Goal: Task Accomplishment & Management: Manage account settings

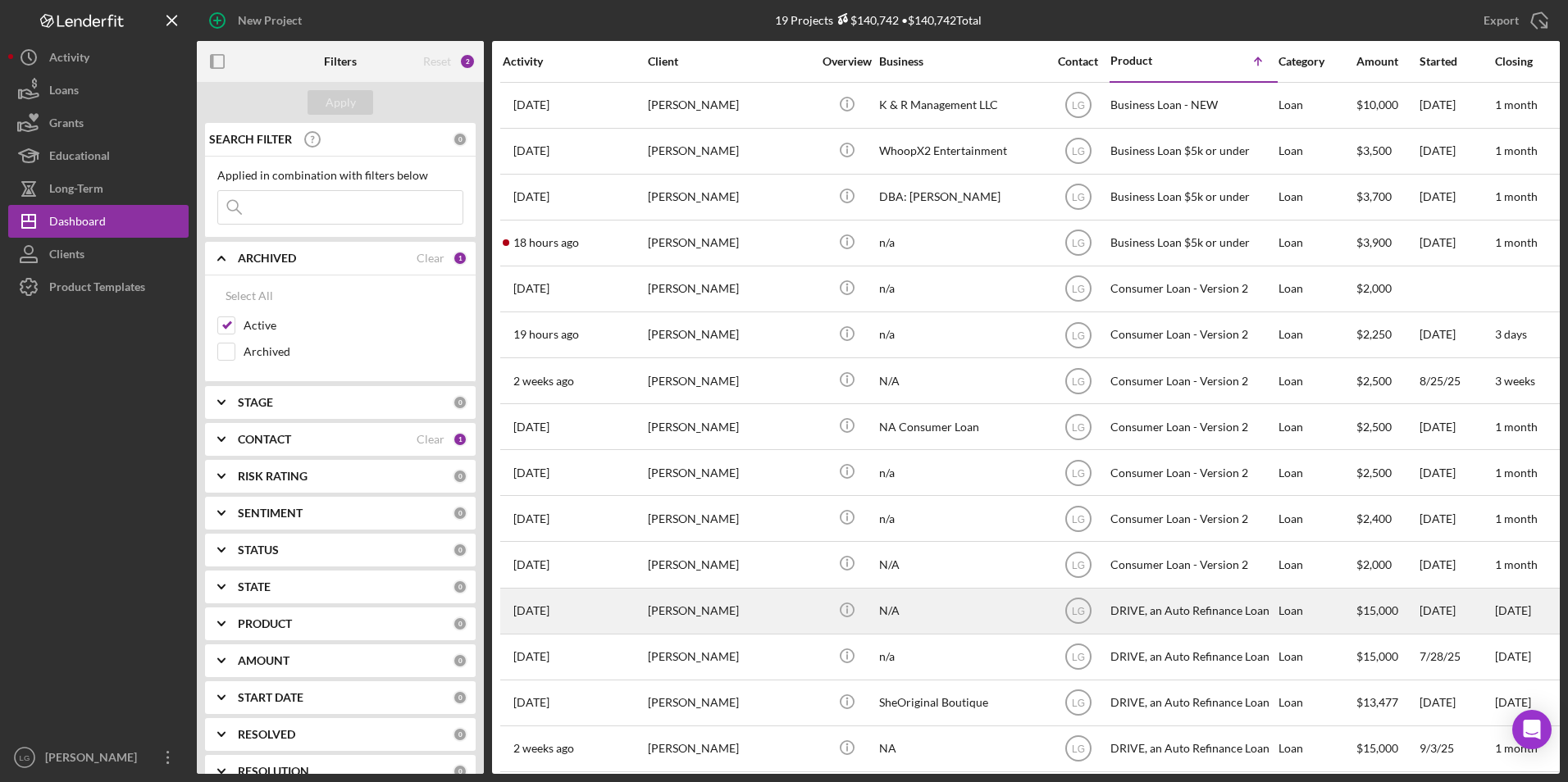
scroll to position [203, 0]
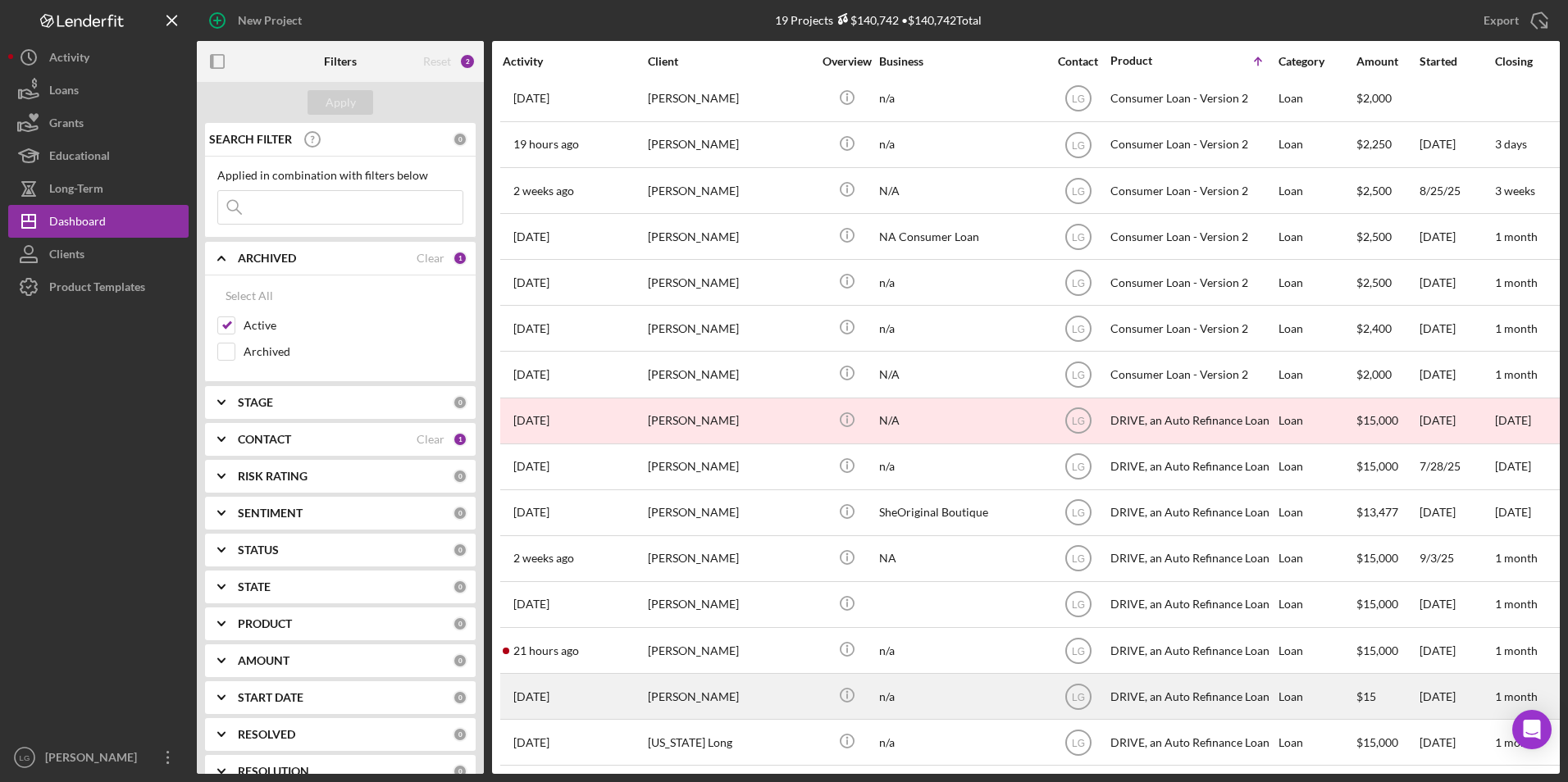
click at [661, 675] on div "[PERSON_NAME]" at bounding box center [730, 696] width 164 height 43
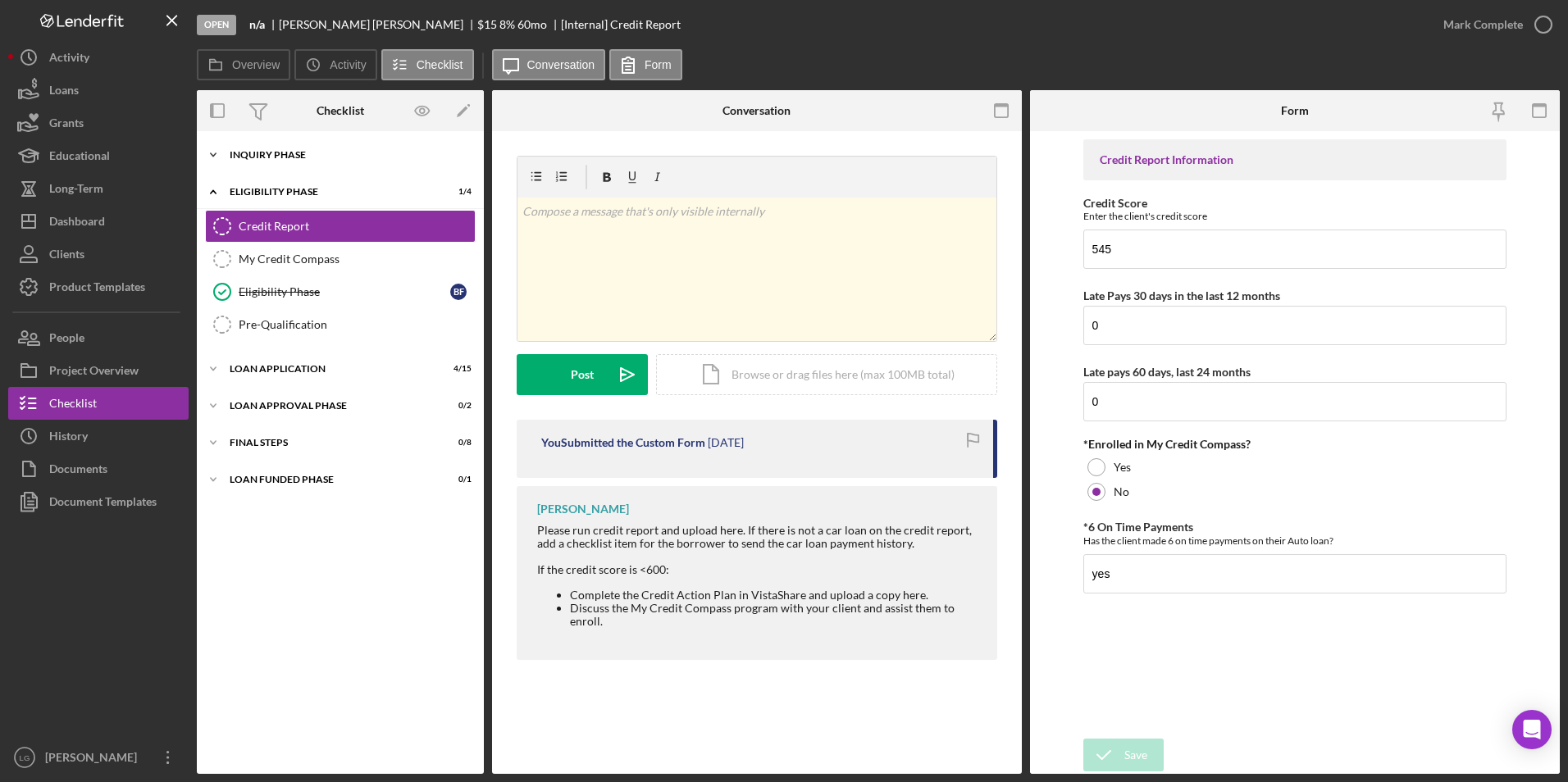
click at [235, 150] on div "Icon/Expander Inquiry Phase 5 / 12" at bounding box center [340, 155] width 287 height 33
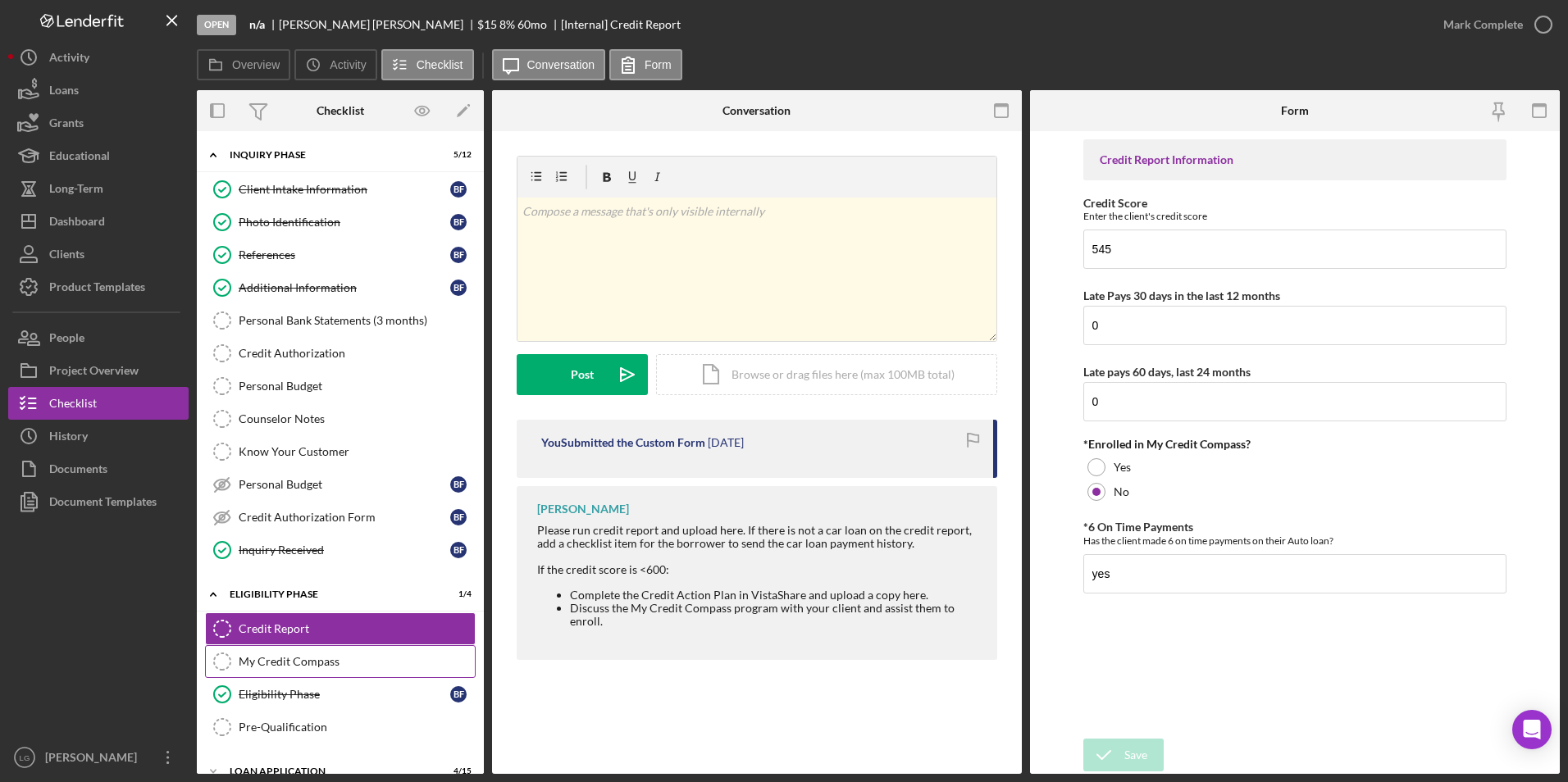
scroll to position [133, 0]
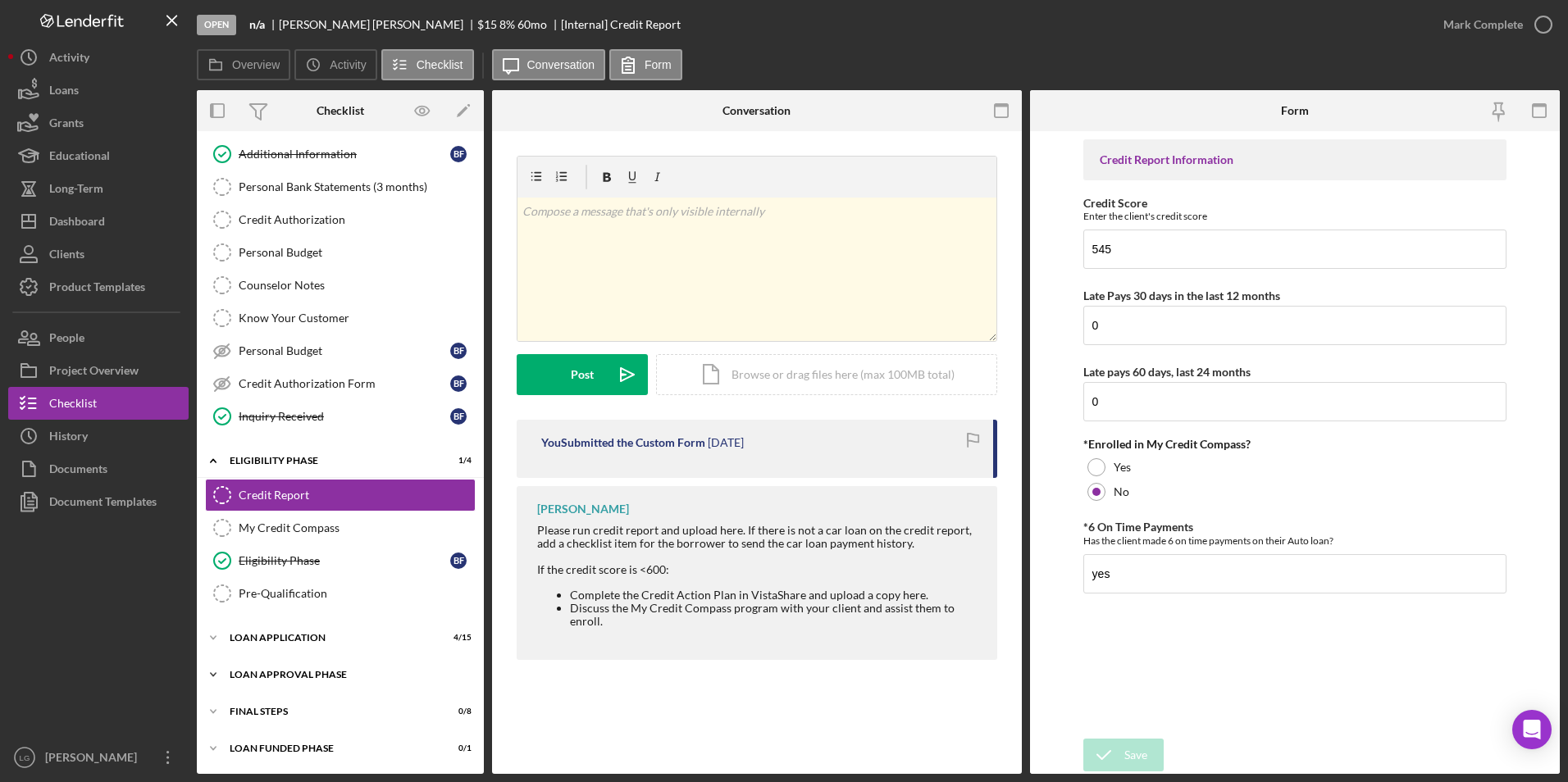
click at [247, 667] on div "Icon/Expander Loan Approval Phase 0 / 2" at bounding box center [340, 675] width 287 height 33
click at [254, 642] on div "Loan Application" at bounding box center [347, 638] width 234 height 10
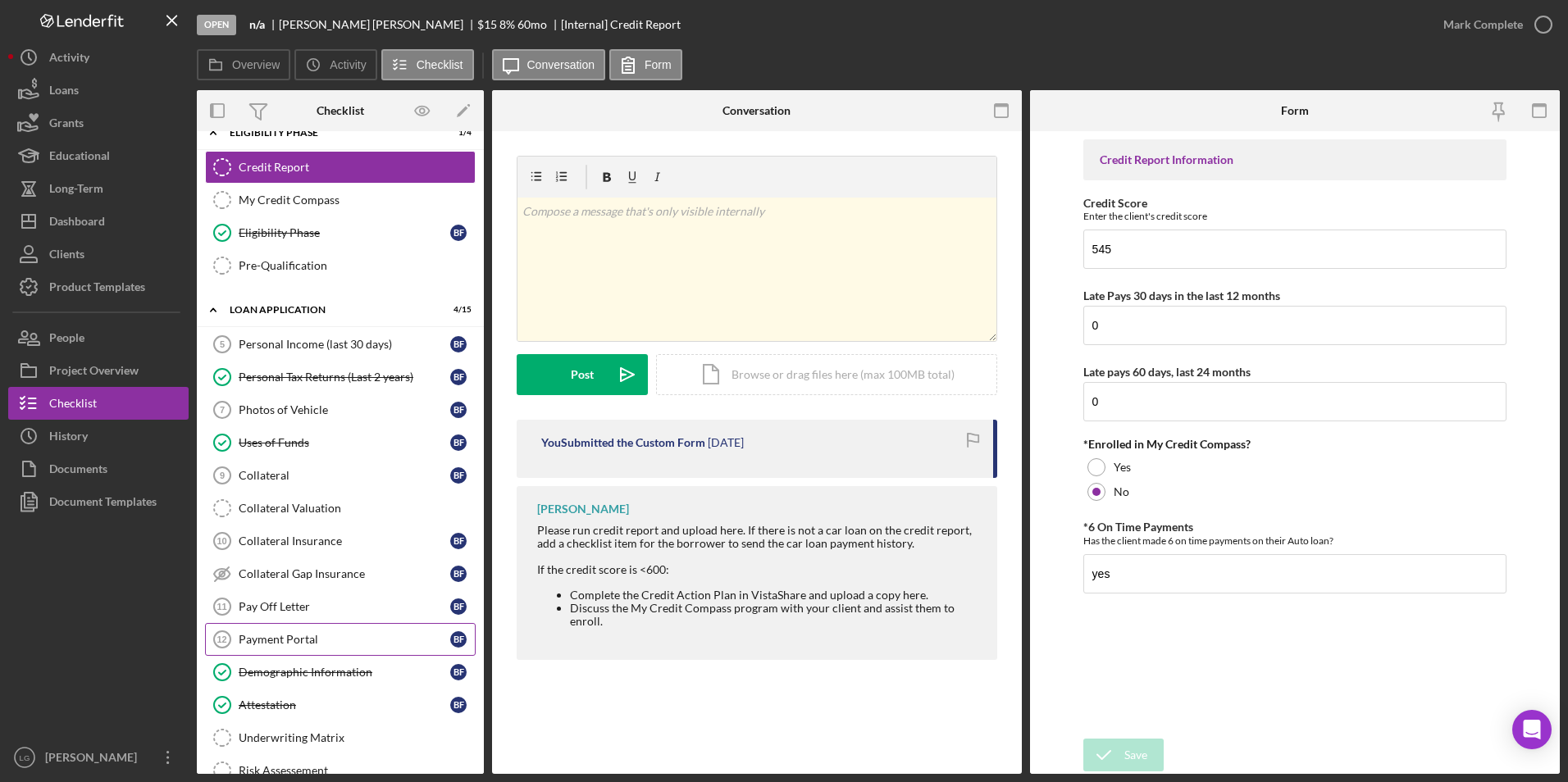
scroll to position [710, 0]
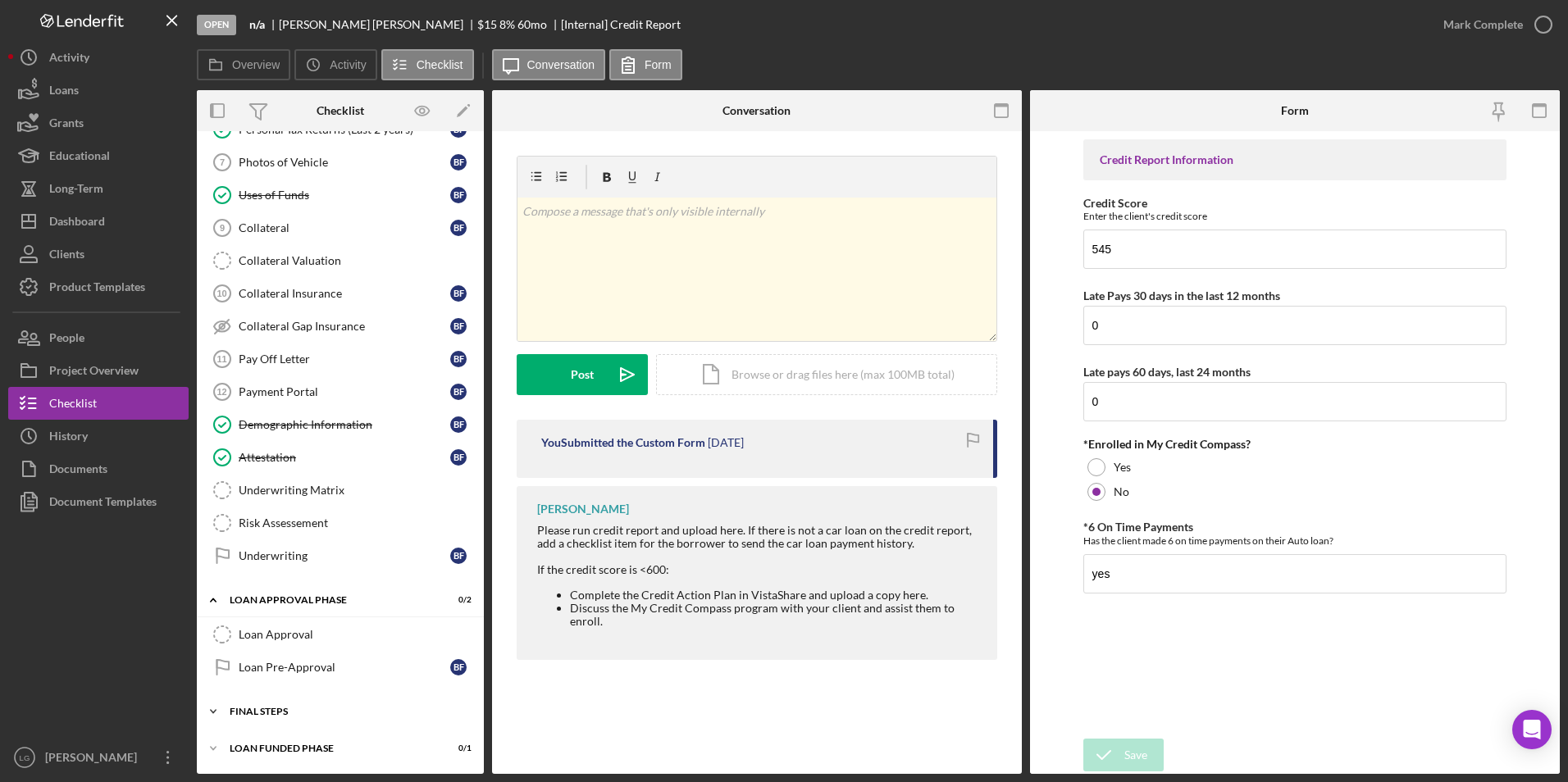
click at [254, 712] on div "FINAL STEPS" at bounding box center [347, 712] width 234 height 10
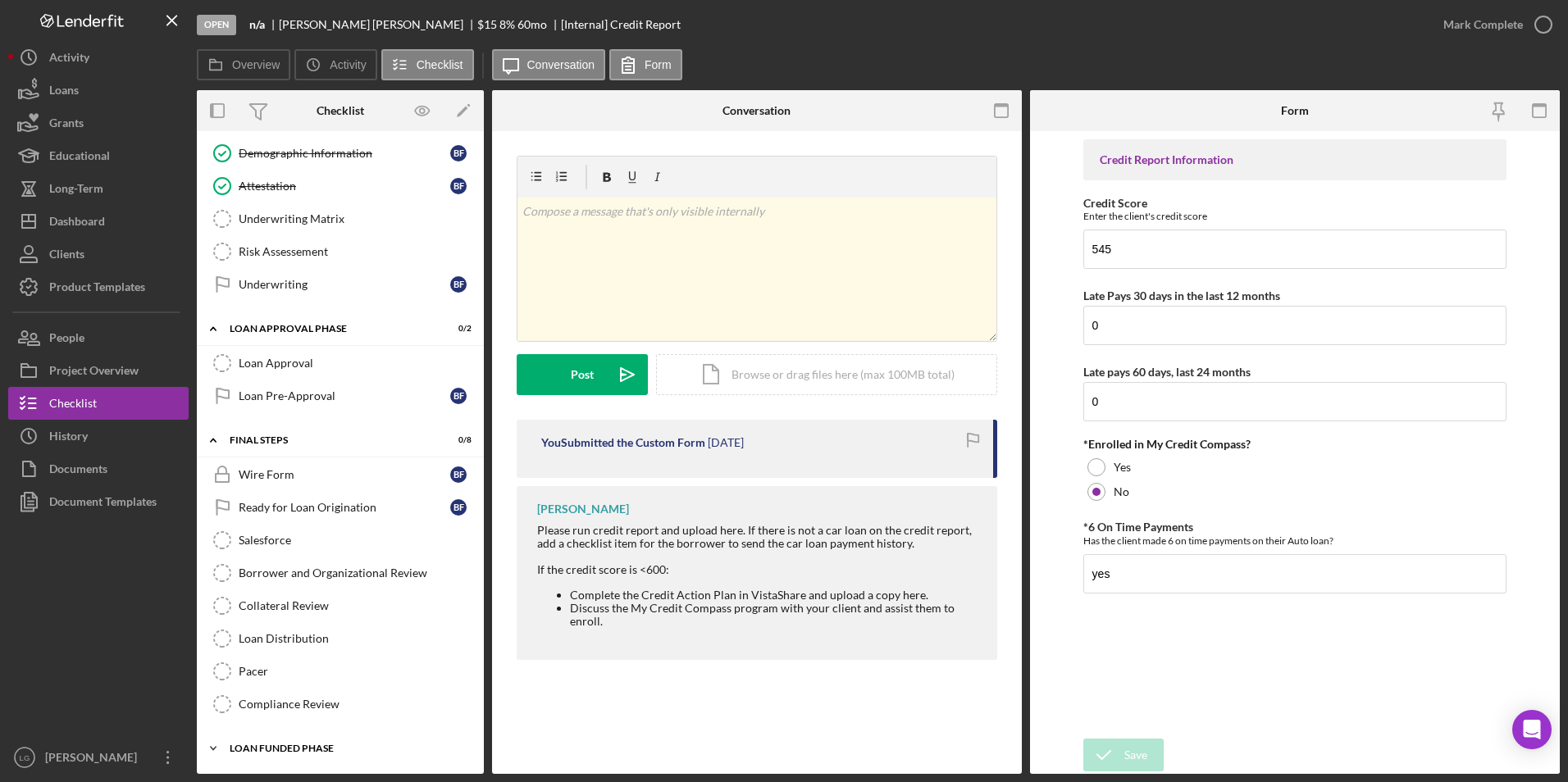
click at [268, 743] on div "Loan Funded Phase" at bounding box center [347, 748] width 234 height 10
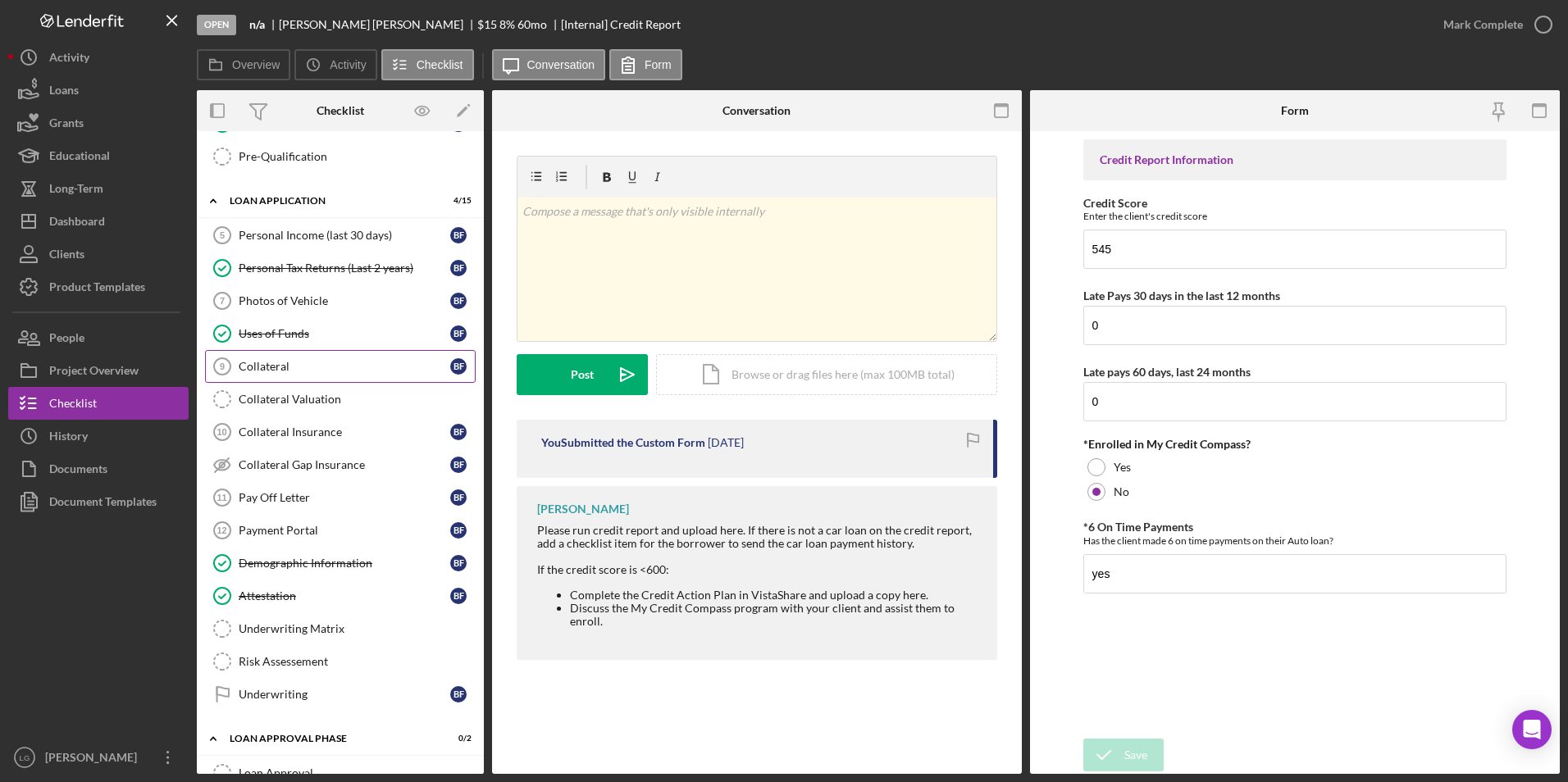
scroll to position [324, 0]
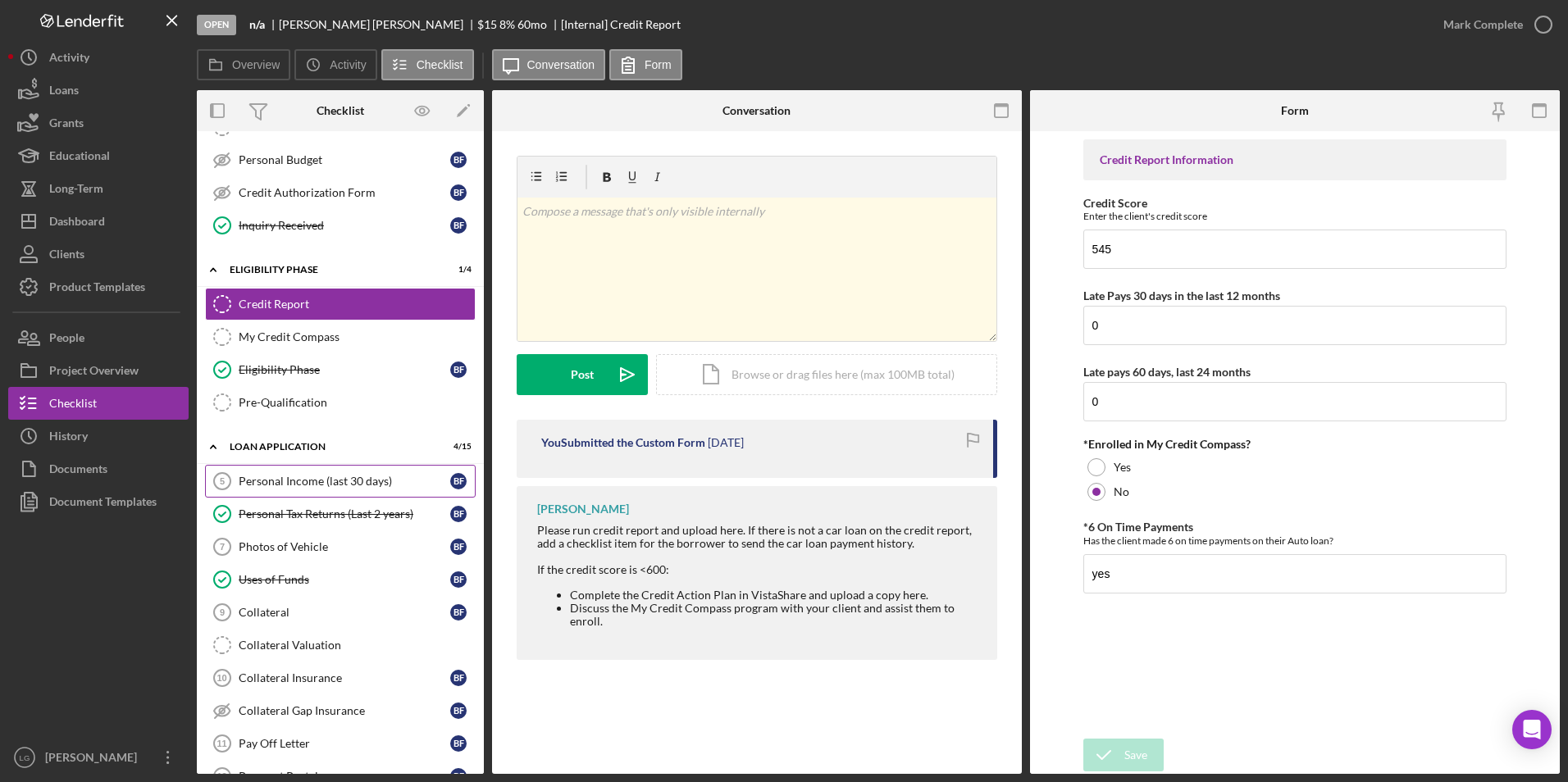
click at [279, 478] on div "Personal Income (last 30 days)" at bounding box center [344, 482] width 211 height 14
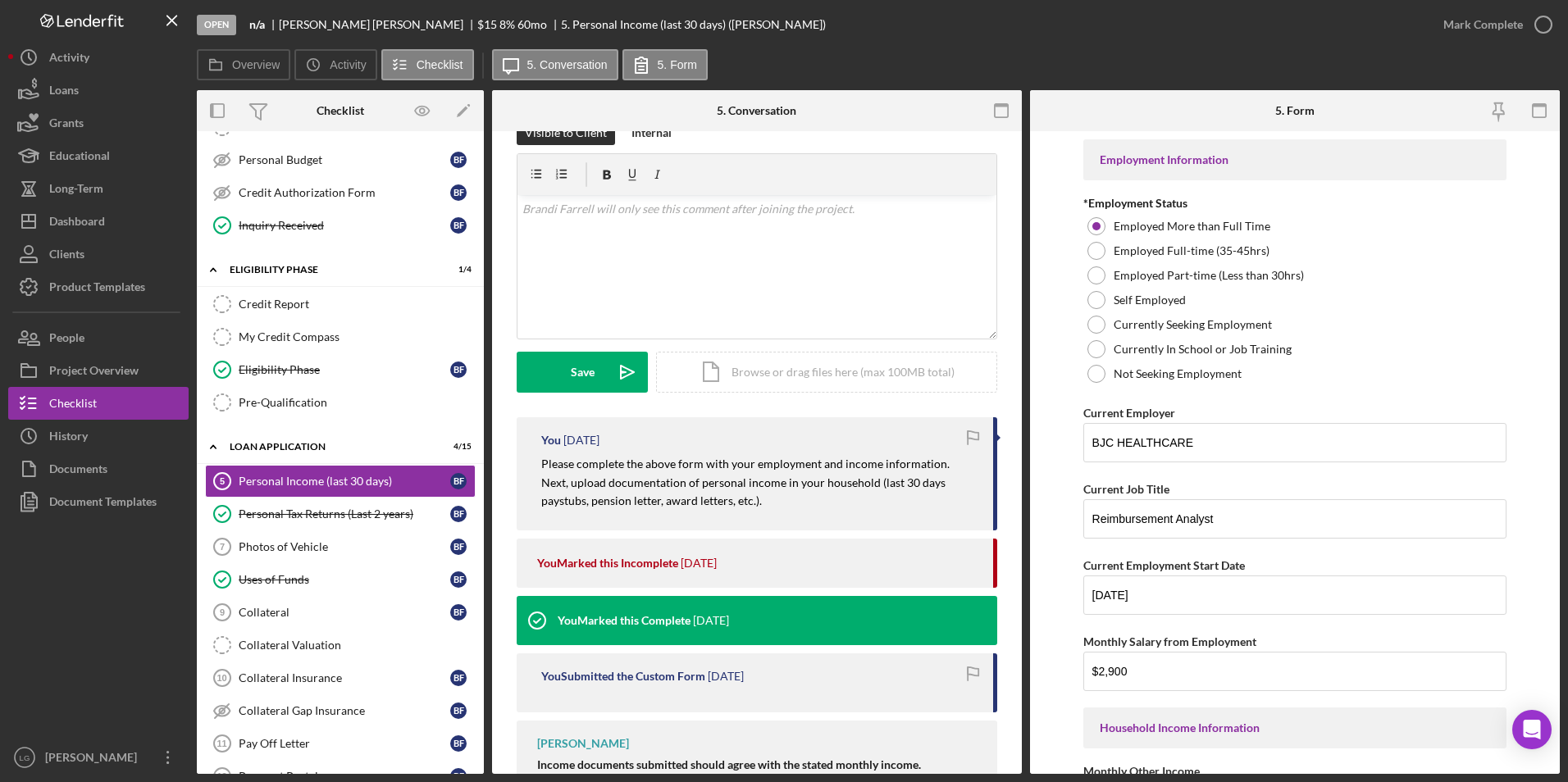
scroll to position [410, 0]
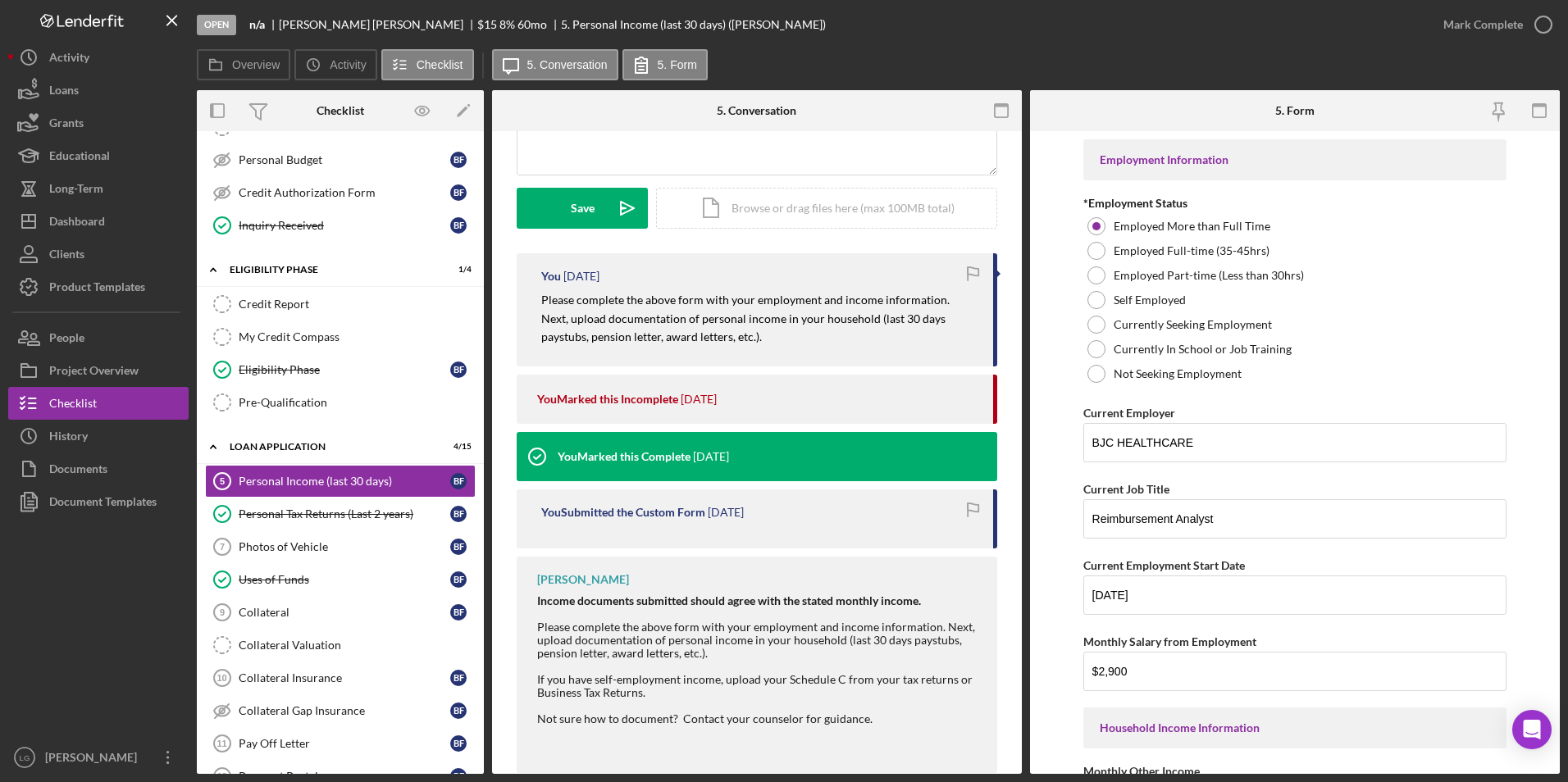
drag, startPoint x: 531, startPoint y: 294, endPoint x: 759, endPoint y: 344, distance: 233.4
click at [759, 344] on div "You [DATE] Please complete the above form with your employment and income infor…" at bounding box center [757, 309] width 481 height 113
drag, startPoint x: 759, startPoint y: 344, endPoint x: 670, endPoint y: 329, distance: 90.3
drag, startPoint x: 670, startPoint y: 329, endPoint x: 646, endPoint y: 148, distance: 182.6
click at [646, 148] on div "v Color teal Color pink Remove color Add row above Add row below Add column bef…" at bounding box center [757, 102] width 479 height 144
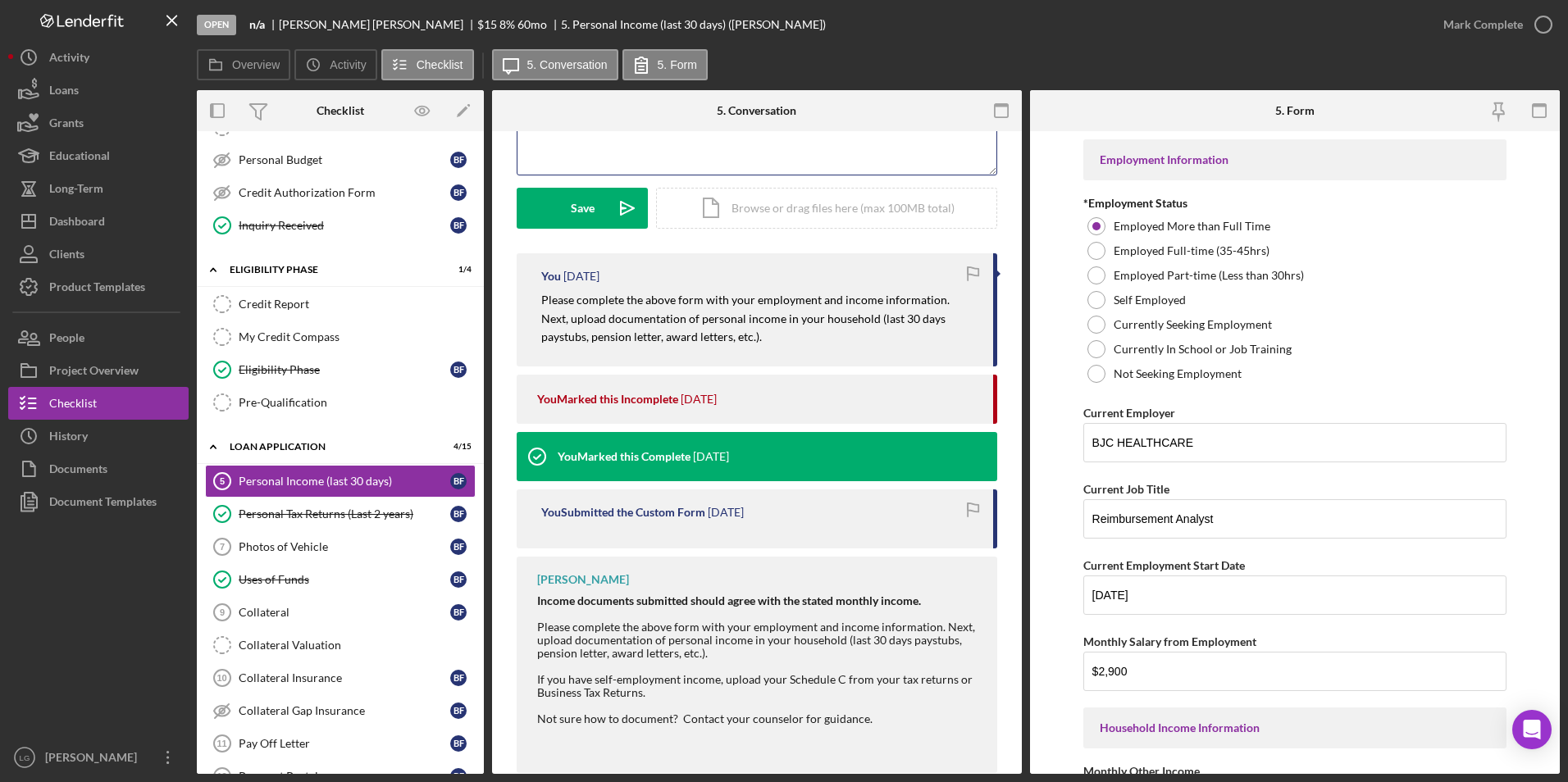
scroll to position [377, 0]
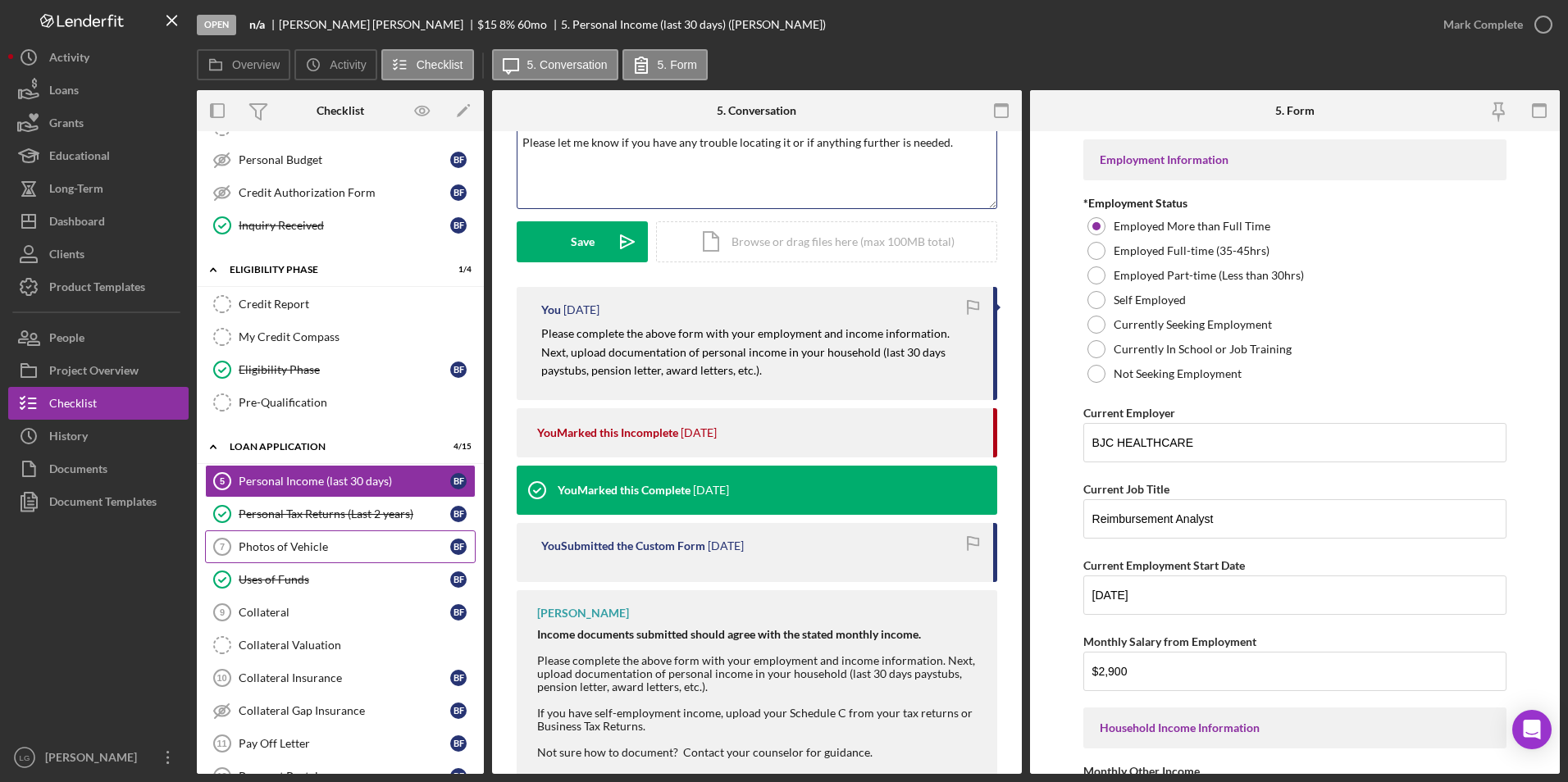
click at [296, 552] on div "Photos of Vehicle" at bounding box center [344, 547] width 211 height 14
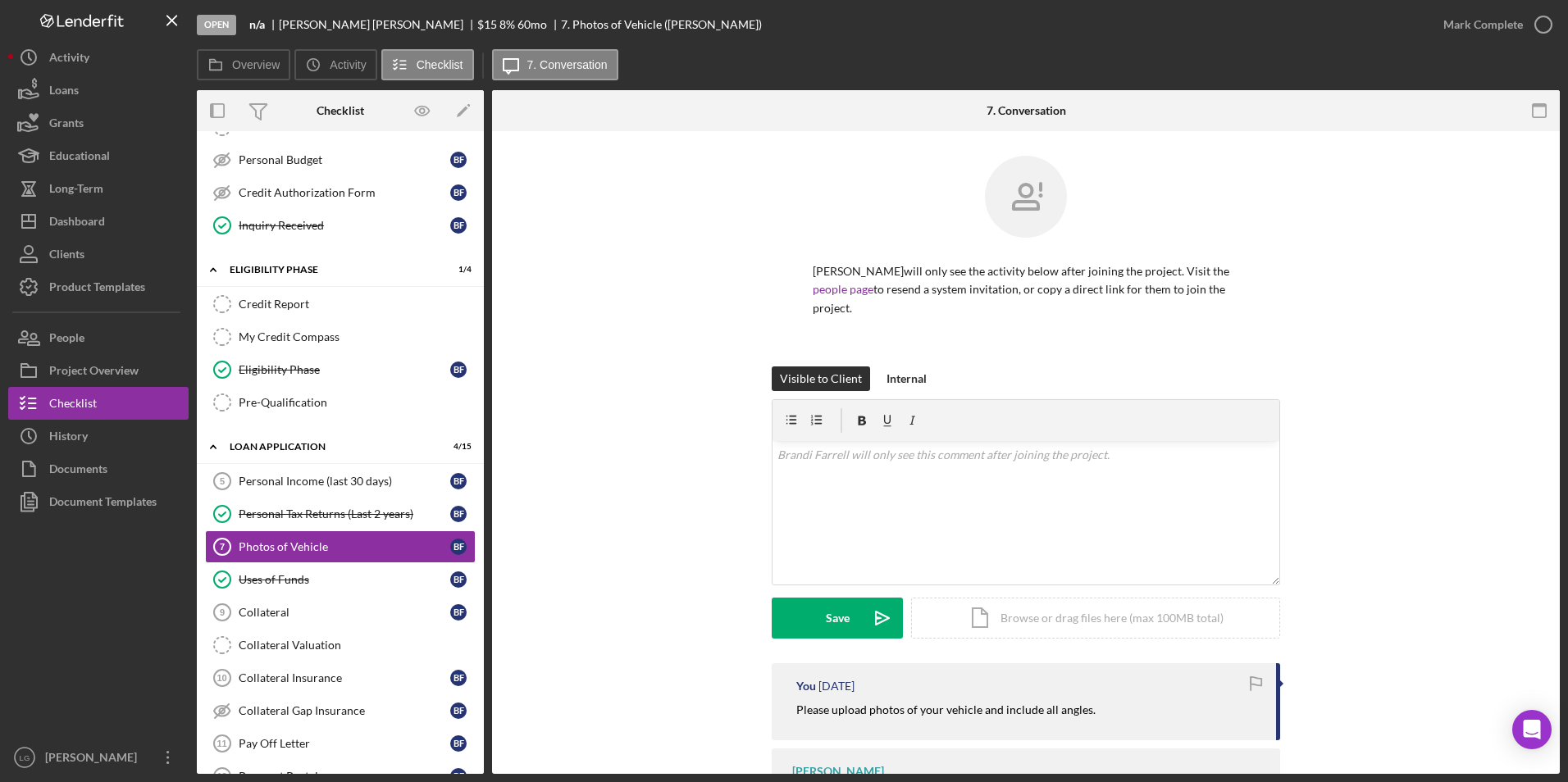
scroll to position [70, 0]
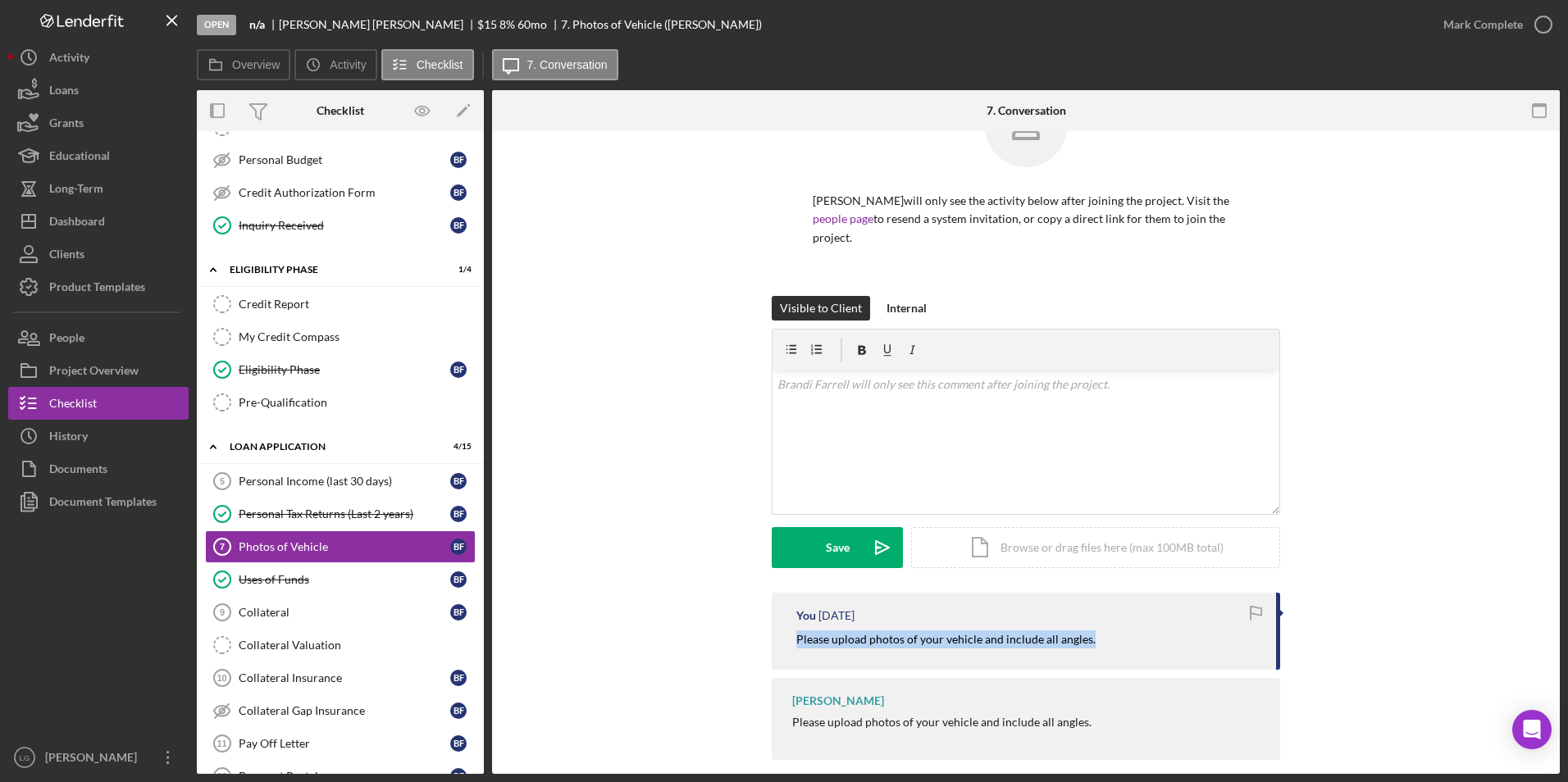
drag, startPoint x: 787, startPoint y: 622, endPoint x: 1139, endPoint y: 619, distance: 352.0
click at [1139, 619] on div "You [DATE] Please upload photos of your vehicle and include all angles." at bounding box center [1025, 630] width 509 height 76
drag, startPoint x: 775, startPoint y: 598, endPoint x: 1172, endPoint y: 610, distance: 397.2
click at [1172, 610] on div "You [DATE] Please upload photos of your vehicle and include all angles." at bounding box center [1025, 630] width 509 height 76
drag, startPoint x: 1172, startPoint y: 610, endPoint x: 1046, endPoint y: 616, distance: 126.1
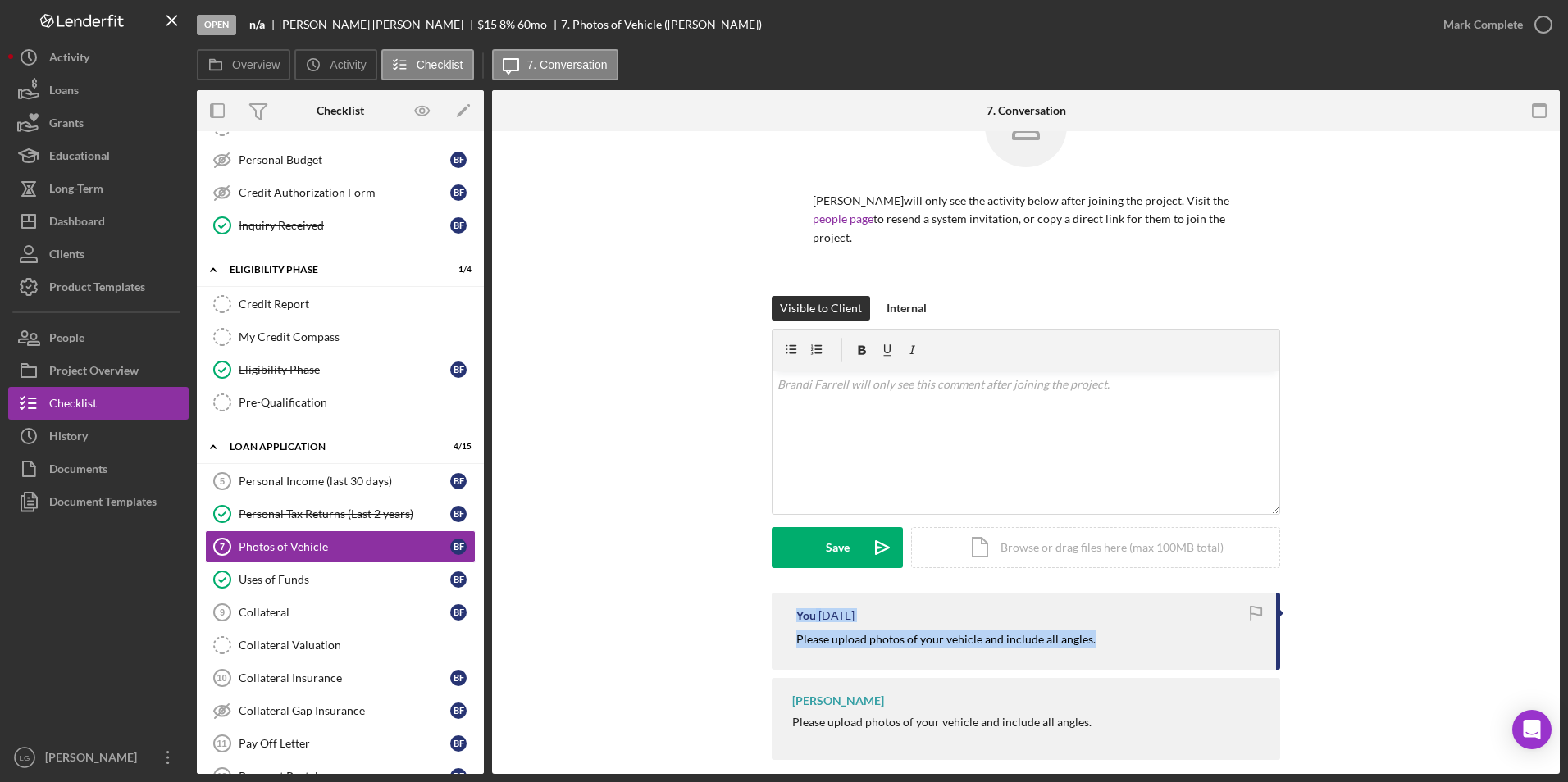
copy div "You [DATE] Please upload photos of your vehicle and include all angles."
click at [844, 403] on div "v Color teal Color pink Remove color Add row above Add row below Add column bef…" at bounding box center [1025, 442] width 507 height 144
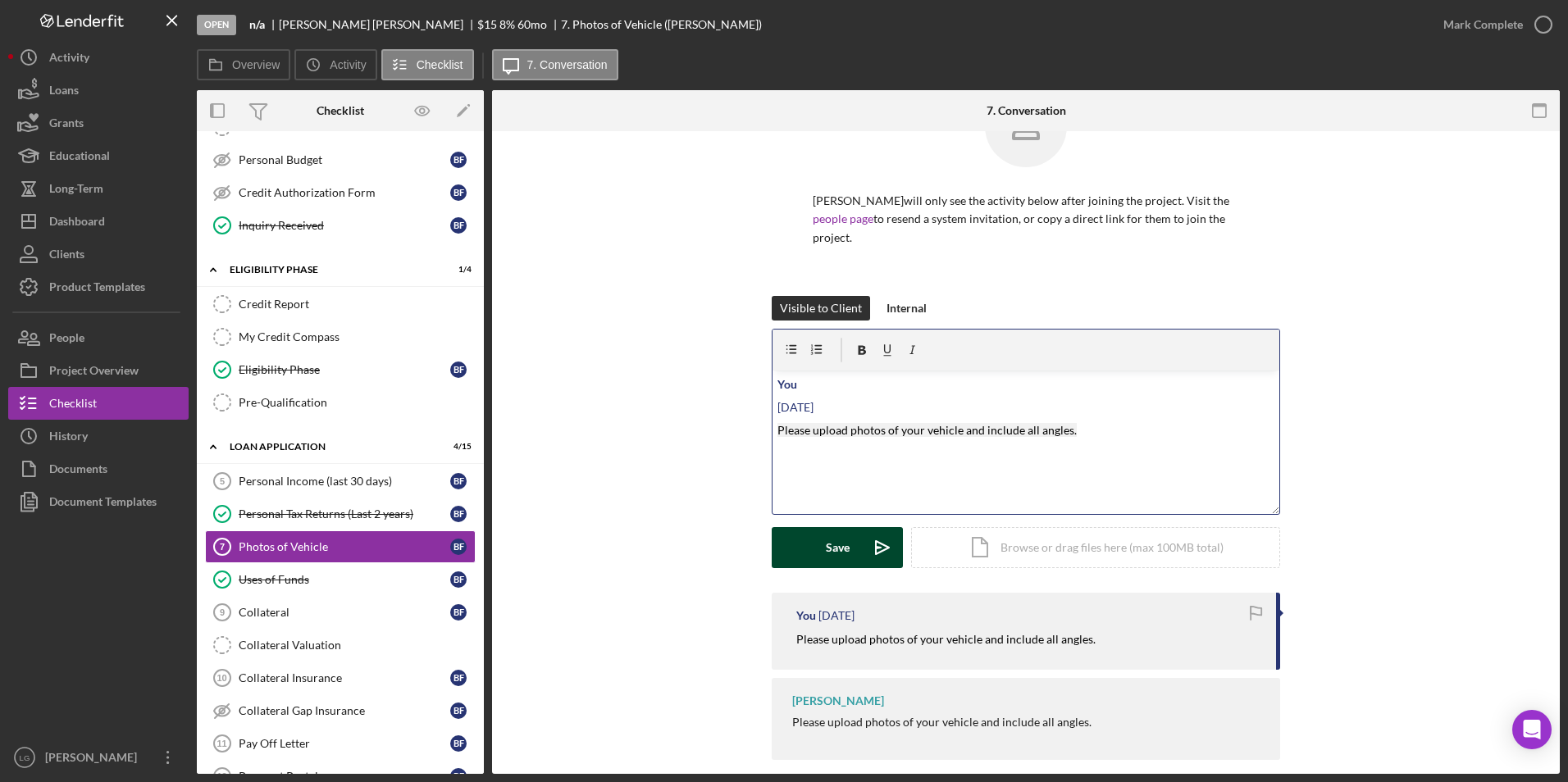
click at [841, 530] on div "Save" at bounding box center [837, 547] width 24 height 41
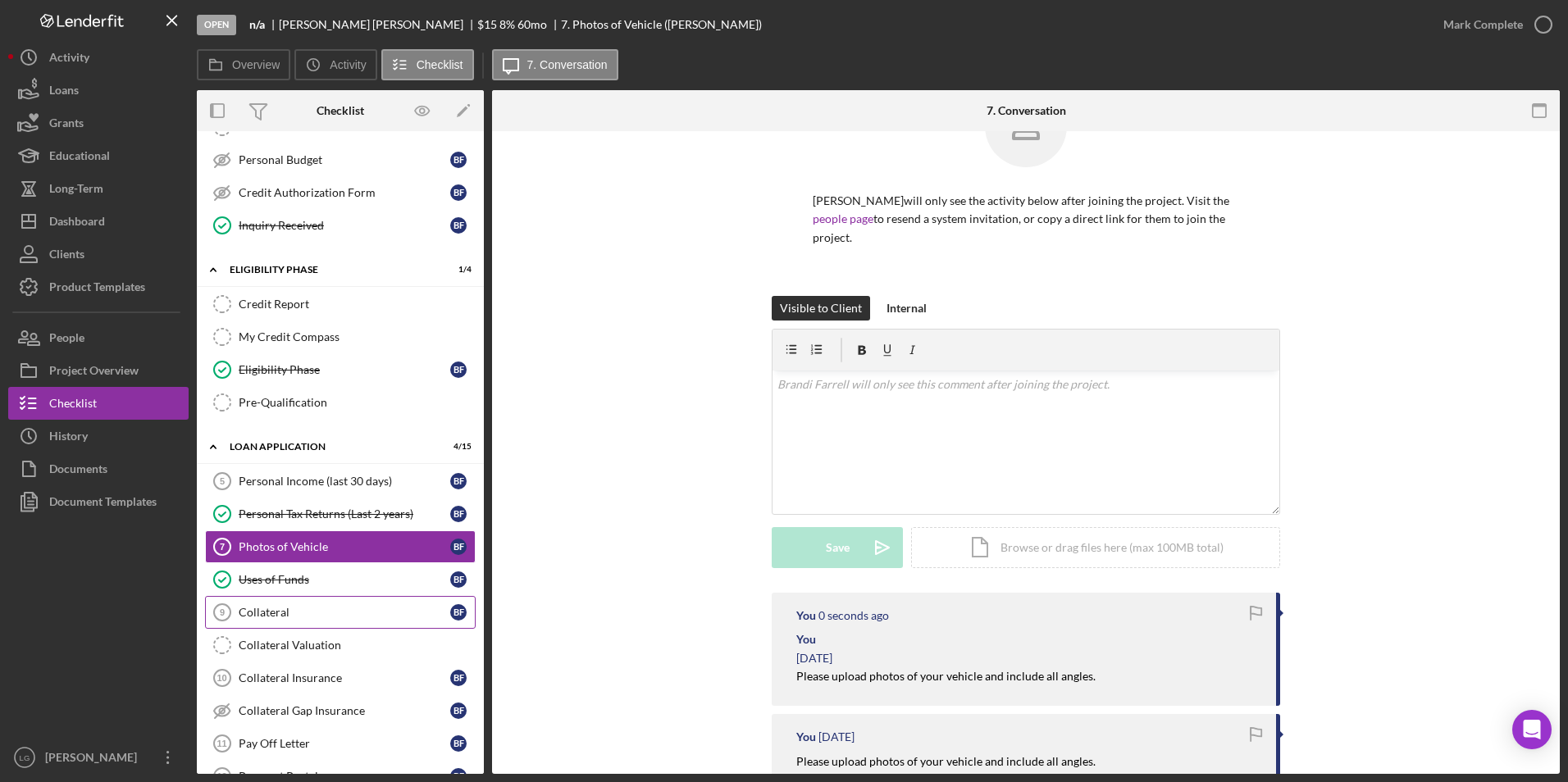
click at [237, 613] on icon "Collateral 9" at bounding box center [222, 612] width 41 height 41
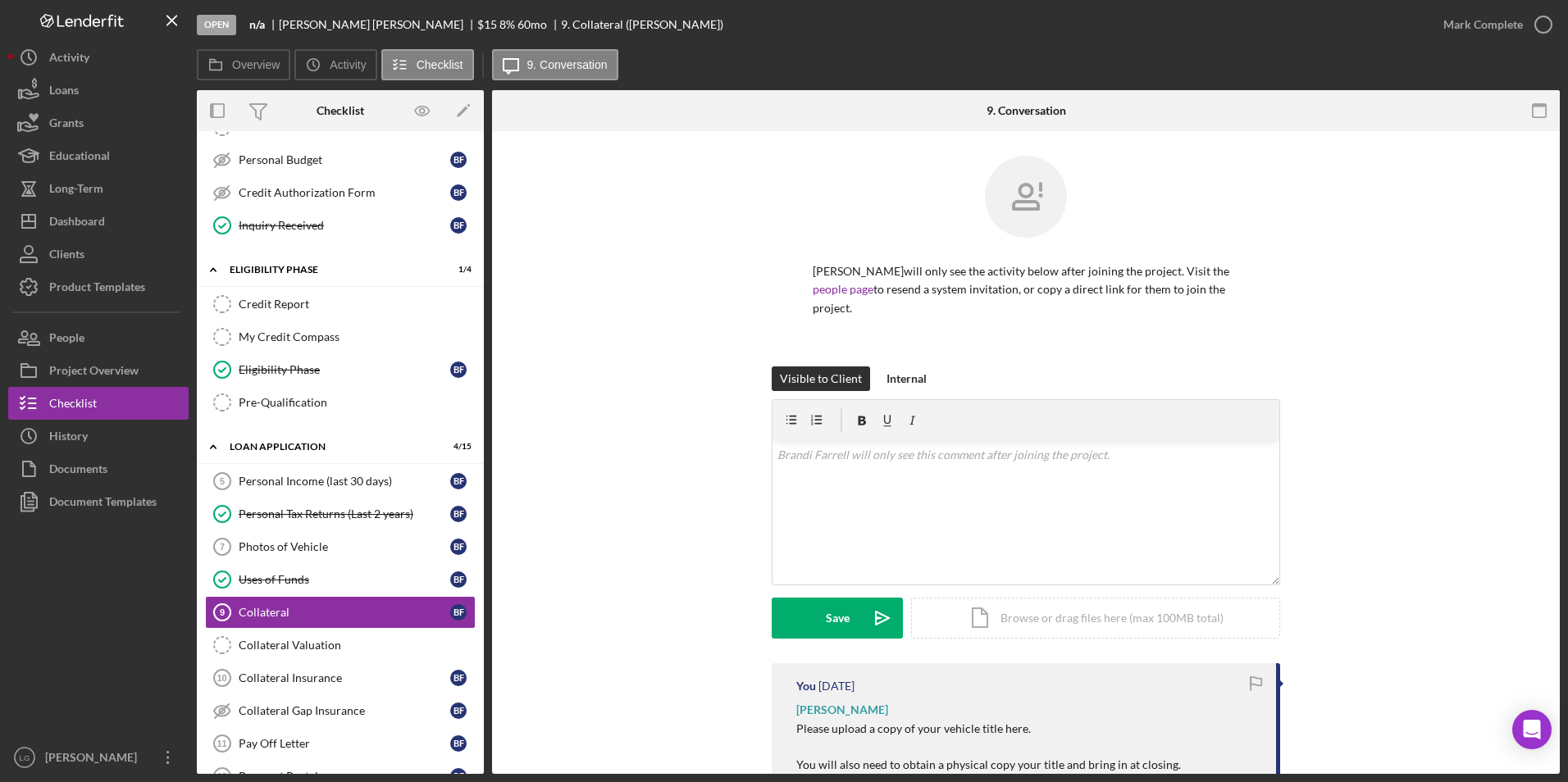
scroll to position [205, 0]
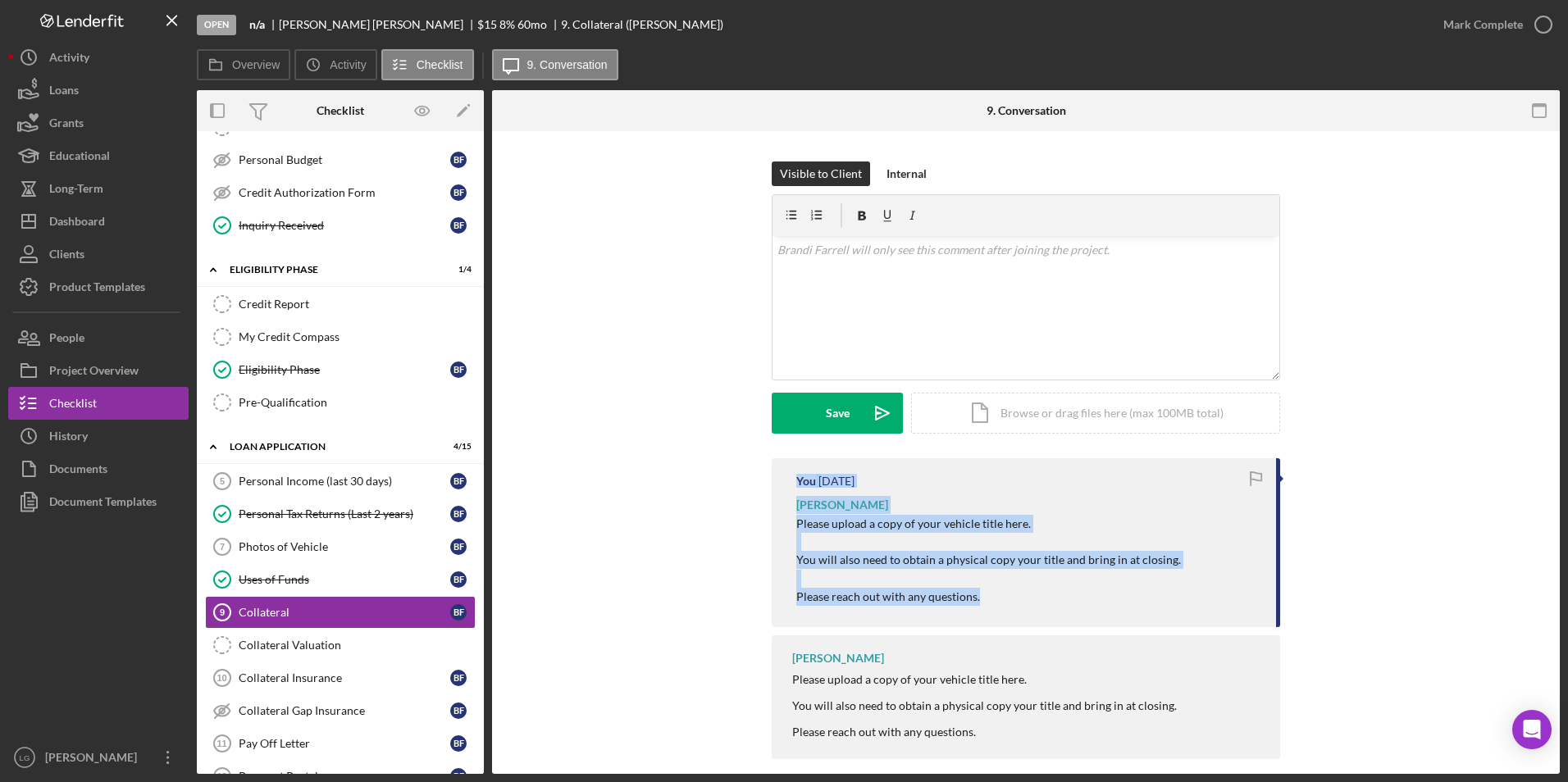
drag, startPoint x: 788, startPoint y: 461, endPoint x: 1047, endPoint y: 586, distance: 287.6
click at [1047, 586] on div "You [DATE] [PERSON_NAME] Please upload a copy of your vehicle title here. You w…" at bounding box center [1025, 543] width 509 height 168
copy div "You [DATE] [PERSON_NAME] Please upload a copy of your vehicle title here. You w…"
click at [814, 204] on icon "button" at bounding box center [817, 216] width 37 height 37
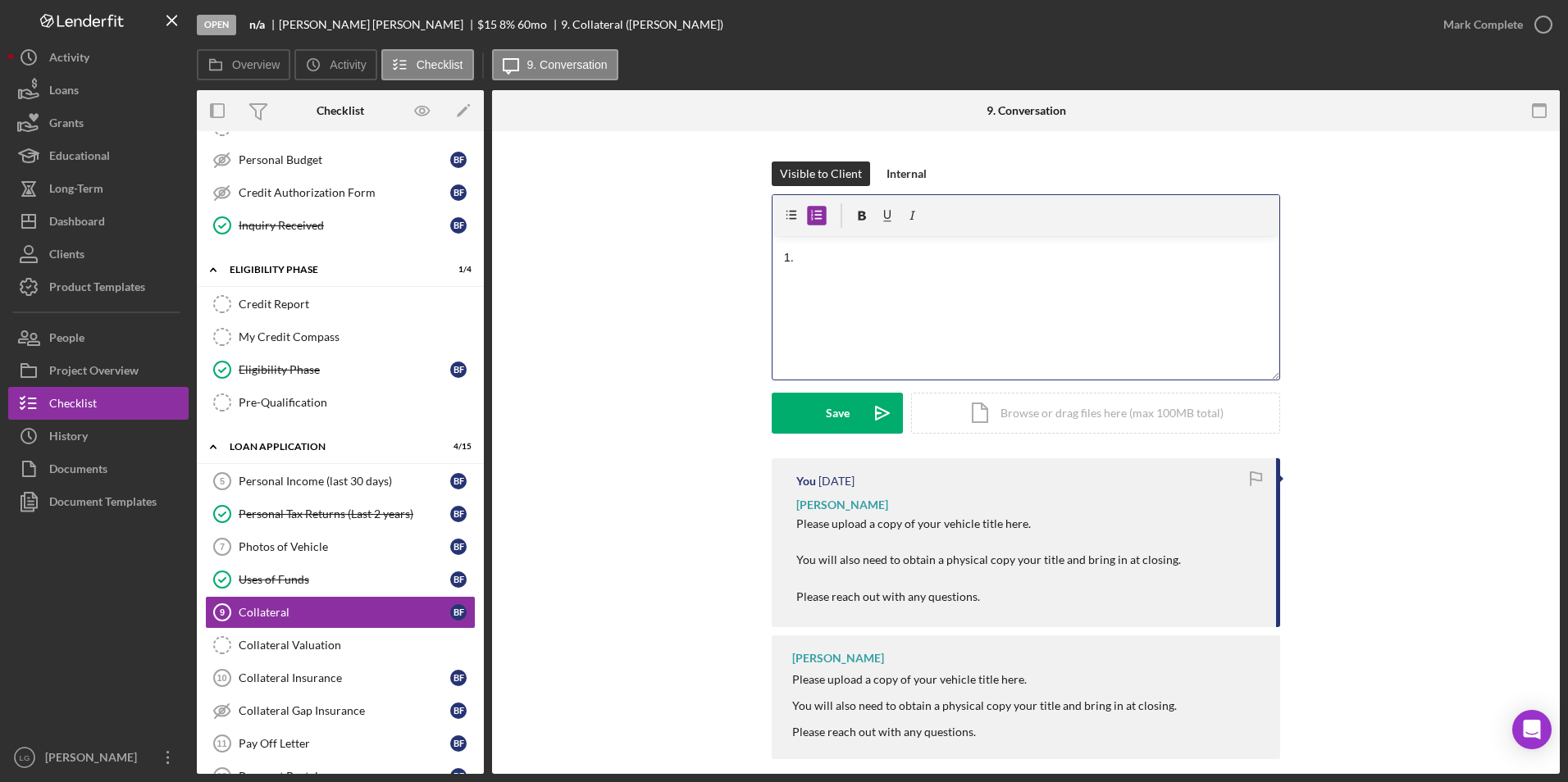
drag, startPoint x: 810, startPoint y: 238, endPoint x: 759, endPoint y: 237, distance: 51.0
click at [759, 237] on div "Visible to Client Internal v Color teal Color pink Remove color Add row above A…" at bounding box center [1025, 309] width 1019 height 296
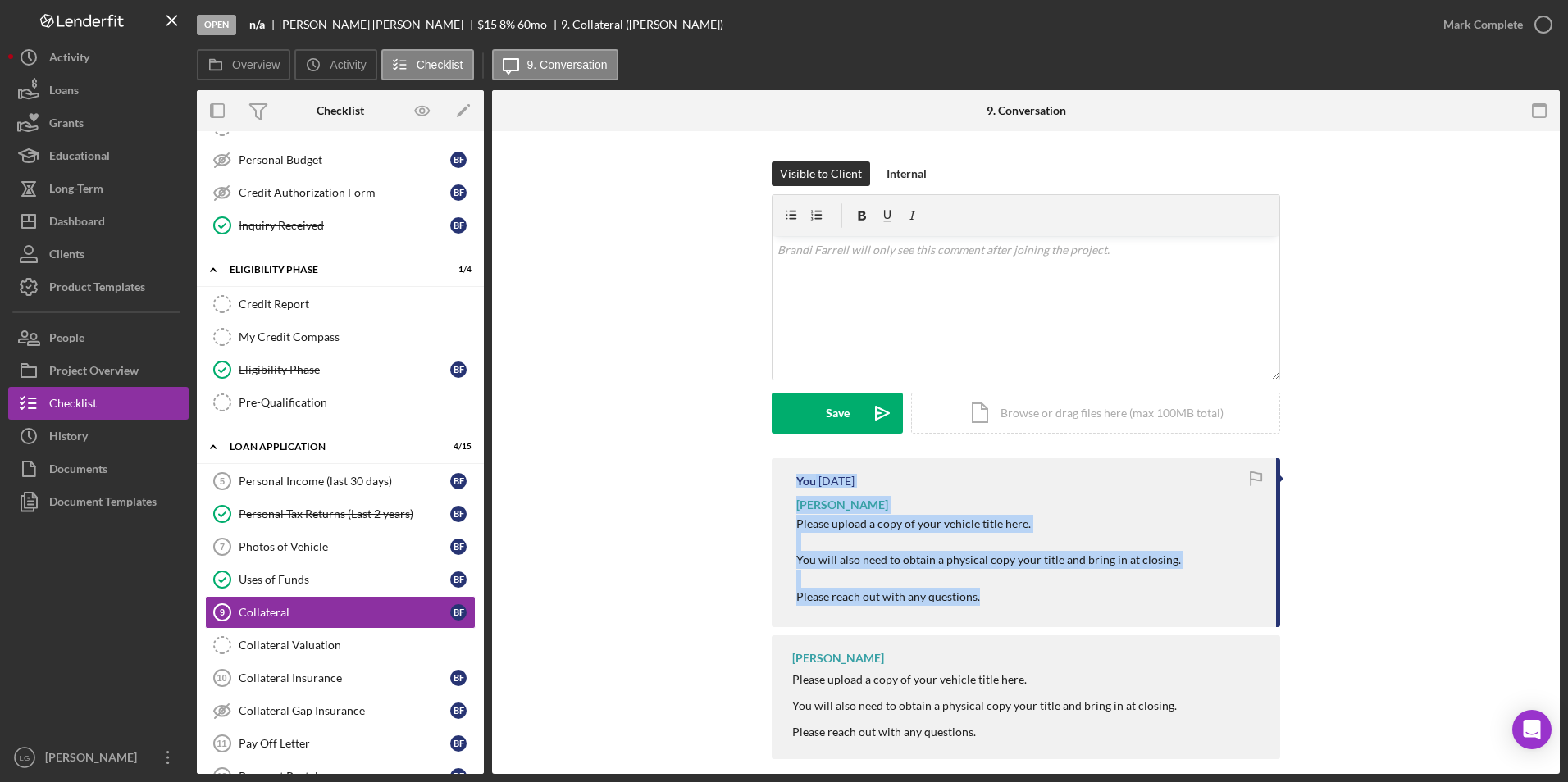
drag, startPoint x: 785, startPoint y: 464, endPoint x: 1027, endPoint y: 576, distance: 266.7
click at [1027, 576] on div "You [DATE] [PERSON_NAME] Please upload a copy of your vehicle title here. You w…" at bounding box center [1025, 543] width 509 height 168
copy div "You [DATE] [PERSON_NAME] Please upload a copy of your vehicle title here. You w…"
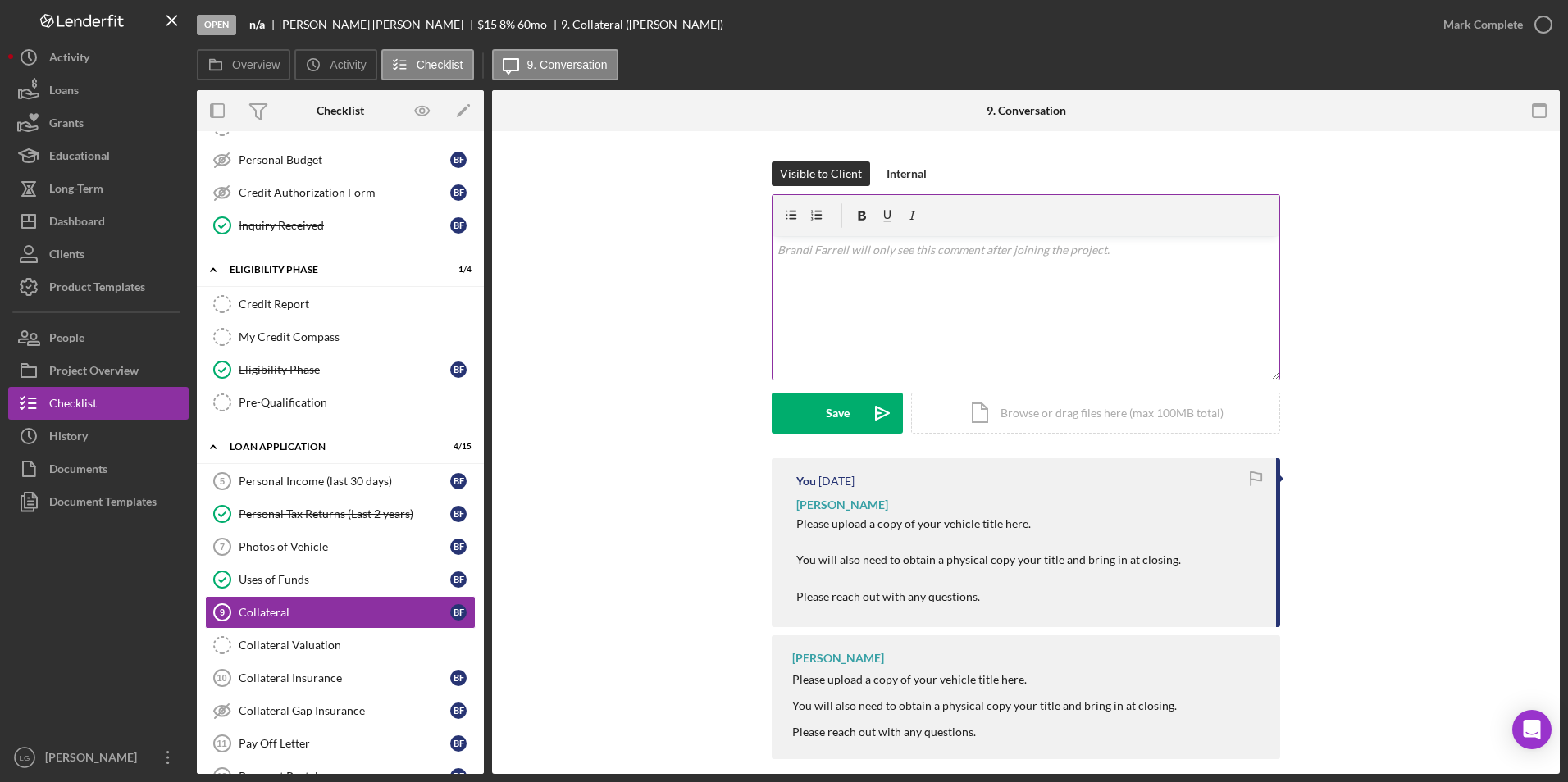
click at [819, 241] on p at bounding box center [1025, 250] width 497 height 18
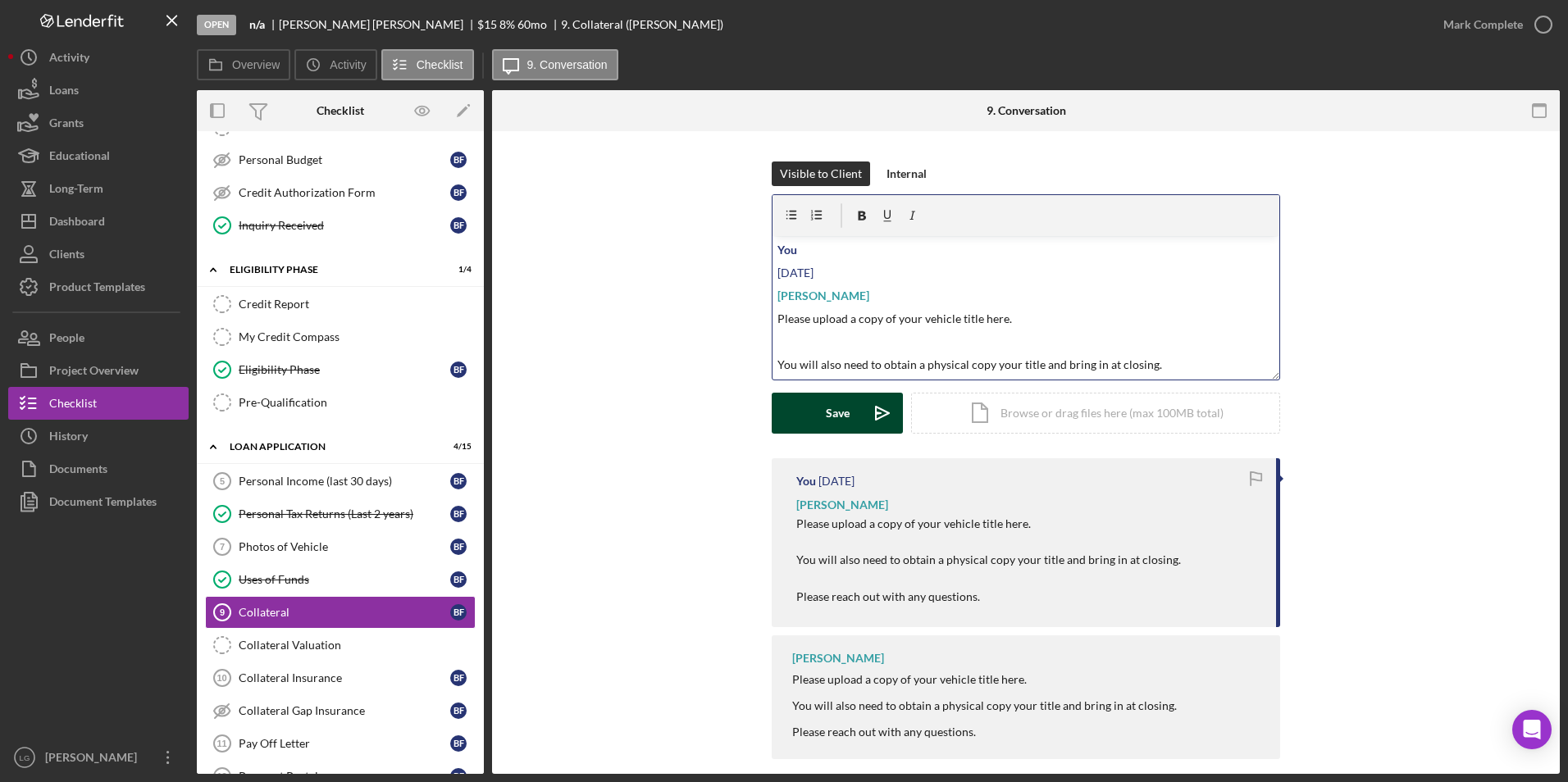
scroll to position [41, 0]
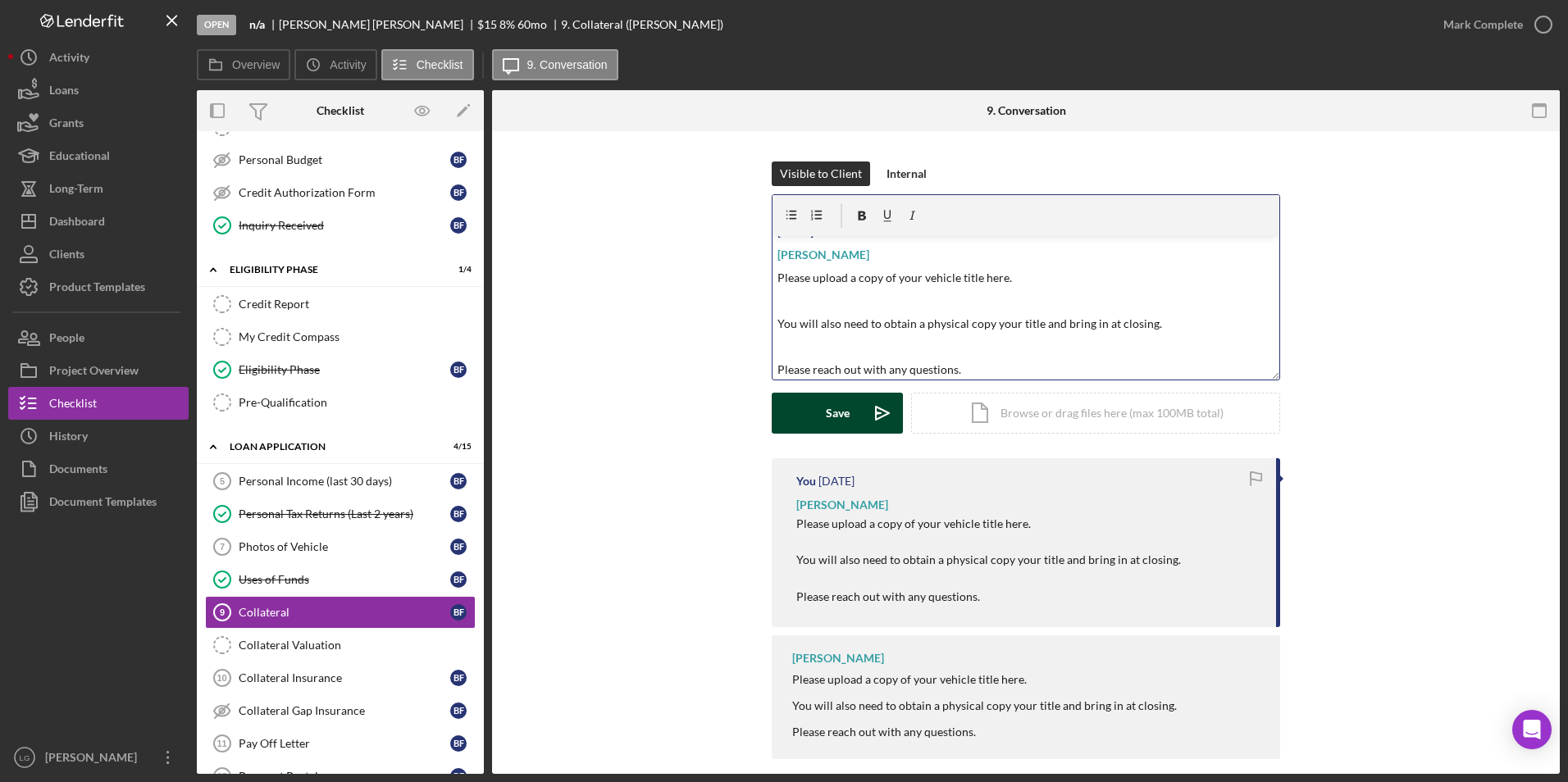
click at [819, 393] on button "Save Icon/icon-invite-send" at bounding box center [837, 413] width 131 height 41
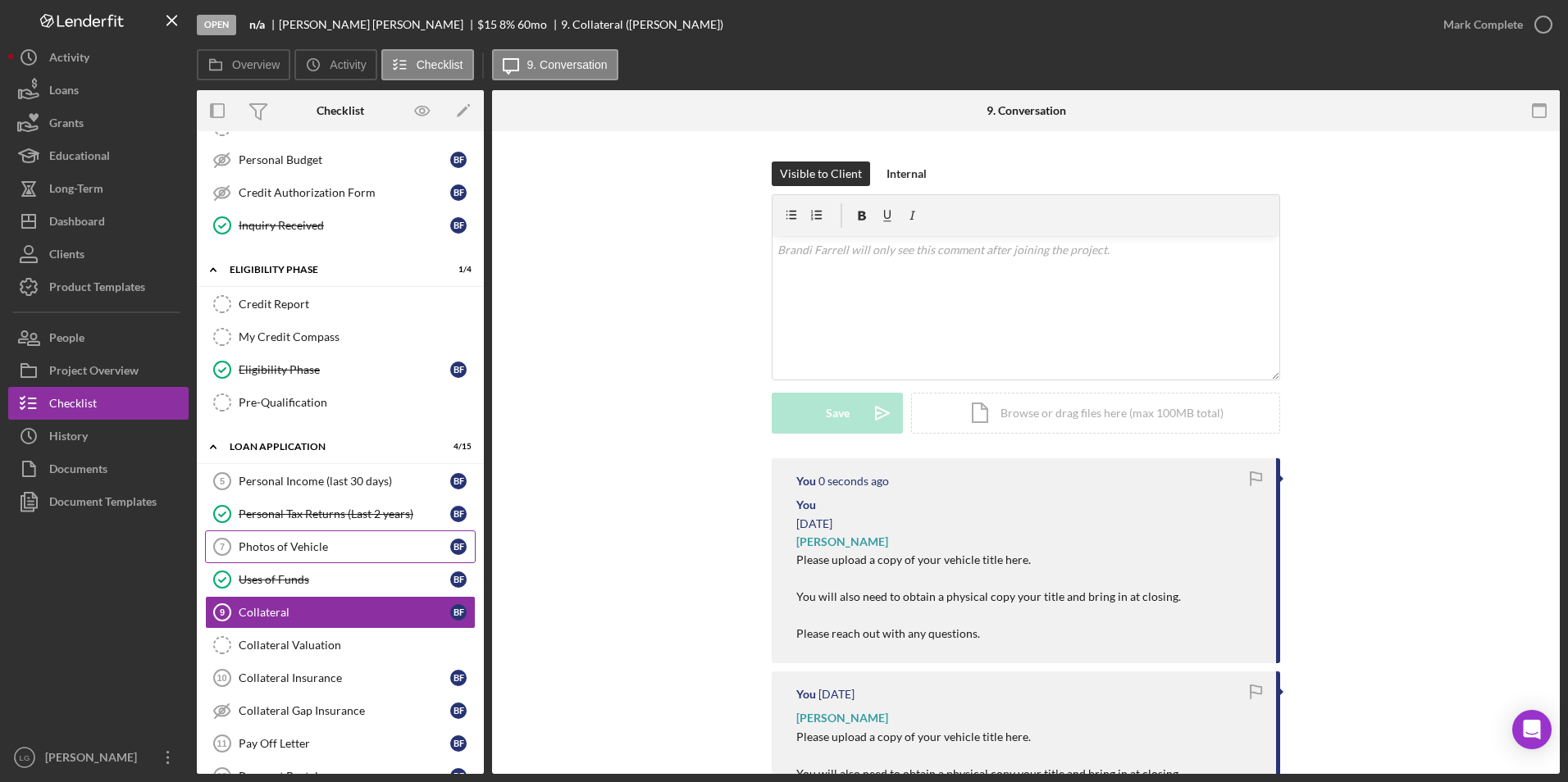
scroll to position [571, 0]
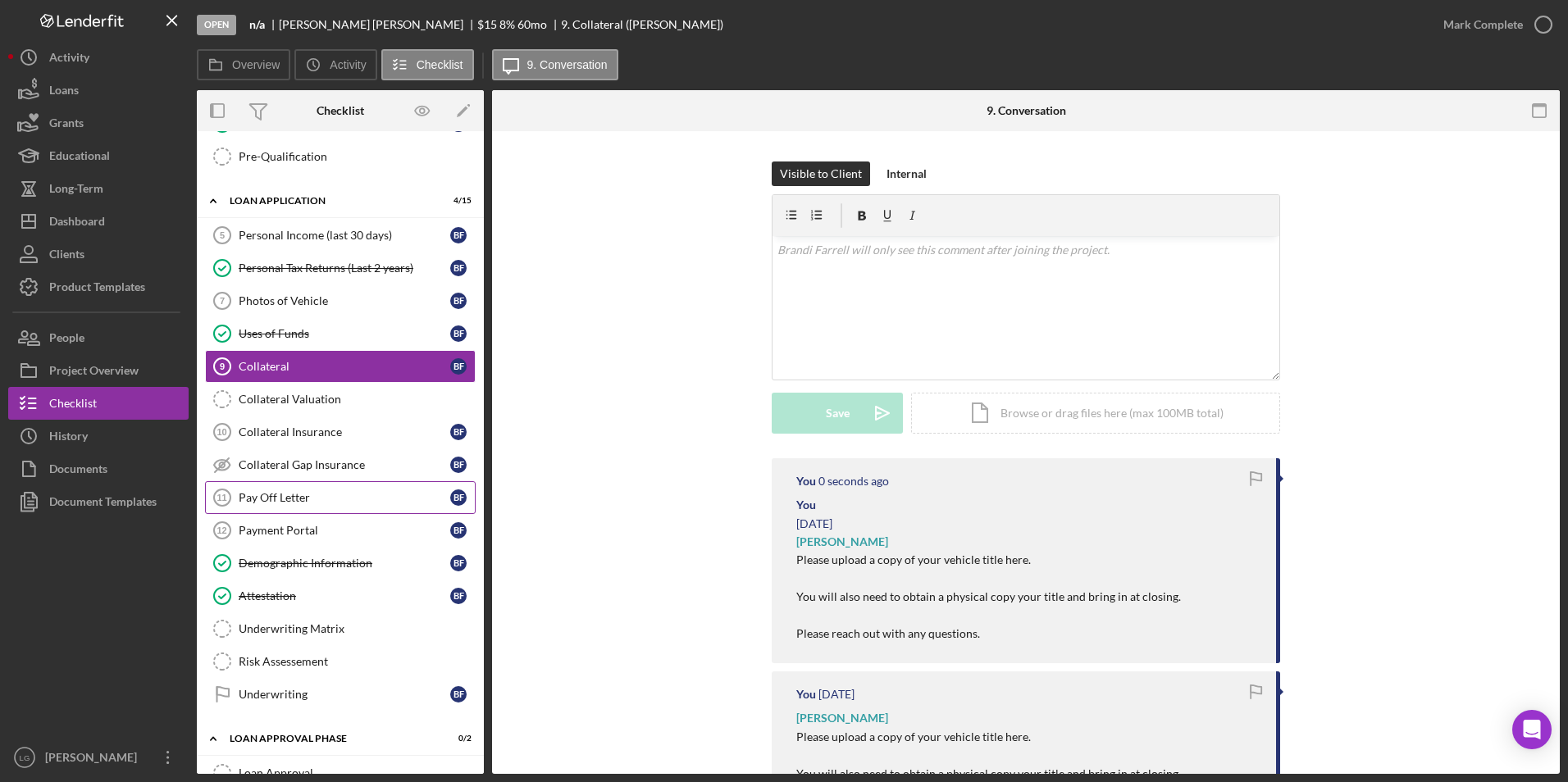
click at [278, 491] on div "Pay Off Letter" at bounding box center [344, 498] width 211 height 14
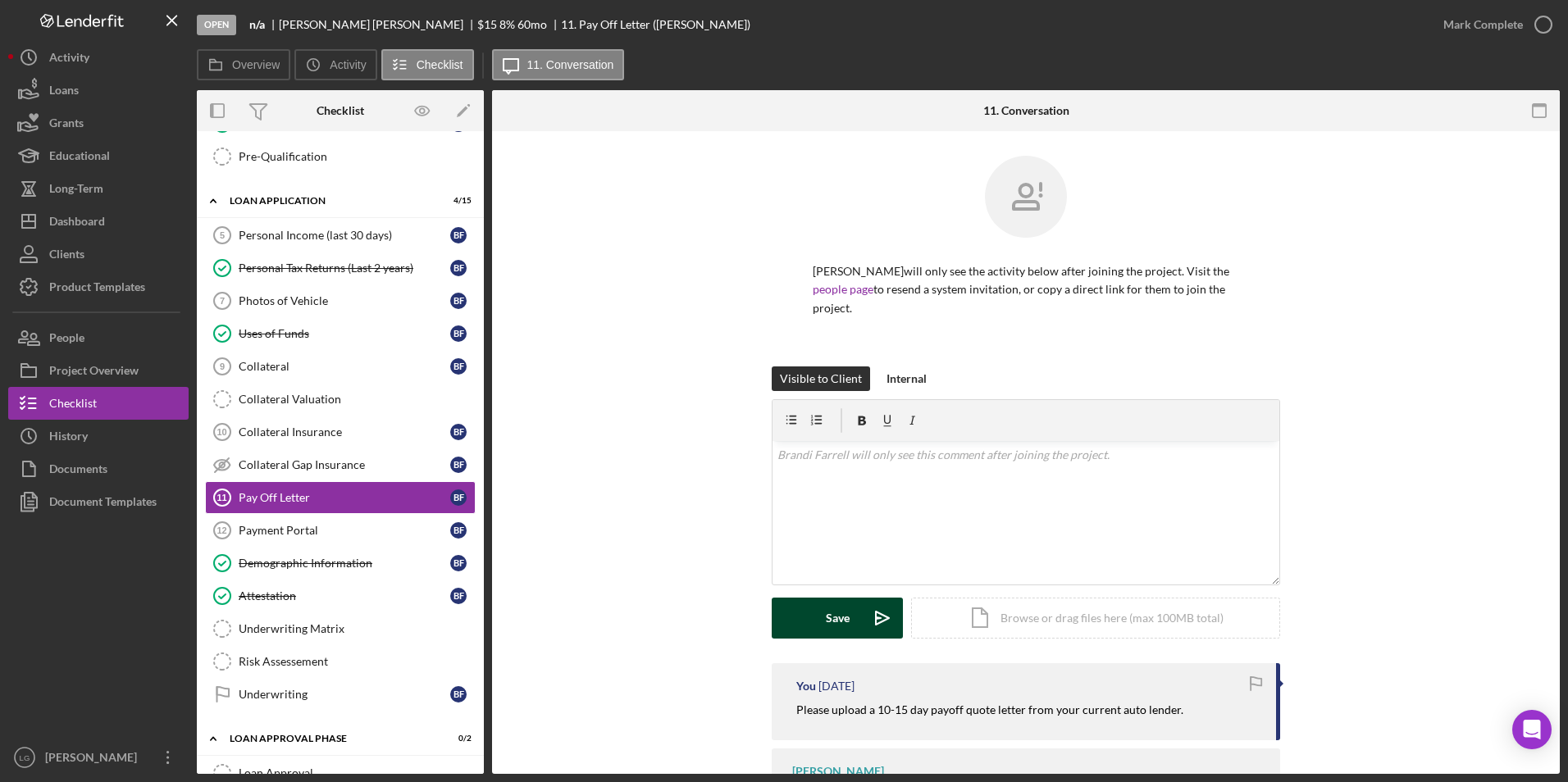
scroll to position [70, 0]
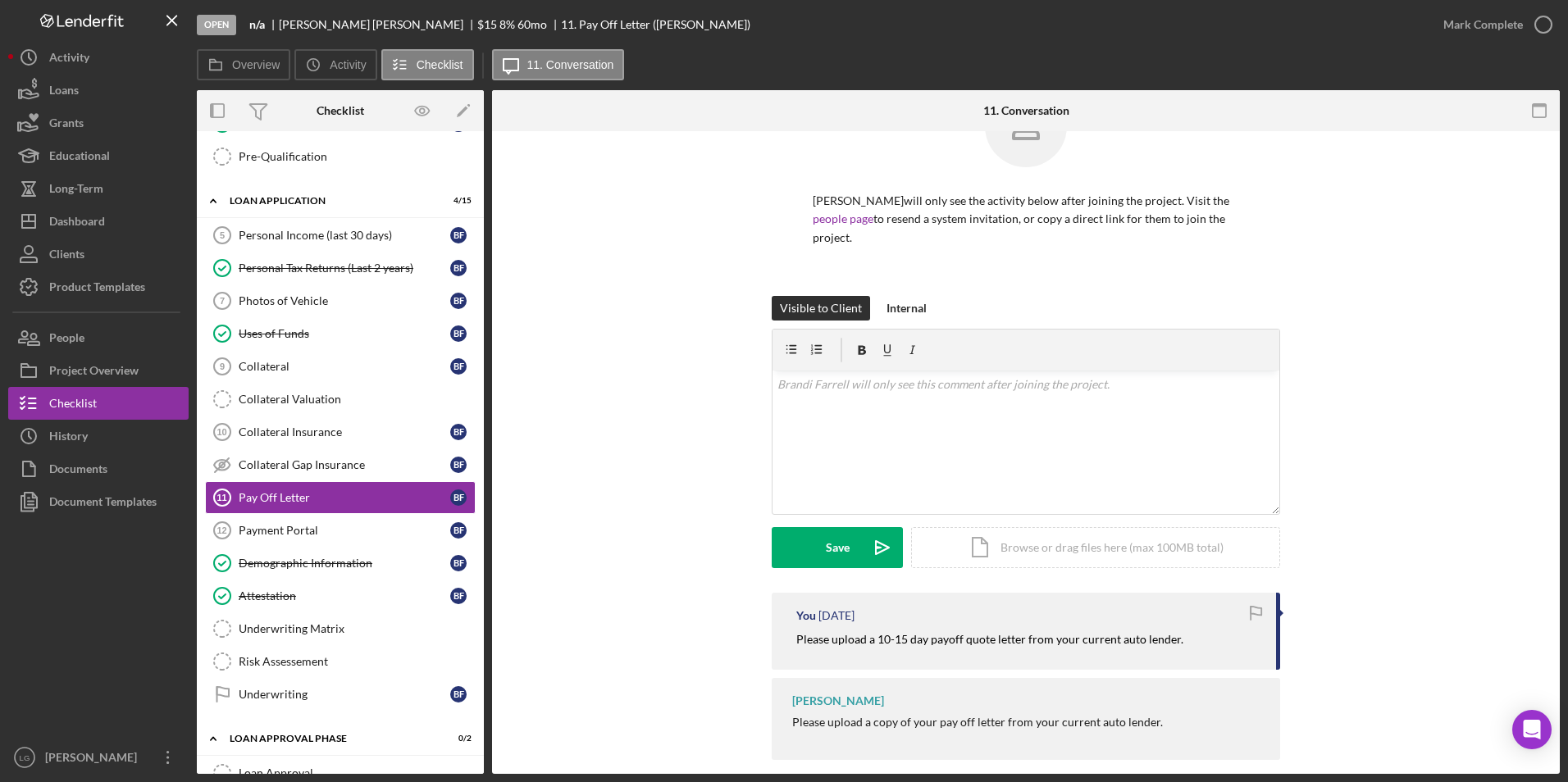
drag, startPoint x: 804, startPoint y: 593, endPoint x: 1187, endPoint y: 626, distance: 384.4
click at [1187, 626] on div "You [DATE] Please upload a 10-15 day payoff quote letter from your current auto…" at bounding box center [1025, 630] width 509 height 76
drag, startPoint x: 1187, startPoint y: 626, endPoint x: 1085, endPoint y: 620, distance: 102.2
copy div "You [DATE] Please upload a 10-15 day payoff quote letter from your current auto…"
click at [917, 400] on div "v Color teal Color pink Remove color Add row above Add row below Add column bef…" at bounding box center [1025, 442] width 507 height 144
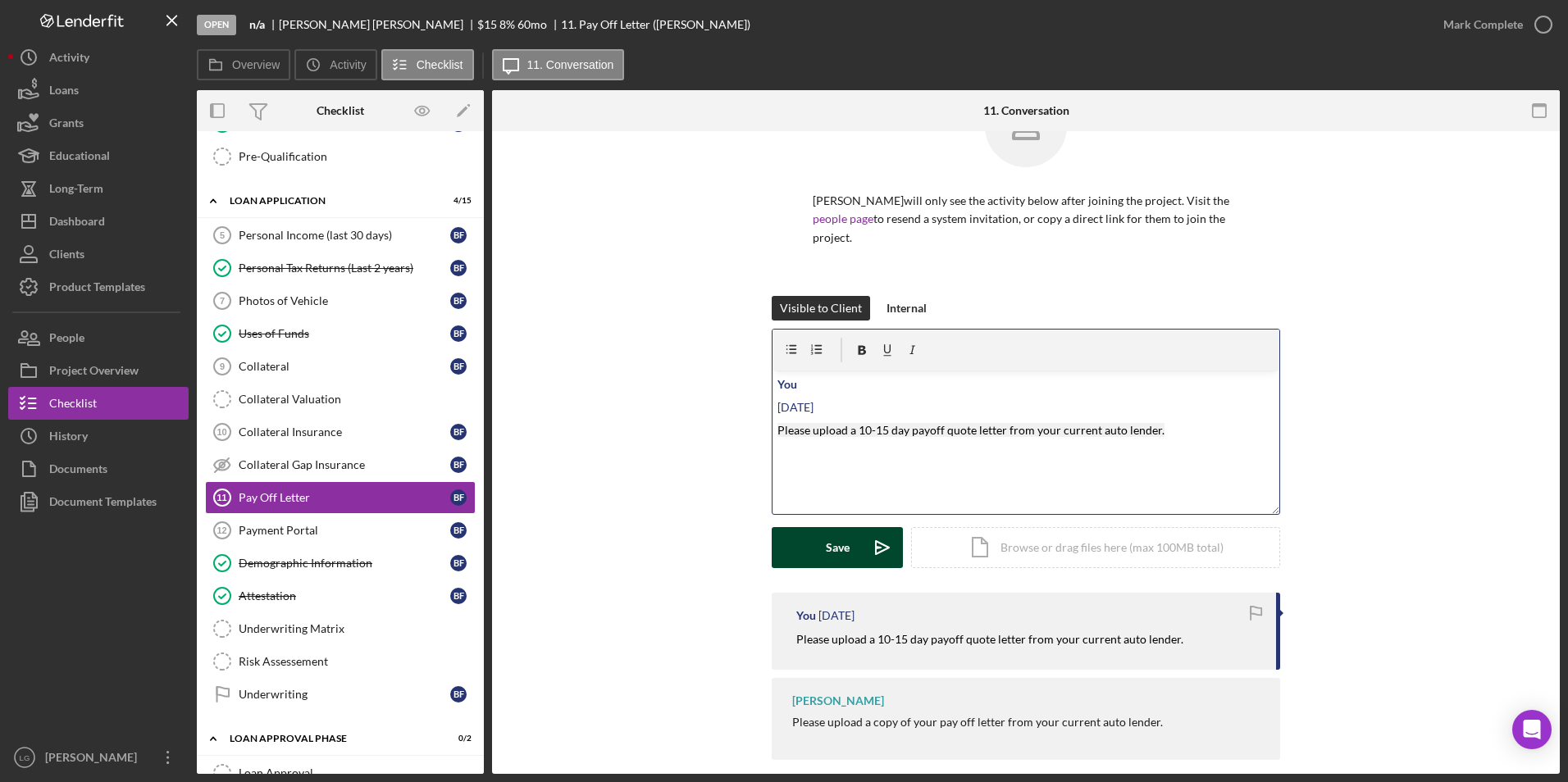
click at [810, 530] on button "Save Icon/icon-invite-send" at bounding box center [837, 547] width 131 height 41
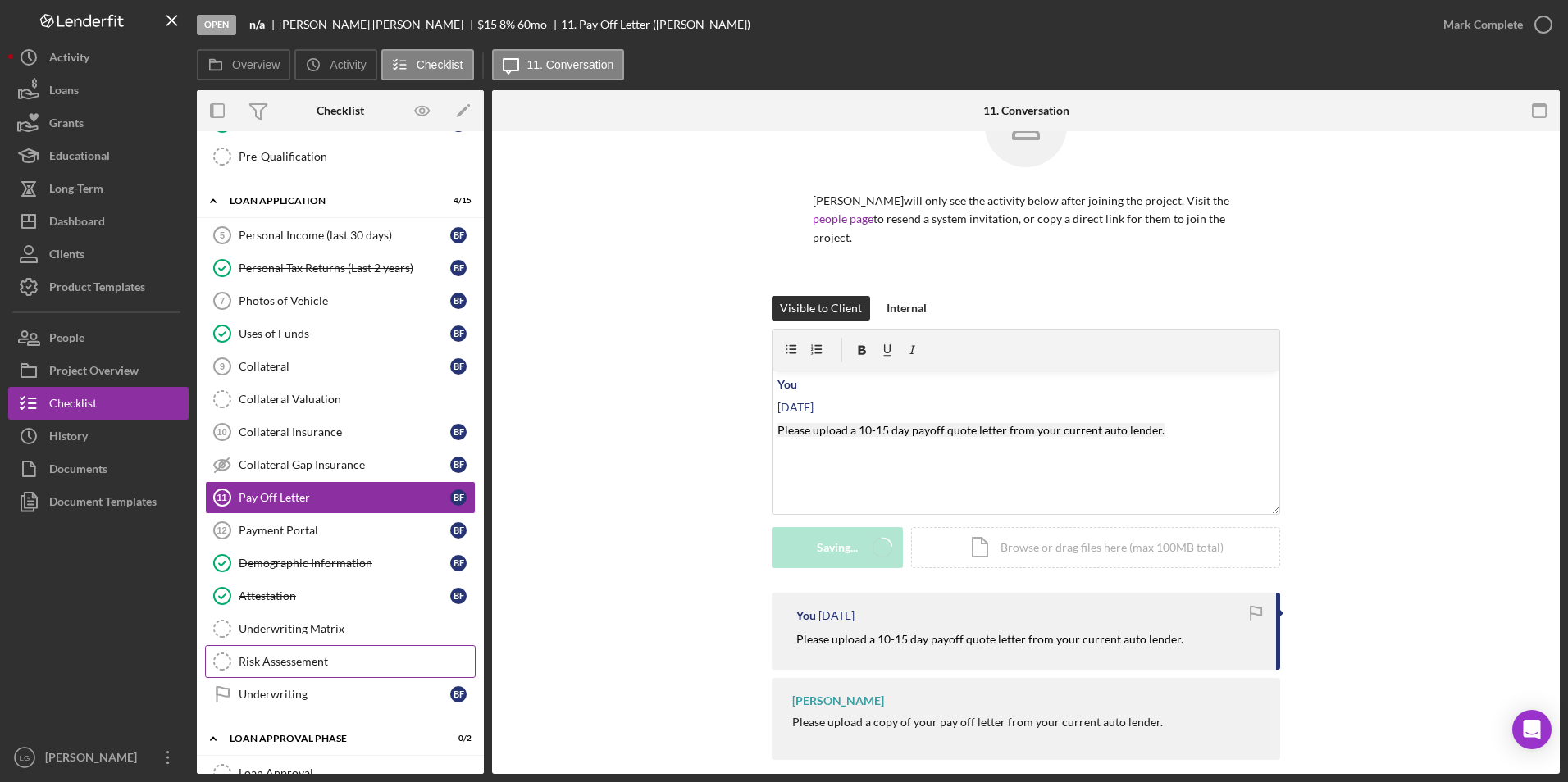
scroll to position [735, 0]
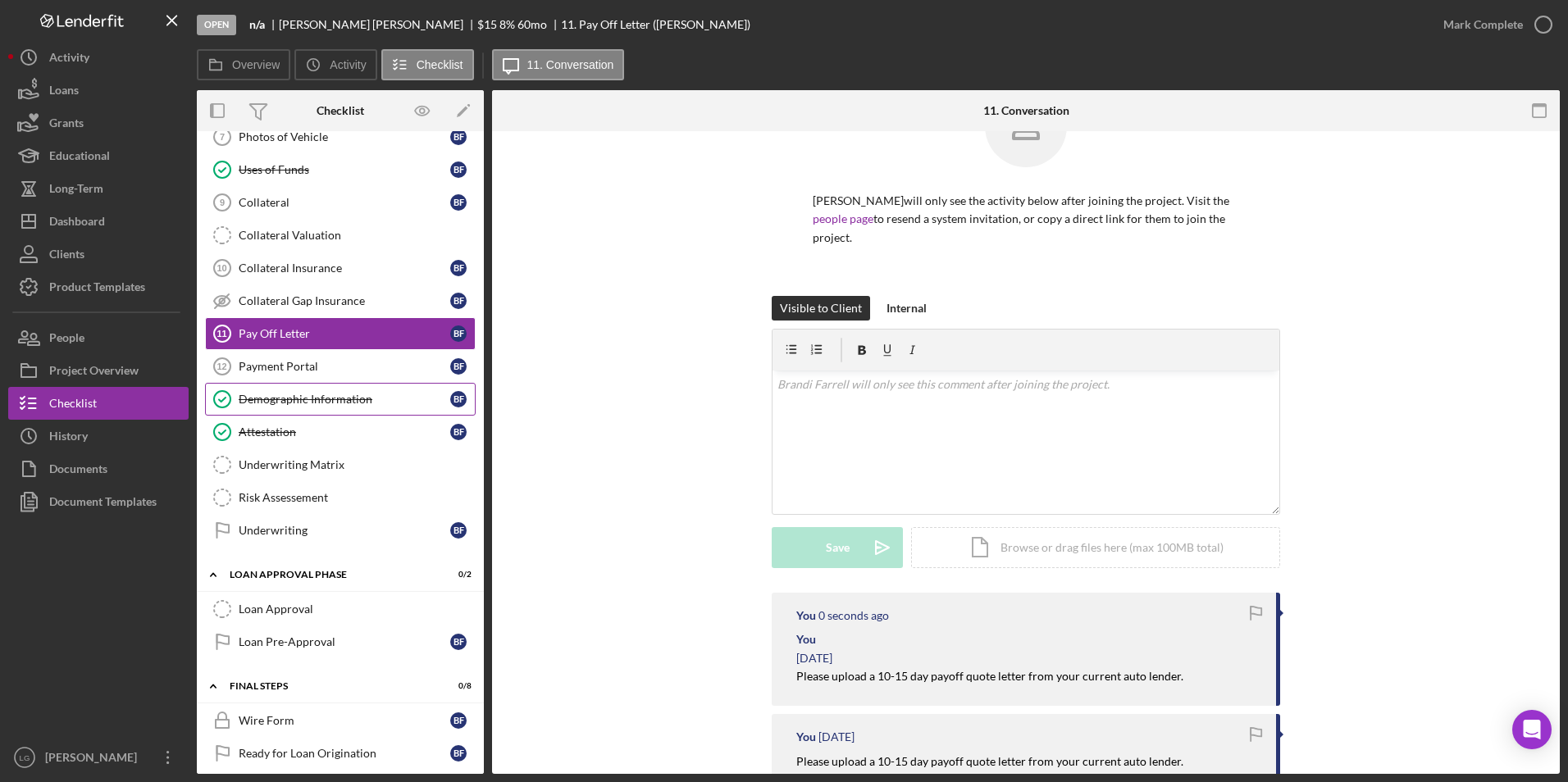
drag, startPoint x: 280, startPoint y: 363, endPoint x: 394, endPoint y: 407, distance: 122.2
click at [283, 363] on div "Payment Portal" at bounding box center [344, 367] width 211 height 14
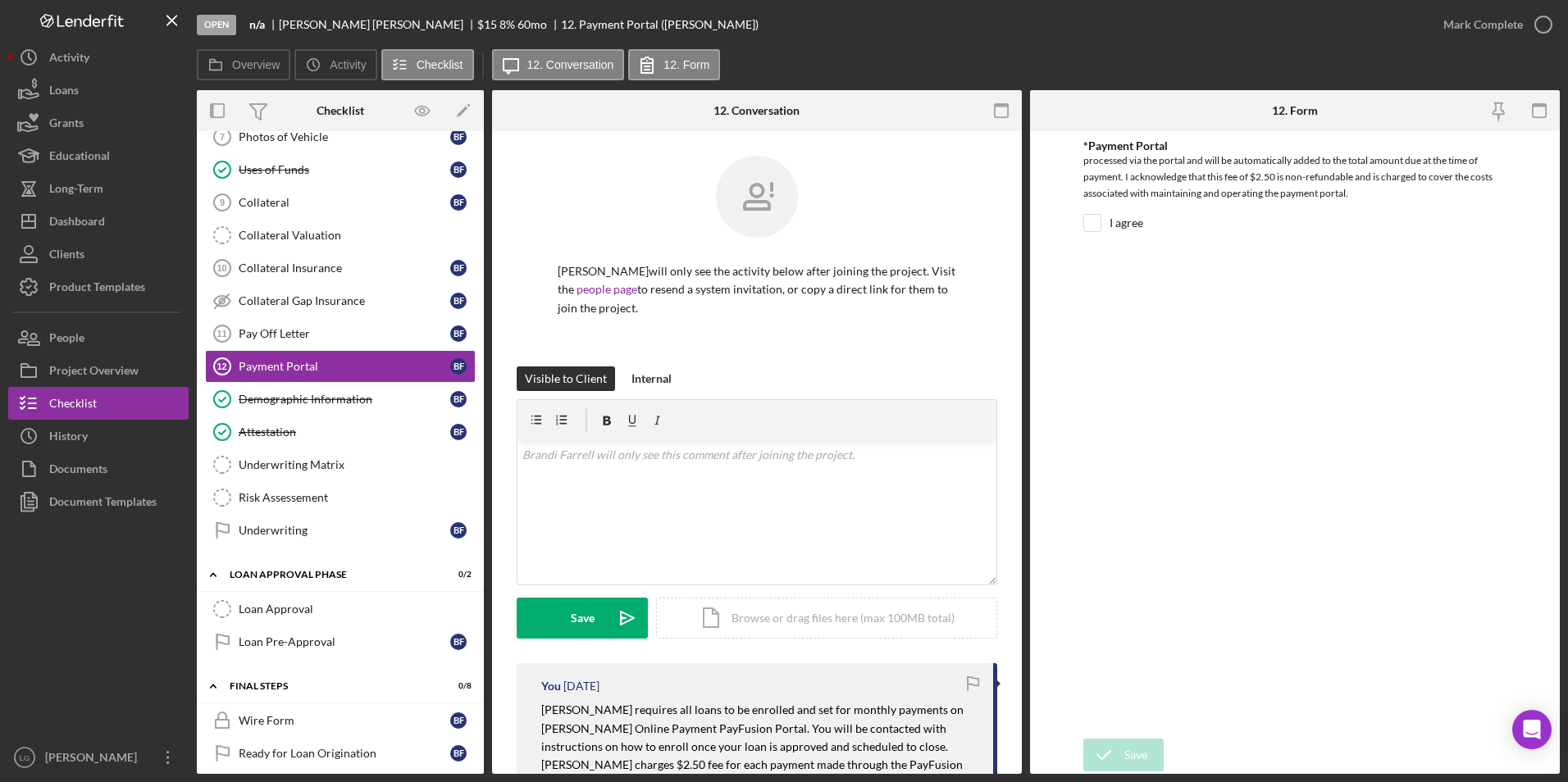
scroll to position [328, 0]
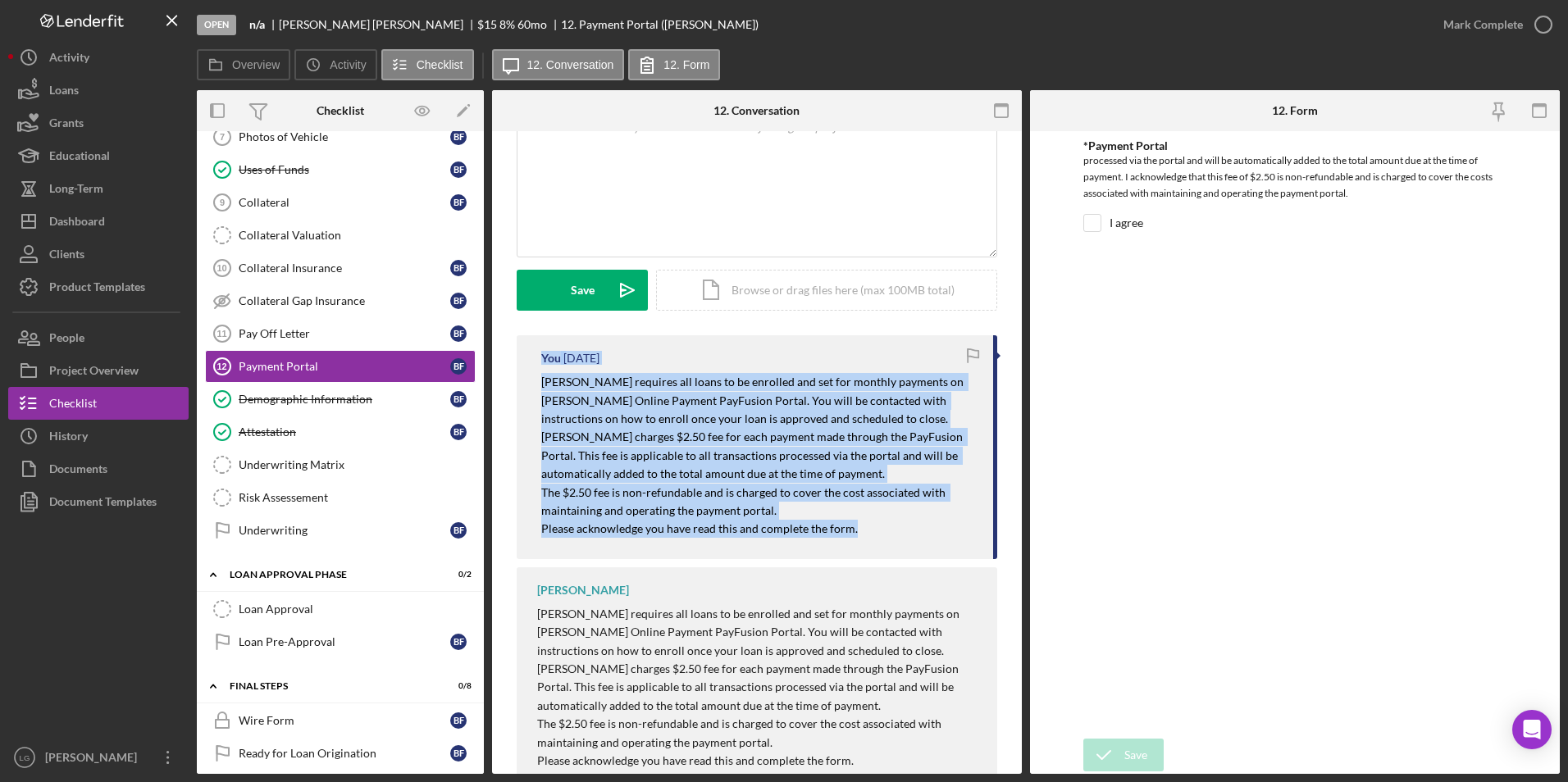
drag, startPoint x: 525, startPoint y: 353, endPoint x: 929, endPoint y: 541, distance: 445.6
click at [929, 541] on div "You [DATE] [PERSON_NAME] requires all loans to be enrolled and set for monthly …" at bounding box center [757, 447] width 481 height 224
drag, startPoint x: 929, startPoint y: 541, endPoint x: 621, endPoint y: 420, distance: 330.9
copy div "You [DATE] [PERSON_NAME] requires all loans to be enrolled and set for monthly …"
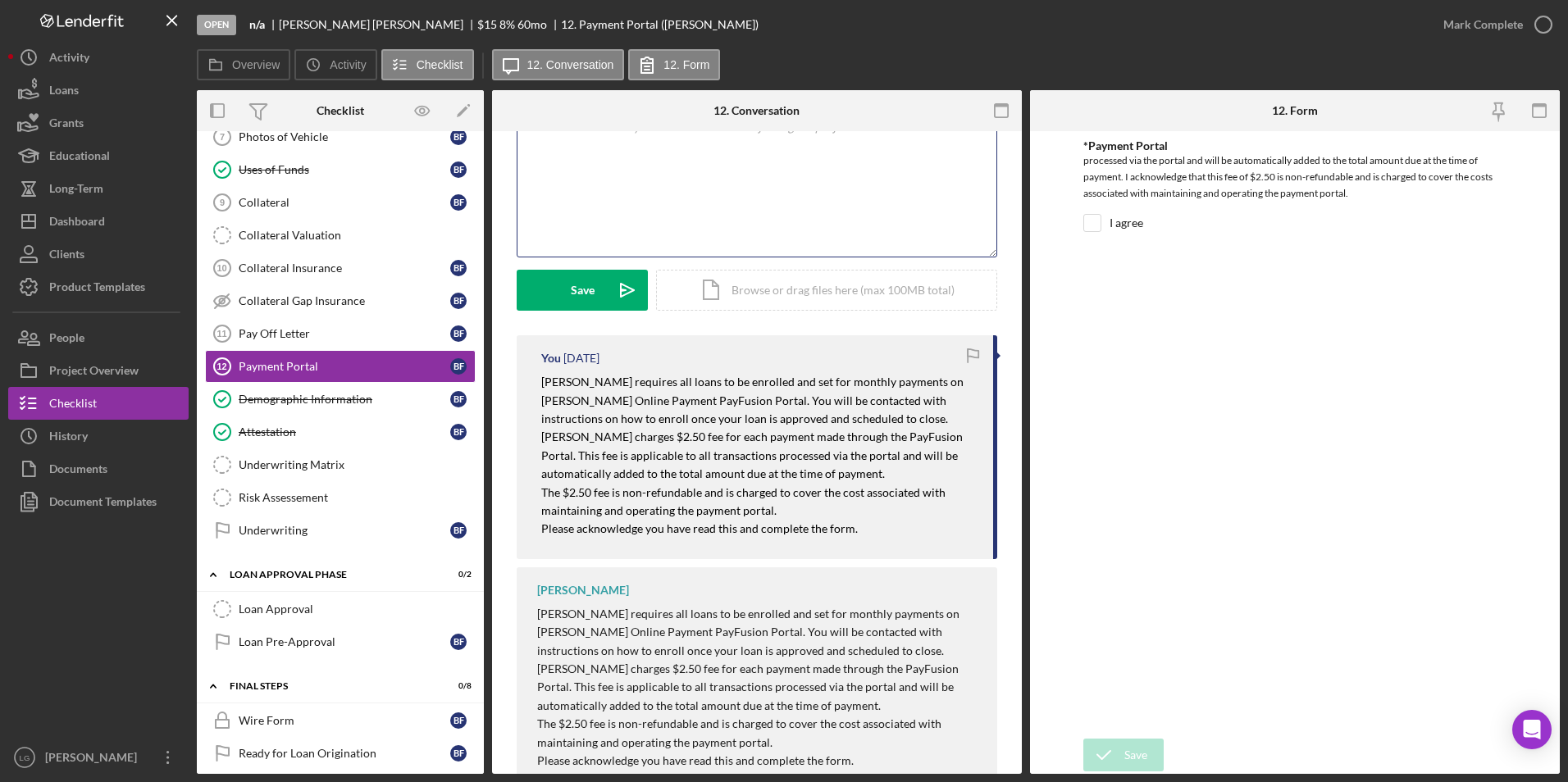
click at [654, 187] on div "v Color teal Color pink Remove color Add row above Add row below Add column bef…" at bounding box center [757, 184] width 479 height 144
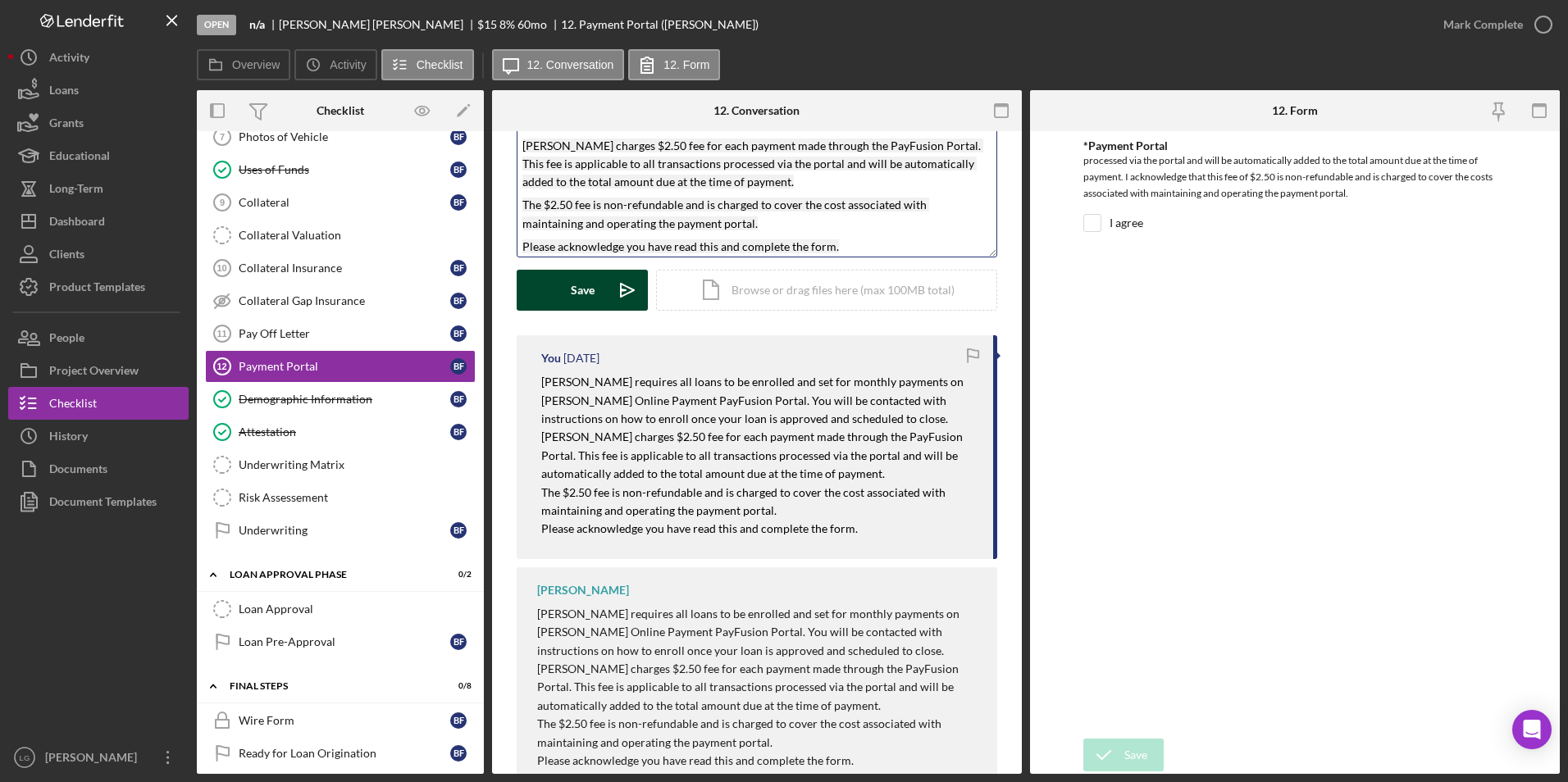
click at [557, 291] on button "Save Icon/icon-invite-send" at bounding box center [582, 290] width 131 height 41
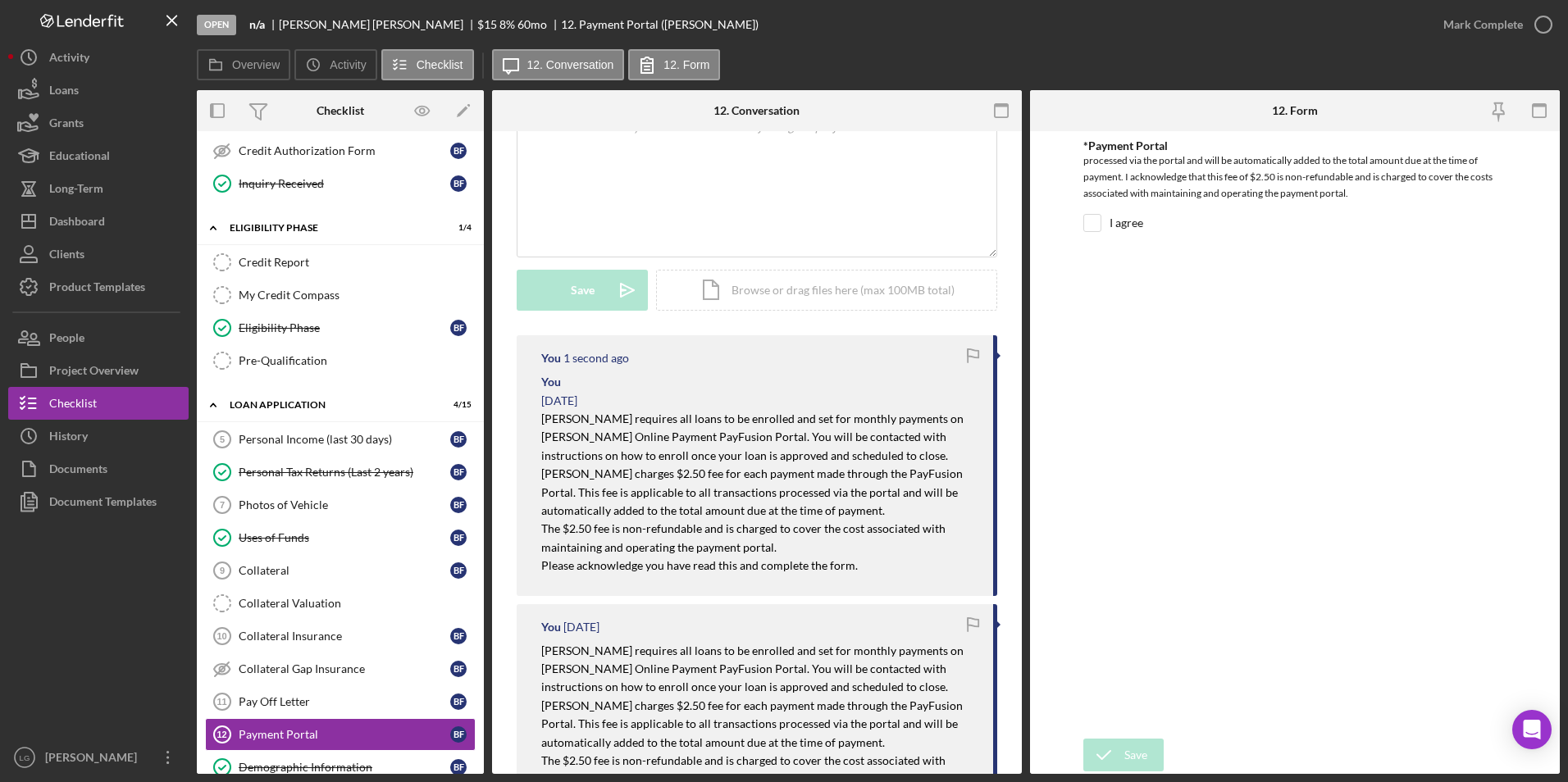
scroll to position [0, 0]
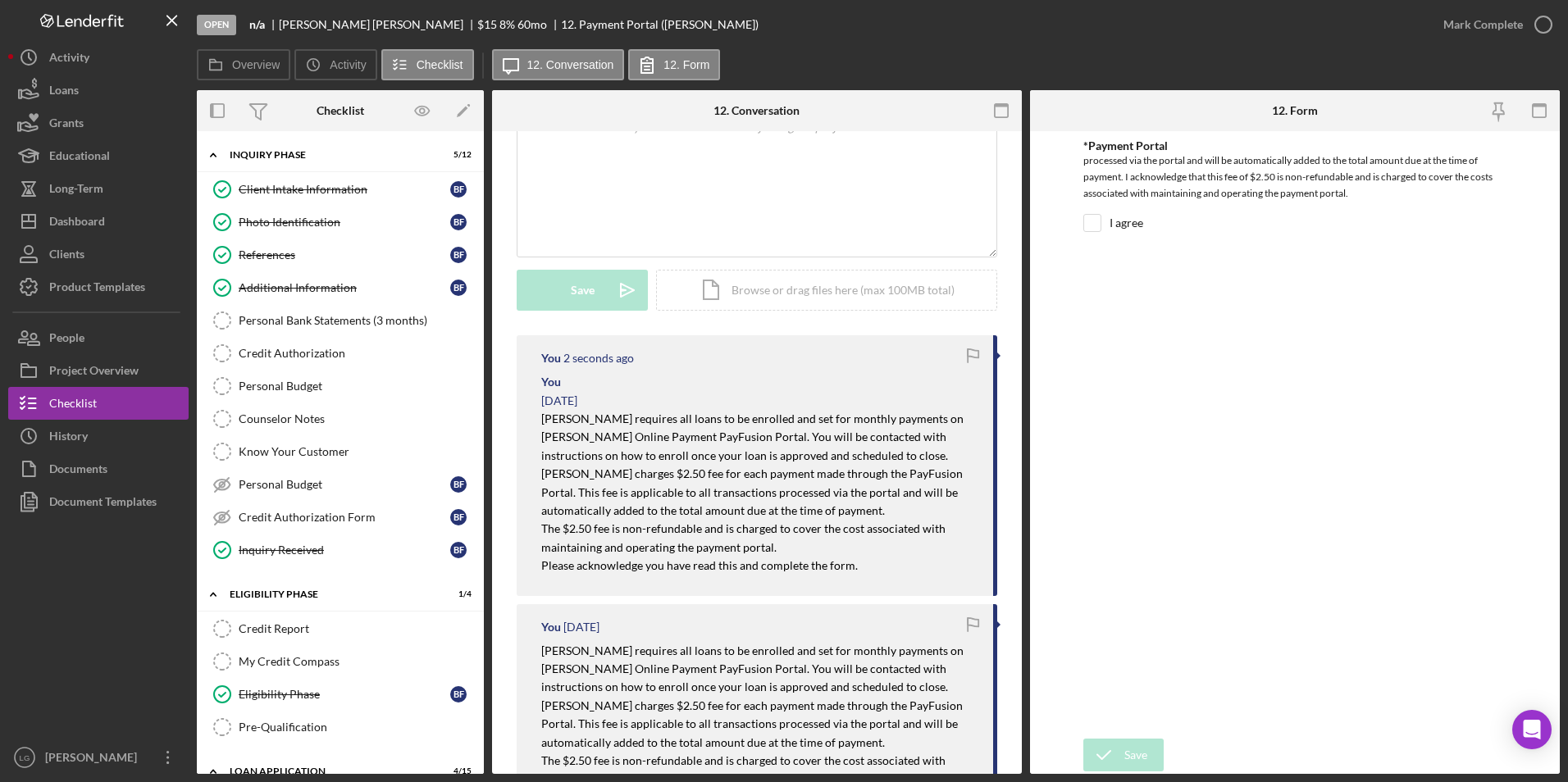
click at [73, 313] on div at bounding box center [97, 313] width 168 height 2
click at [59, 333] on div "People" at bounding box center [67, 340] width 36 height 37
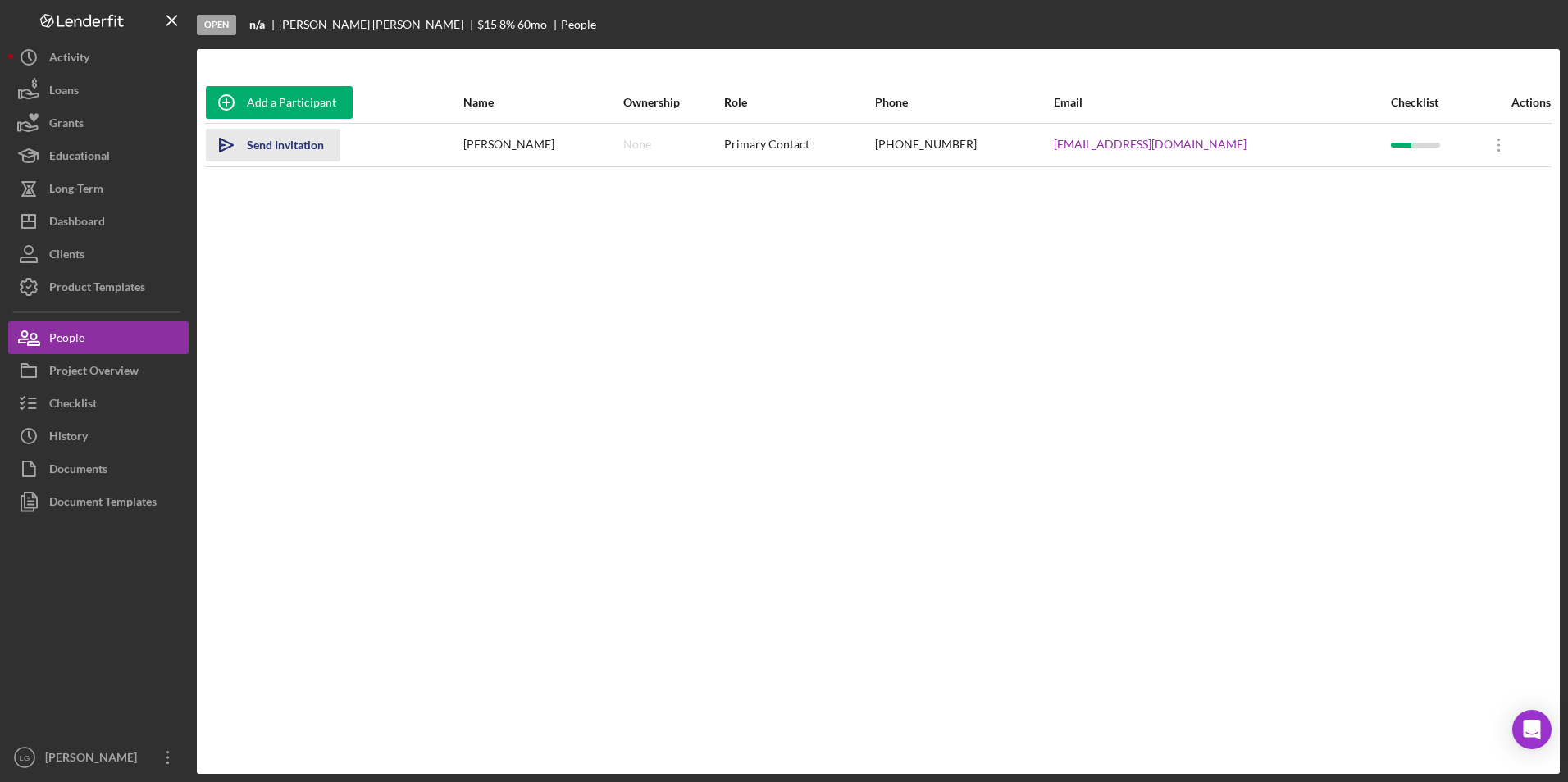
click at [292, 150] on div "Send Invitation" at bounding box center [286, 145] width 77 height 33
click at [77, 220] on div "Dashboard" at bounding box center [77, 223] width 56 height 37
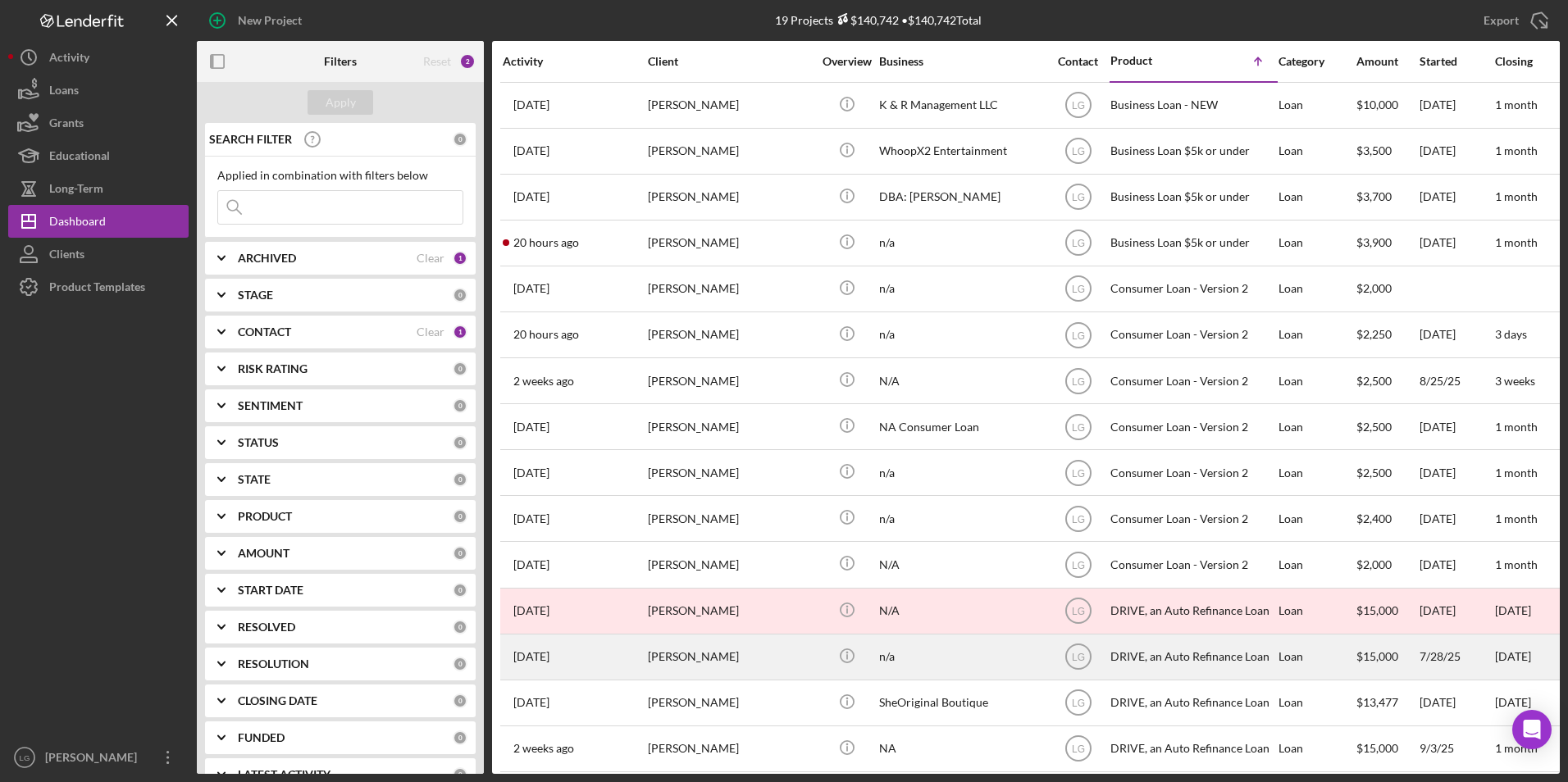
scroll to position [203, 0]
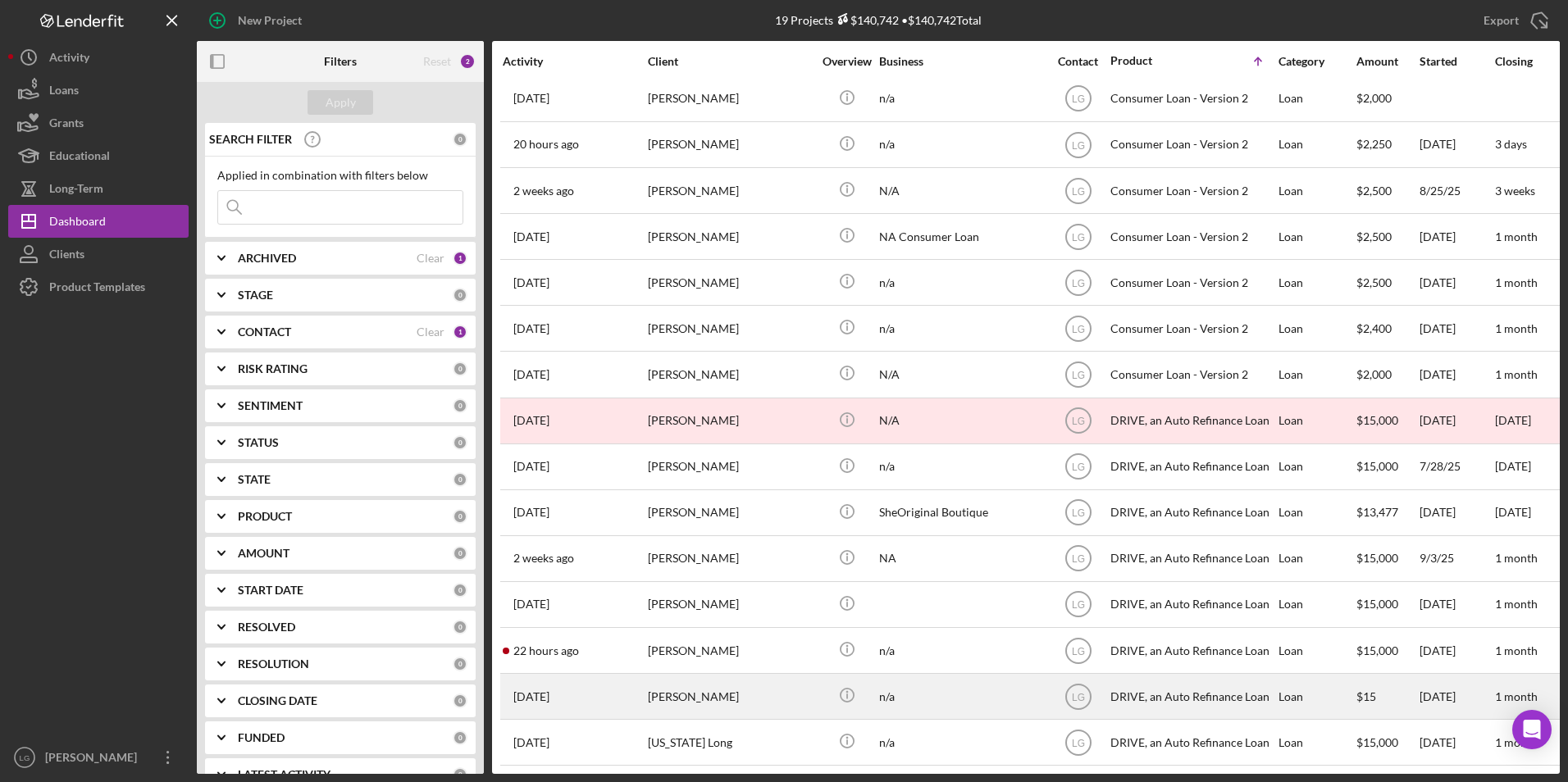
click at [635, 677] on div "[DATE] [PERSON_NAME]" at bounding box center [574, 696] width 144 height 43
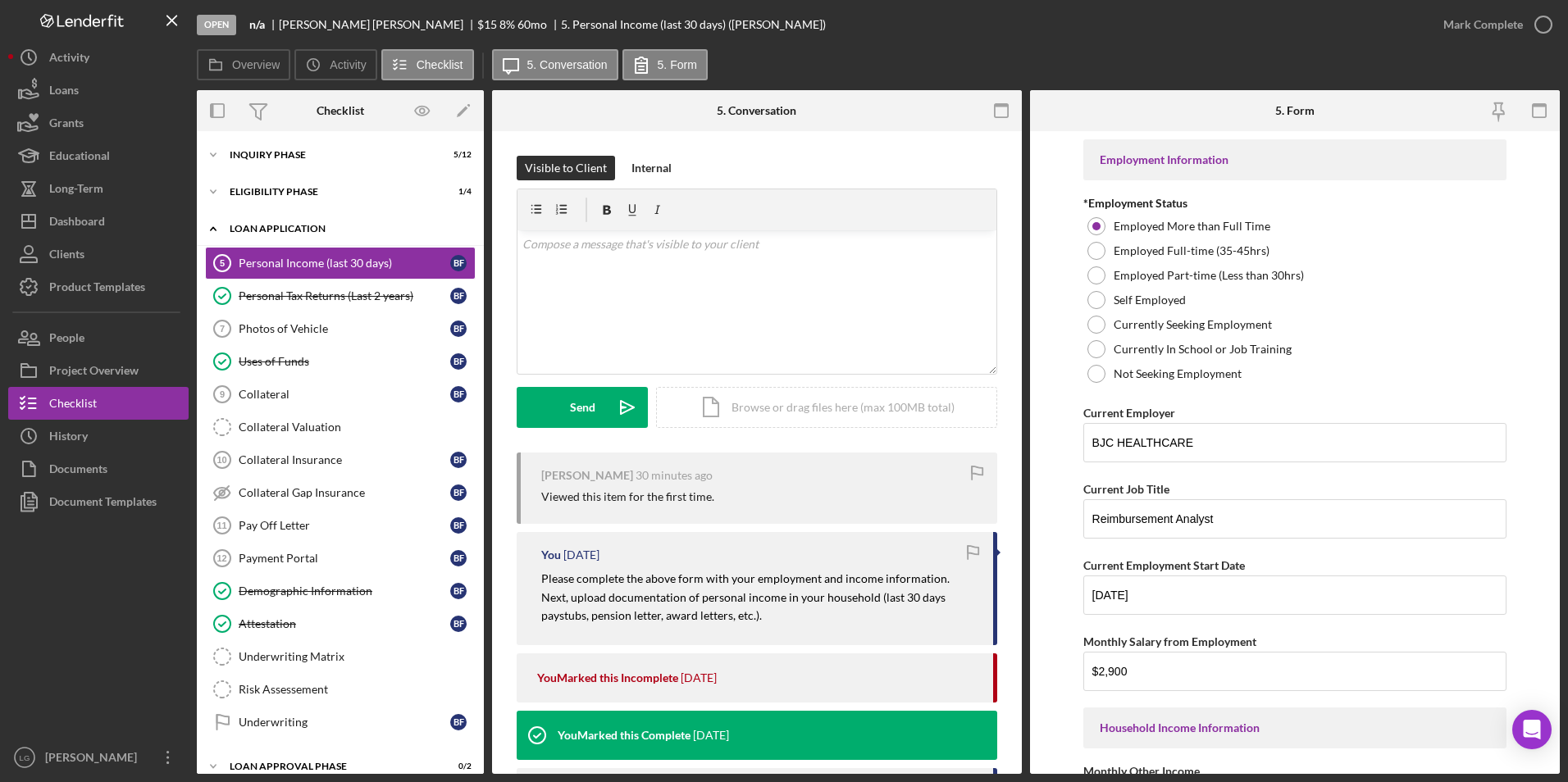
click at [249, 228] on div "Loan Application" at bounding box center [347, 229] width 234 height 10
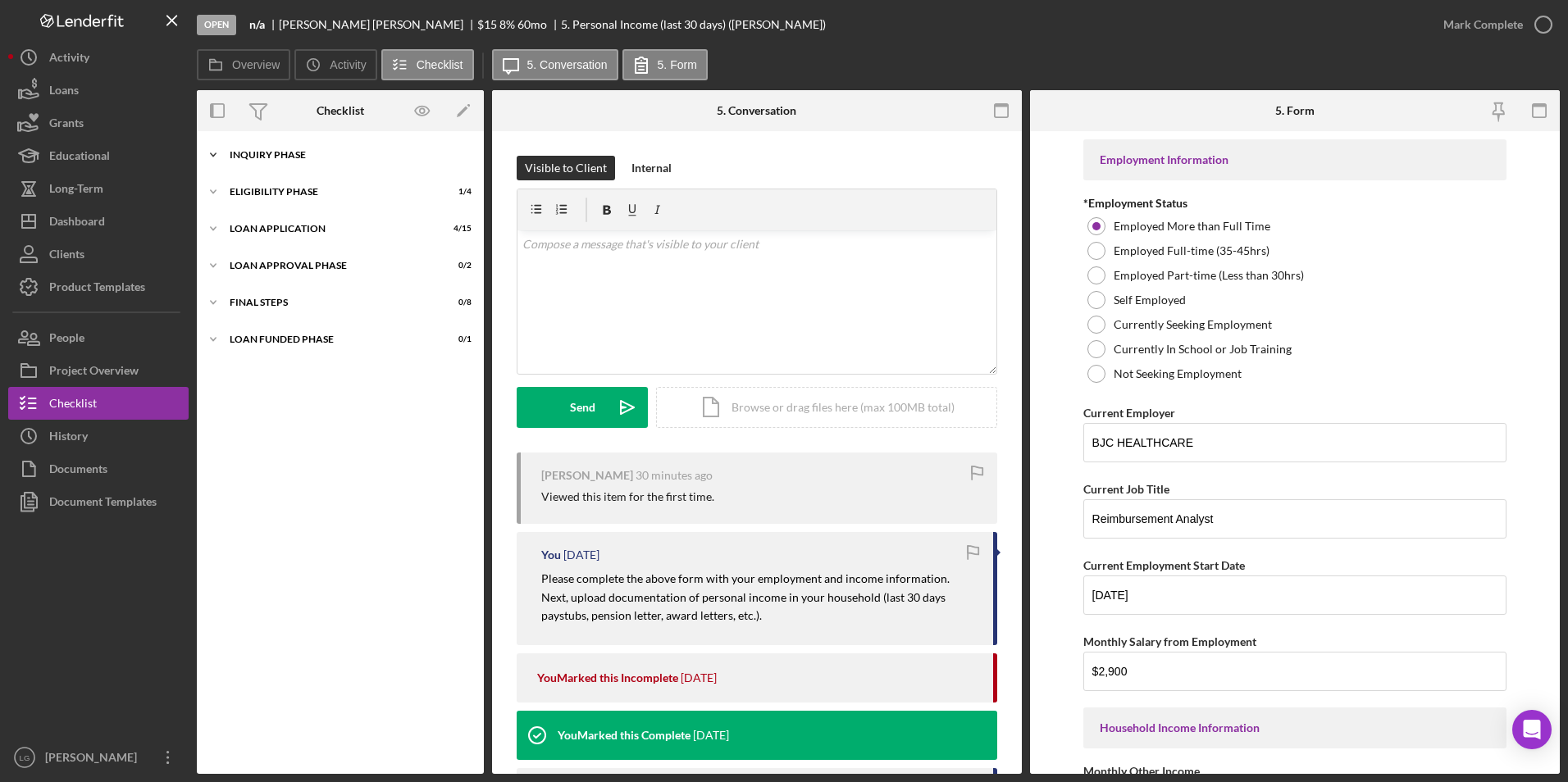
drag, startPoint x: 253, startPoint y: 193, endPoint x: 256, endPoint y: 158, distance: 35.1
click at [254, 186] on div "Icon/Expander Eligibility Phase 1 / 4" at bounding box center [340, 192] width 287 height 33
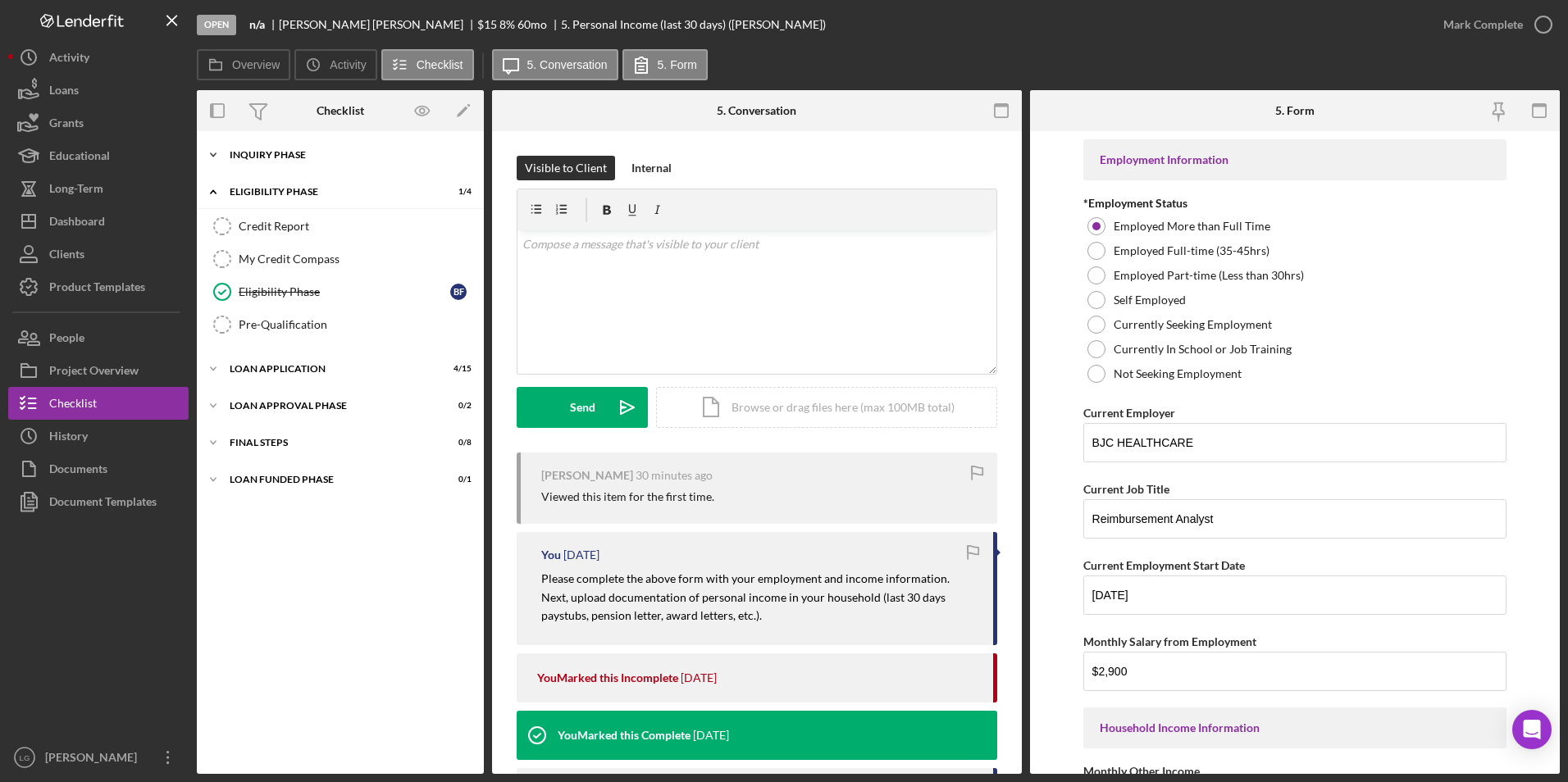
click at [256, 150] on div "Icon/Expander Inquiry Phase 5 / 12" at bounding box center [340, 155] width 287 height 33
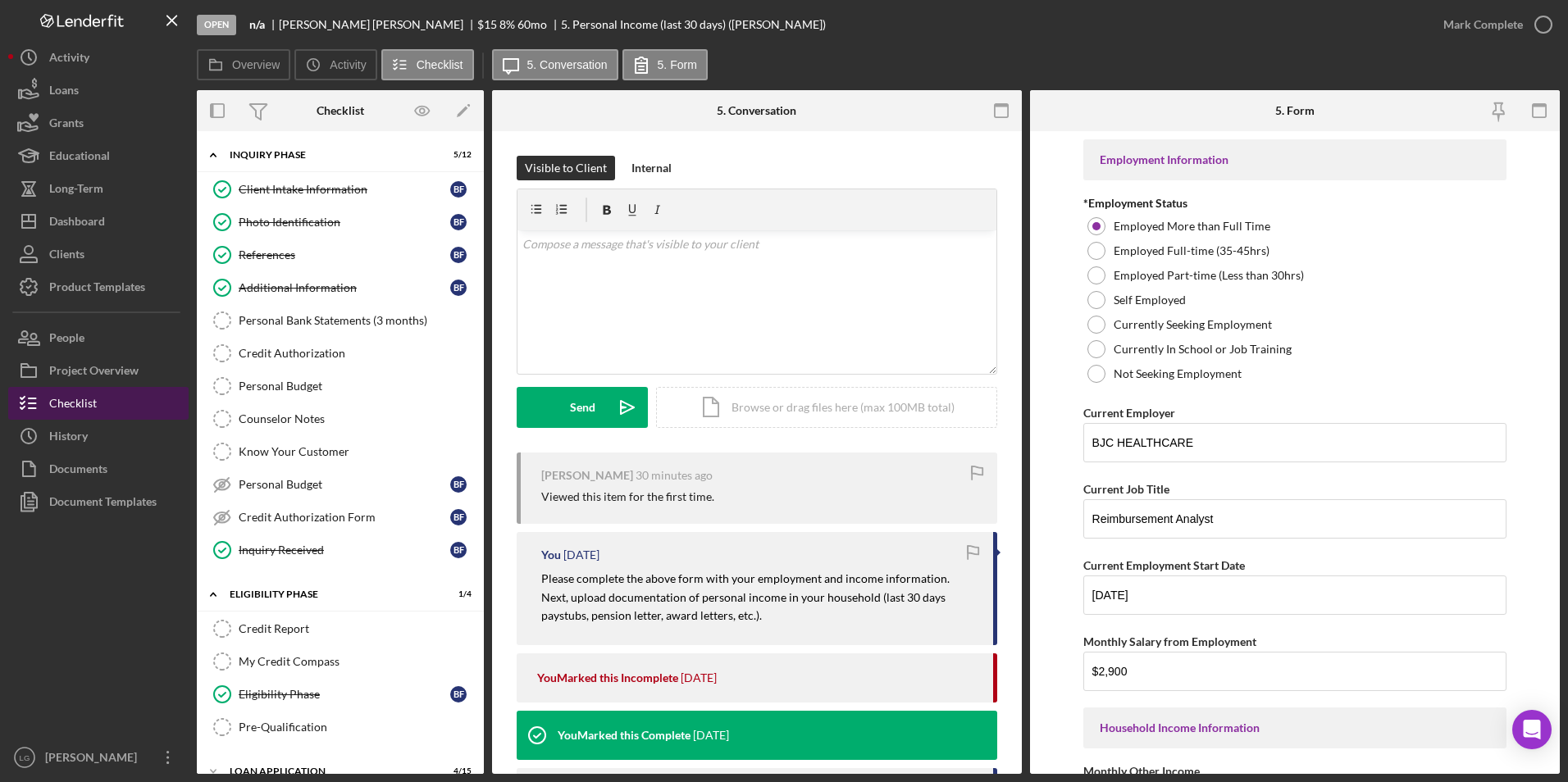
scroll to position [133, 0]
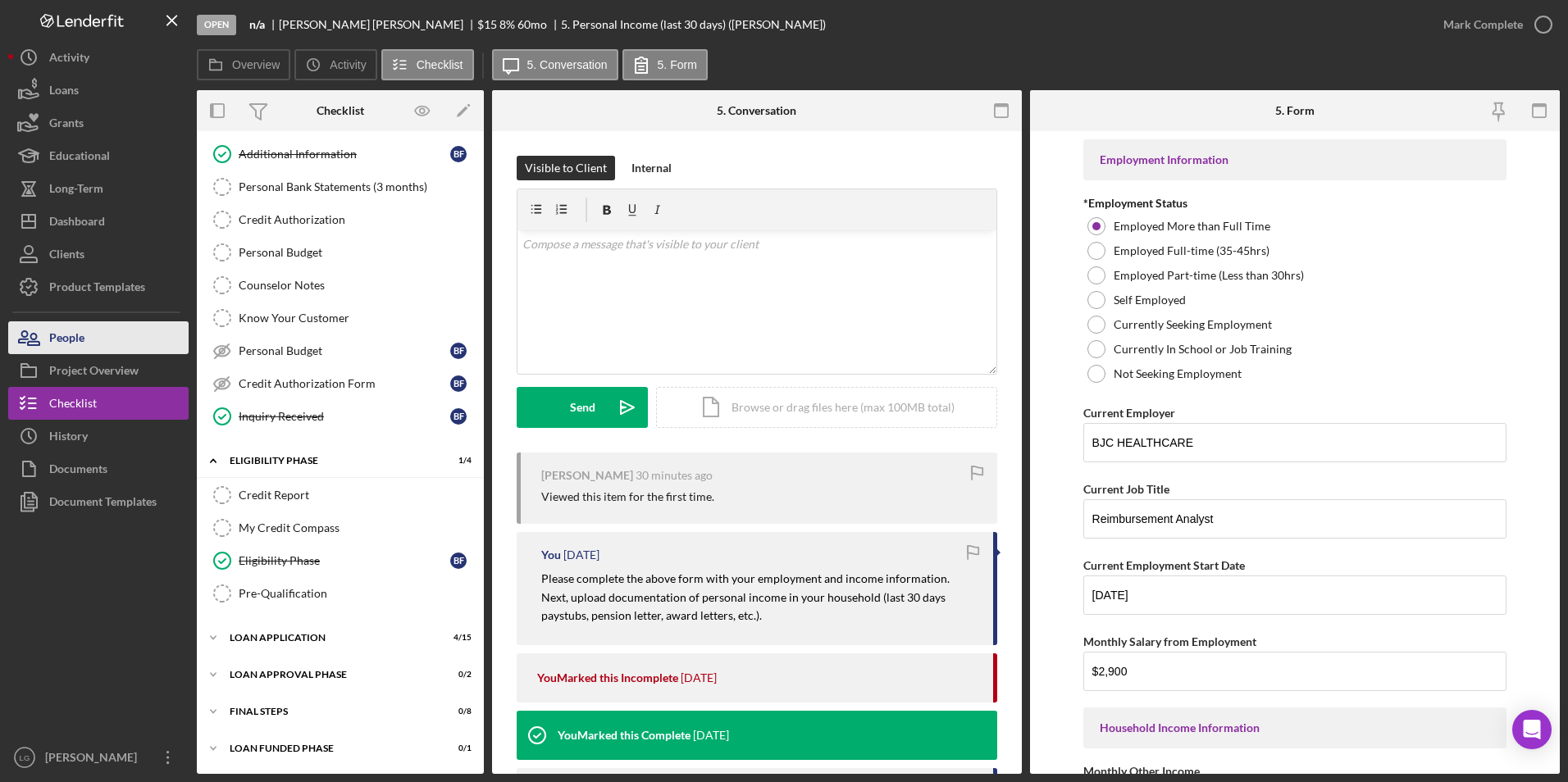
click at [107, 334] on button "People" at bounding box center [98, 338] width 181 height 33
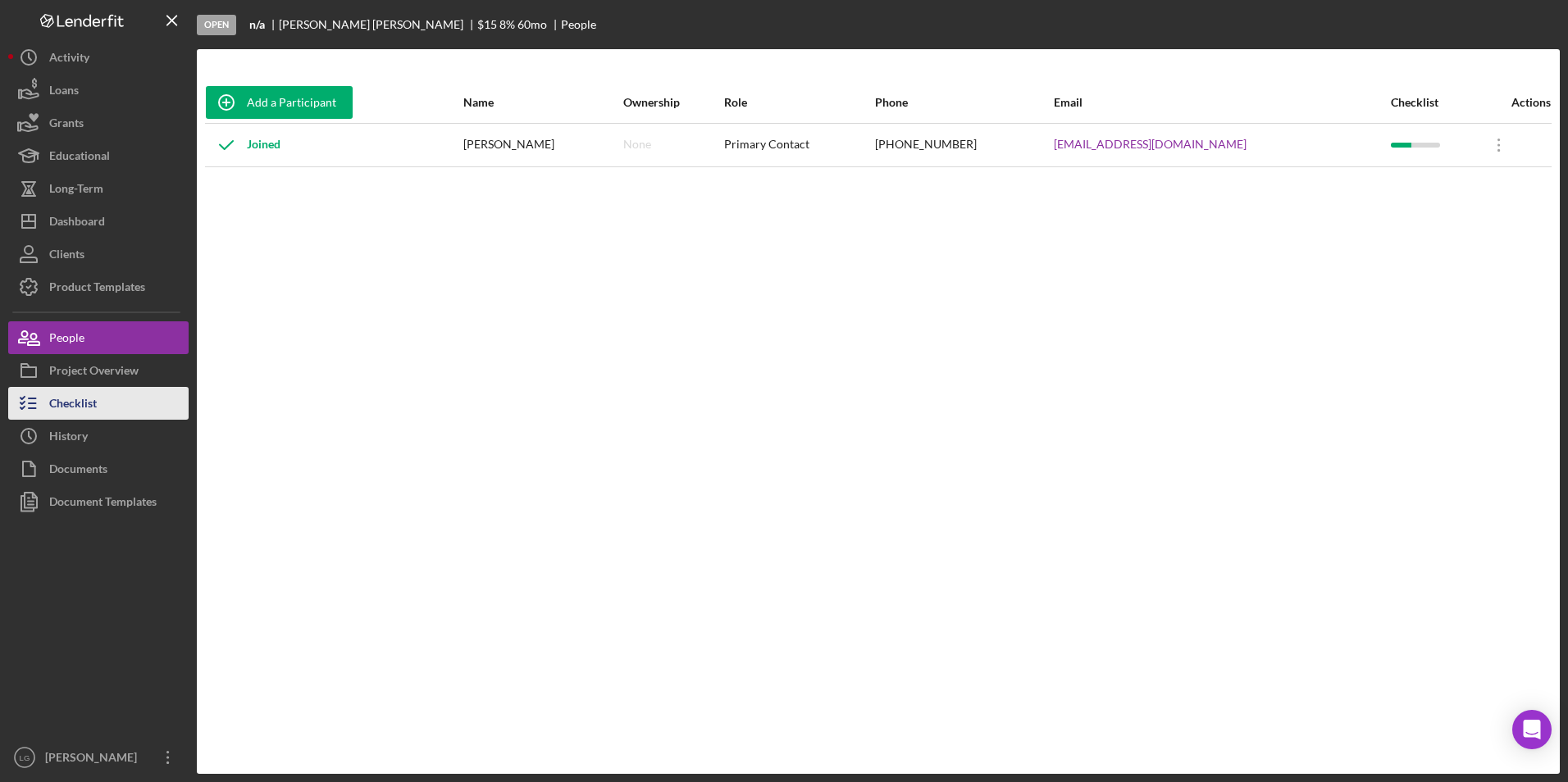
drag, startPoint x: 91, startPoint y: 410, endPoint x: 139, endPoint y: 363, distance: 67.2
click at [91, 409] on div "Checklist" at bounding box center [72, 405] width 47 height 37
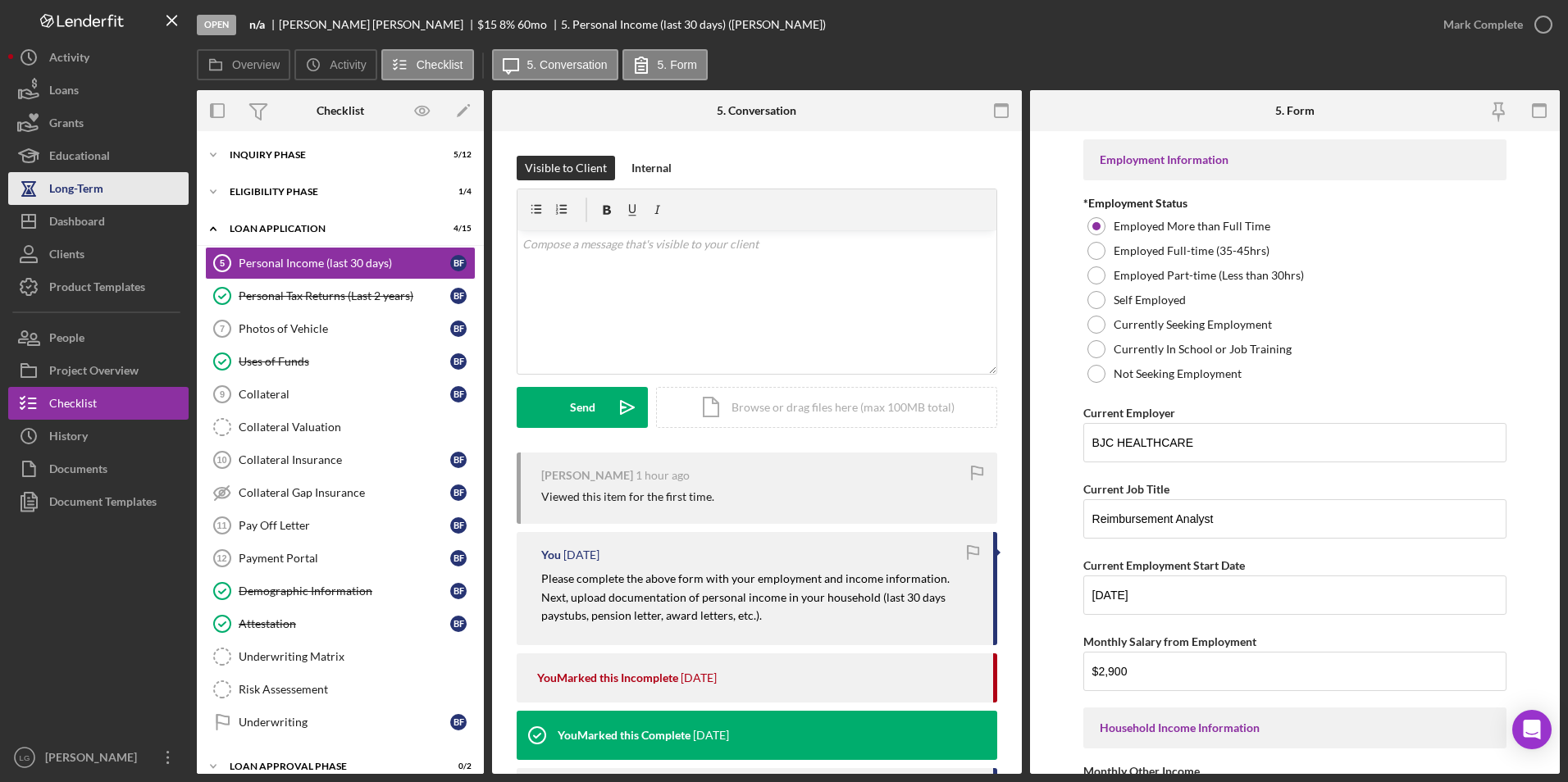
drag, startPoint x: 65, startPoint y: 216, endPoint x: 117, endPoint y: 202, distance: 53.9
click at [65, 216] on div "Dashboard" at bounding box center [77, 223] width 56 height 37
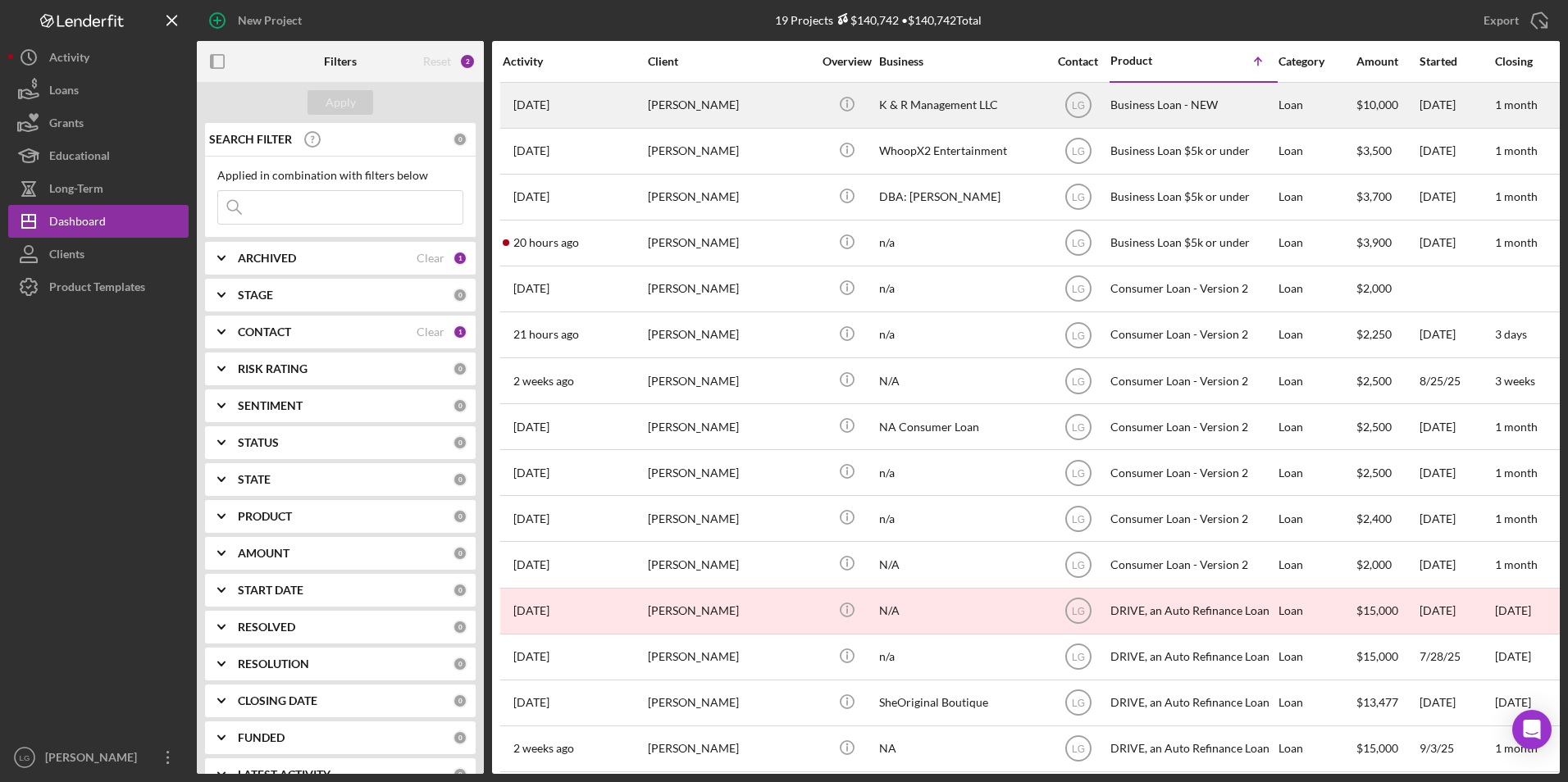
click at [697, 104] on div "[PERSON_NAME]" at bounding box center [730, 105] width 164 height 43
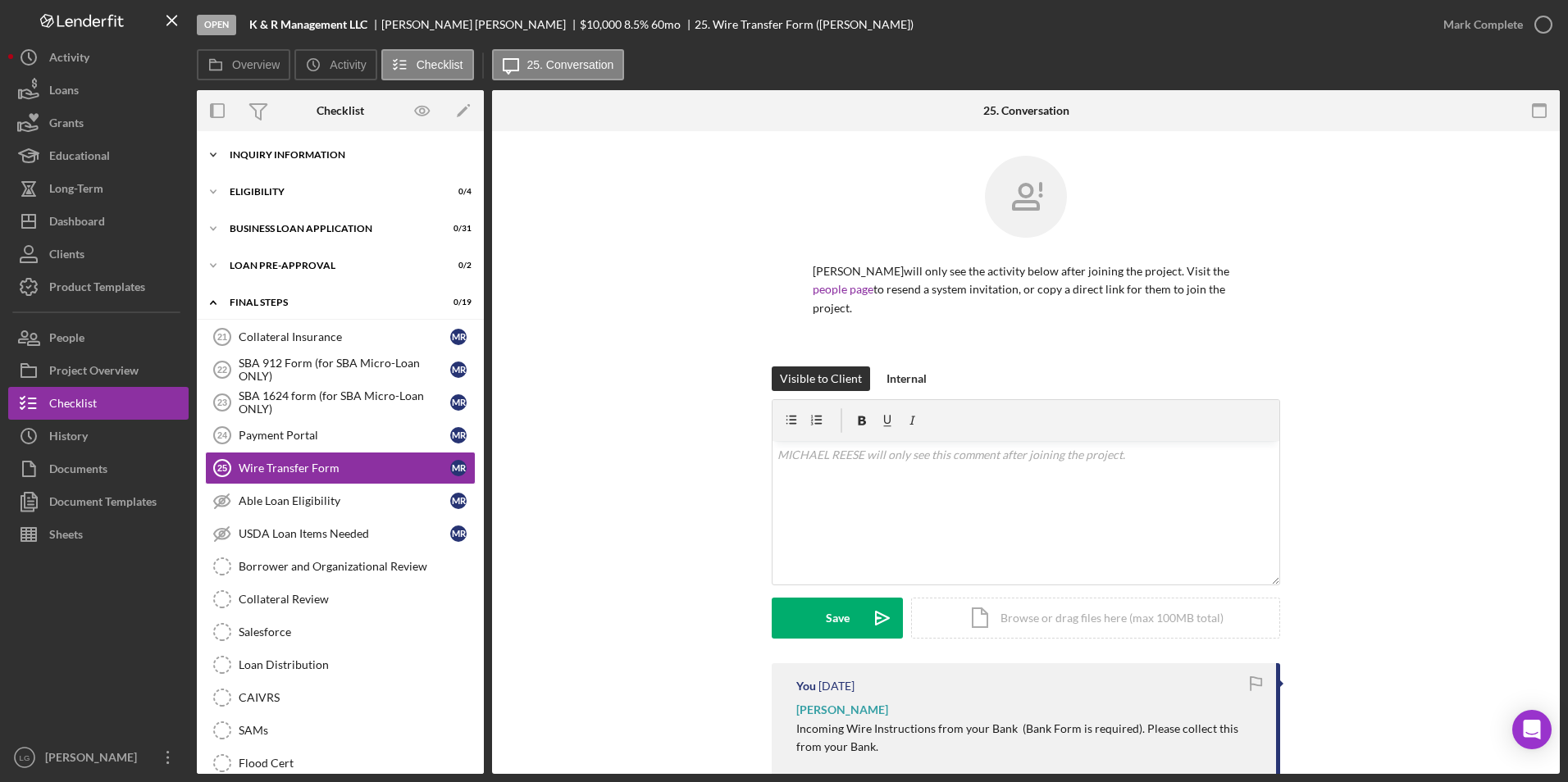
click at [345, 154] on div "INQUIRY INFORMATION" at bounding box center [347, 154] width 234 height 10
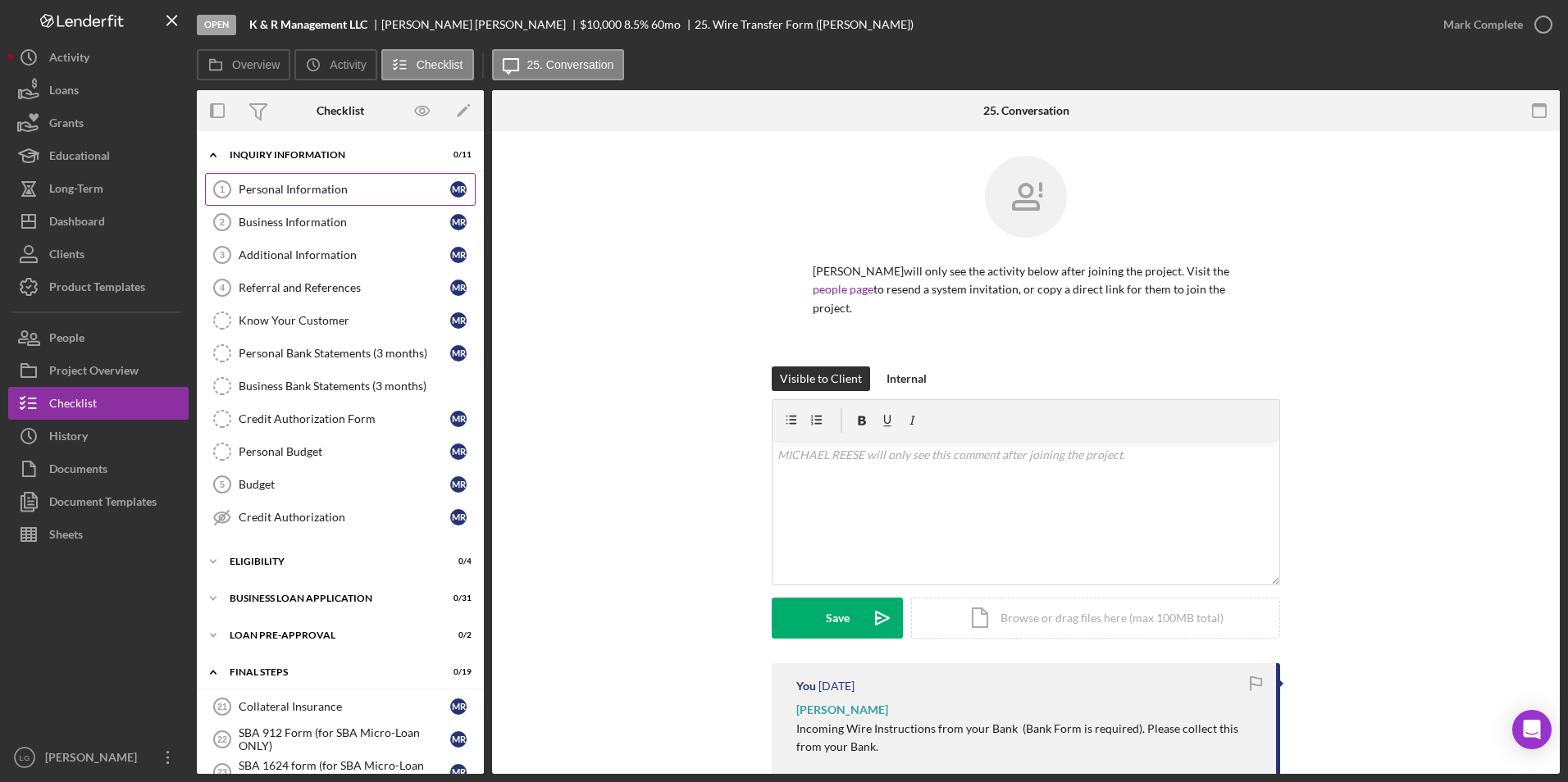
click at [310, 173] on link "Personal Information 1 Personal Information M R" at bounding box center [340, 189] width 270 height 33
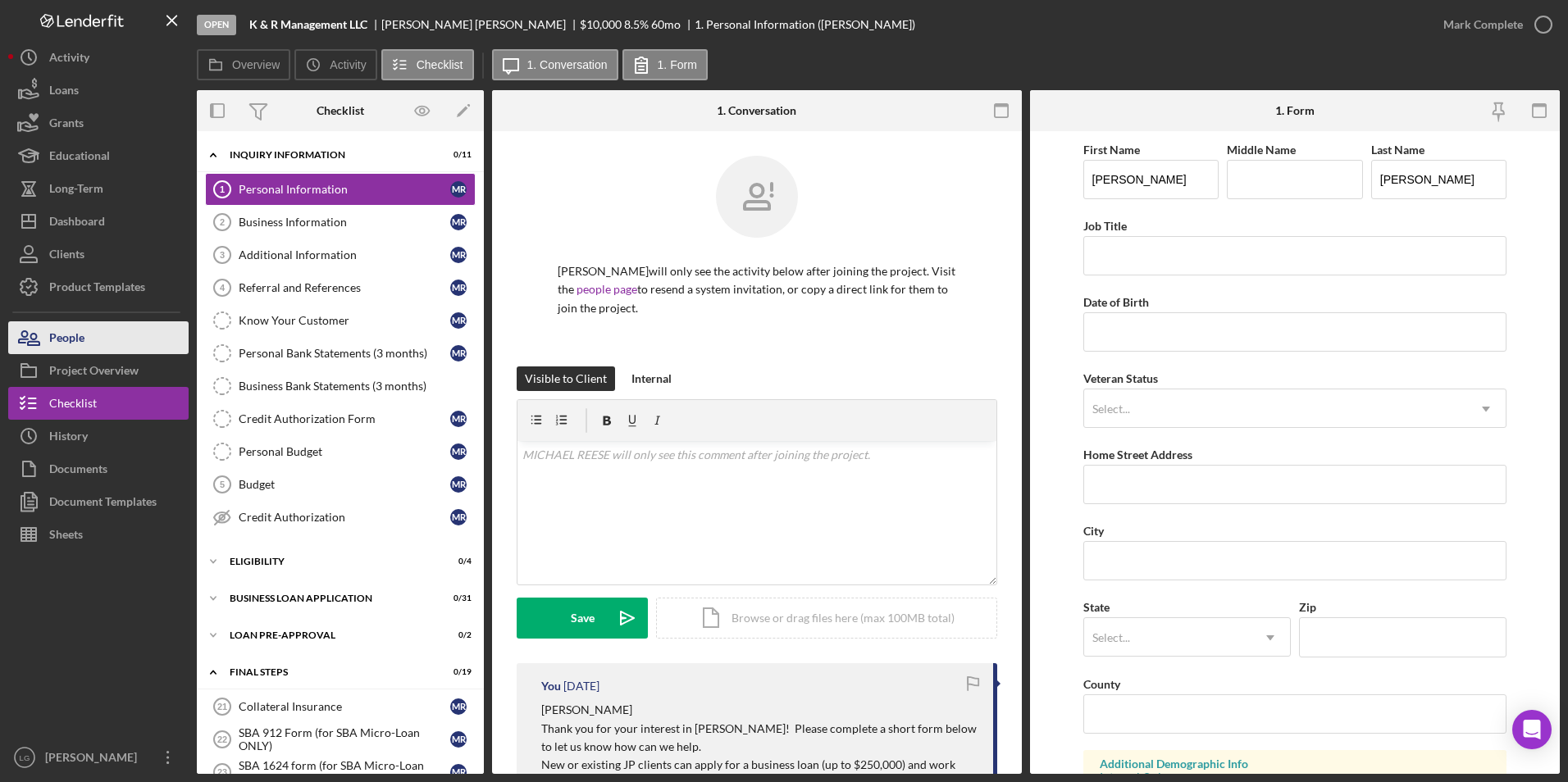
click at [56, 336] on div "People" at bounding box center [67, 340] width 36 height 37
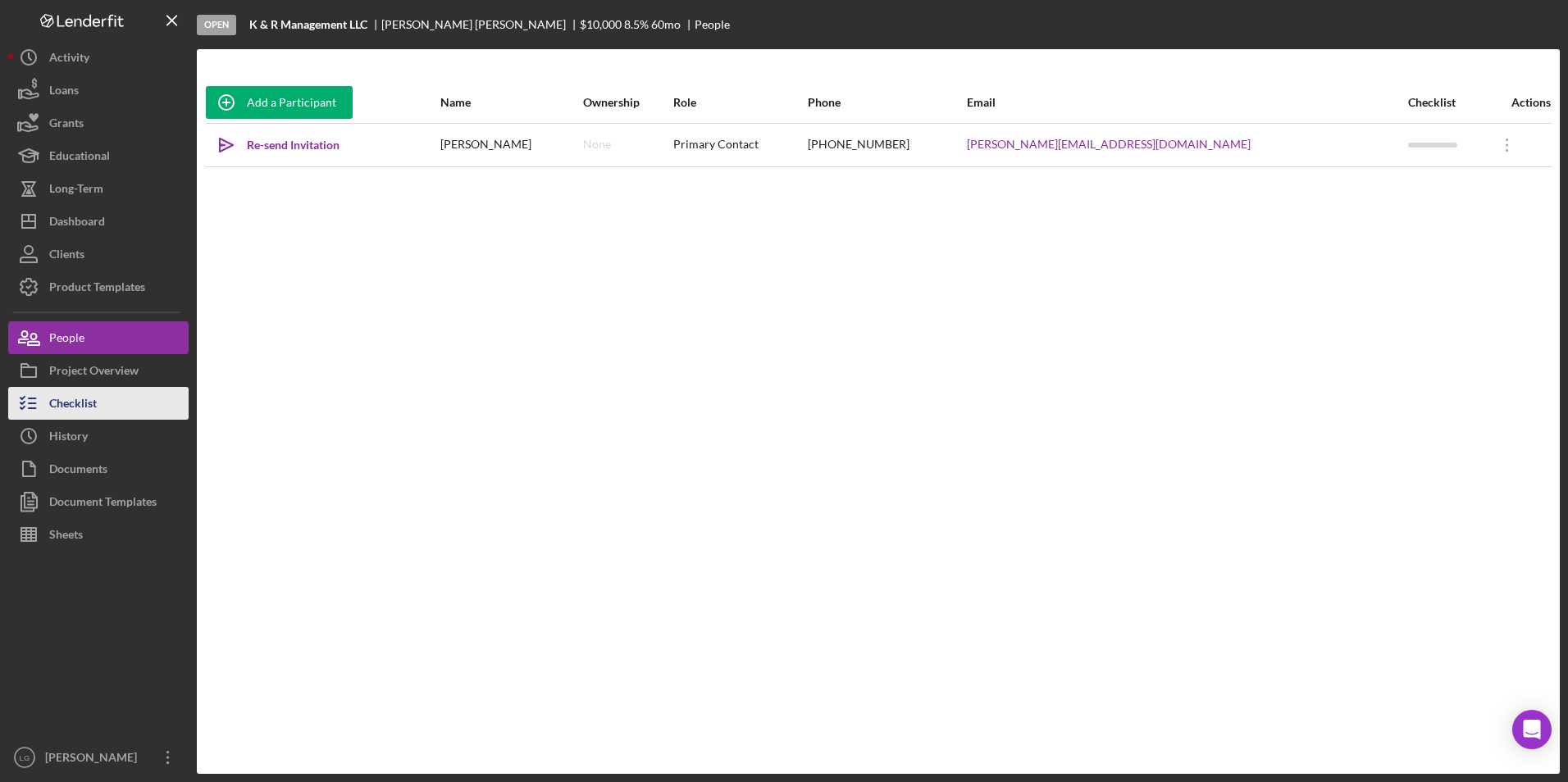
click at [155, 410] on button "Checklist" at bounding box center [98, 404] width 181 height 33
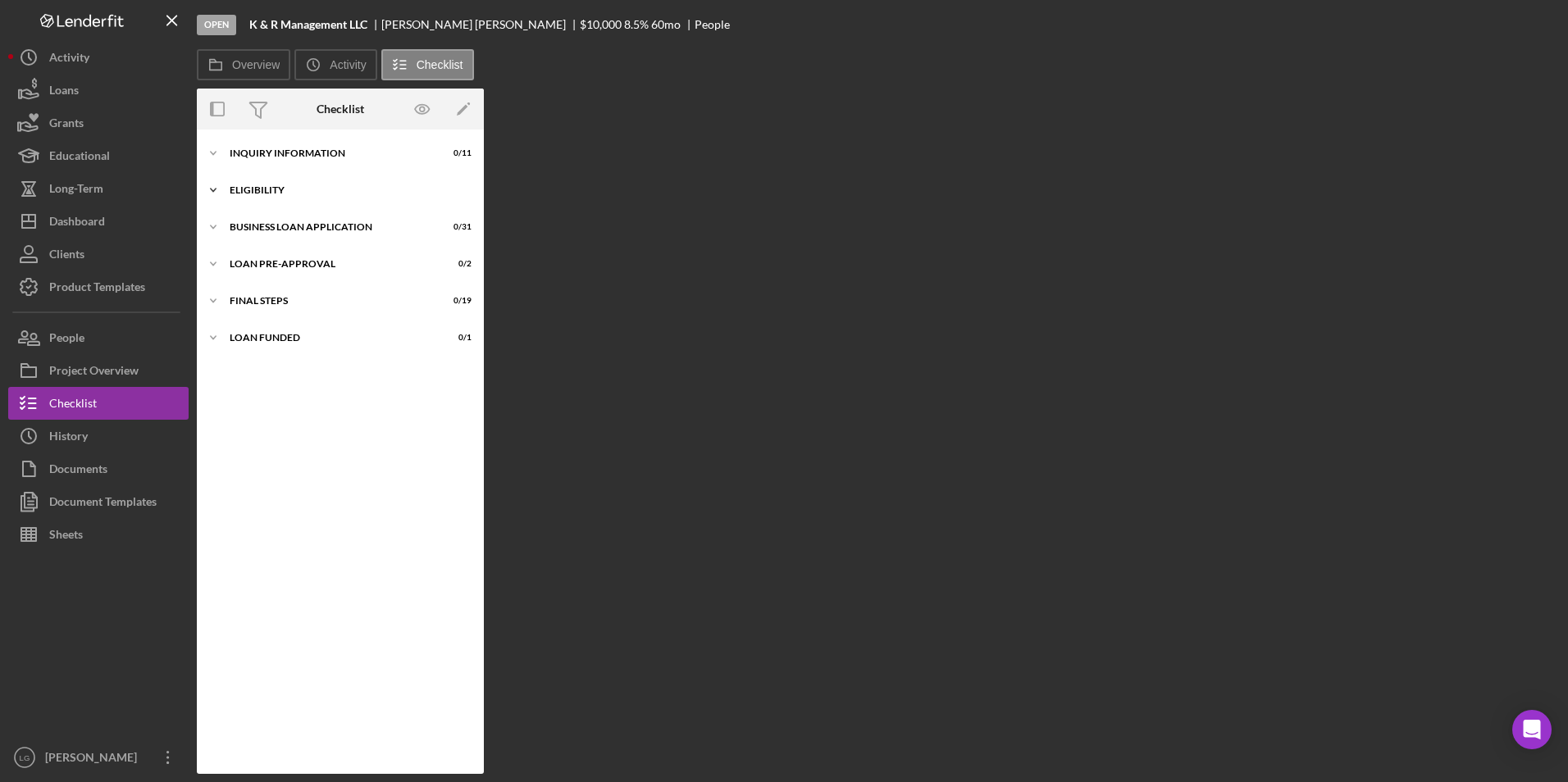
scroll to position [14, 0]
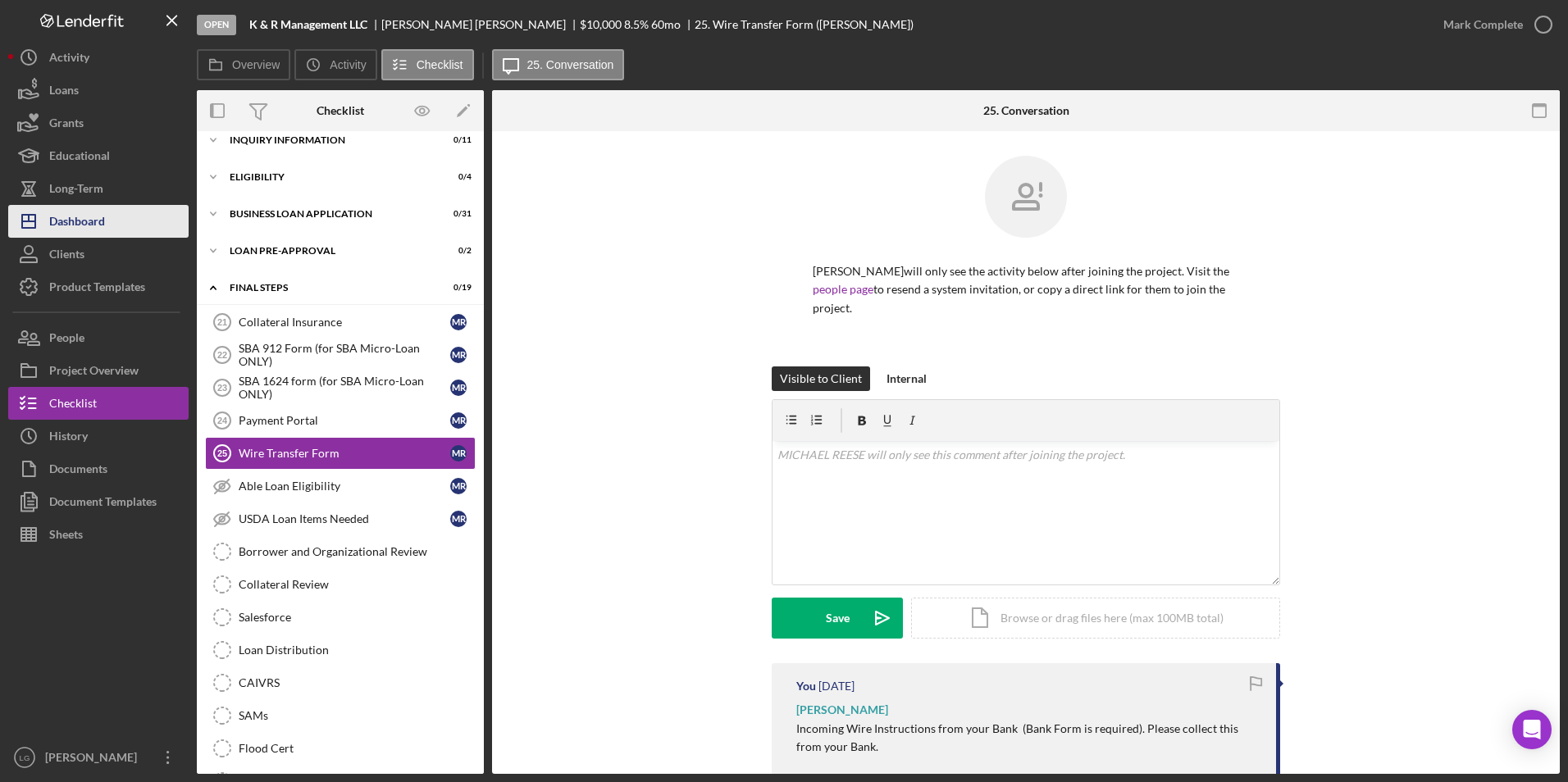
click at [88, 220] on div "Dashboard" at bounding box center [77, 223] width 56 height 37
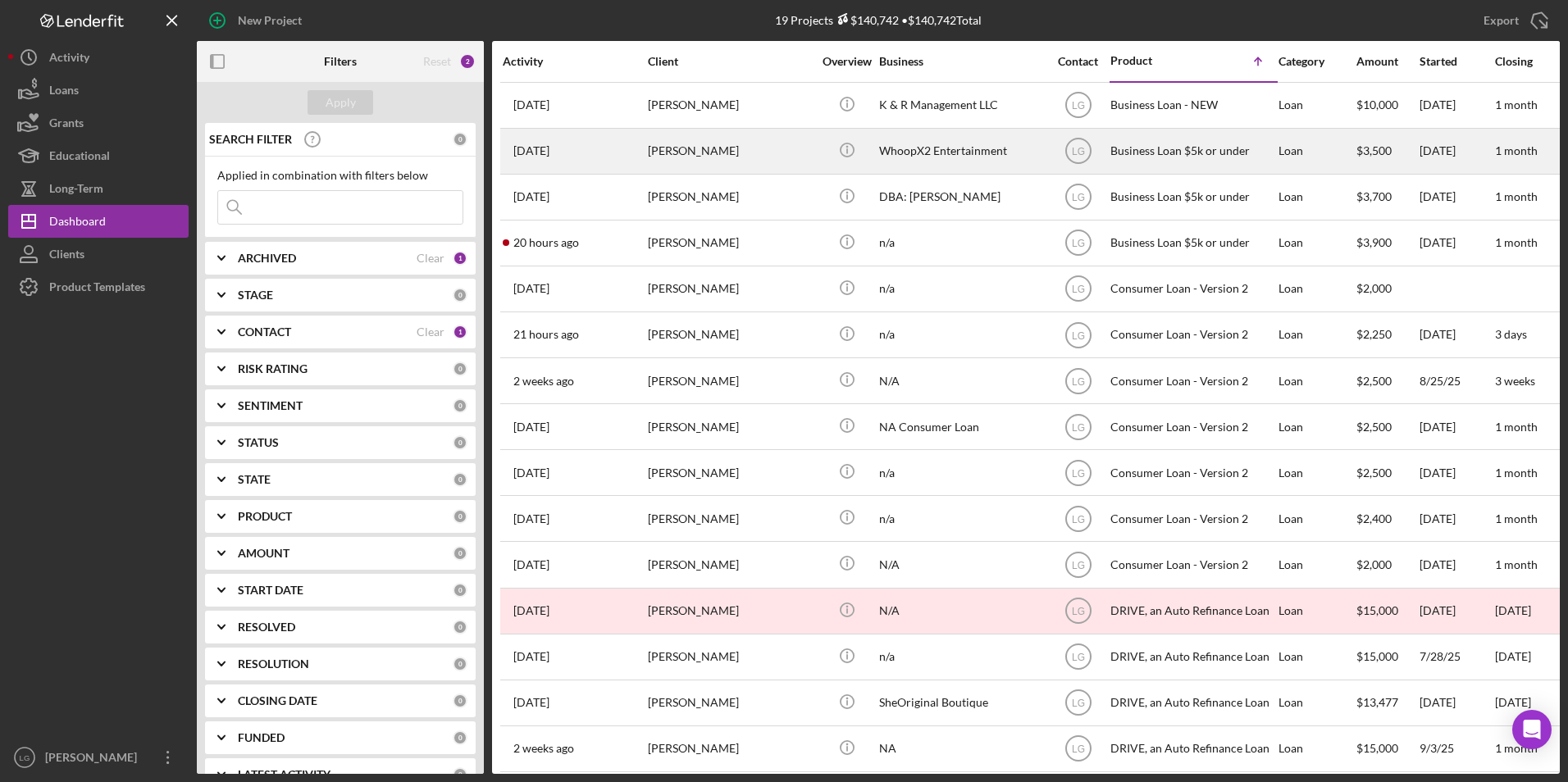
click at [675, 150] on div "[PERSON_NAME]" at bounding box center [730, 151] width 164 height 43
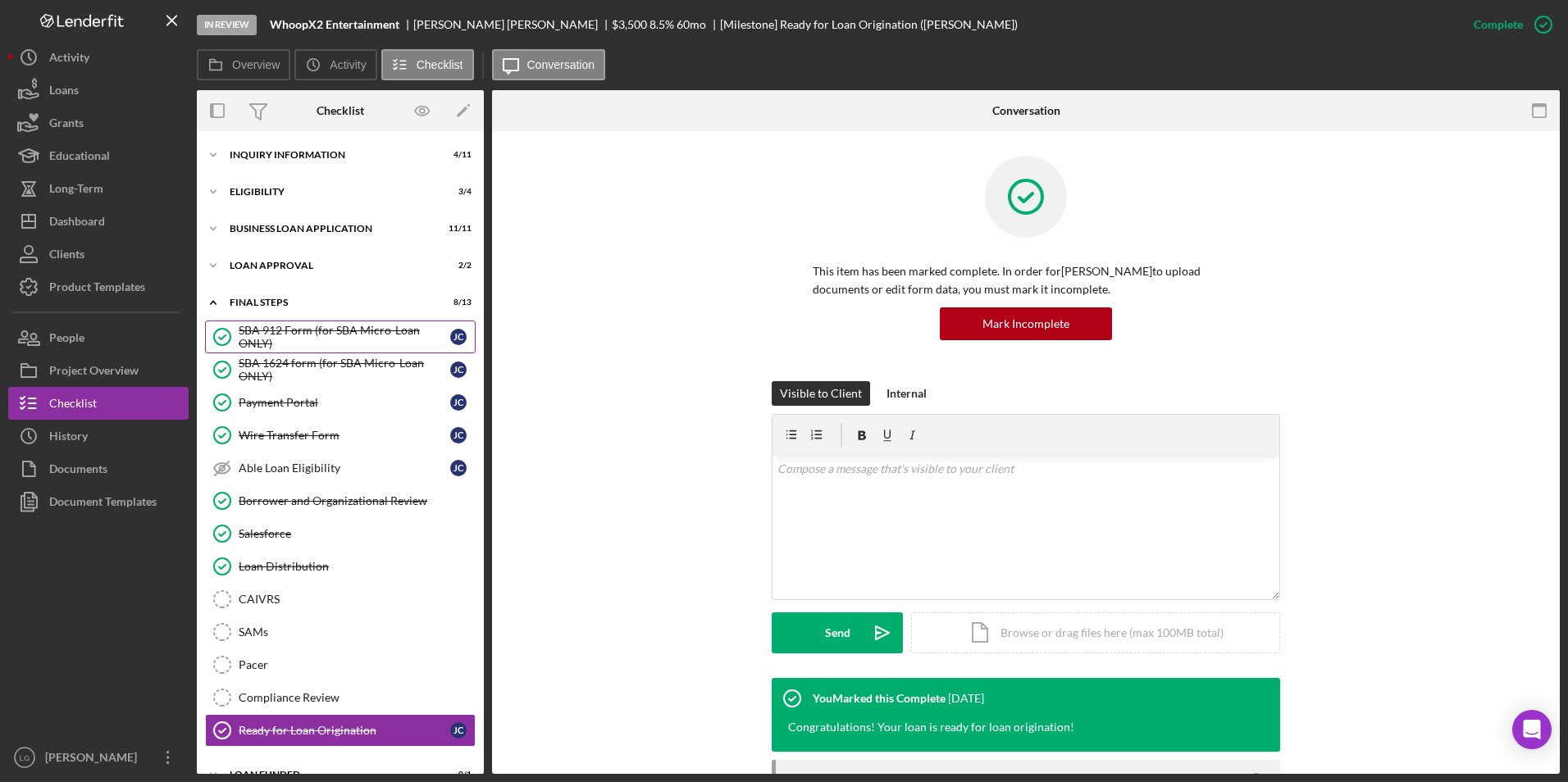
scroll to position [24, 0]
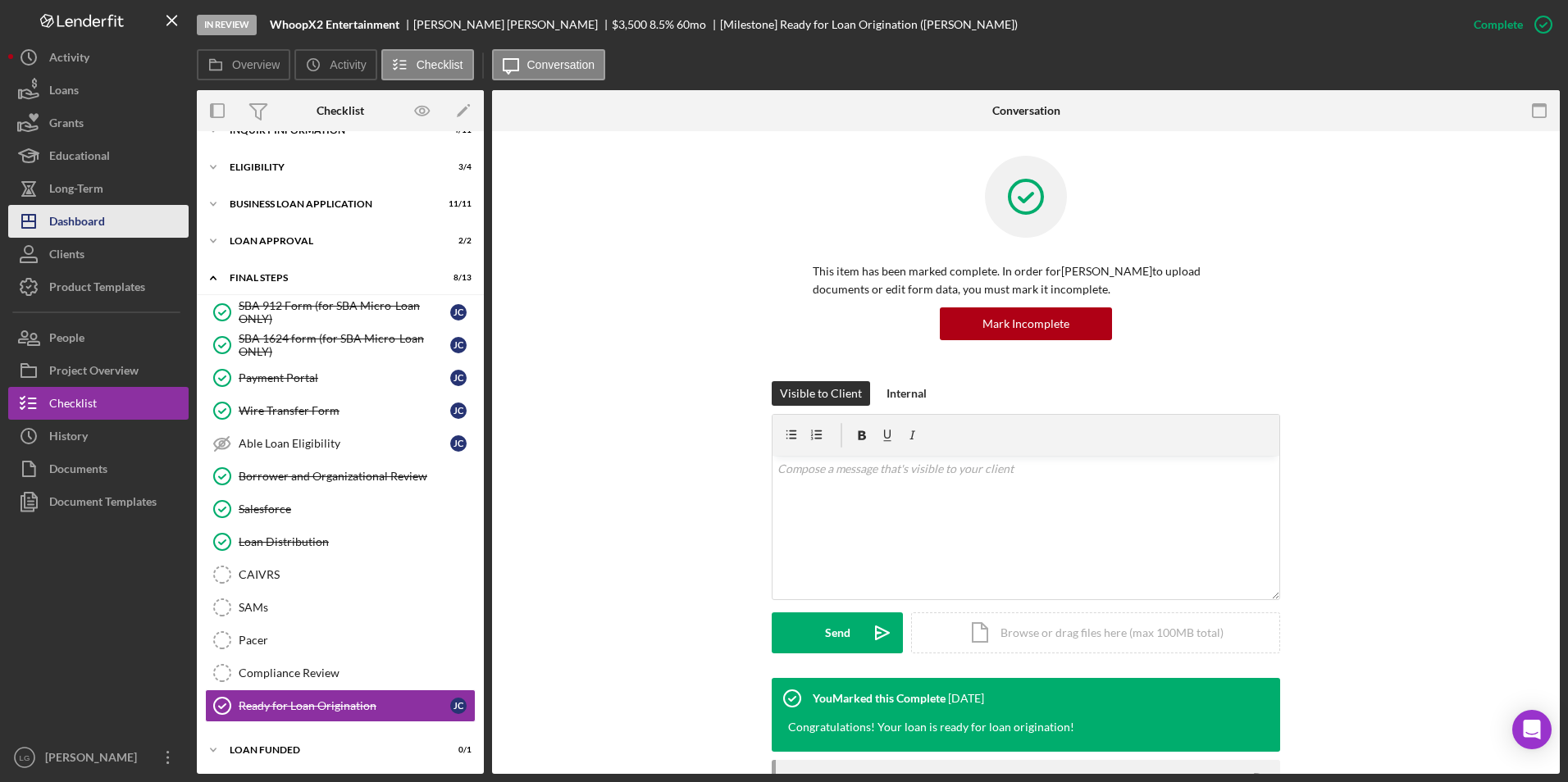
click at [87, 222] on div "Dashboard" at bounding box center [77, 223] width 56 height 37
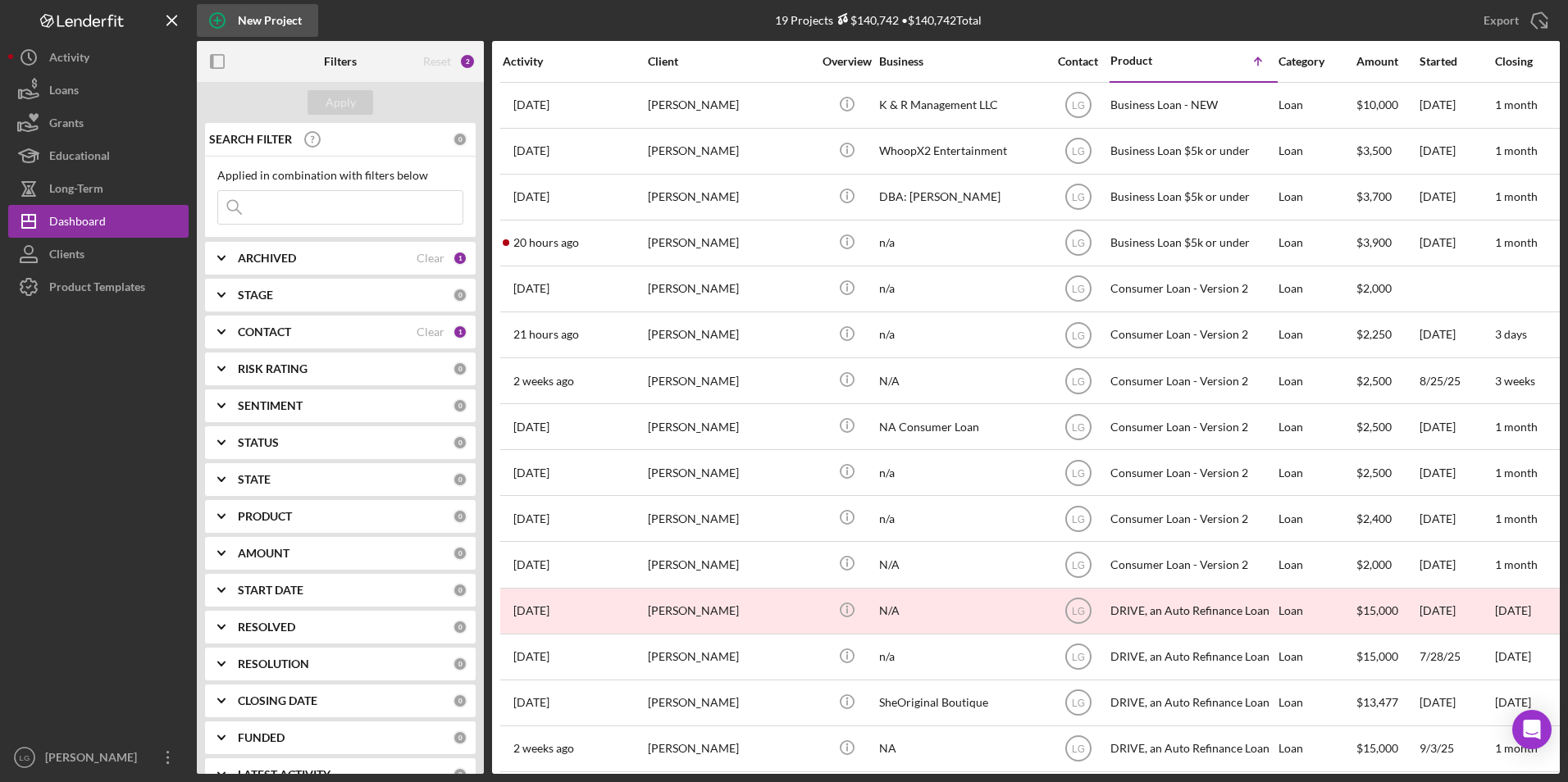
click at [224, 17] on circle "button" at bounding box center [216, 20] width 14 height 14
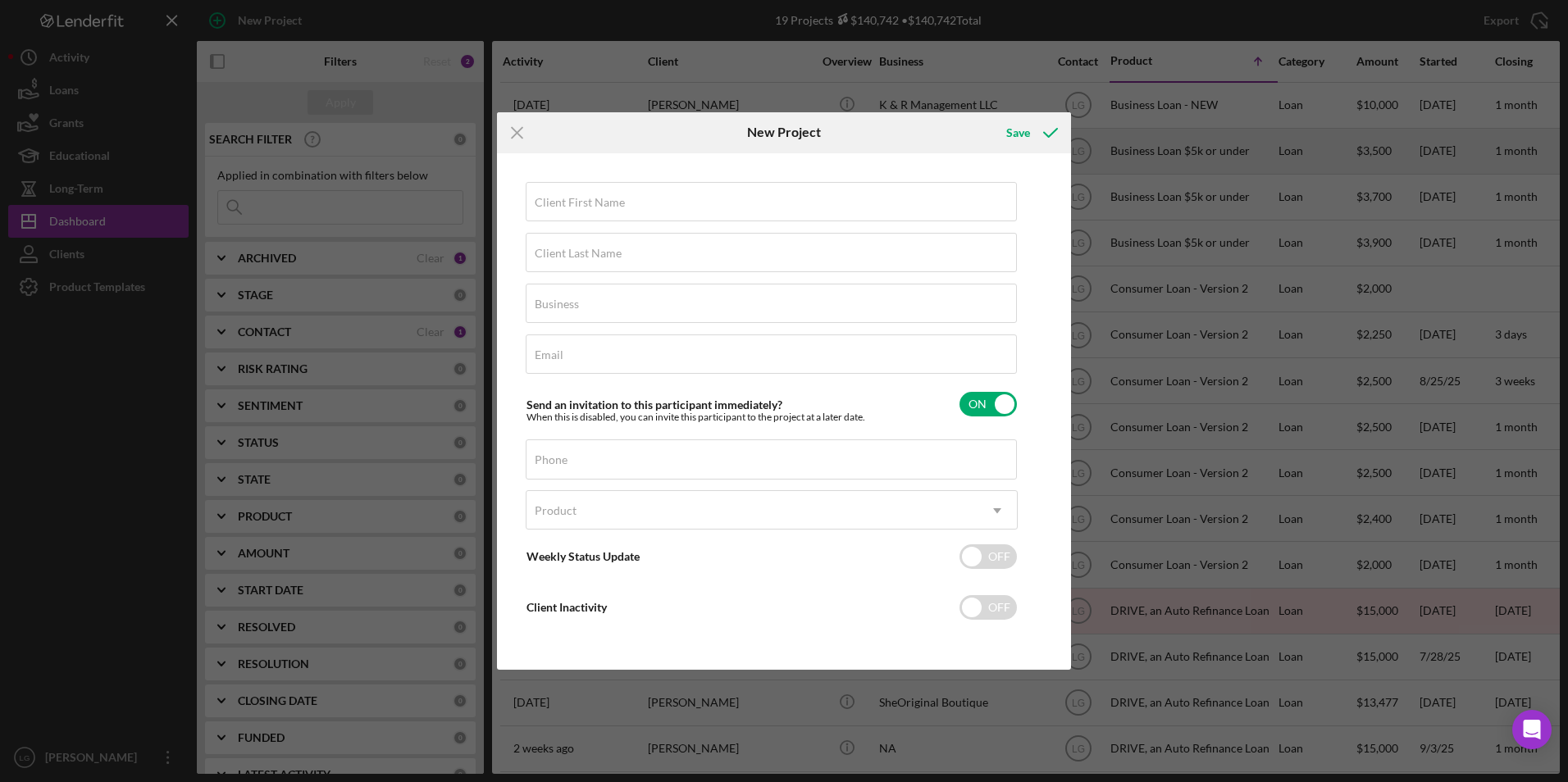
click at [511, 133] on icon "Icon/Menu Close" at bounding box center [518, 132] width 41 height 41
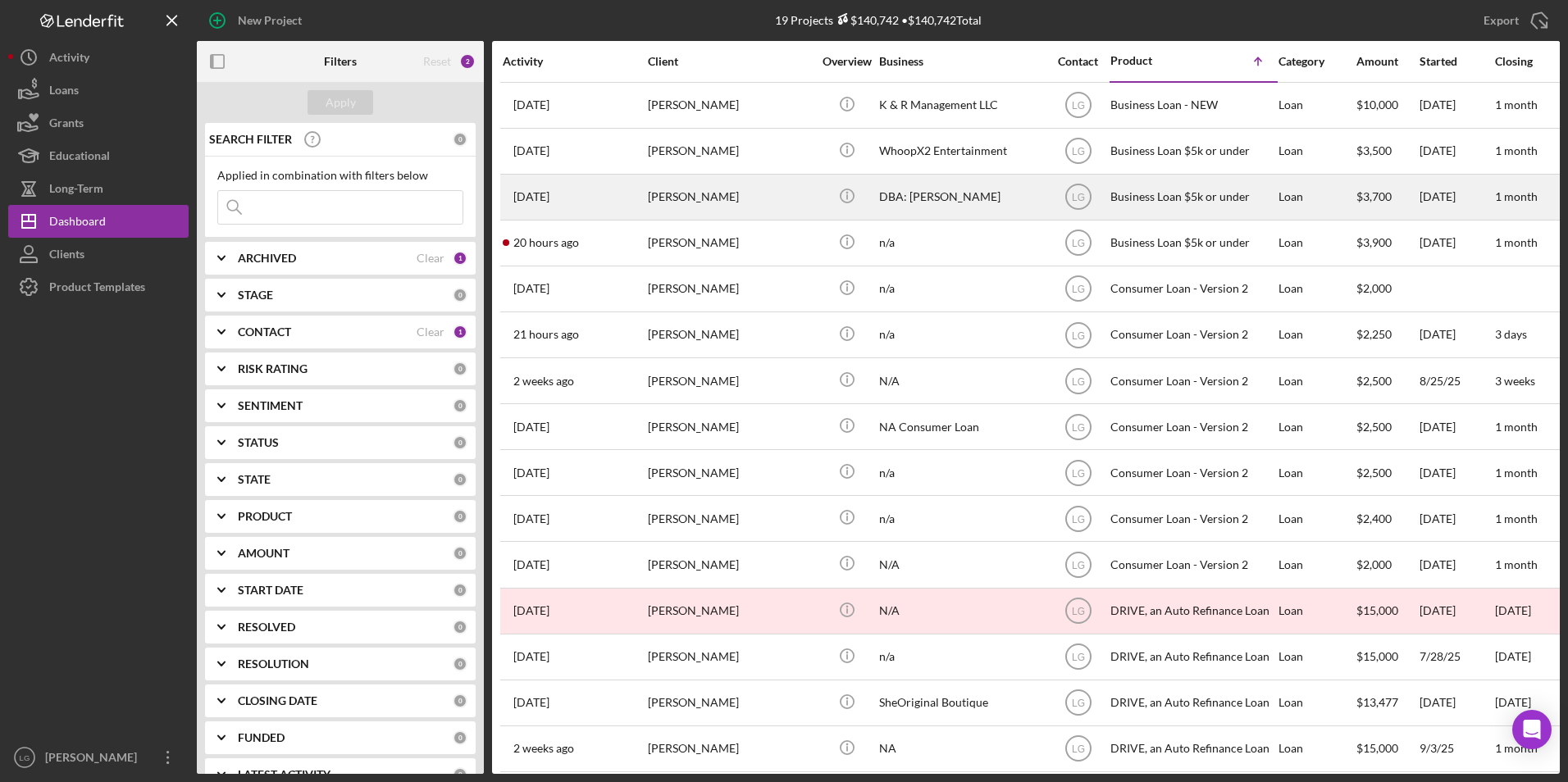
click at [699, 204] on div "[PERSON_NAME]" at bounding box center [730, 197] width 164 height 43
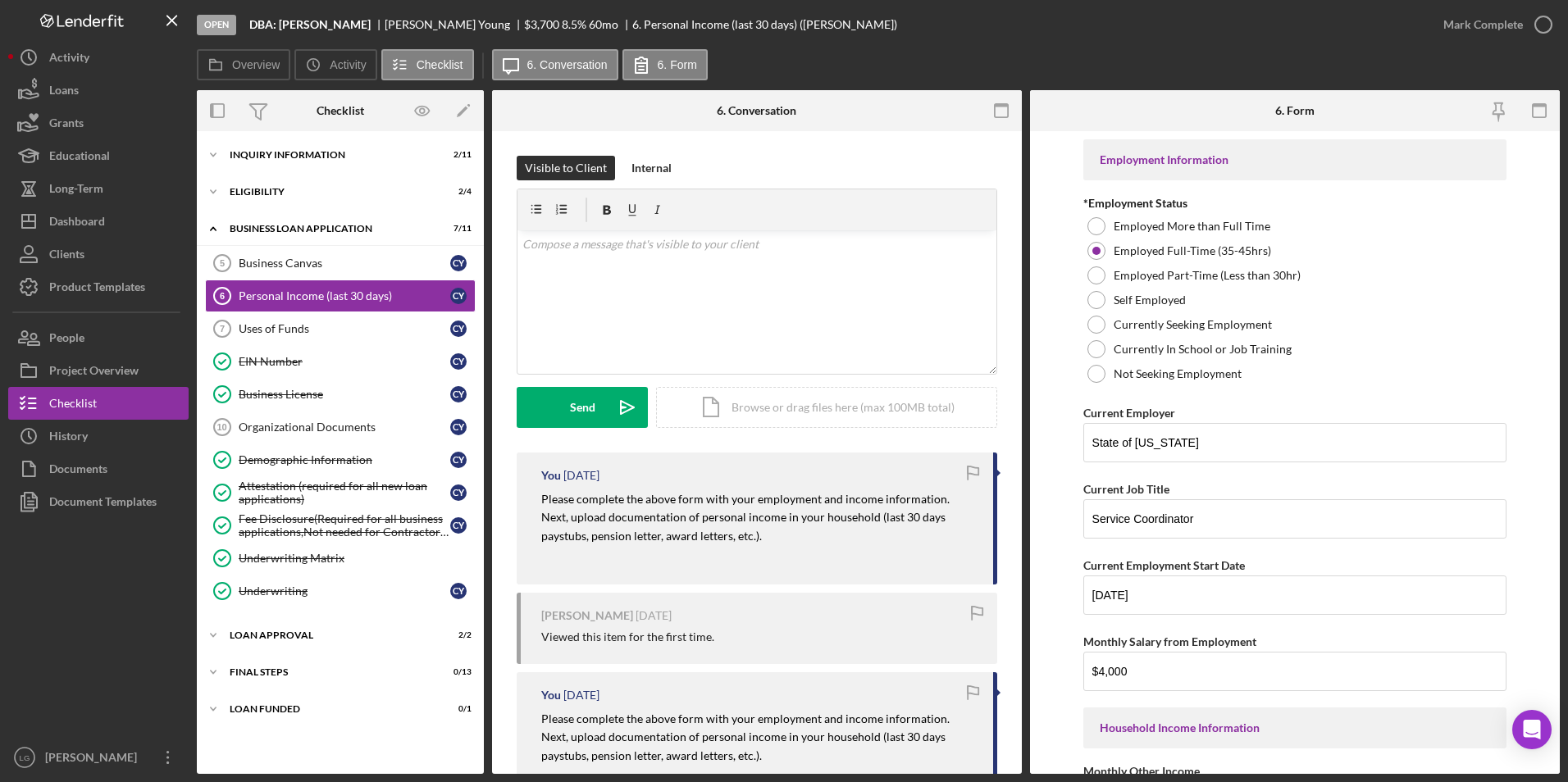
drag, startPoint x: 259, startPoint y: 711, endPoint x: 259, endPoint y: 692, distance: 19.0
click at [259, 710] on div "LOAN FUNDED" at bounding box center [330, 709] width 201 height 10
click at [254, 642] on div "Icon/Expander Loan Approval 2 / 2" at bounding box center [340, 635] width 287 height 33
click at [264, 625] on div "Icon/Expander Loan Approval 2 / 2" at bounding box center [340, 635] width 287 height 34
click at [257, 667] on div "Final Steps" at bounding box center [347, 672] width 234 height 10
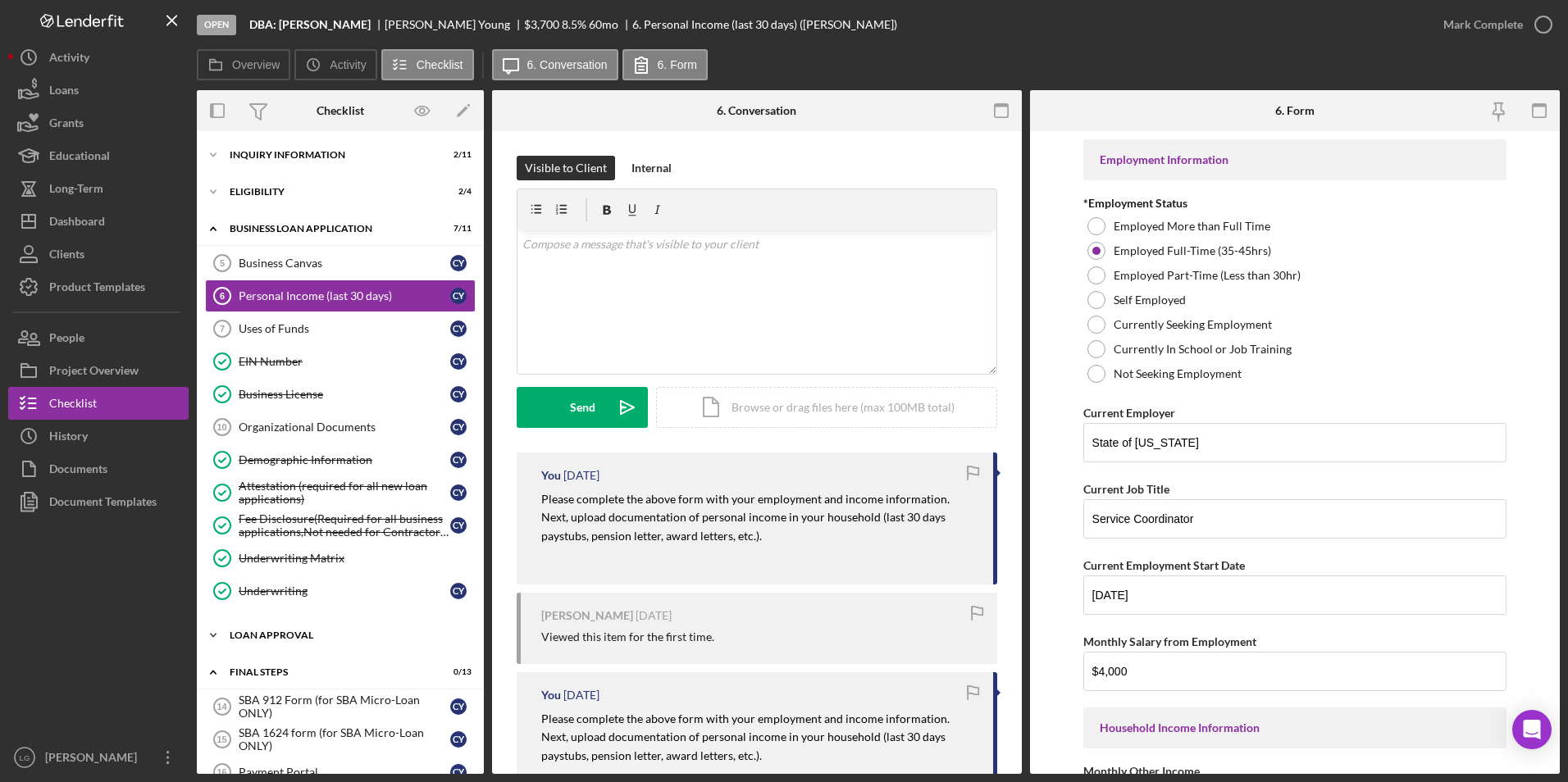
click at [265, 633] on div "Loan Approval" at bounding box center [347, 635] width 234 height 10
click at [269, 153] on div "INQUIRY INFORMATION" at bounding box center [347, 154] width 234 height 10
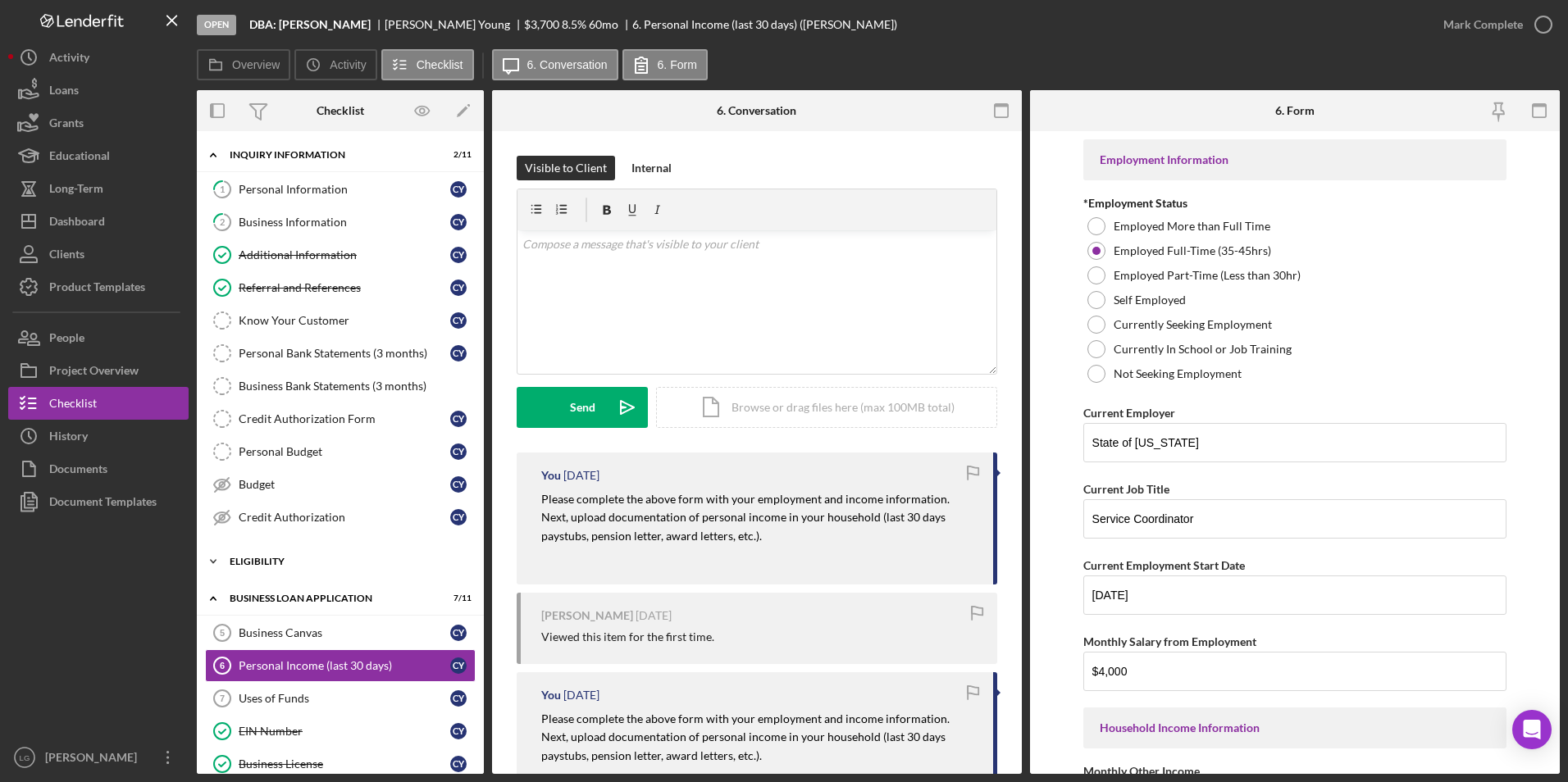
click at [251, 555] on div "Icon/Expander Eligibility 2 / 4" at bounding box center [340, 562] width 287 height 33
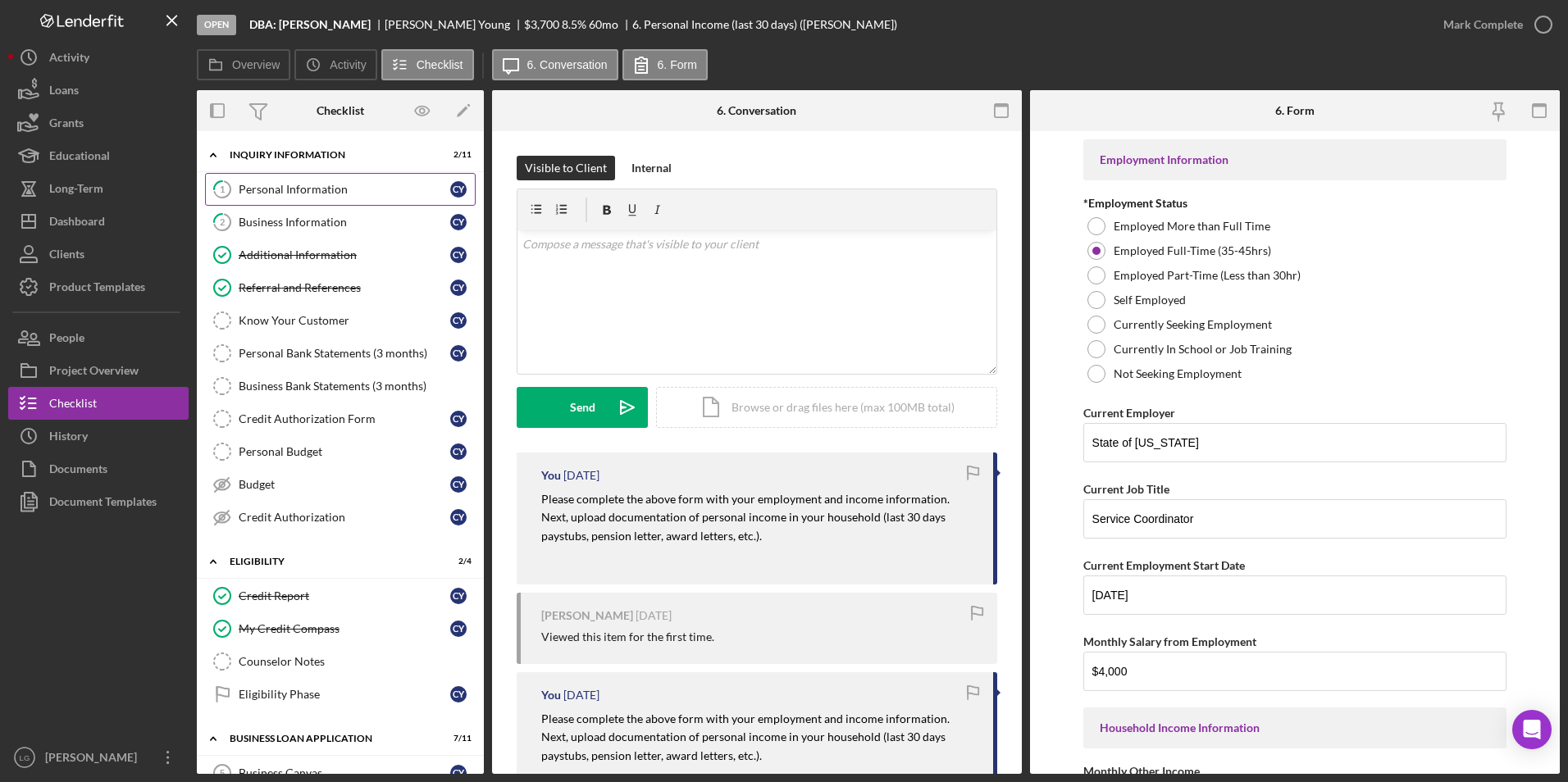
click at [285, 198] on link "1 Personal Information C Y" at bounding box center [340, 189] width 270 height 33
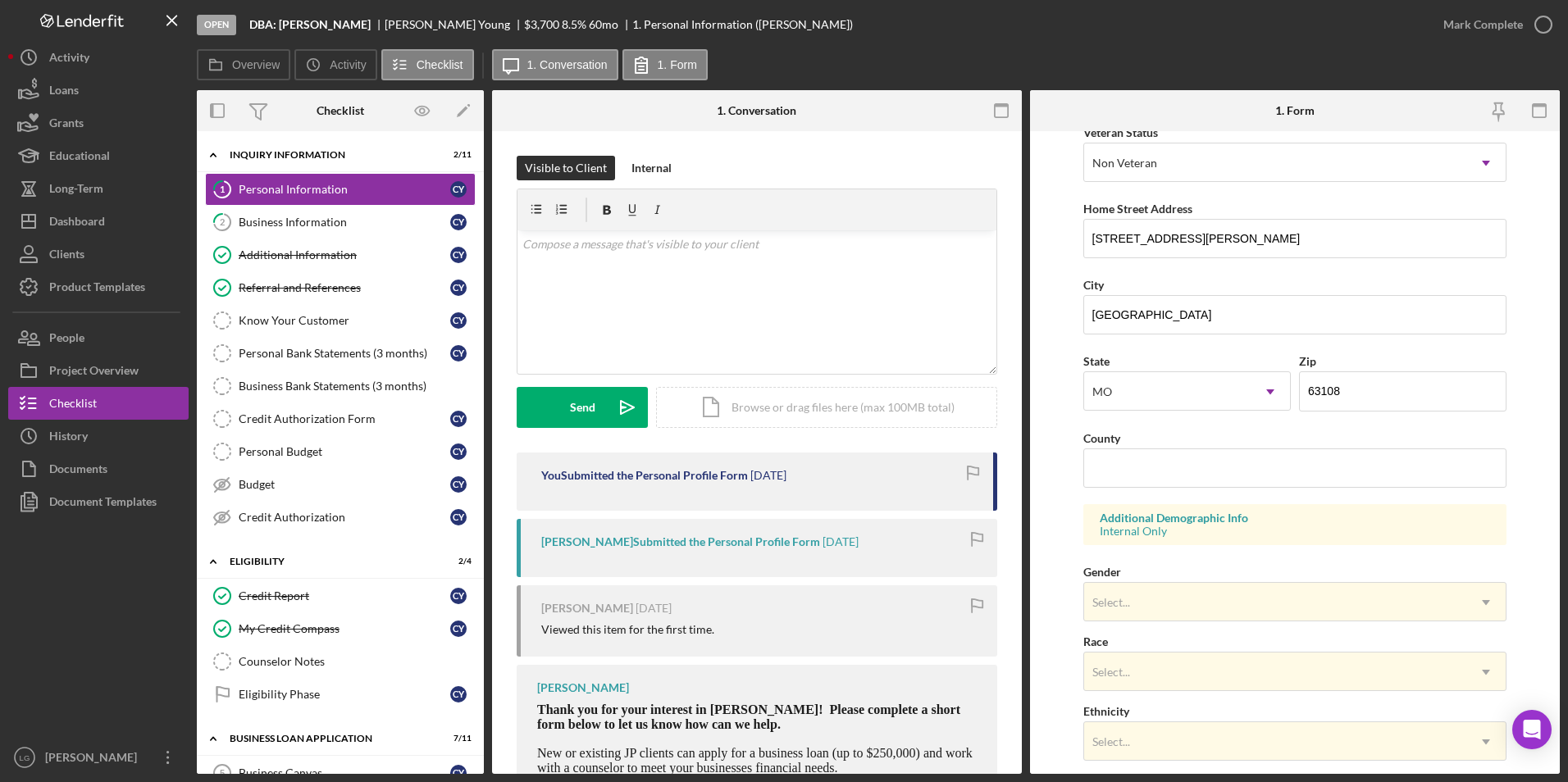
scroll to position [452, 0]
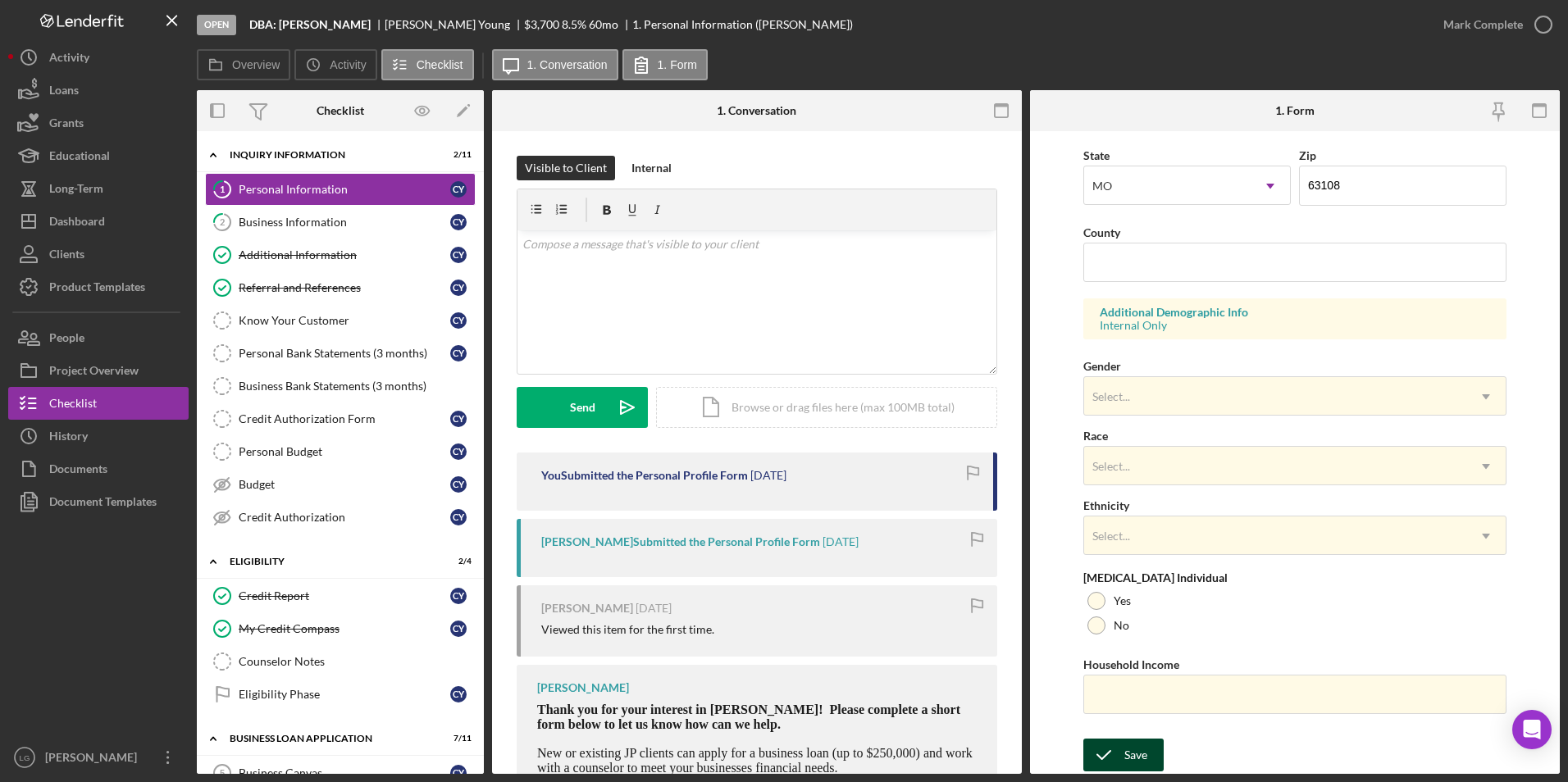
click at [1124, 751] on div "Save" at bounding box center [1135, 755] width 23 height 33
click at [1443, 28] on button "Mark Complete" at bounding box center [1494, 24] width 133 height 33
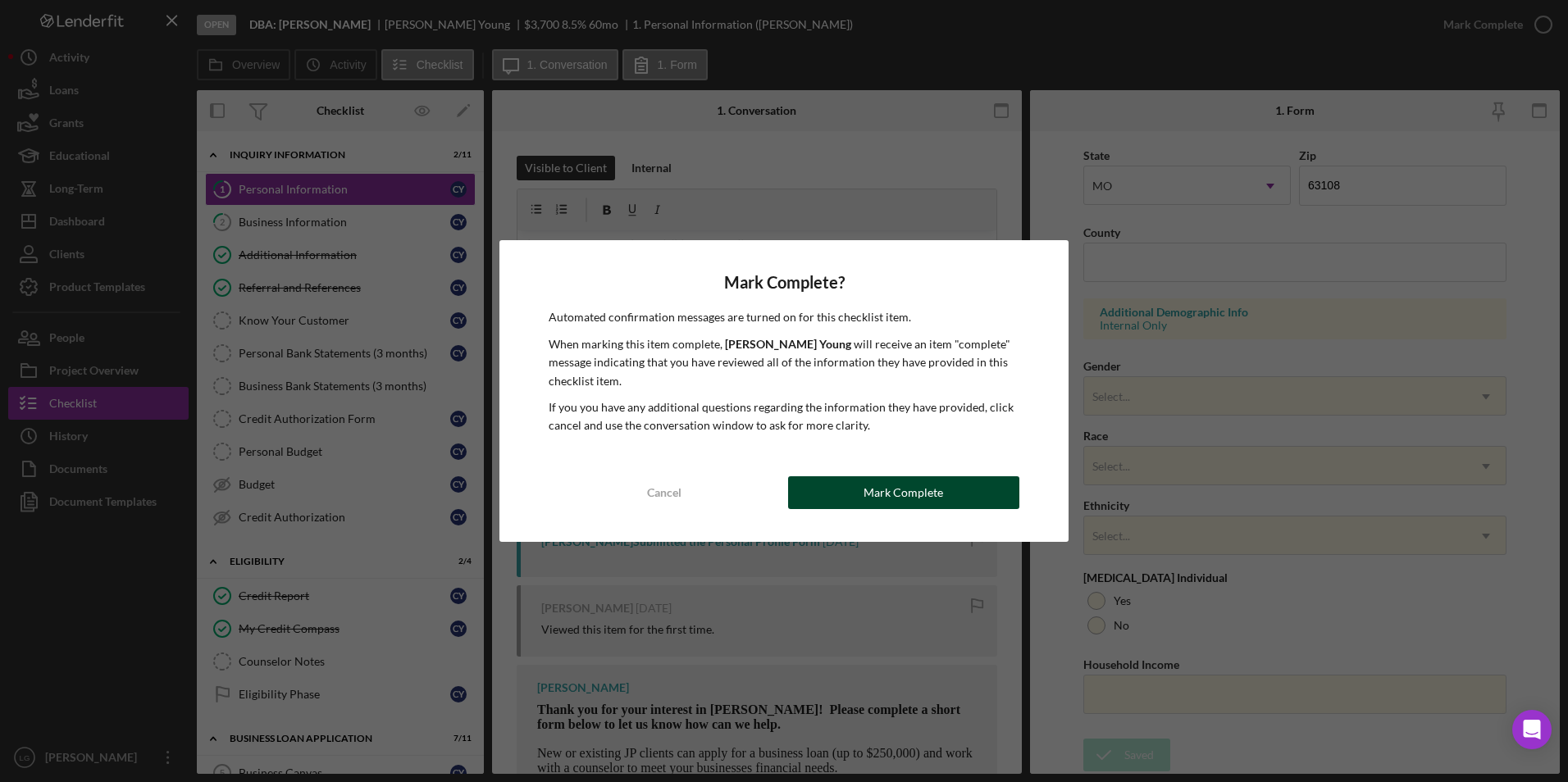
click at [872, 489] on div "Mark Complete" at bounding box center [903, 492] width 79 height 33
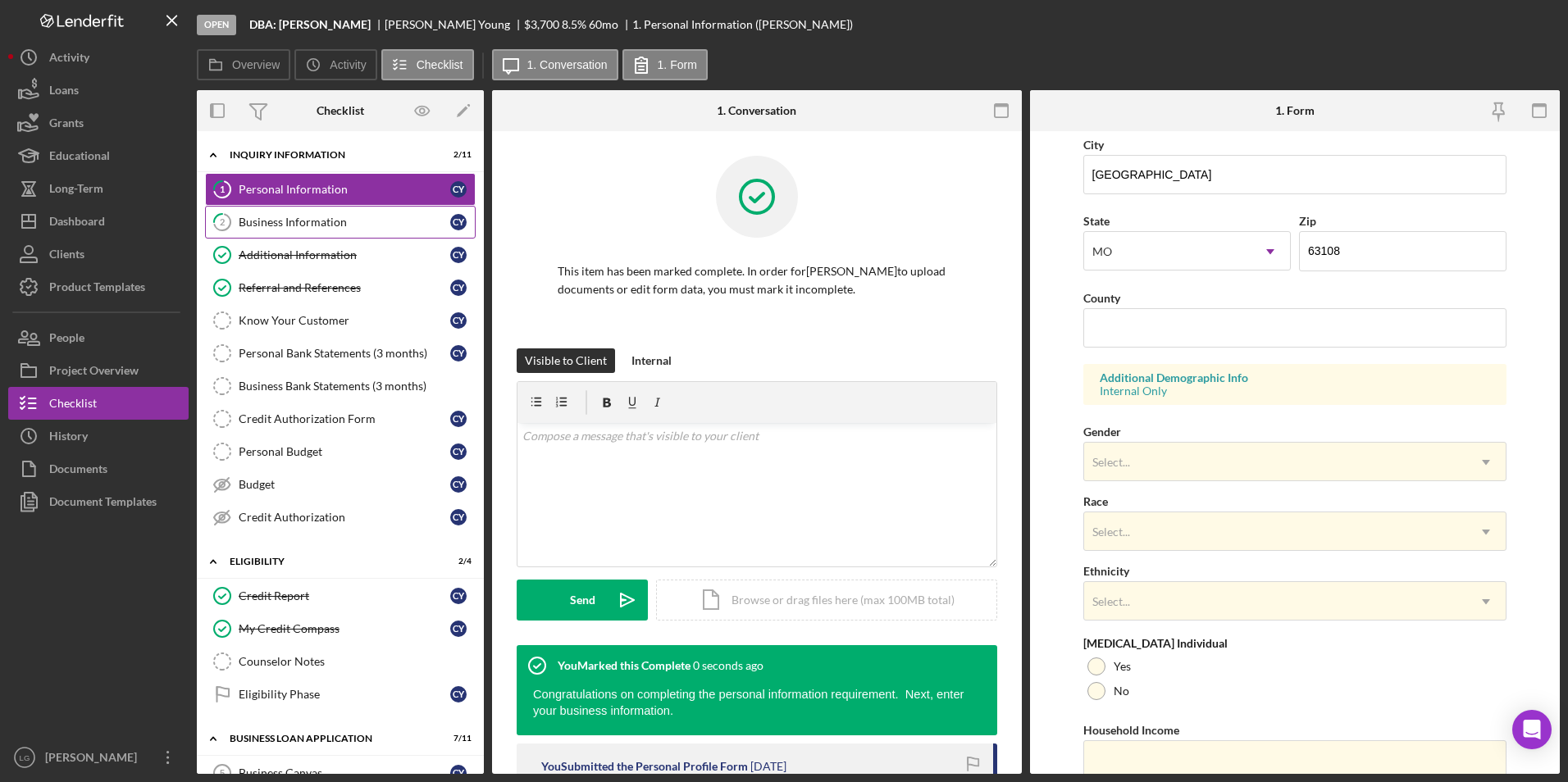
scroll to position [517, 0]
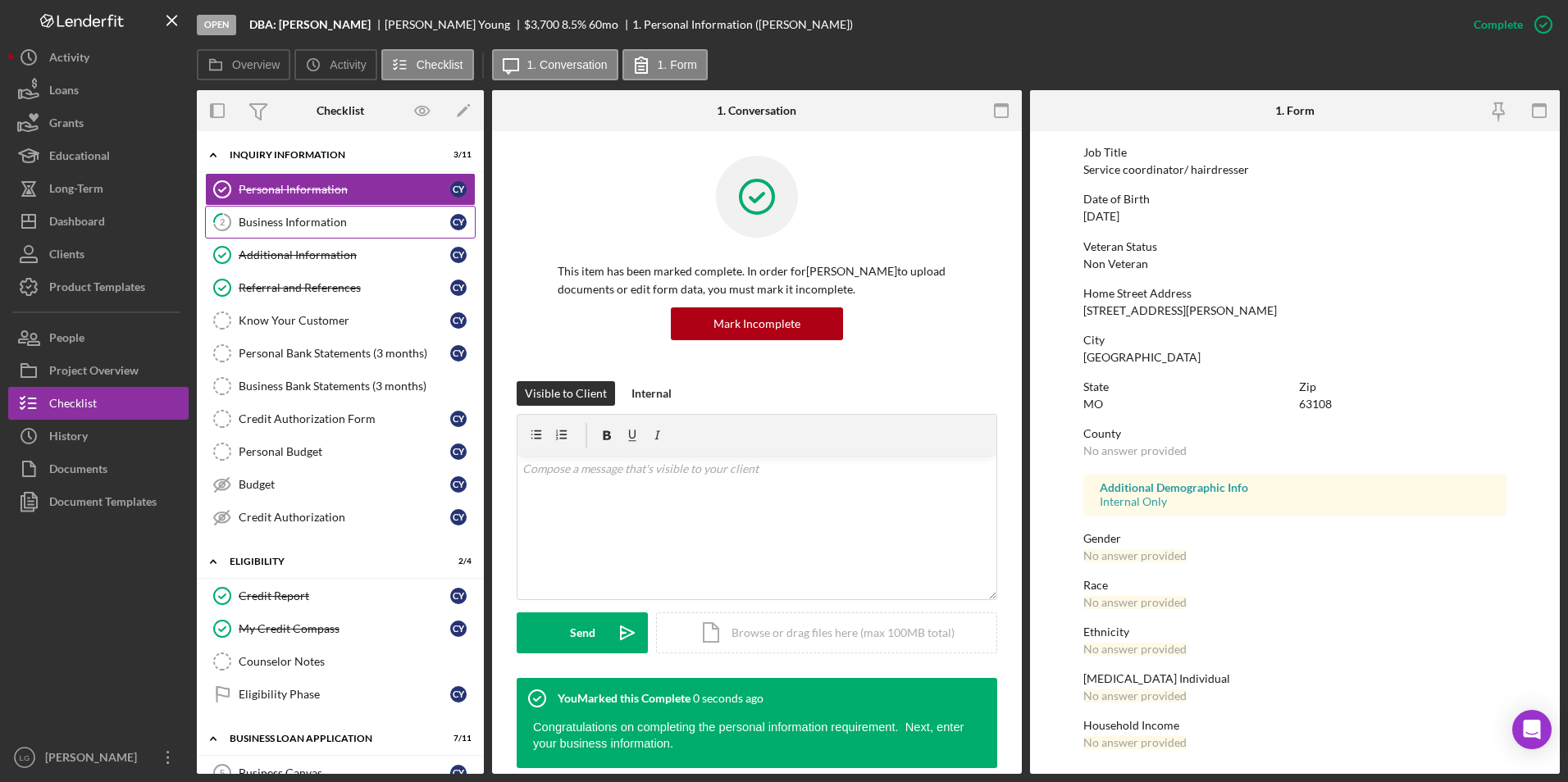
click at [296, 225] on div "Business Information" at bounding box center [344, 222] width 211 height 14
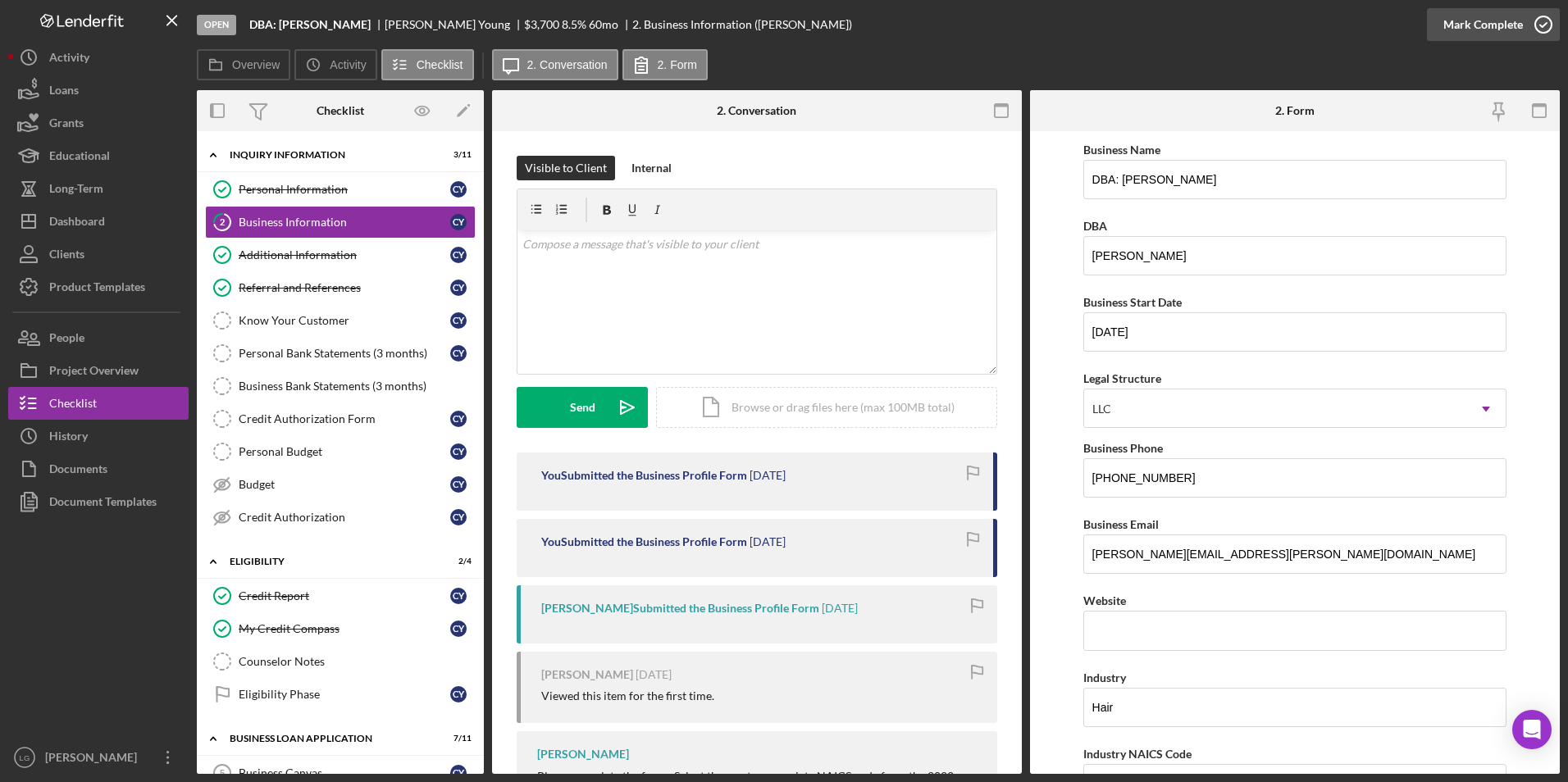
click at [1469, 34] on div "Mark Complete" at bounding box center [1483, 24] width 79 height 33
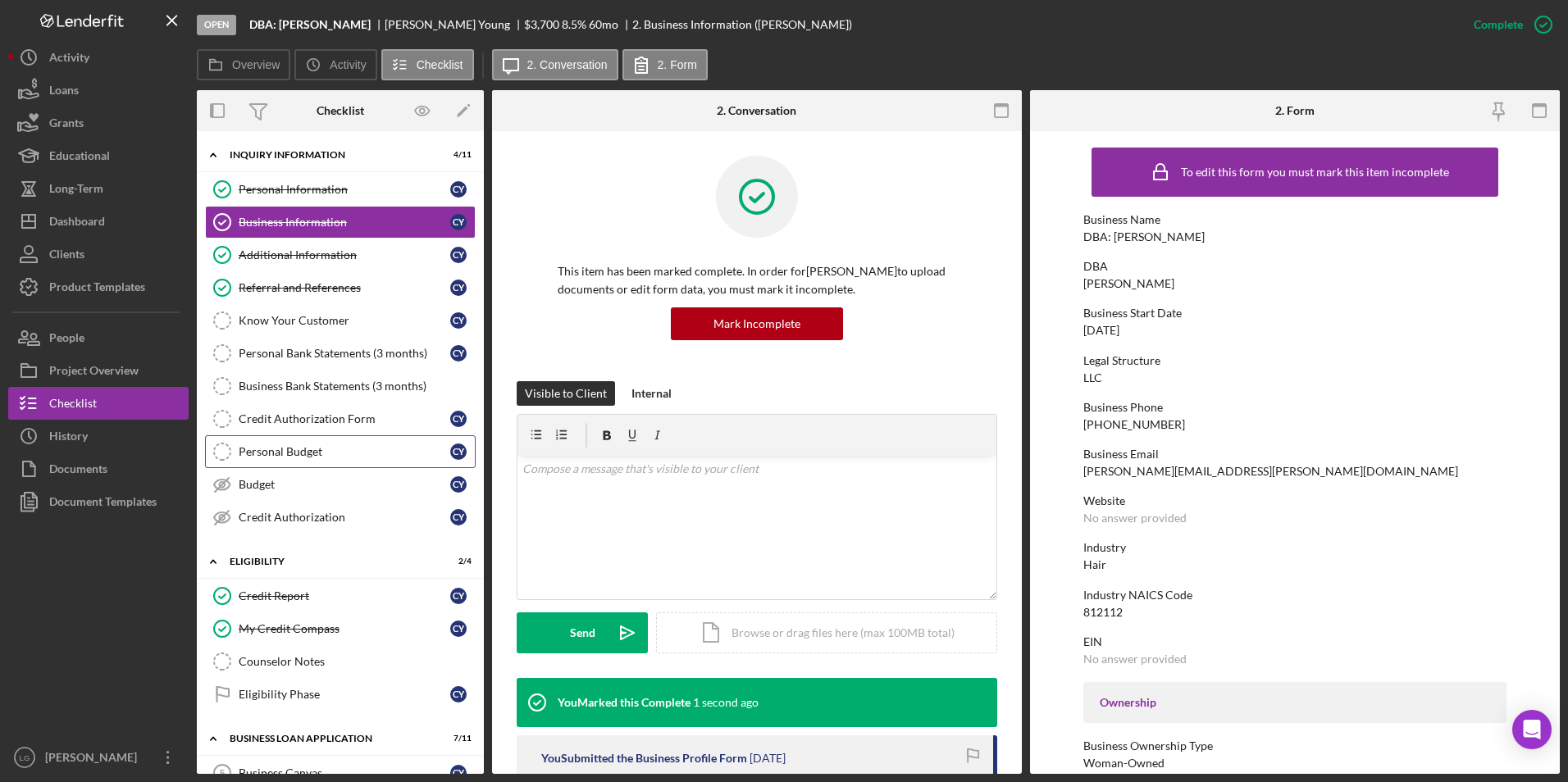
scroll to position [164, 0]
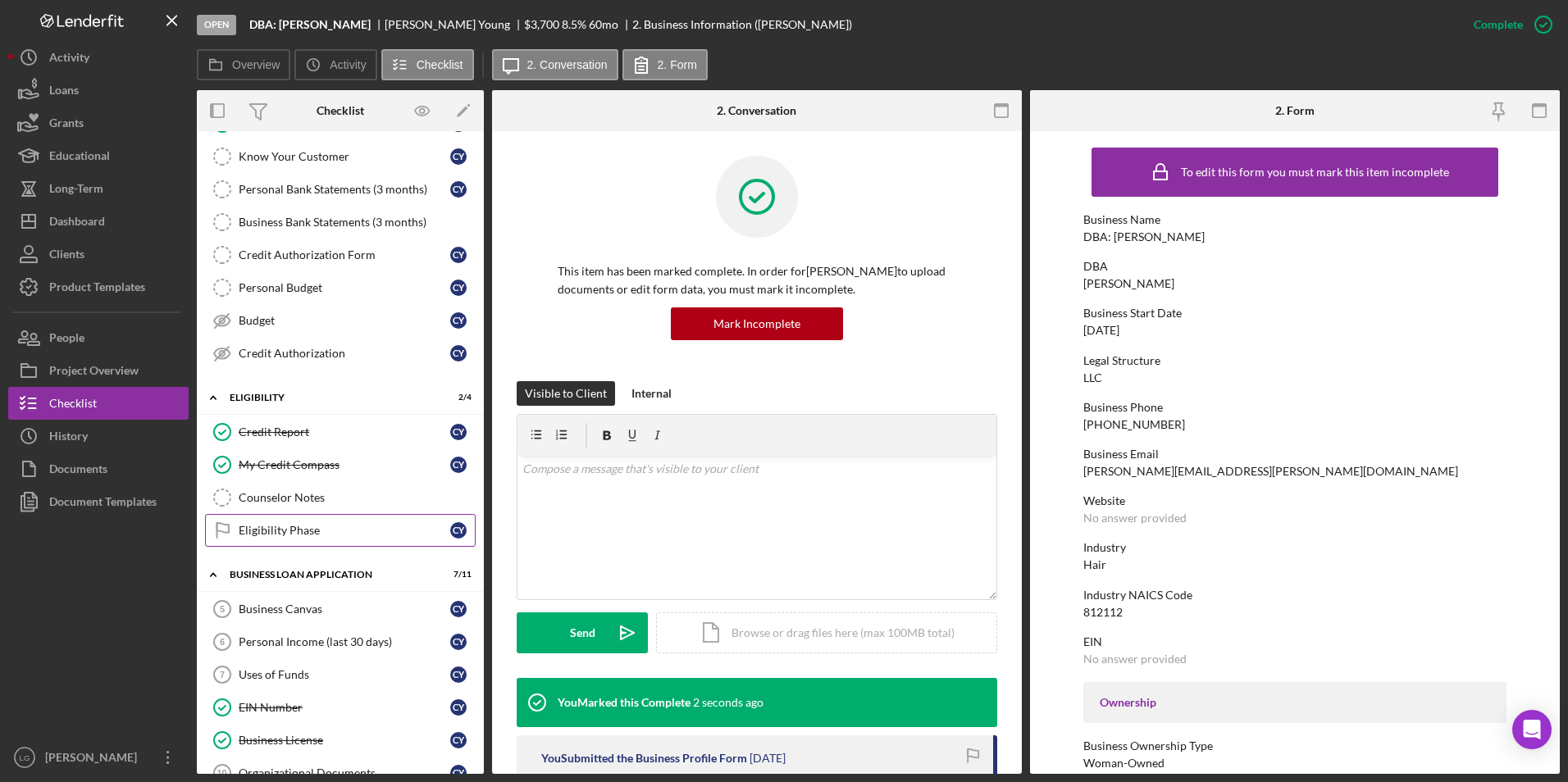
click at [286, 533] on div "Eligibility Phase" at bounding box center [344, 531] width 211 height 14
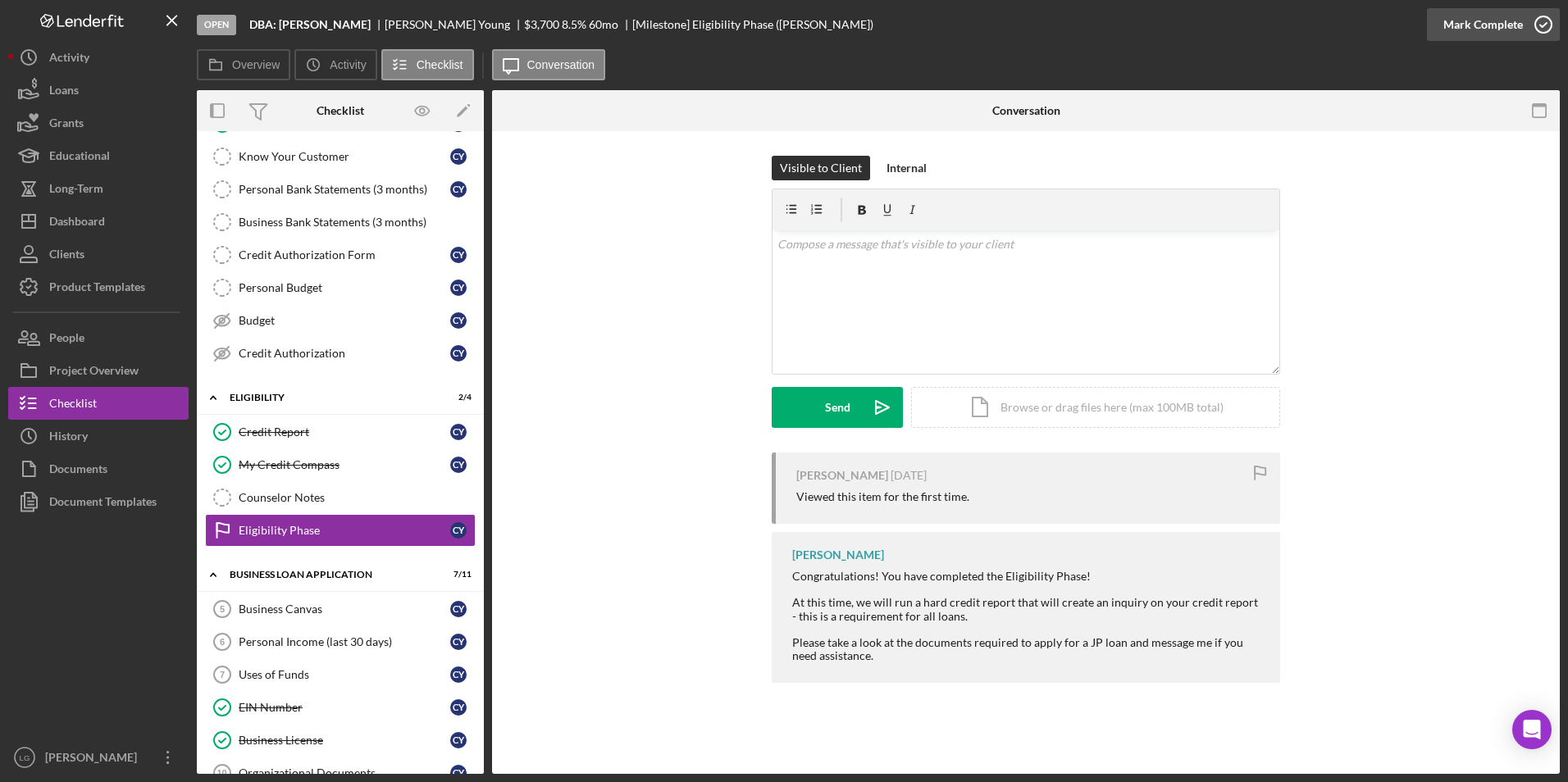
click at [1469, 16] on div "Mark Complete" at bounding box center [1483, 24] width 79 height 33
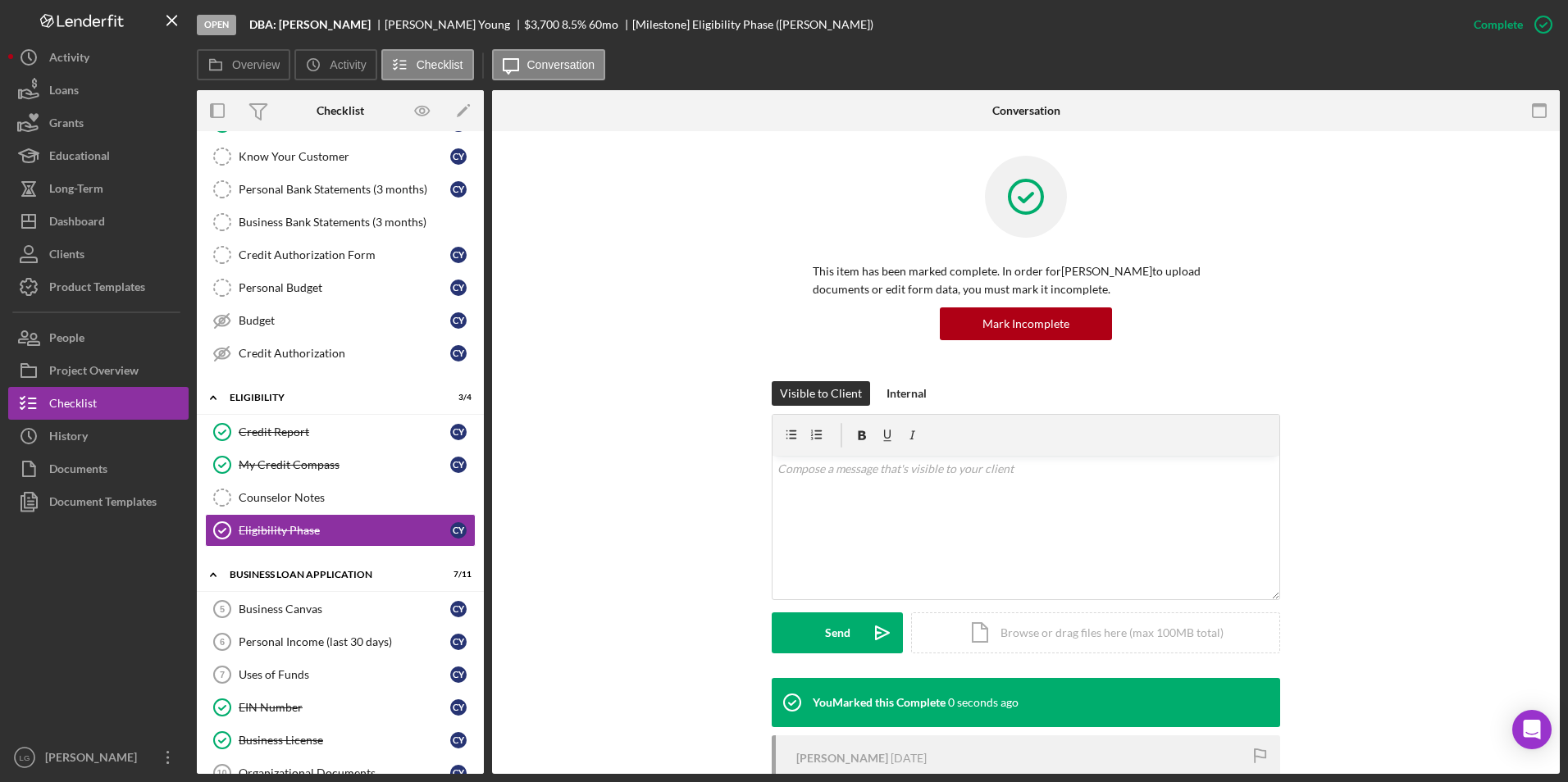
scroll to position [225, 0]
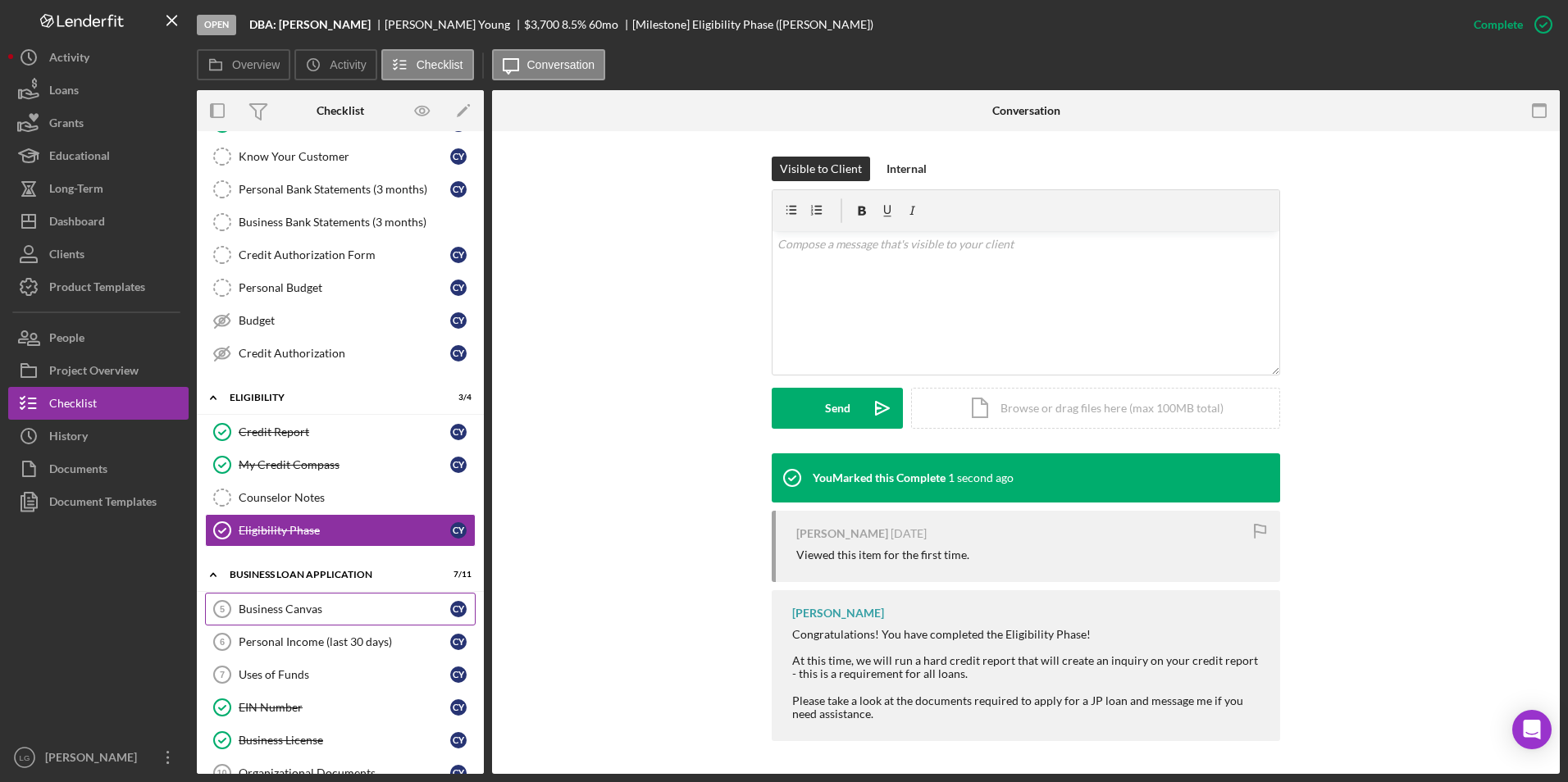
click at [270, 596] on link "Business Canvas 5 Business Canvas C Y" at bounding box center [340, 609] width 270 height 33
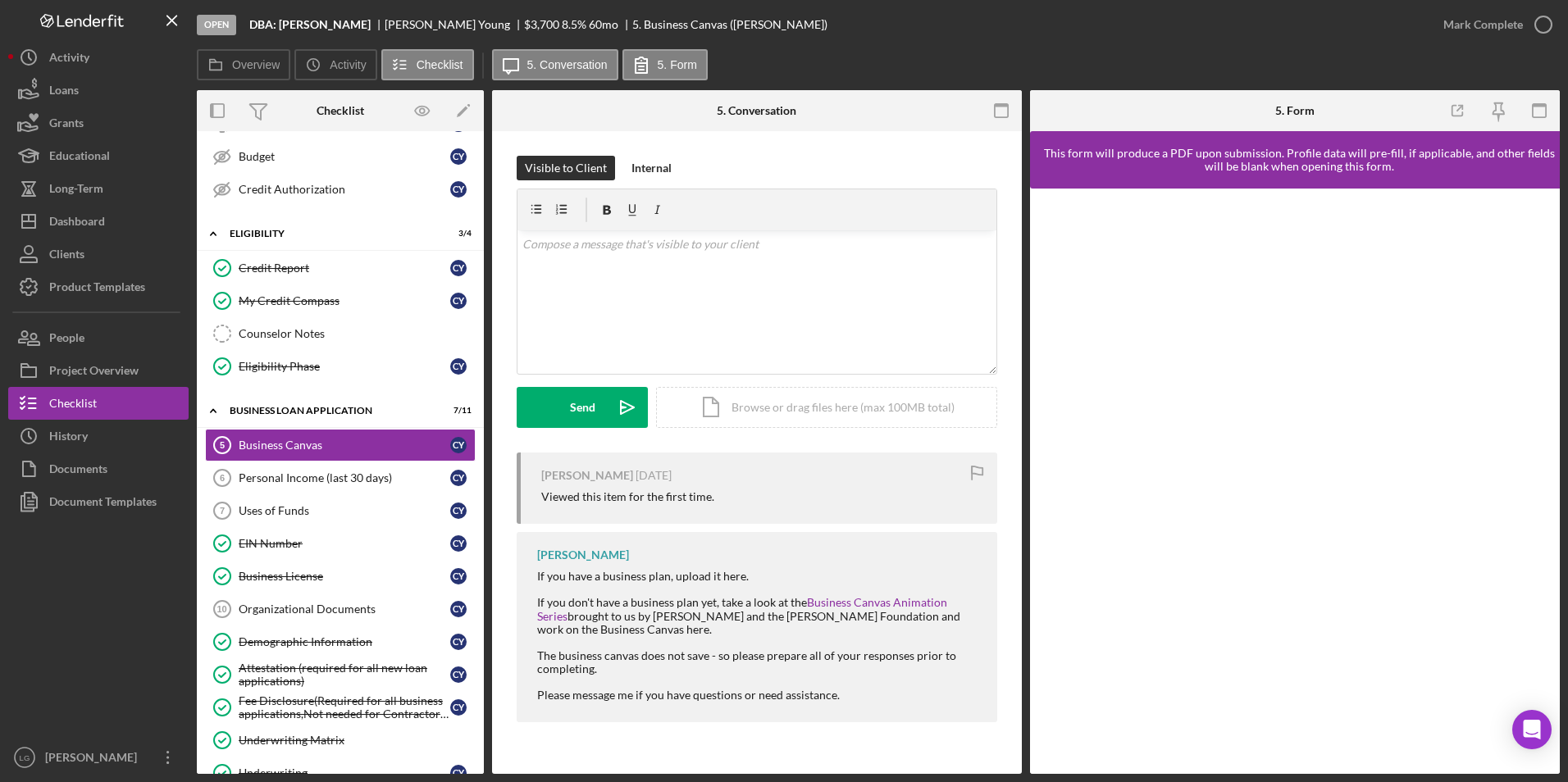
scroll to position [492, 0]
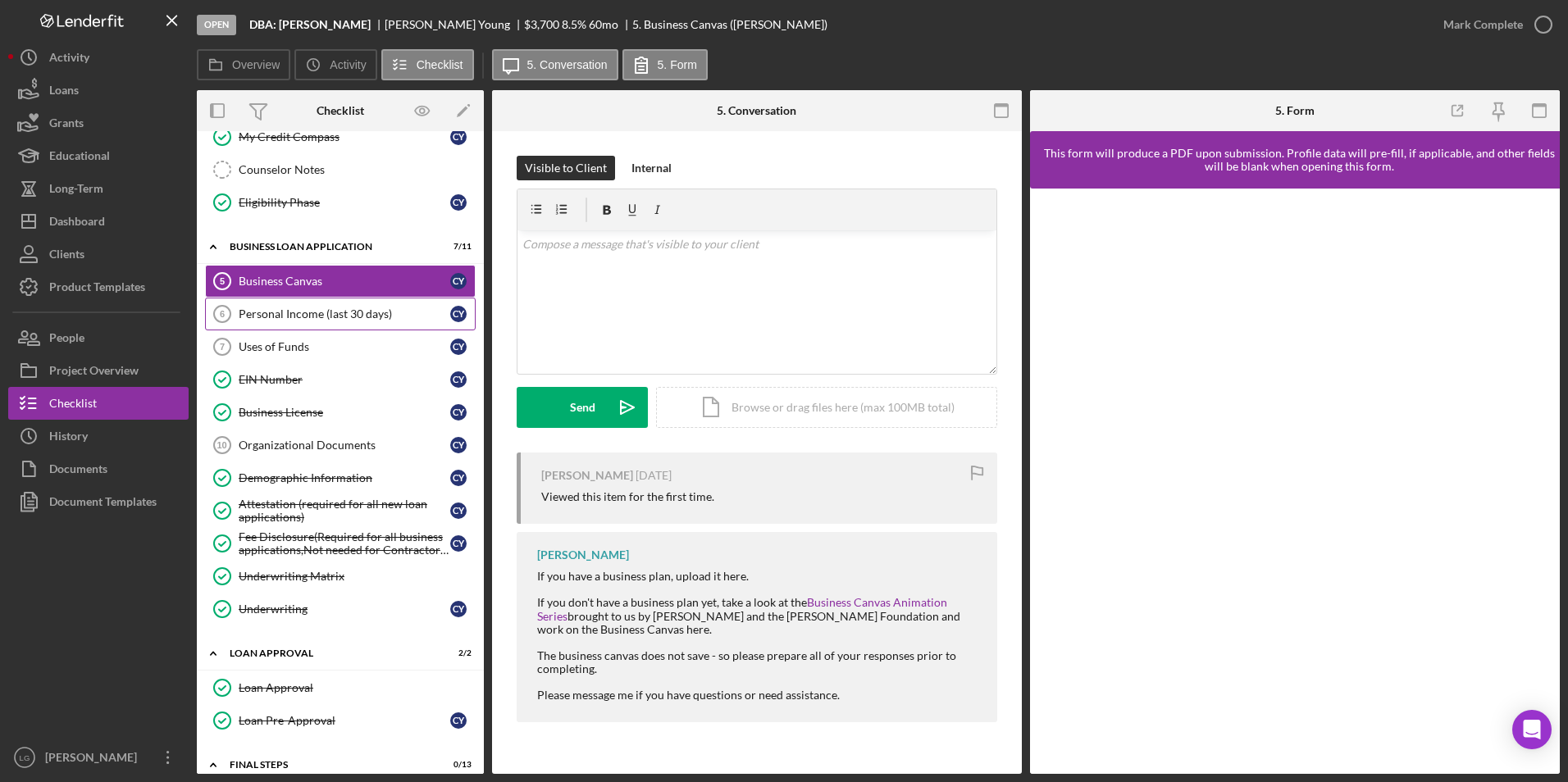
click at [296, 313] on div "Personal Income (last 30 days)" at bounding box center [344, 314] width 211 height 14
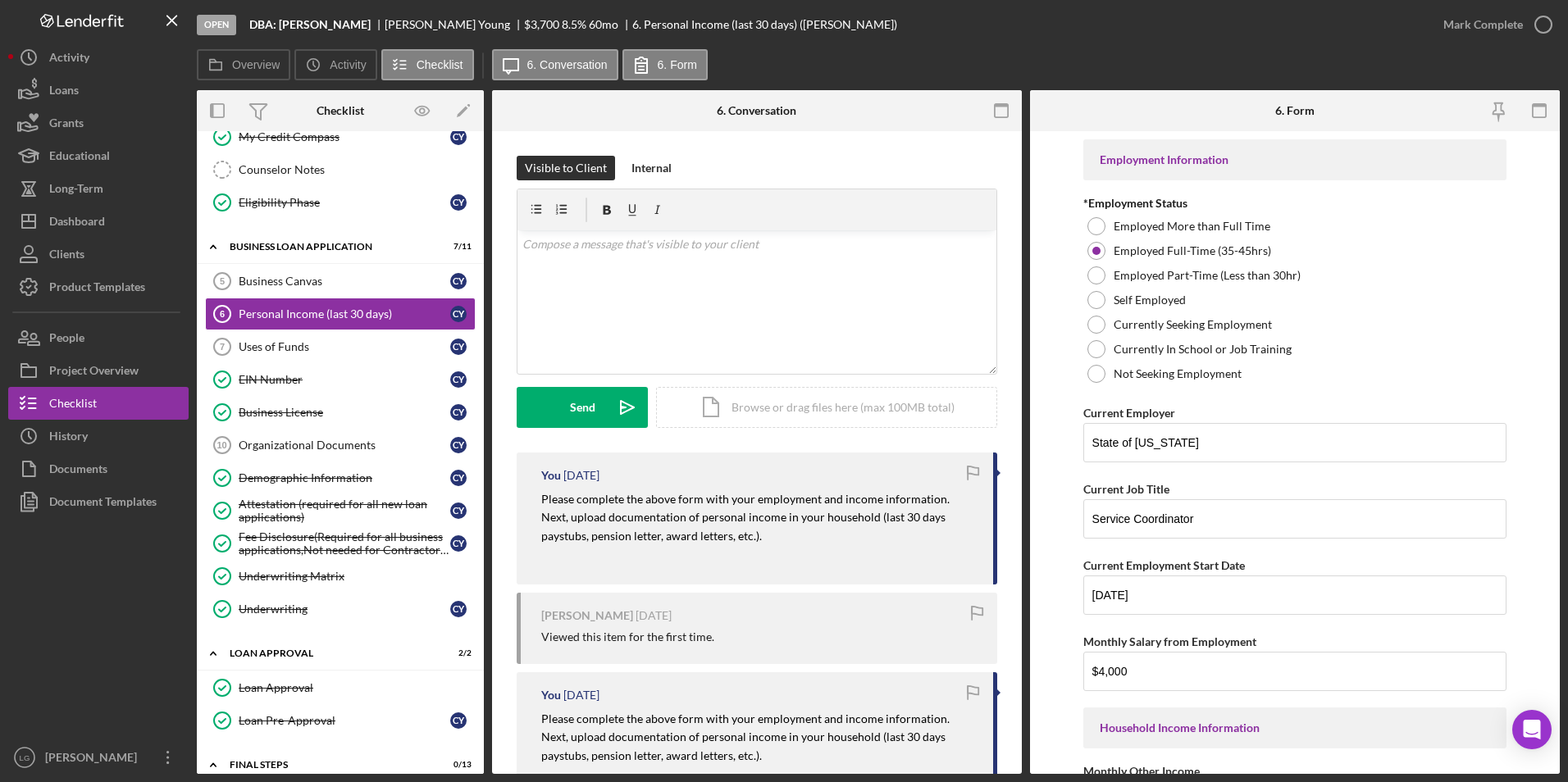
click at [151, 320] on div "Icon/History Activity Loans Grants Educational Long-Term Icon/Dashboard Dashboa…" at bounding box center [98, 406] width 181 height 733
click at [111, 333] on button "People" at bounding box center [98, 338] width 181 height 33
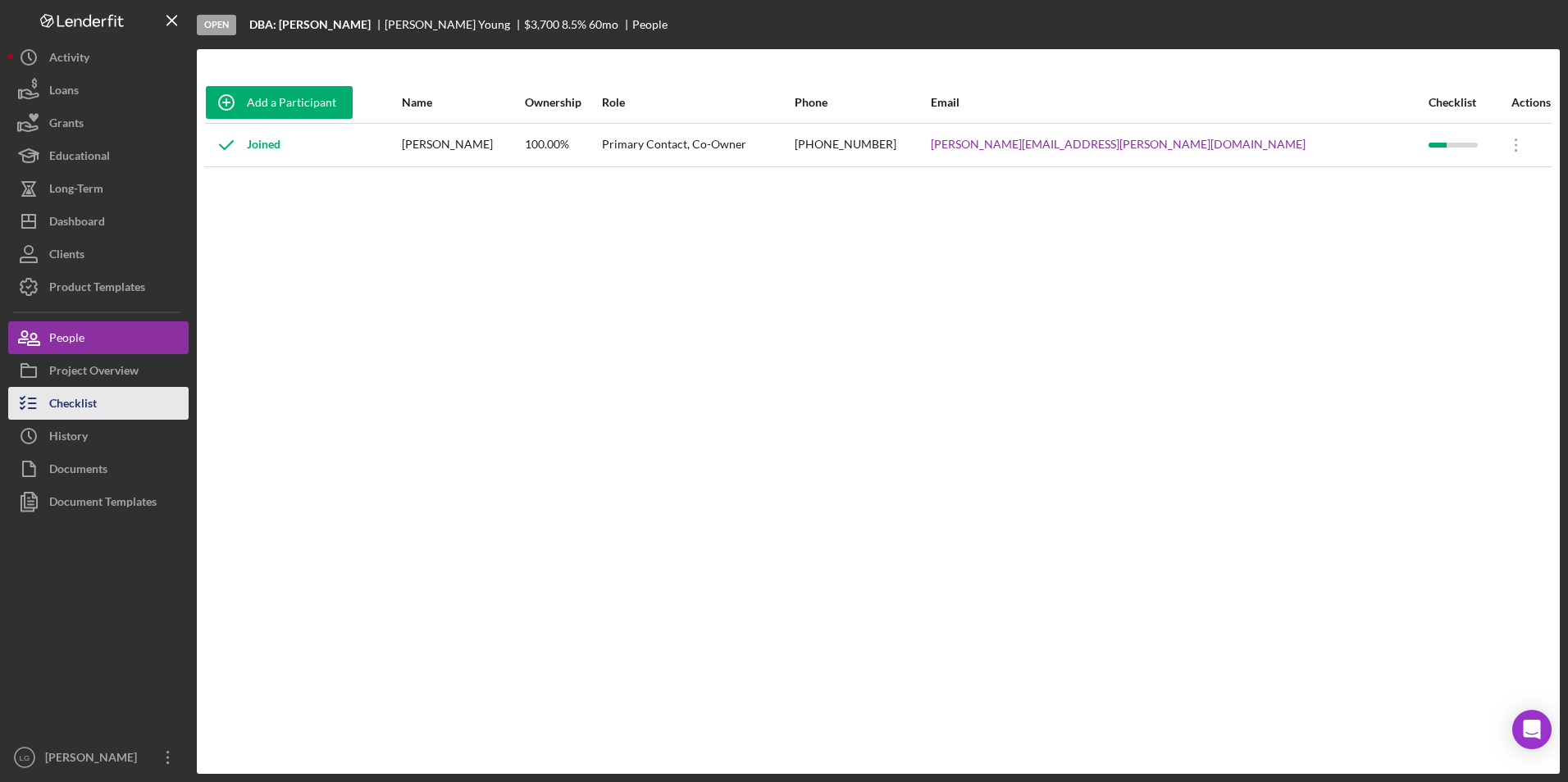
click at [88, 410] on div "Checklist" at bounding box center [72, 405] width 47 height 37
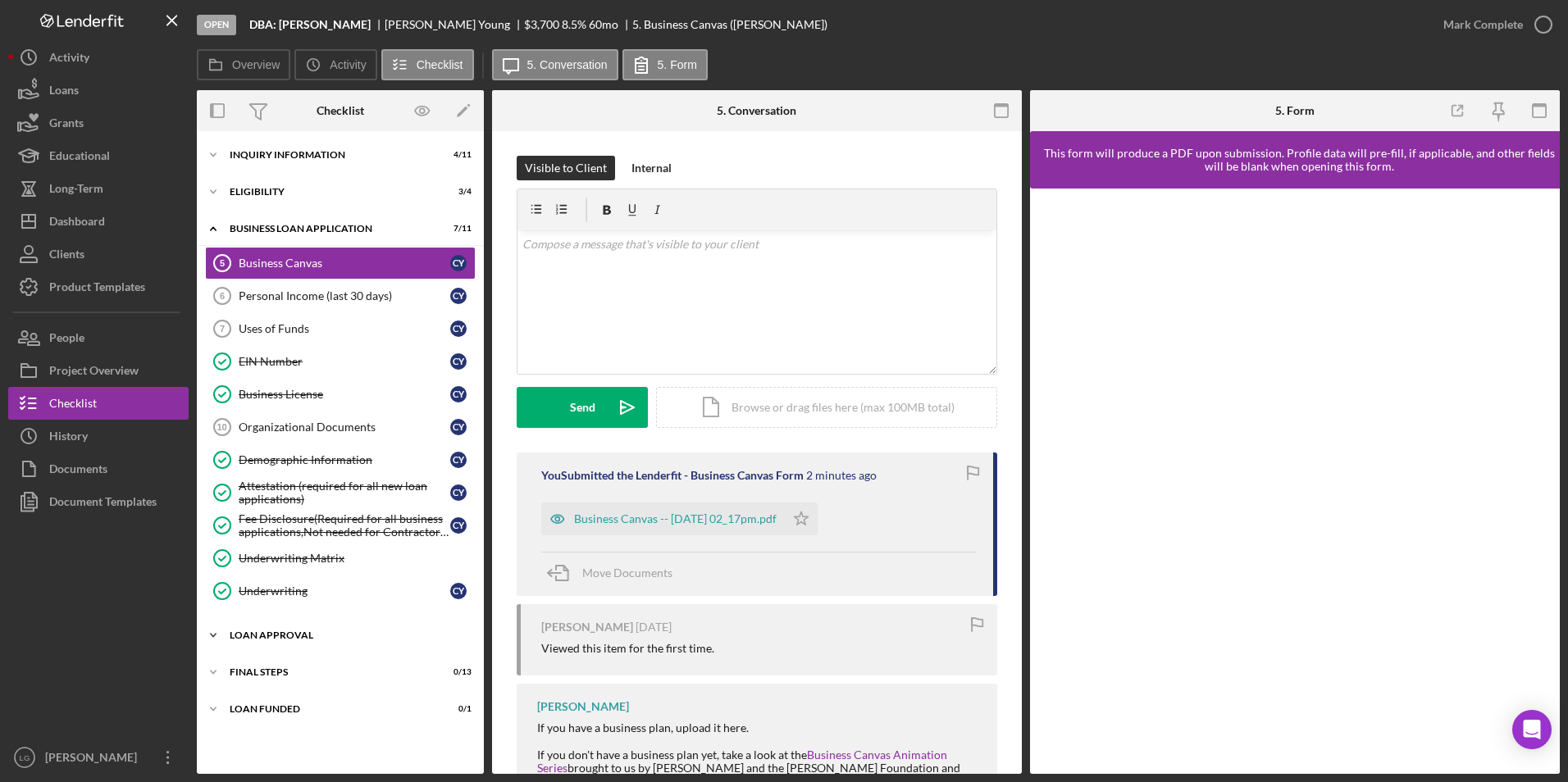
click at [280, 636] on div "Loan Approval" at bounding box center [347, 635] width 234 height 10
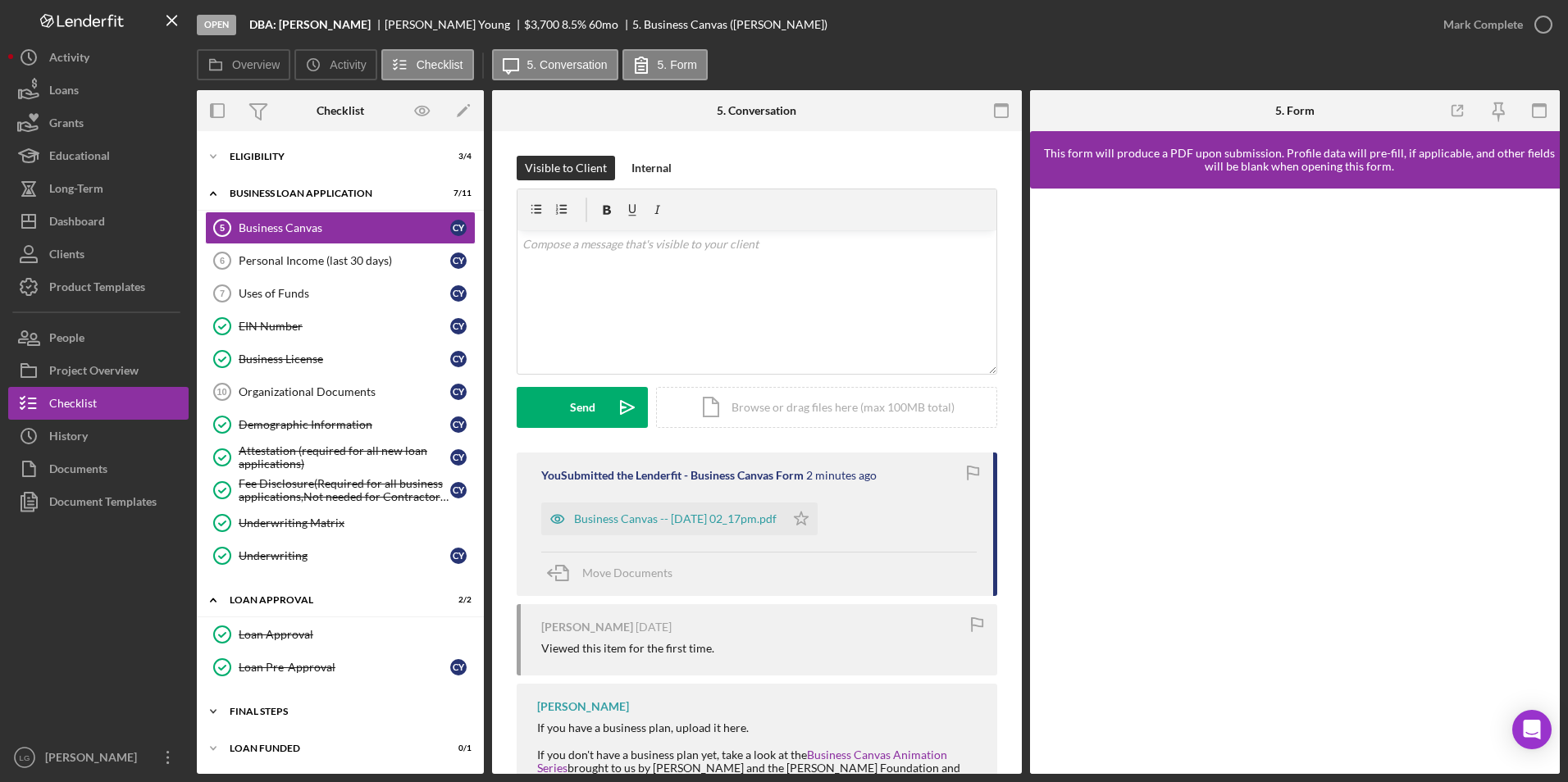
click at [257, 709] on div "Final Steps" at bounding box center [347, 712] width 234 height 10
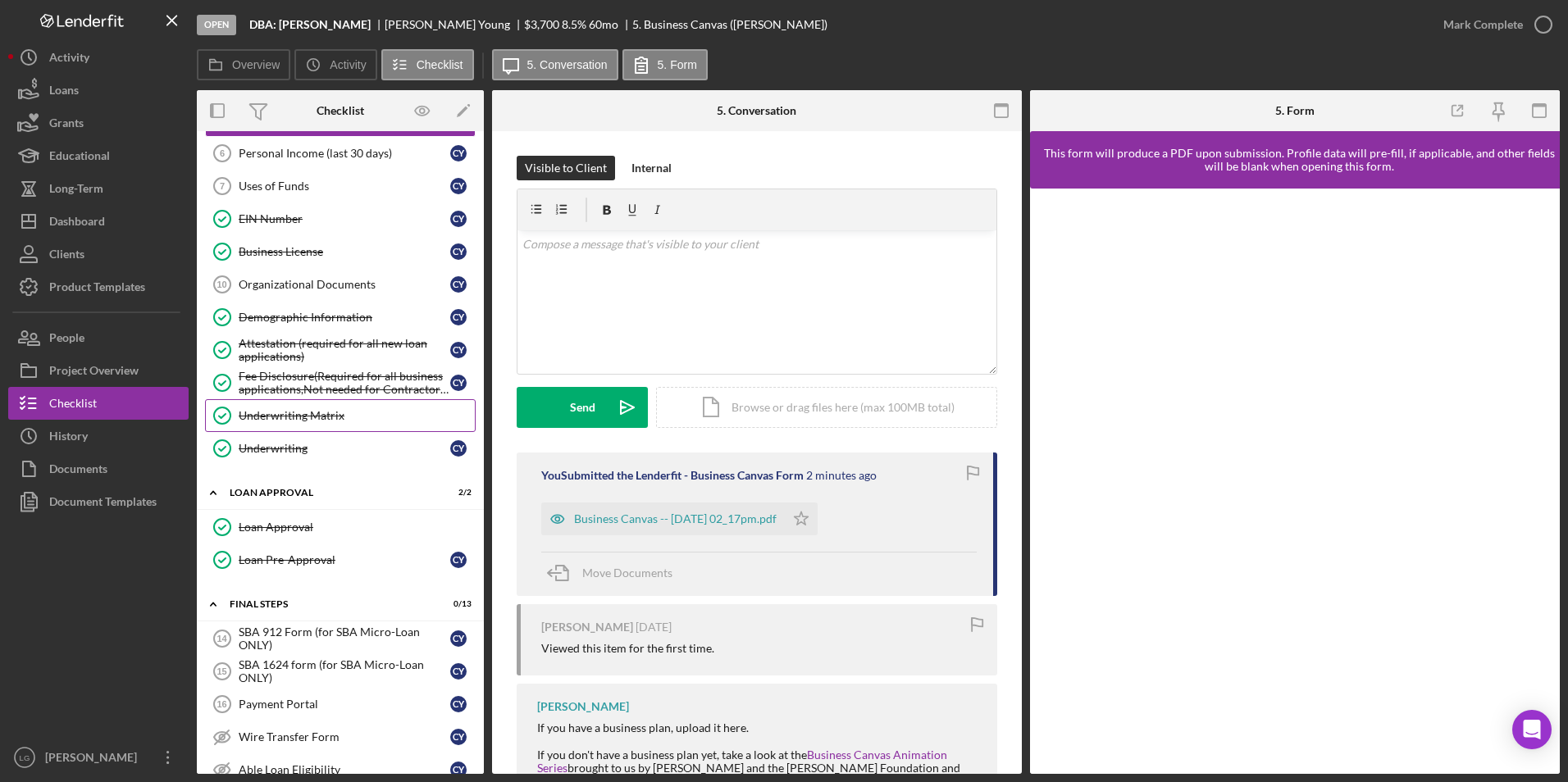
scroll to position [0, 0]
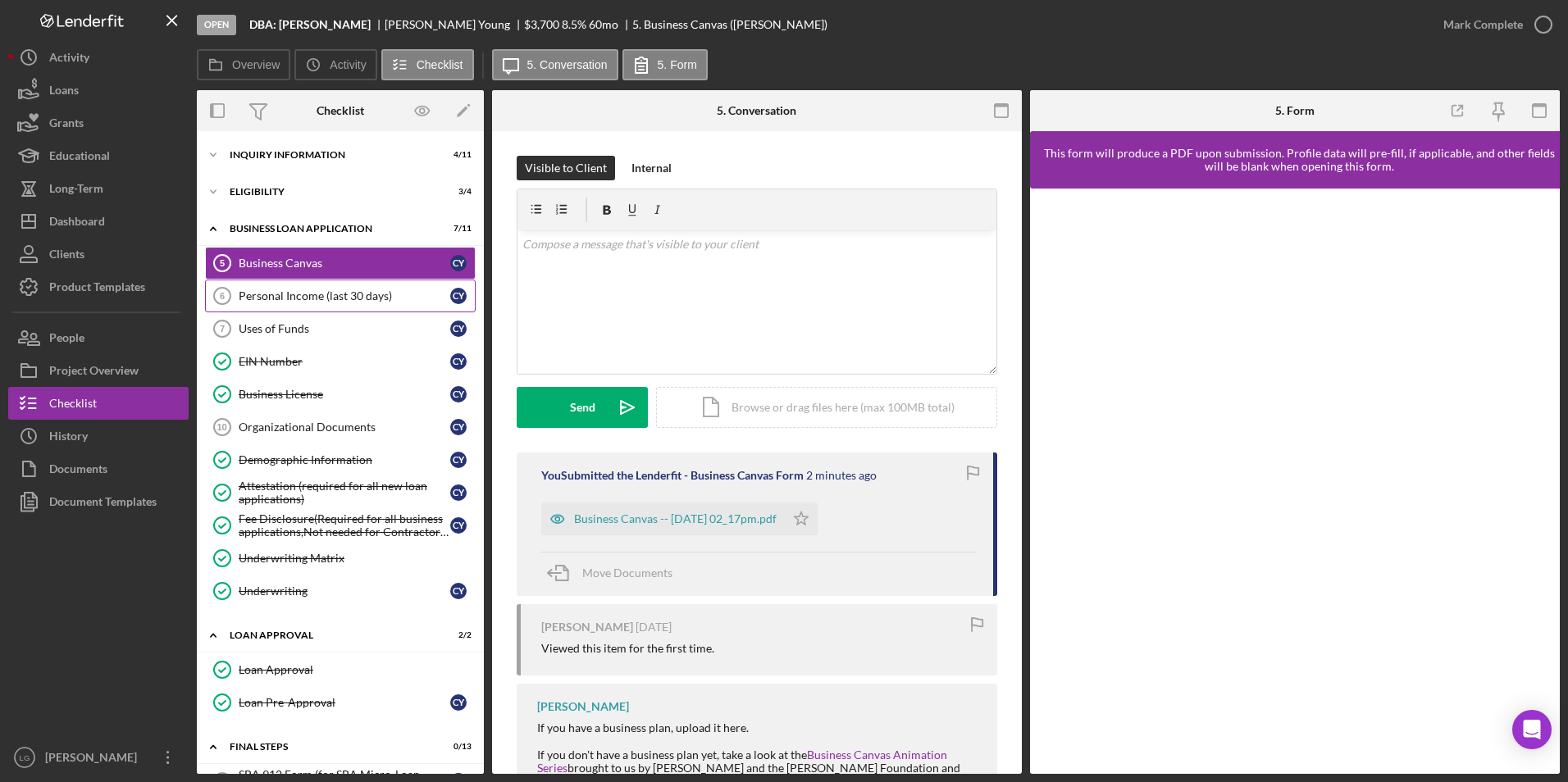
click at [307, 299] on div "Personal Income (last 30 days)" at bounding box center [344, 296] width 211 height 14
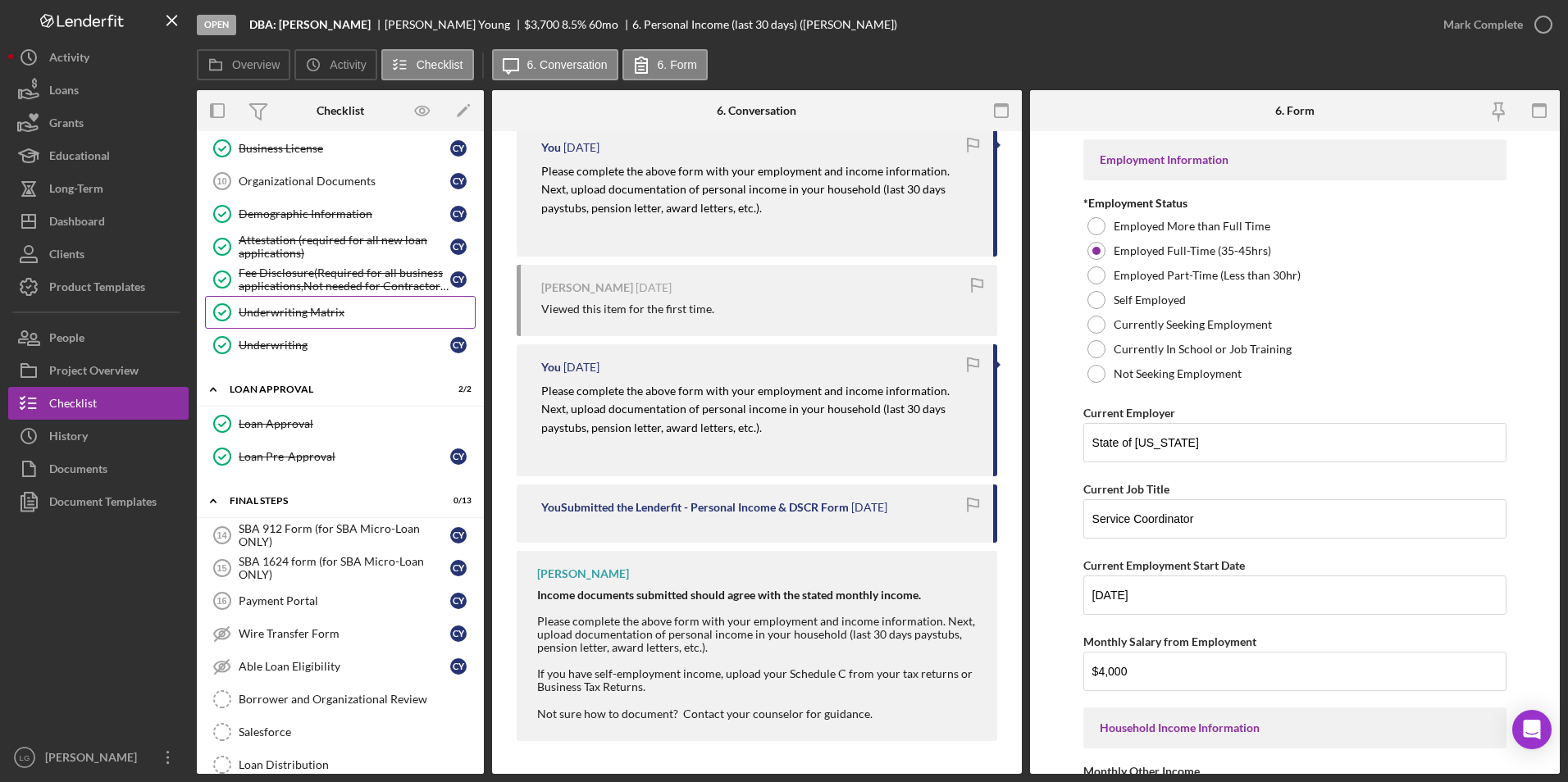
scroll to position [410, 0]
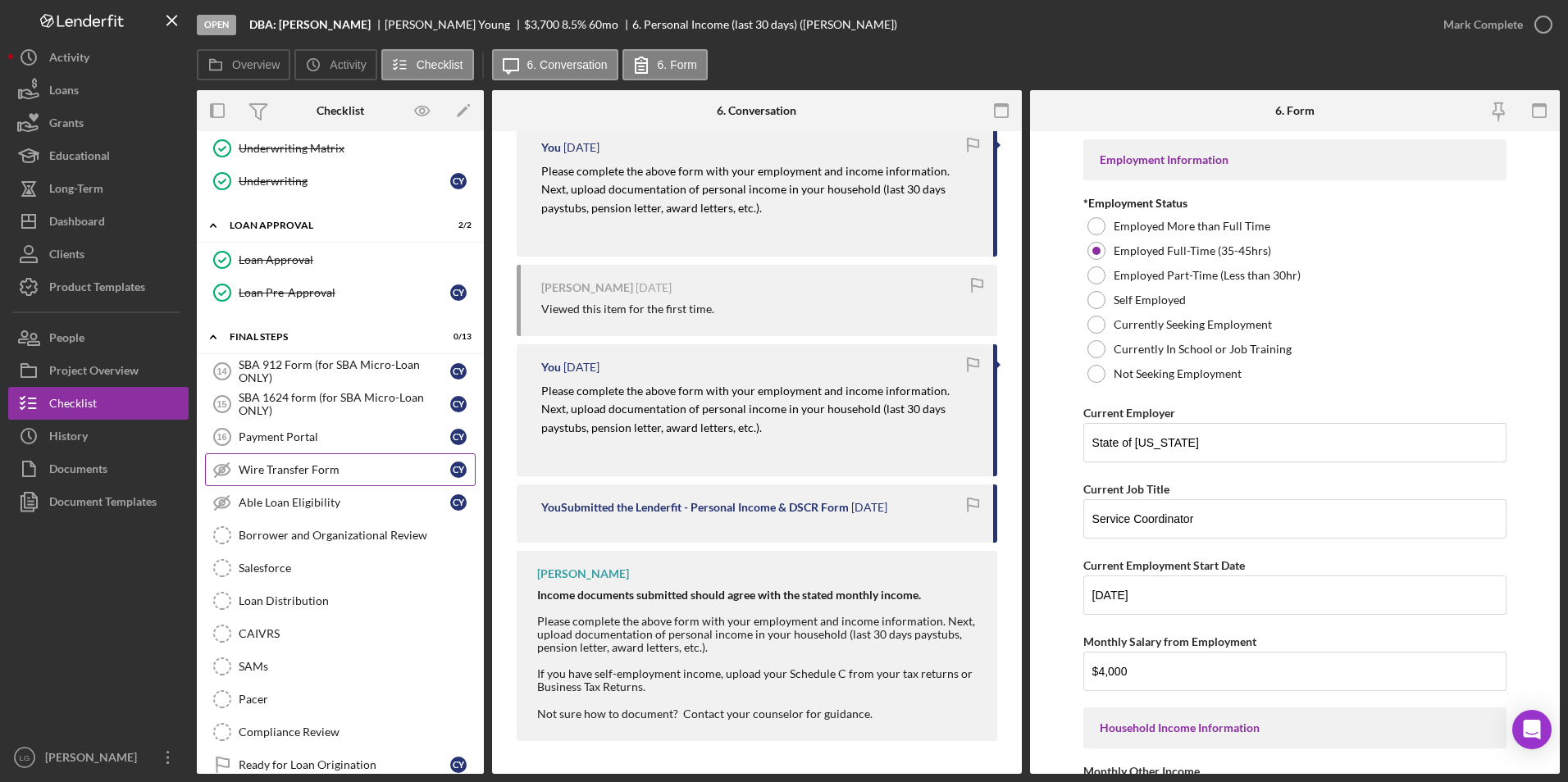
click at [298, 461] on link "Wire Transfer Form Wire Transfer Form C Y" at bounding box center [340, 470] width 270 height 33
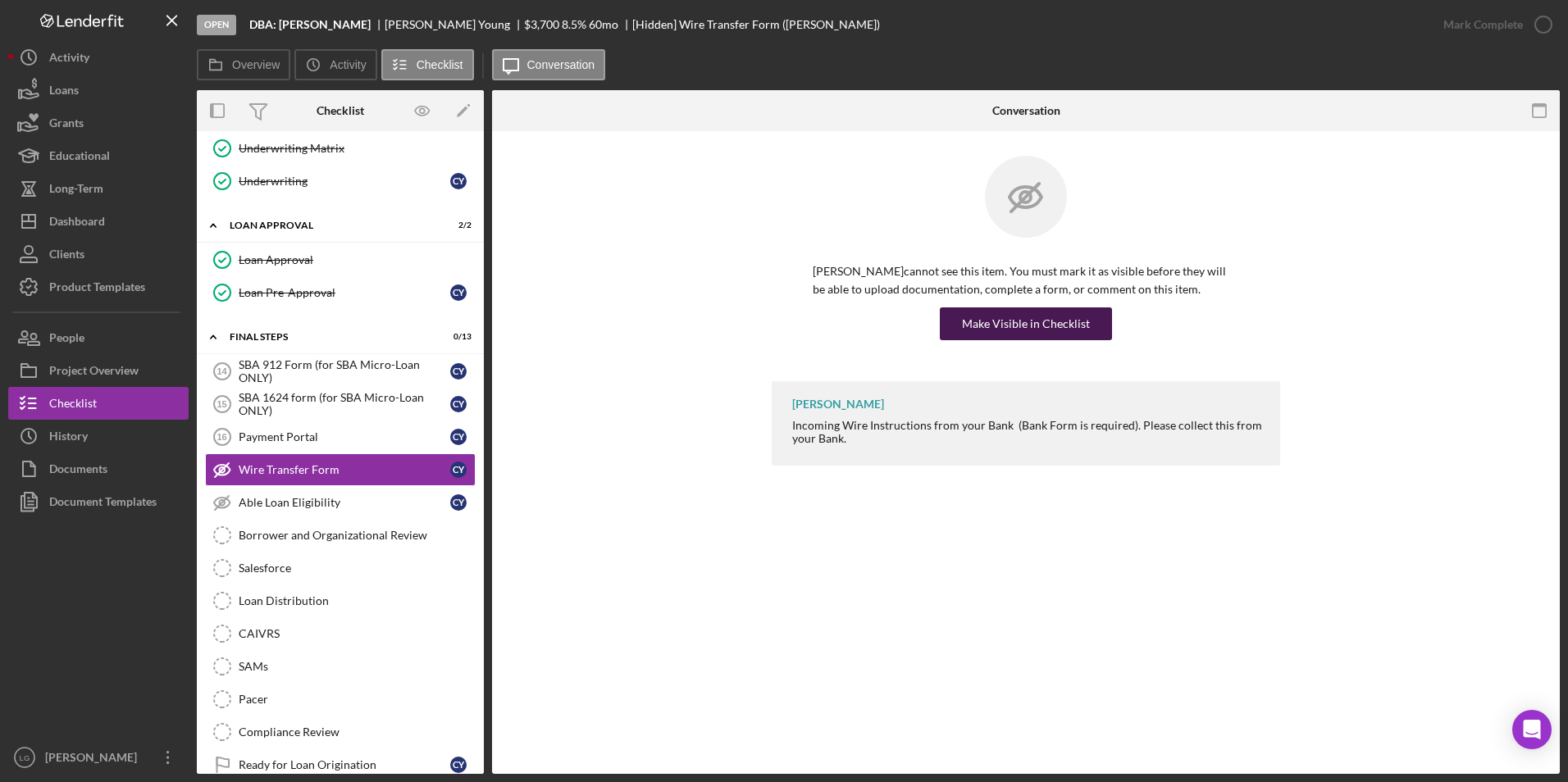
click at [1010, 314] on div "Make Visible in Checklist" at bounding box center [1025, 323] width 127 height 33
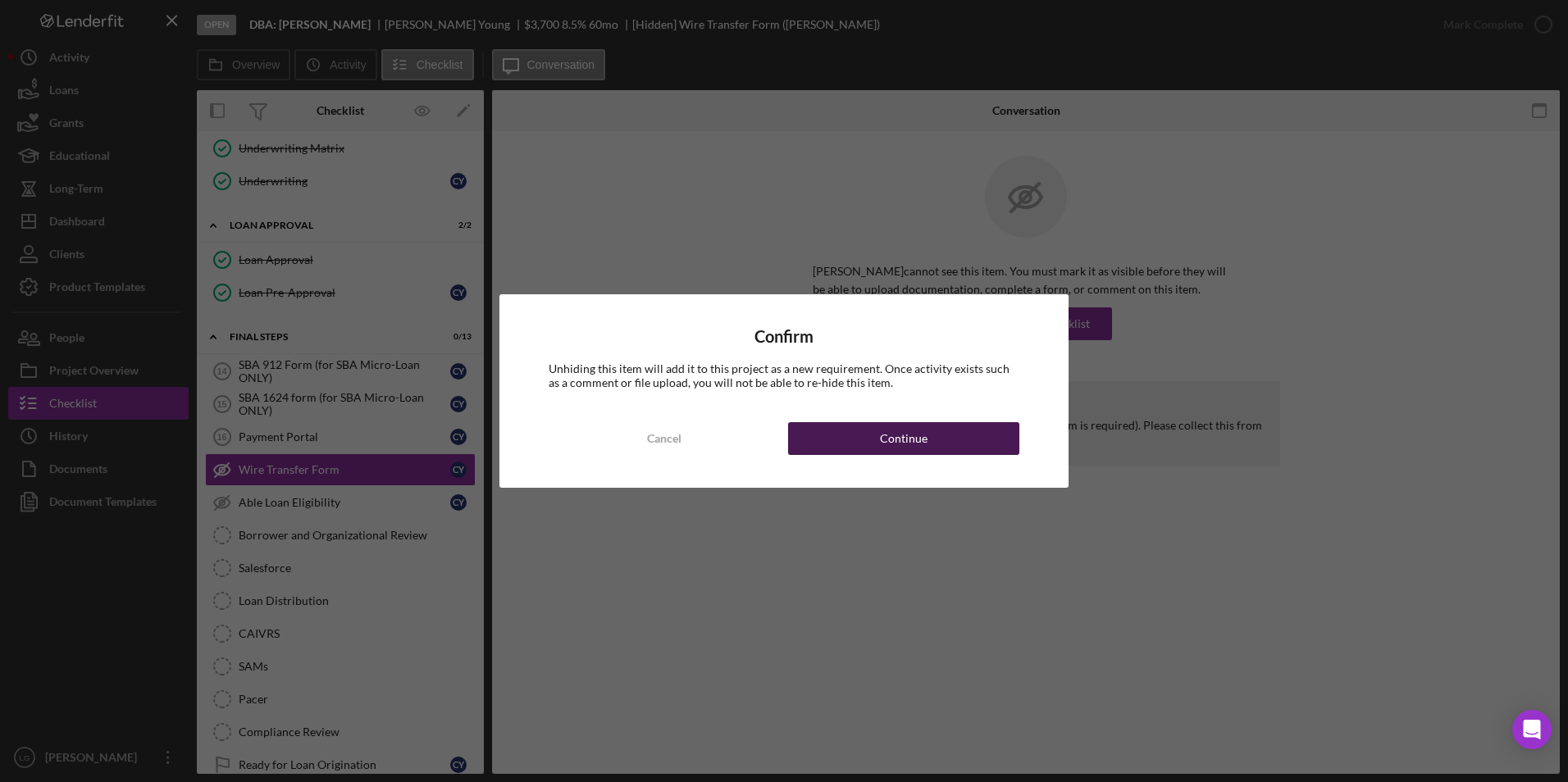
click at [927, 449] on button "Continue" at bounding box center [903, 438] width 231 height 33
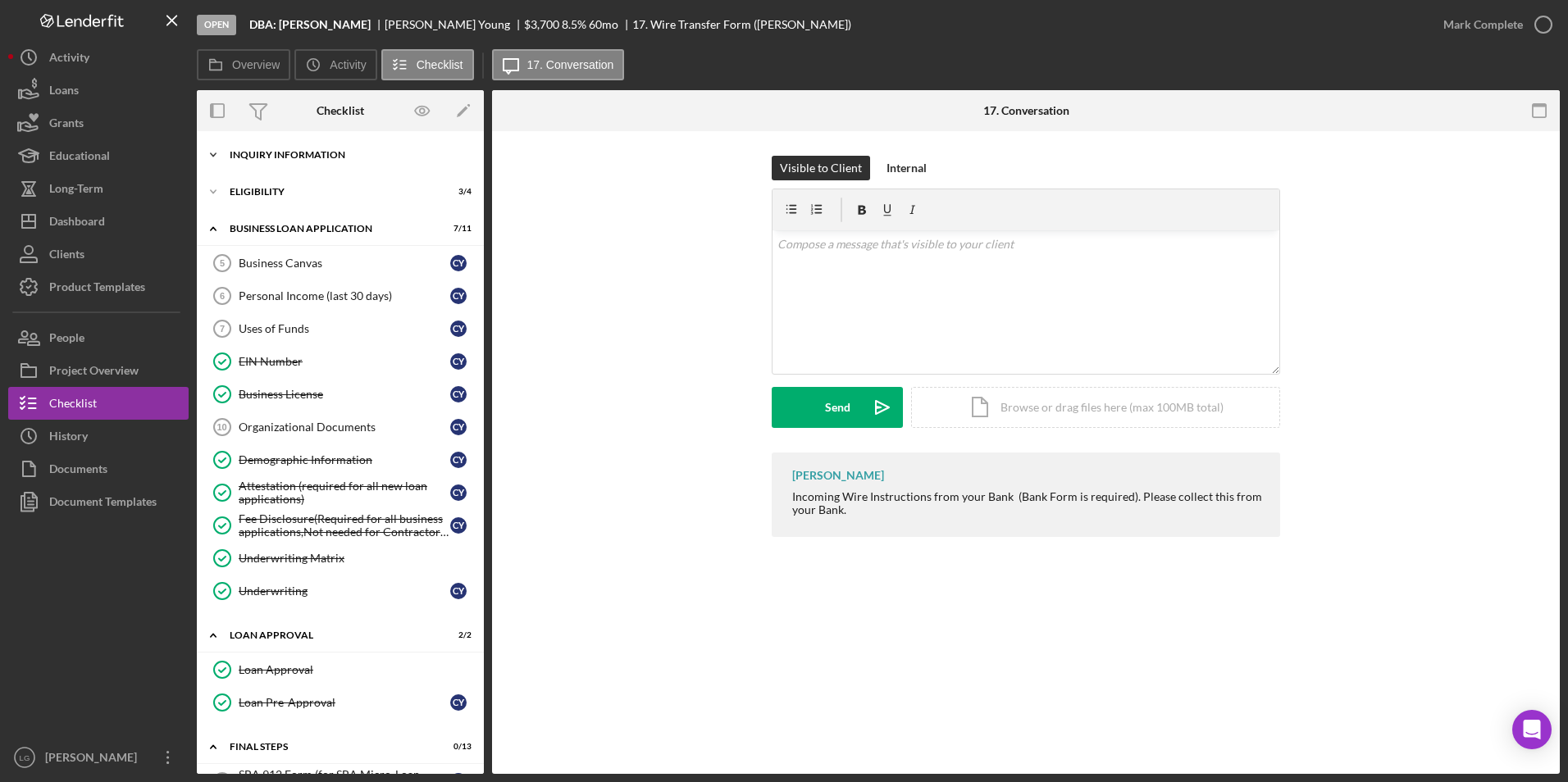
drag, startPoint x: 264, startPoint y: 193, endPoint x: 266, endPoint y: 159, distance: 34.1
click at [264, 193] on div "Eligibility" at bounding box center [330, 192] width 201 height 10
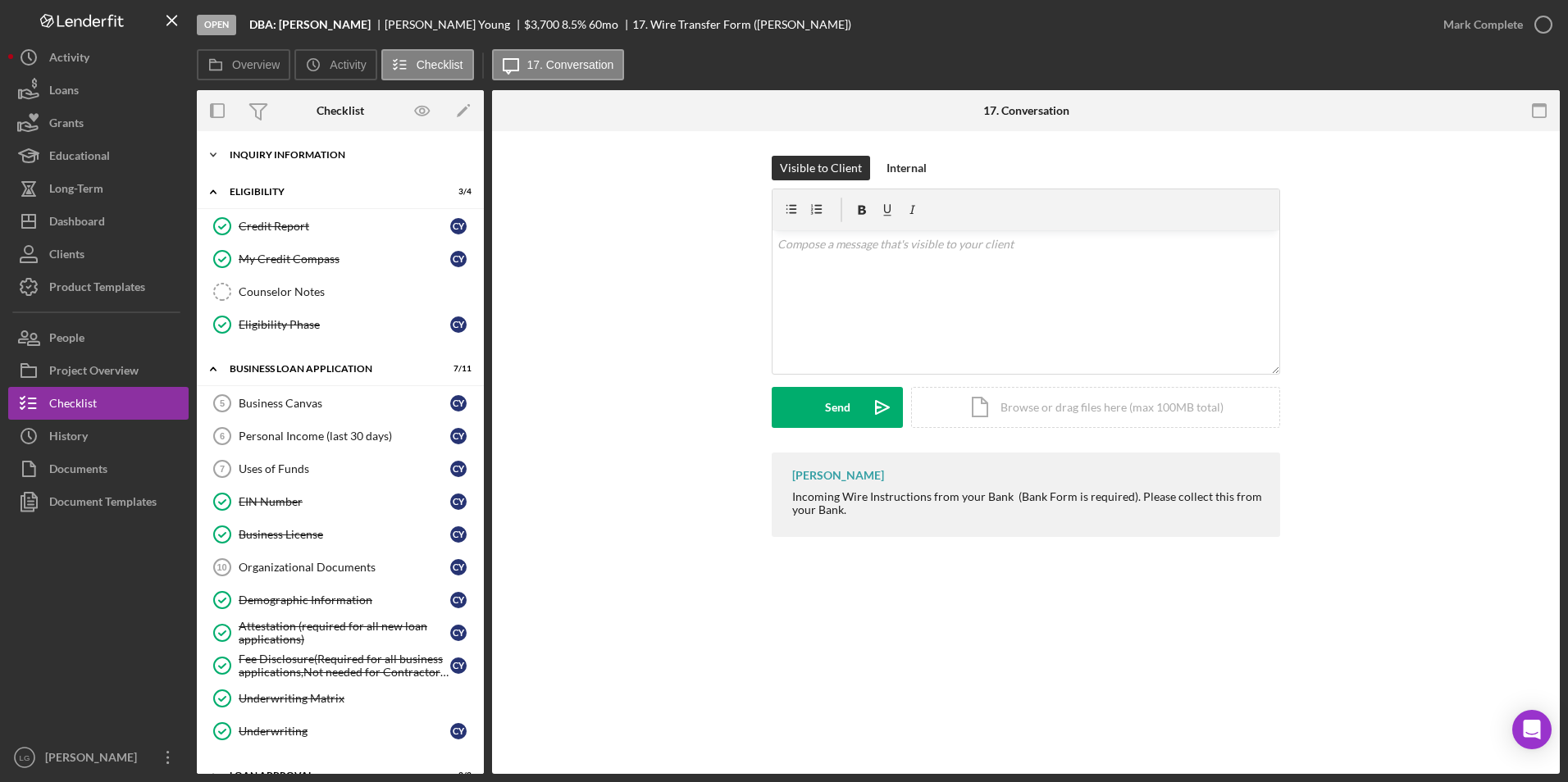
click at [270, 150] on div "Icon/Expander INQUIRY INFORMATION 4 / 11" at bounding box center [340, 155] width 287 height 33
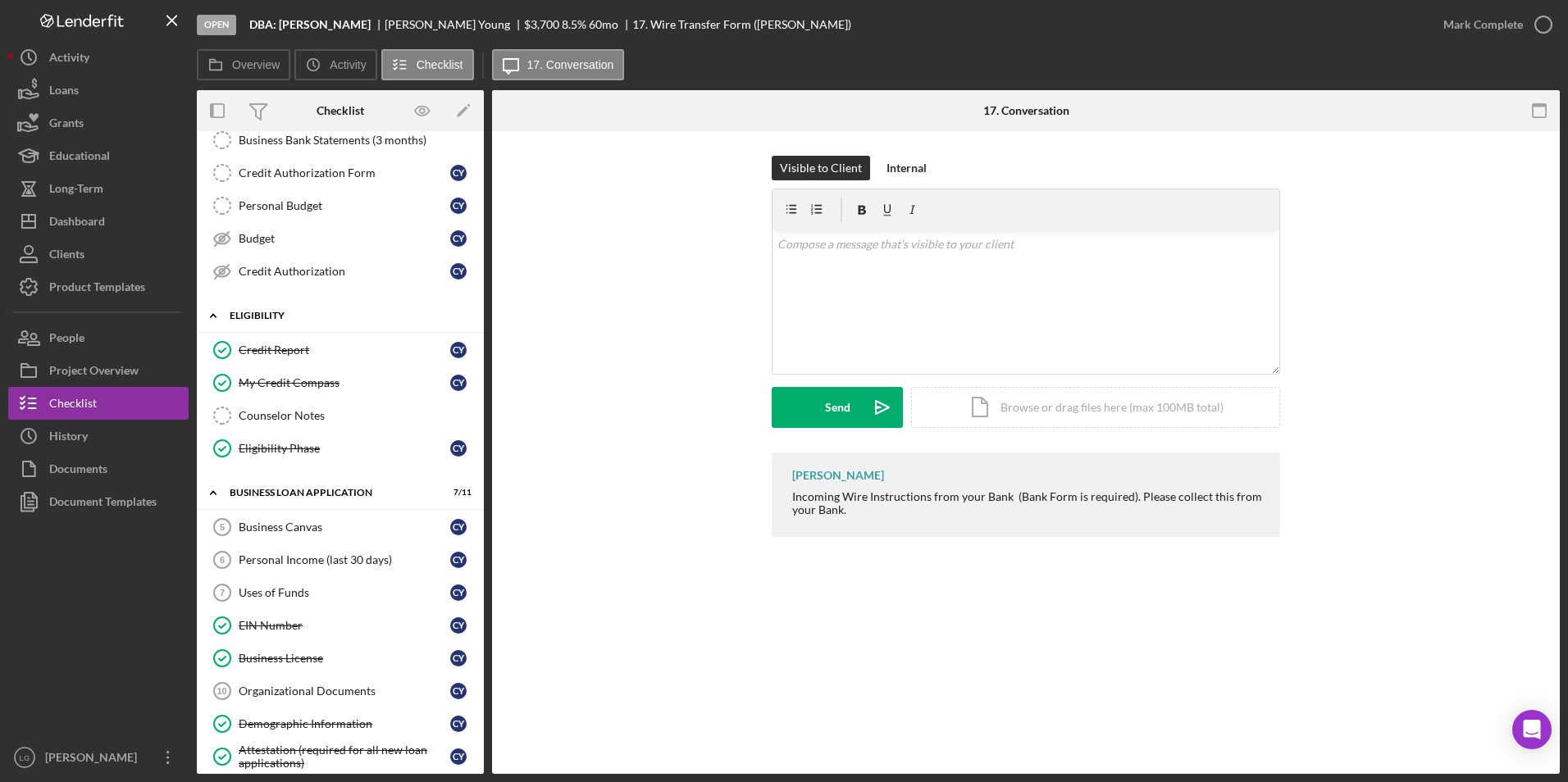
scroll to position [410, 0]
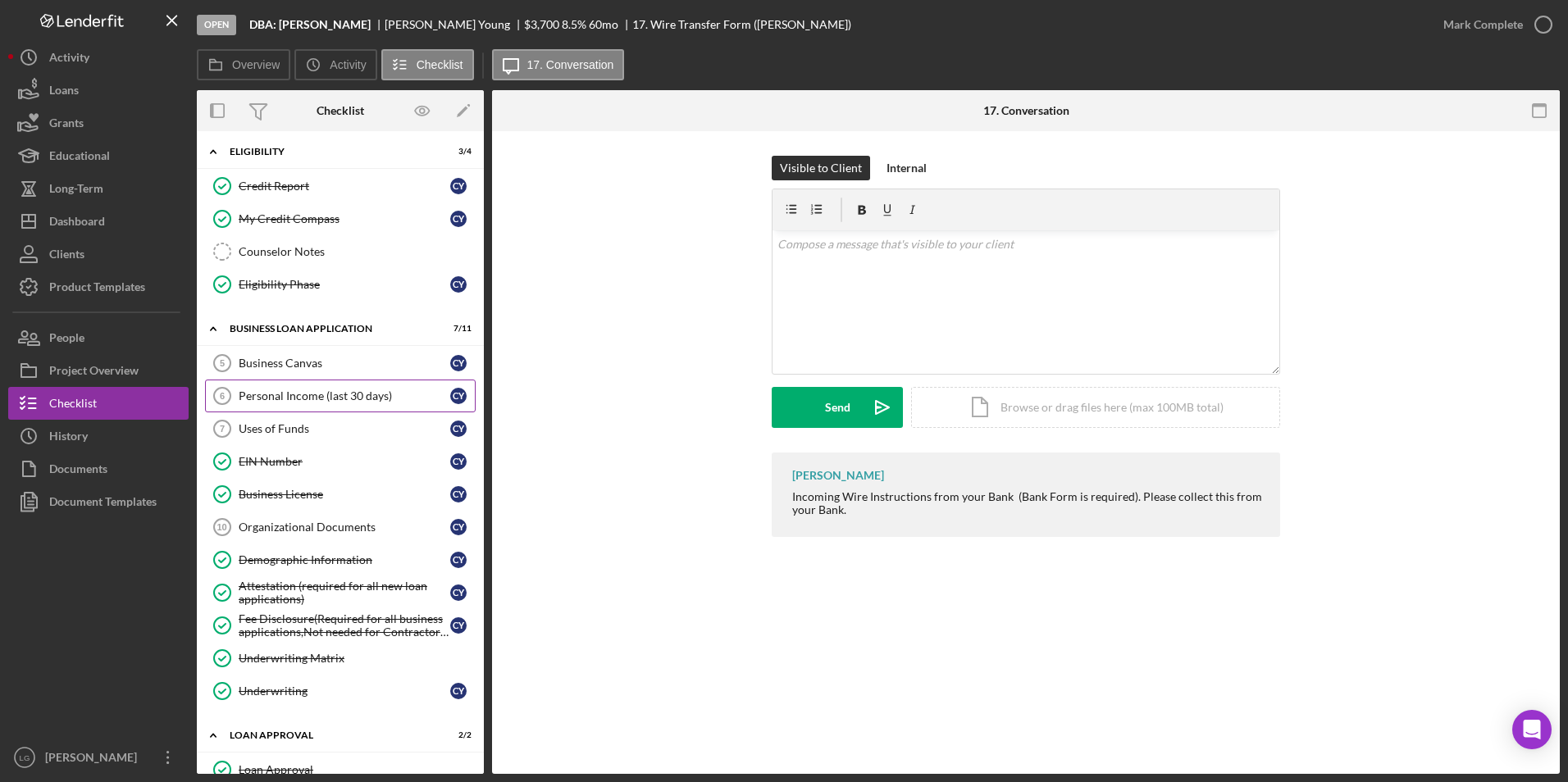
click at [319, 394] on div "Personal Income (last 30 days)" at bounding box center [344, 396] width 211 height 14
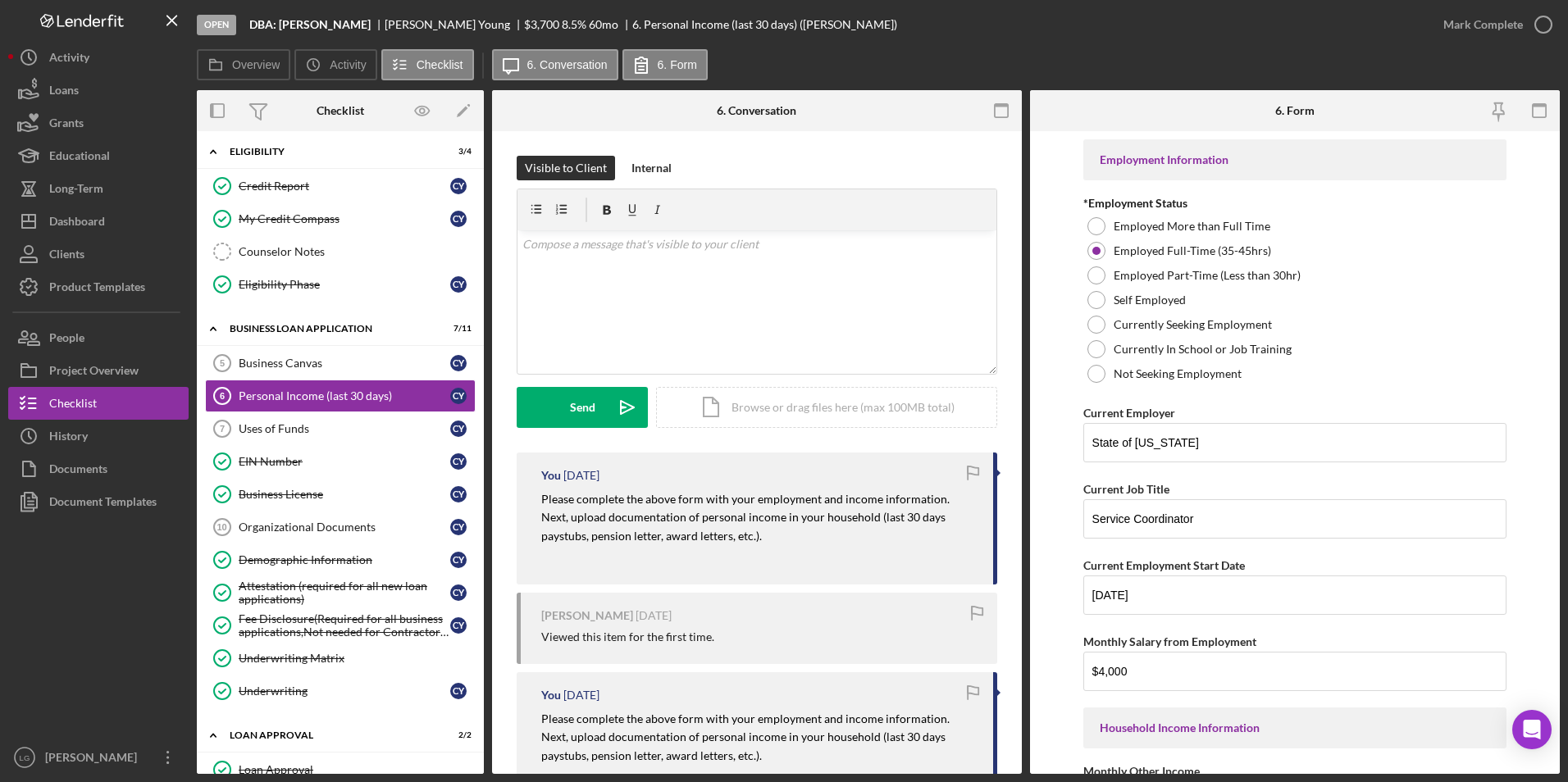
drag, startPoint x: 536, startPoint y: 482, endPoint x: 530, endPoint y: 492, distance: 11.7
click at [535, 482] on div "You [DATE] Please complete the above form with your employment and income infor…" at bounding box center [757, 518] width 481 height 132
drag, startPoint x: 530, startPoint y: 494, endPoint x: 718, endPoint y: 540, distance: 193.5
click at [718, 540] on div "You [DATE] Please complete the above form with your employment and income infor…" at bounding box center [757, 518] width 481 height 132
drag, startPoint x: 718, startPoint y: 540, endPoint x: 656, endPoint y: 514, distance: 67.2
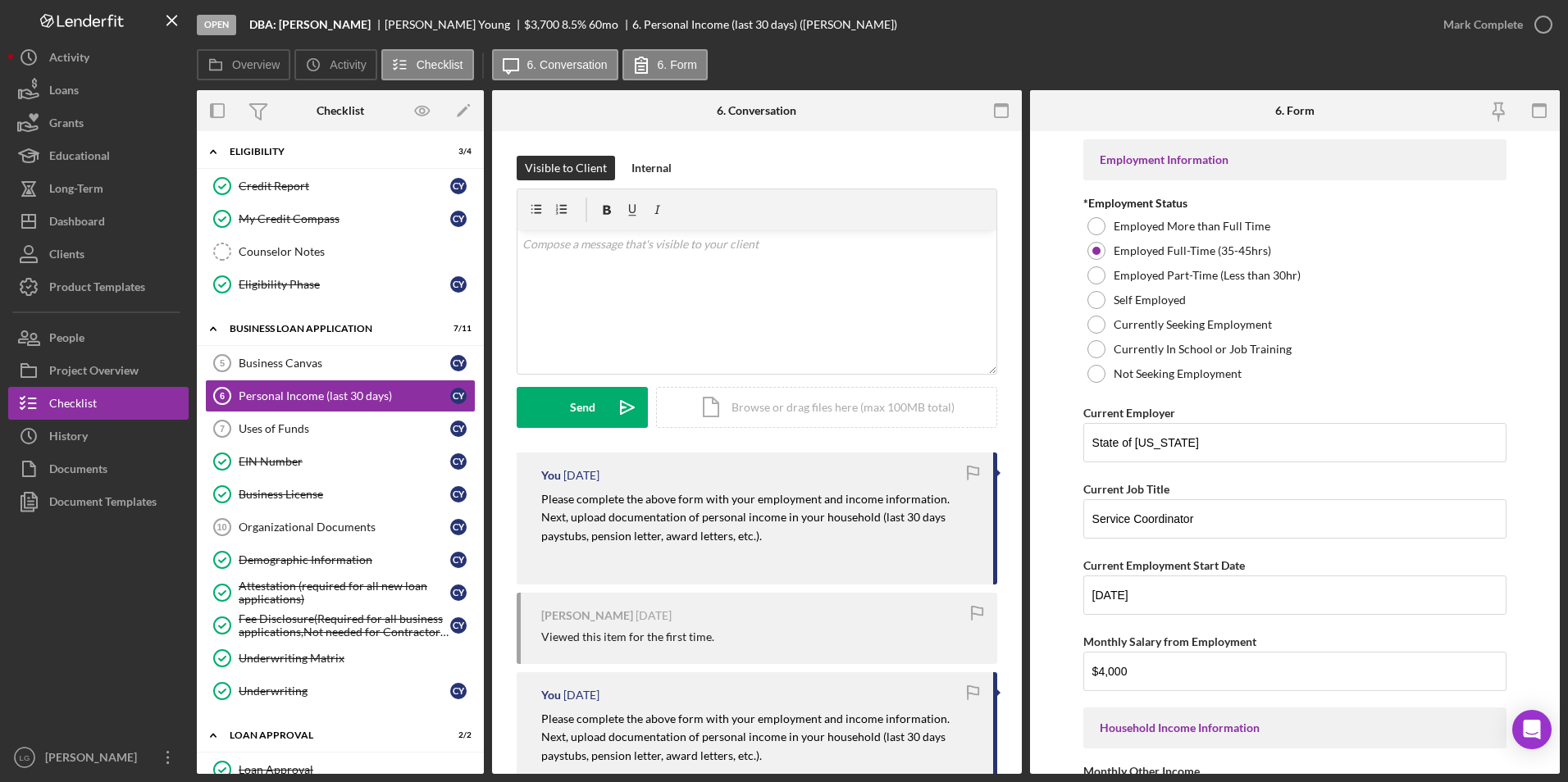
copy mark "Please complete the above form with your employment and income information. Nex…"
click at [686, 295] on div "v Color teal Color pink Remove color Add row above Add row below Add column bef…" at bounding box center [757, 302] width 479 height 144
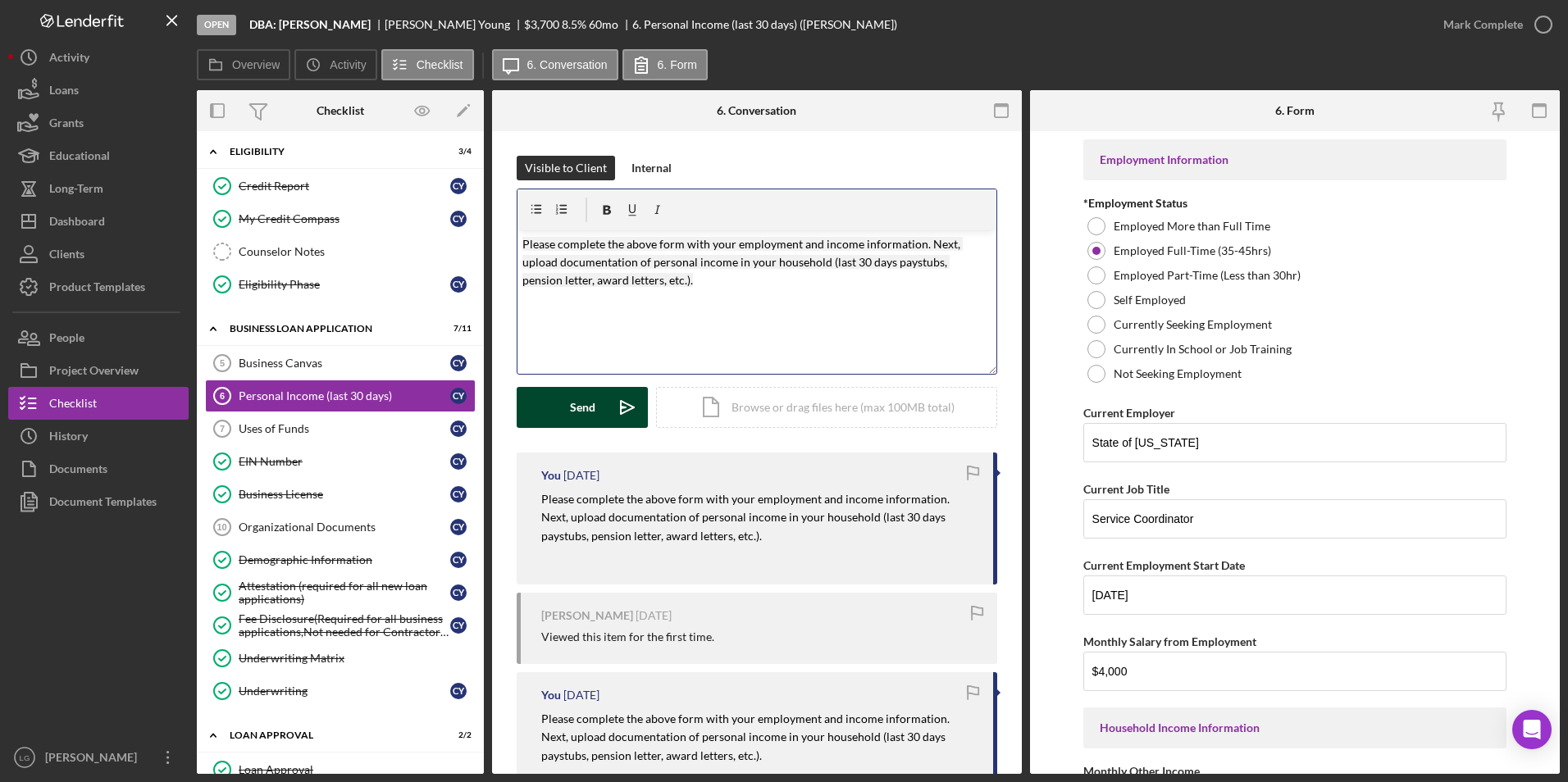
click at [579, 410] on div "Send" at bounding box center [582, 407] width 25 height 41
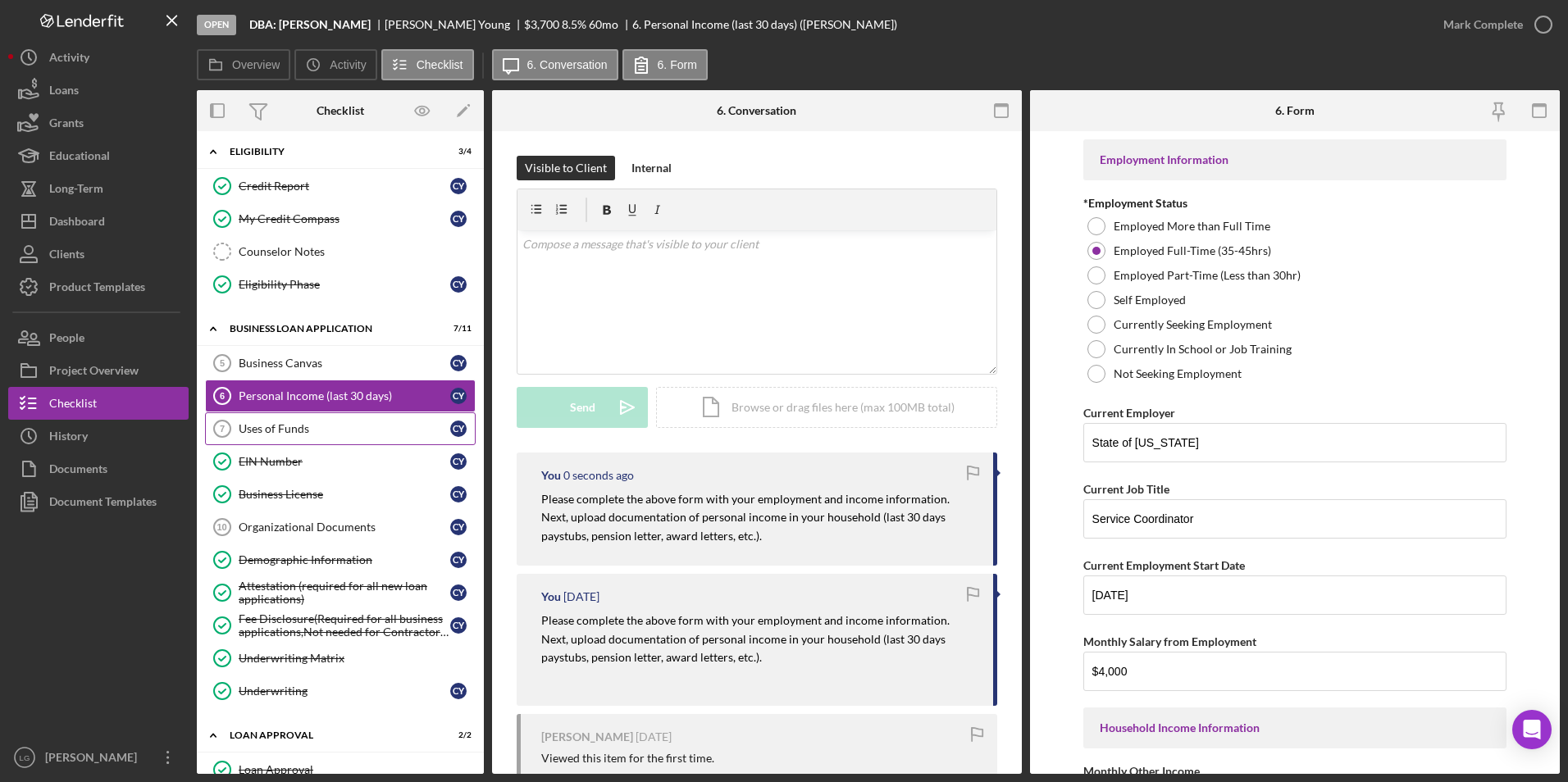
click at [325, 434] on div "Uses of Funds" at bounding box center [344, 429] width 211 height 14
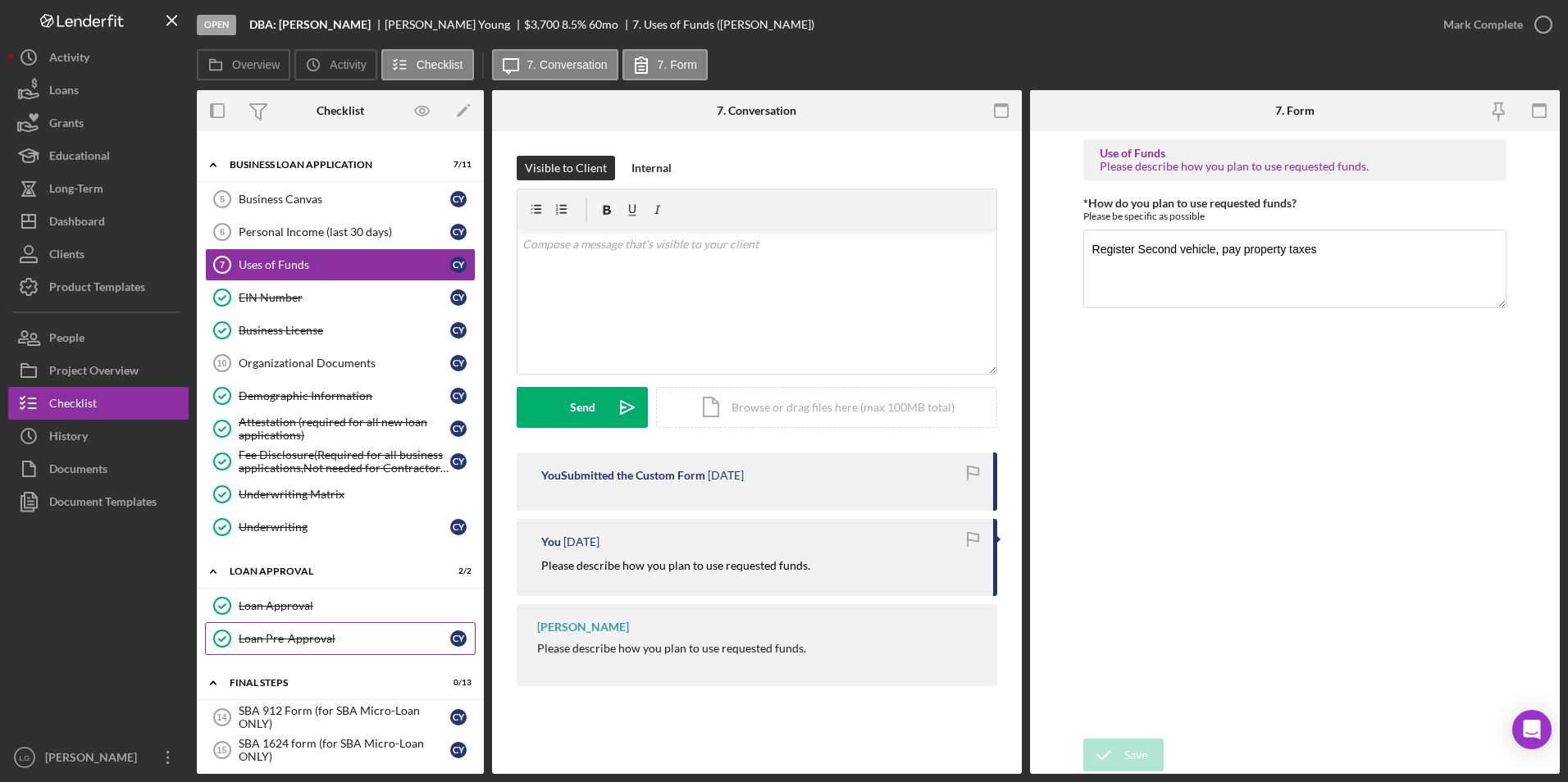
scroll to position [738, 0]
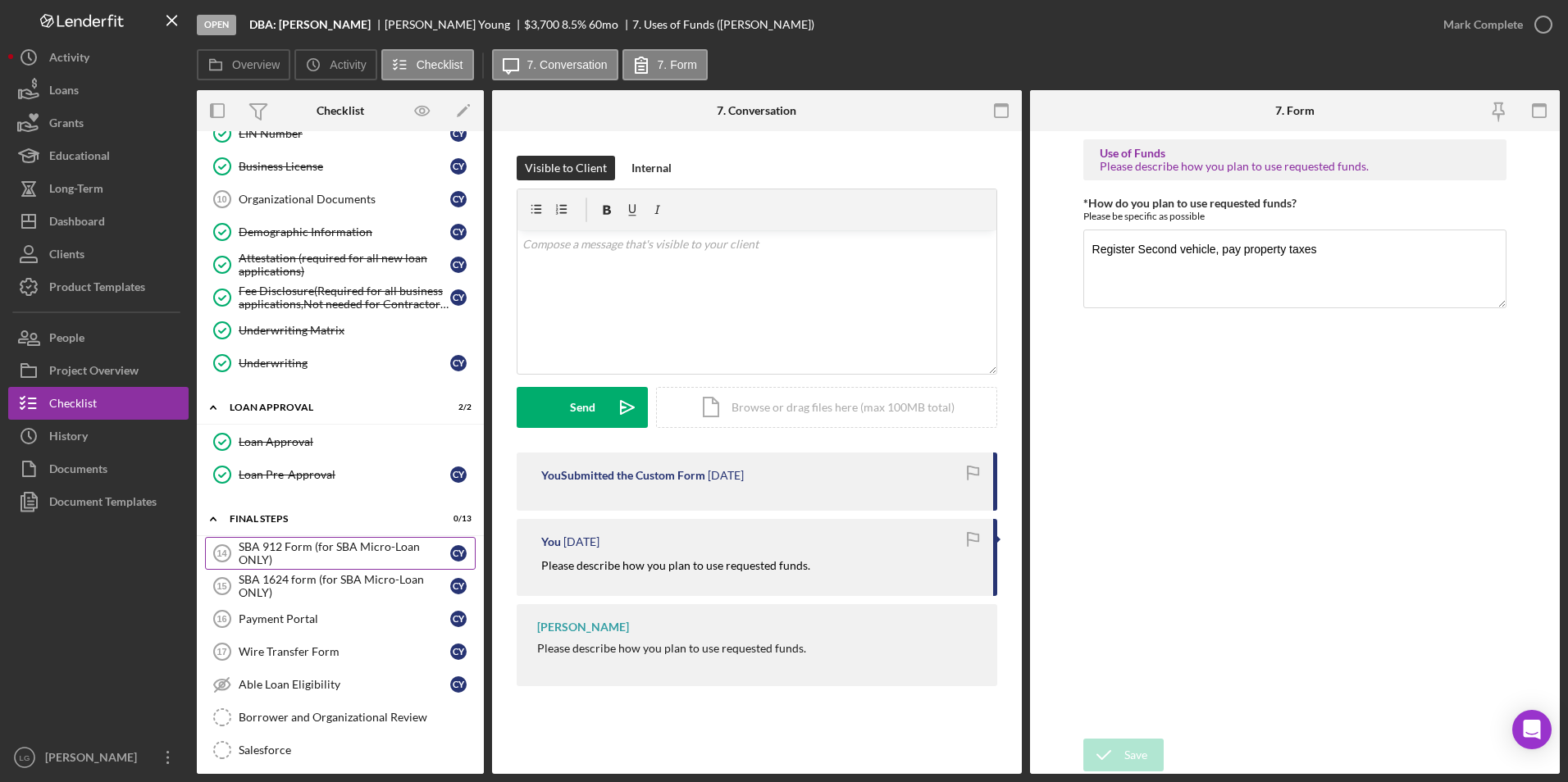
click at [320, 552] on div "SBA 912 Form (for SBA Micro-Loan ONLY)" at bounding box center [344, 553] width 211 height 26
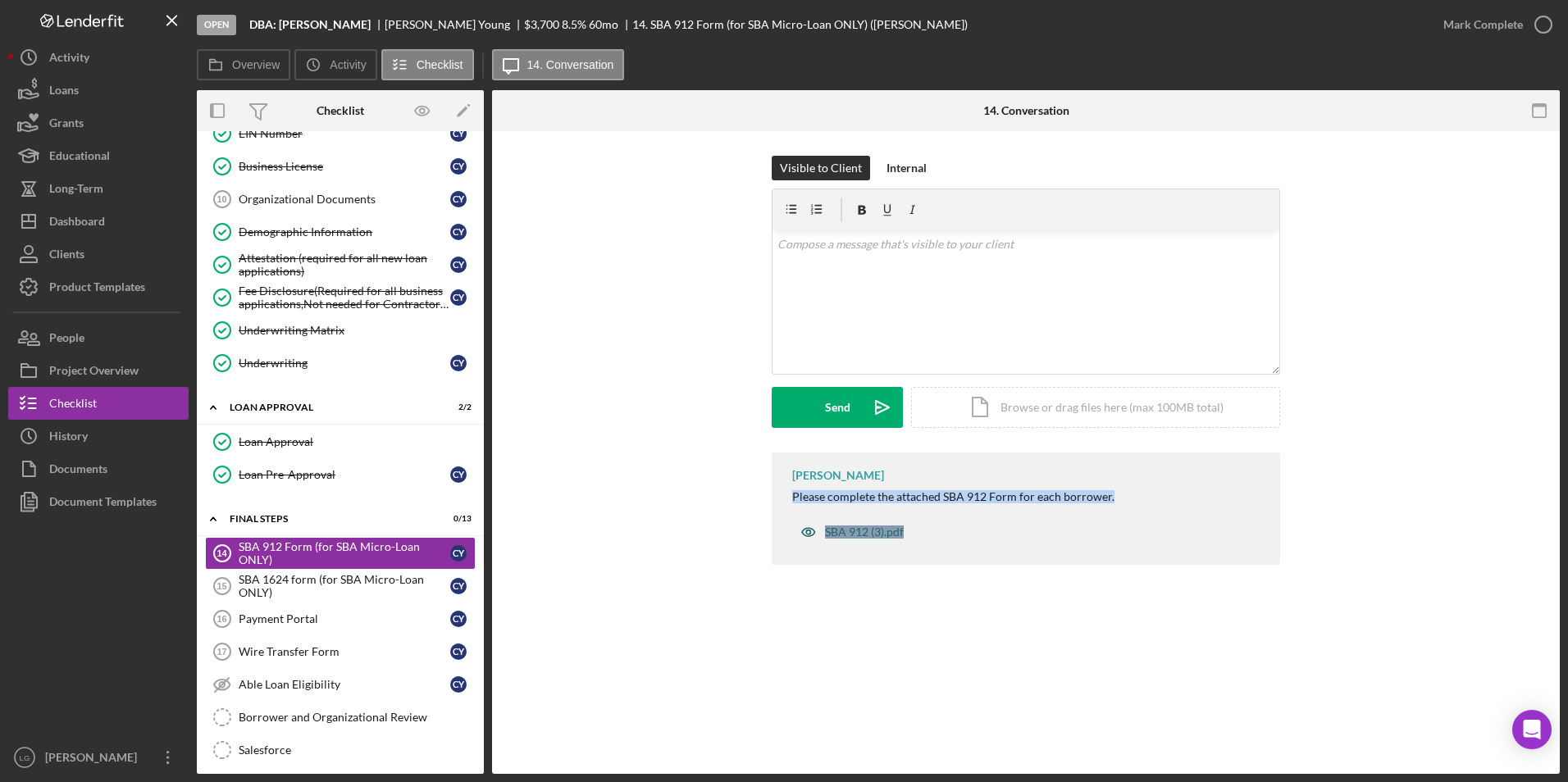
drag, startPoint x: 783, startPoint y: 489, endPoint x: 907, endPoint y: 536, distance: 132.6
click at [907, 536] on div "[PERSON_NAME] Please complete the attached SBA 912 Form for each borrower. SBA …" at bounding box center [1025, 509] width 509 height 112
copy div "Please complete the attached SBA 912 Form for each borrower. SBA 912 (3).pdf"
click at [890, 259] on div "v Color teal Color pink Remove color Add row above Add row below Add column bef…" at bounding box center [1025, 302] width 507 height 144
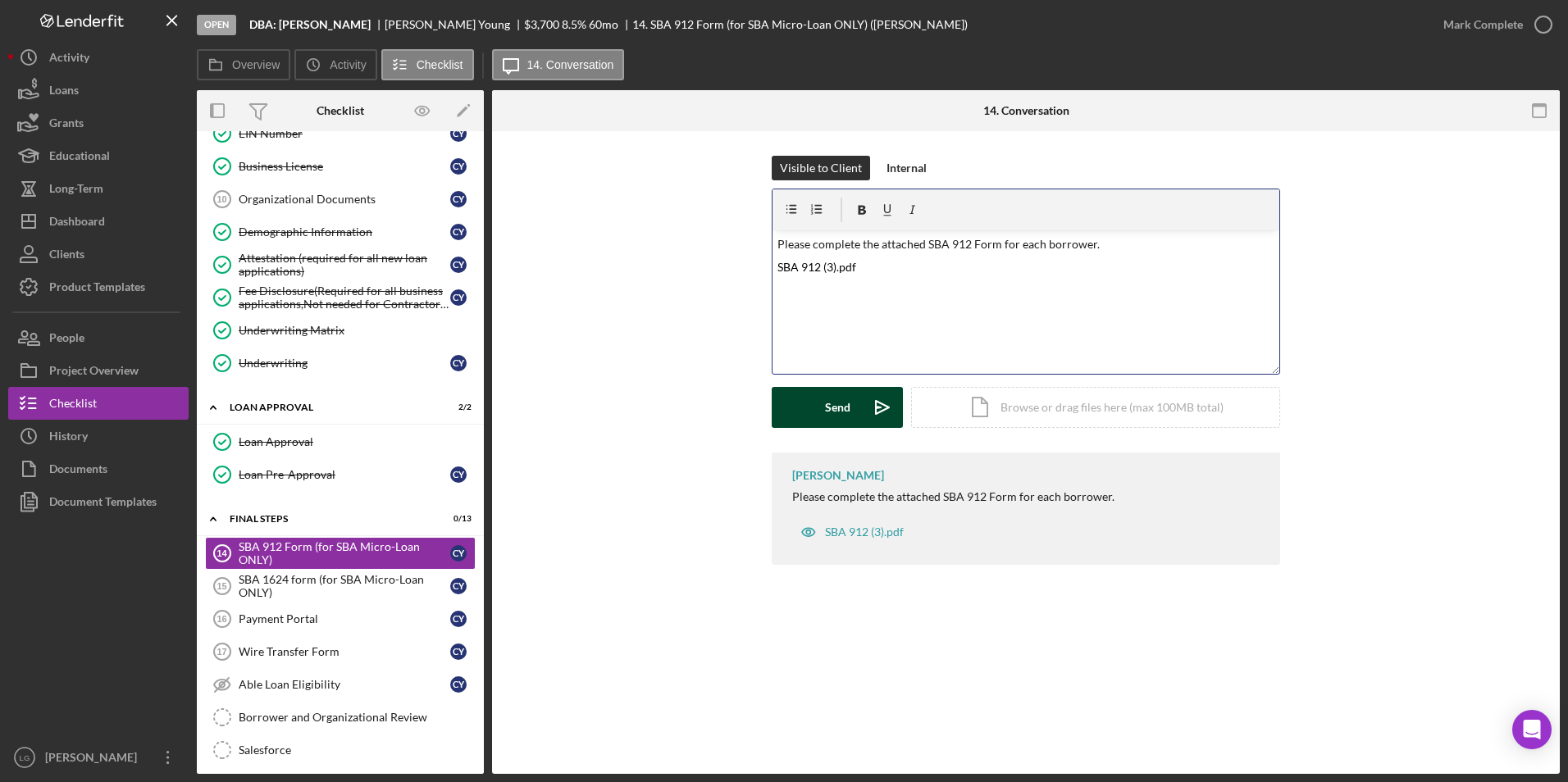
click at [834, 410] on div "Send" at bounding box center [837, 407] width 25 height 41
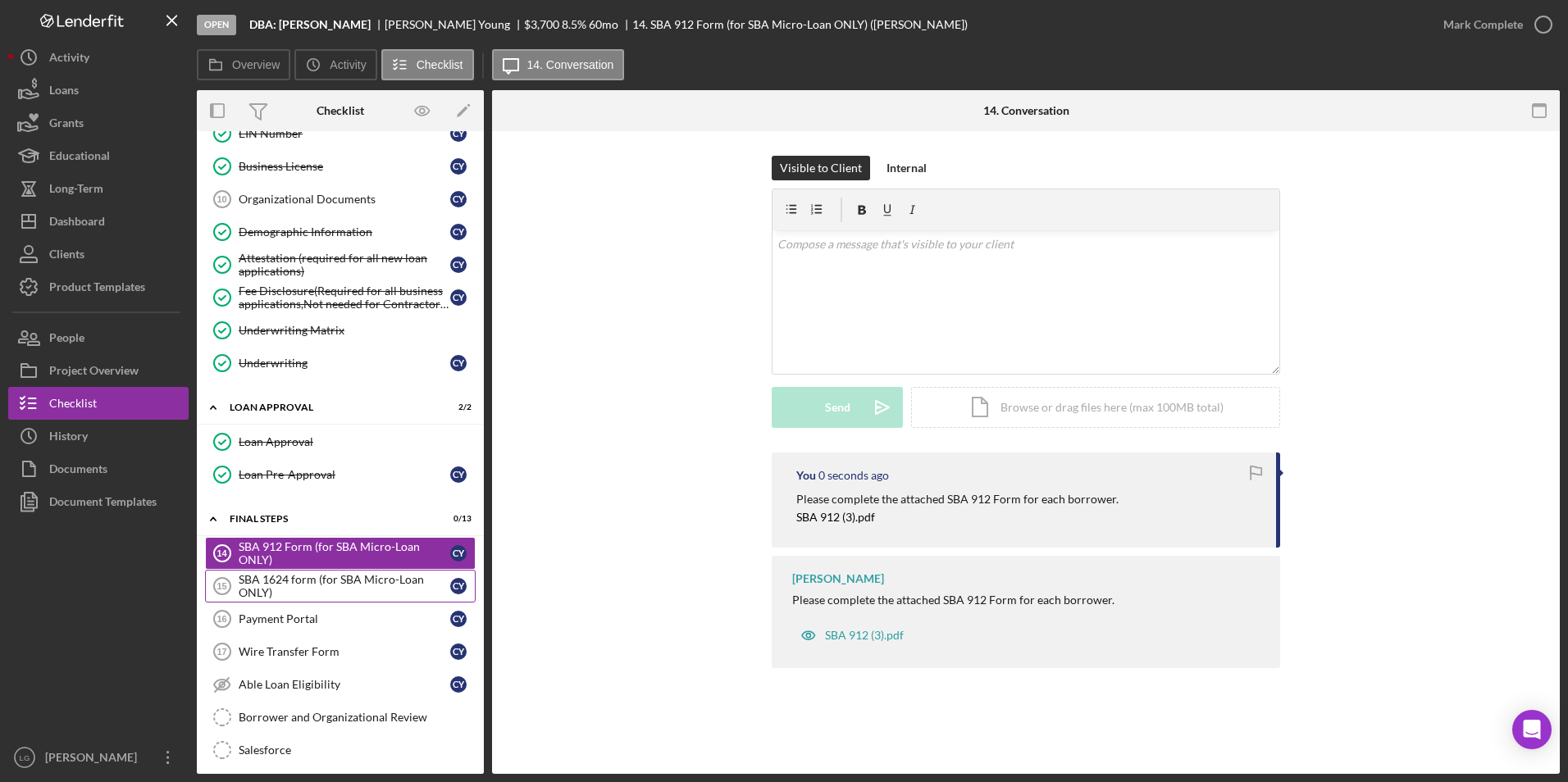
click at [263, 581] on div "SBA 1624 form (for SBA Micro-Loan ONLY)" at bounding box center [344, 586] width 211 height 26
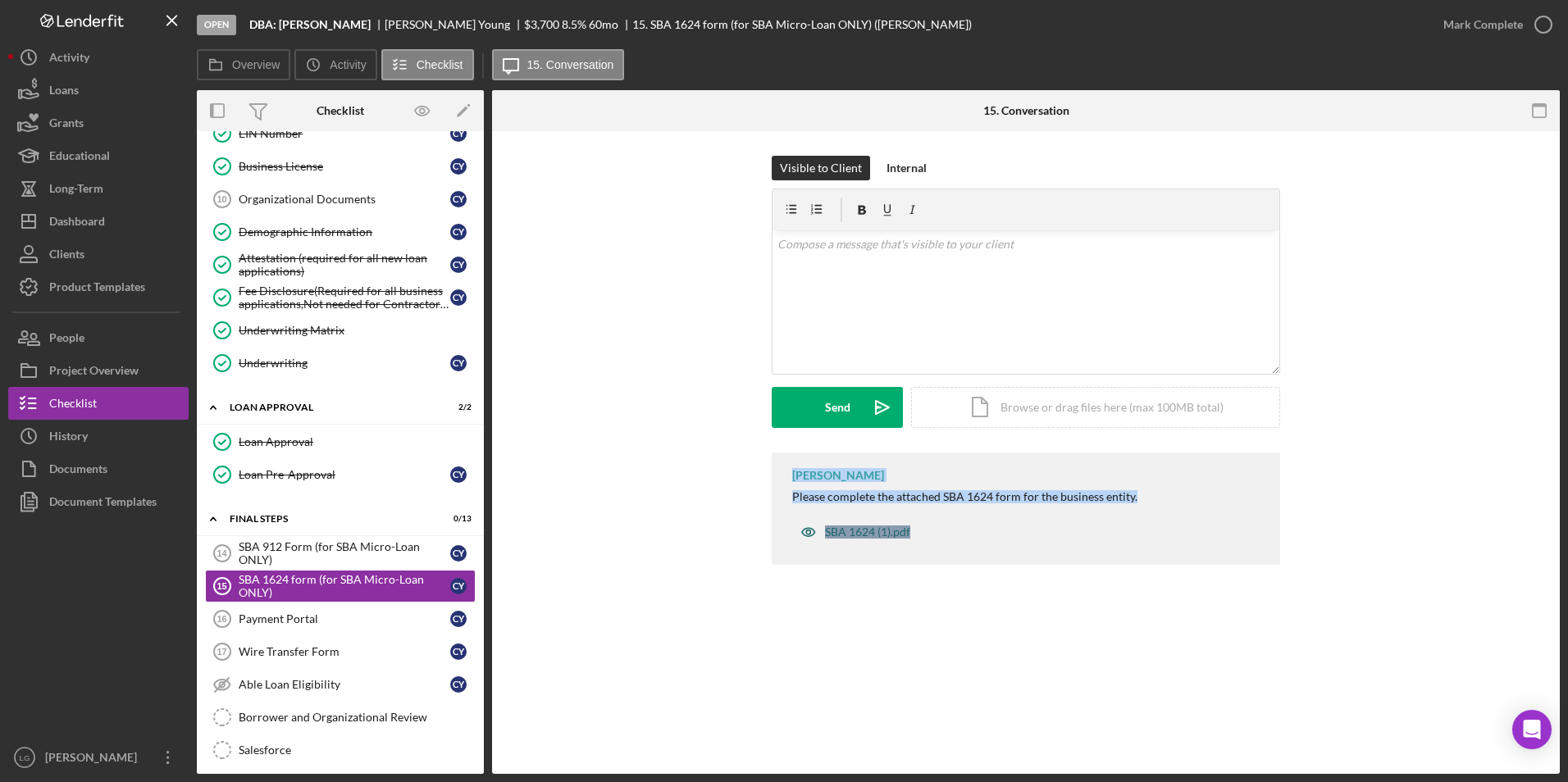
drag, startPoint x: 780, startPoint y: 480, endPoint x: 912, endPoint y: 537, distance: 143.8
click at [912, 537] on div "[PERSON_NAME] Please complete the attached SBA 1624 form for the business entit…" at bounding box center [1025, 509] width 509 height 112
drag, startPoint x: 912, startPoint y: 537, endPoint x: 900, endPoint y: 497, distance: 41.8
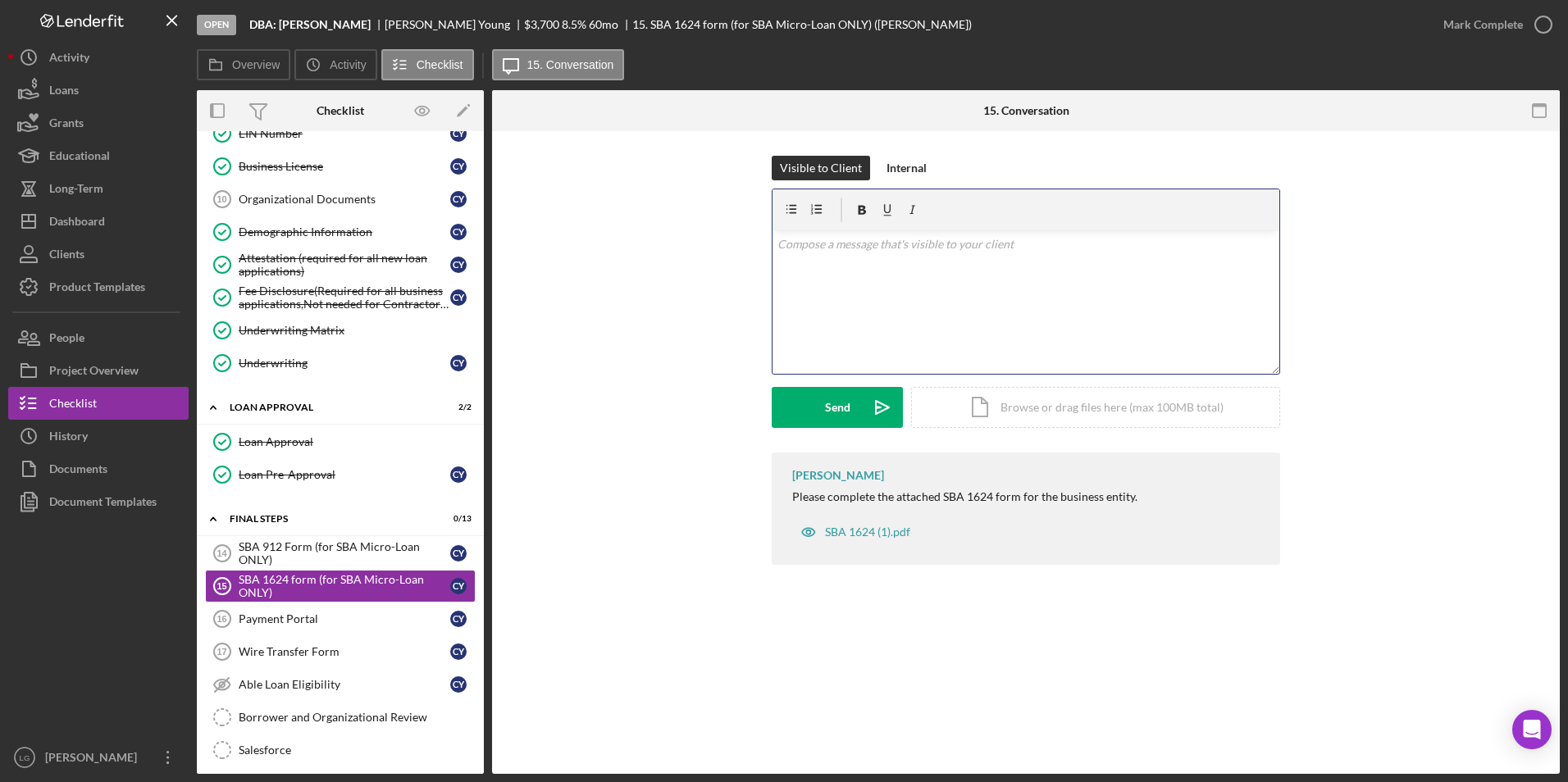
click at [949, 274] on div "v Color teal Color pink Remove color Add row above Add row below Add column bef…" at bounding box center [1025, 302] width 507 height 144
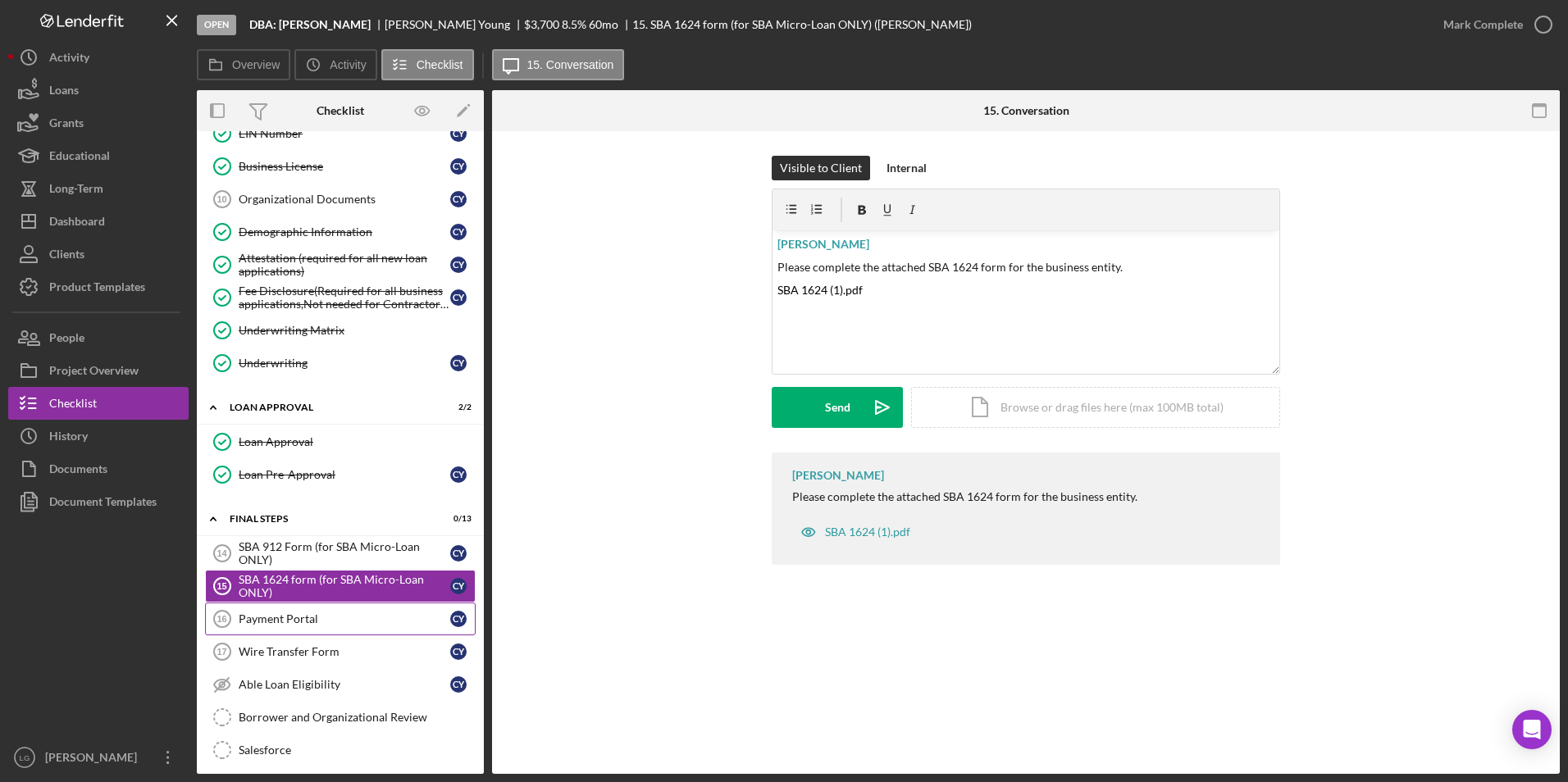
click at [296, 622] on div "Payment Portal" at bounding box center [344, 619] width 211 height 14
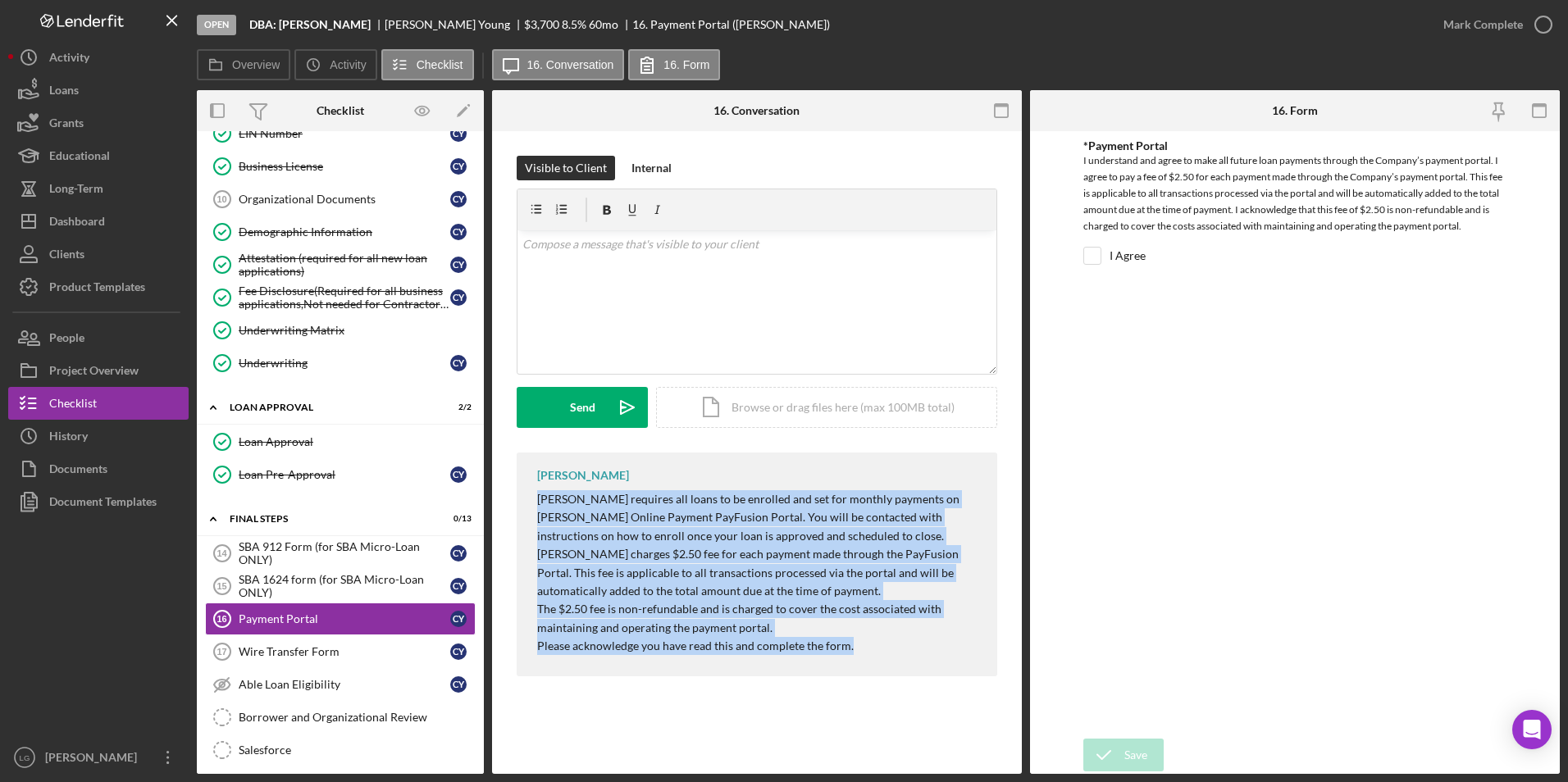
drag, startPoint x: 520, startPoint y: 502, endPoint x: 895, endPoint y: 659, distance: 406.5
click at [895, 659] on div "[PERSON_NAME] [PERSON_NAME] requires all loans to be enrolled and set for month…" at bounding box center [757, 565] width 481 height 224
drag, startPoint x: 895, startPoint y: 659, endPoint x: 774, endPoint y: 541, distance: 169.0
copy div "[PERSON_NAME] requires all loans to be enrolled and set for monthly payments on…"
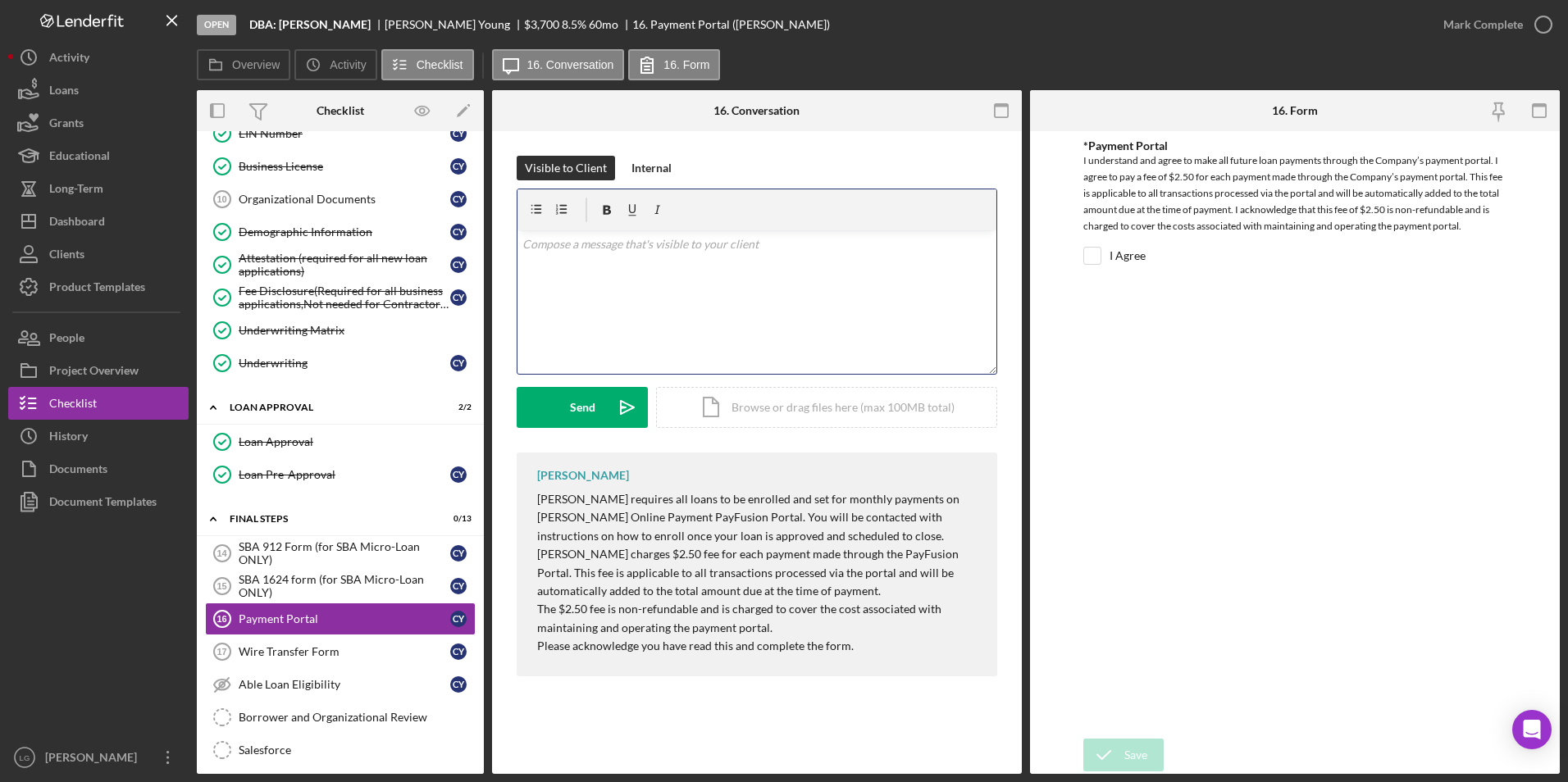
click at [728, 274] on div "v Color teal Color pink Remove color Add row above Add row below Add column bef…" at bounding box center [757, 302] width 479 height 144
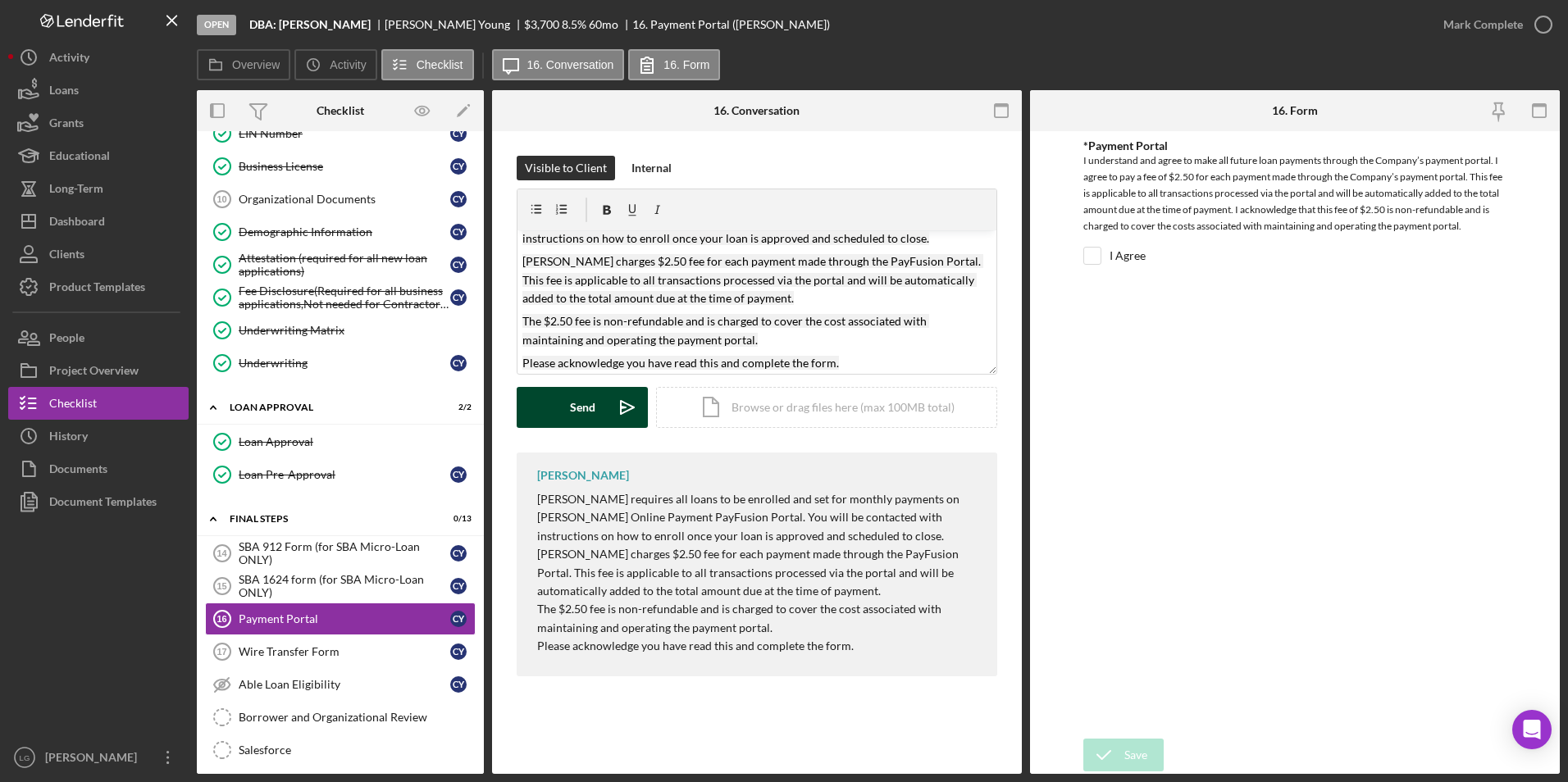
click at [578, 408] on div "Send" at bounding box center [582, 407] width 25 height 41
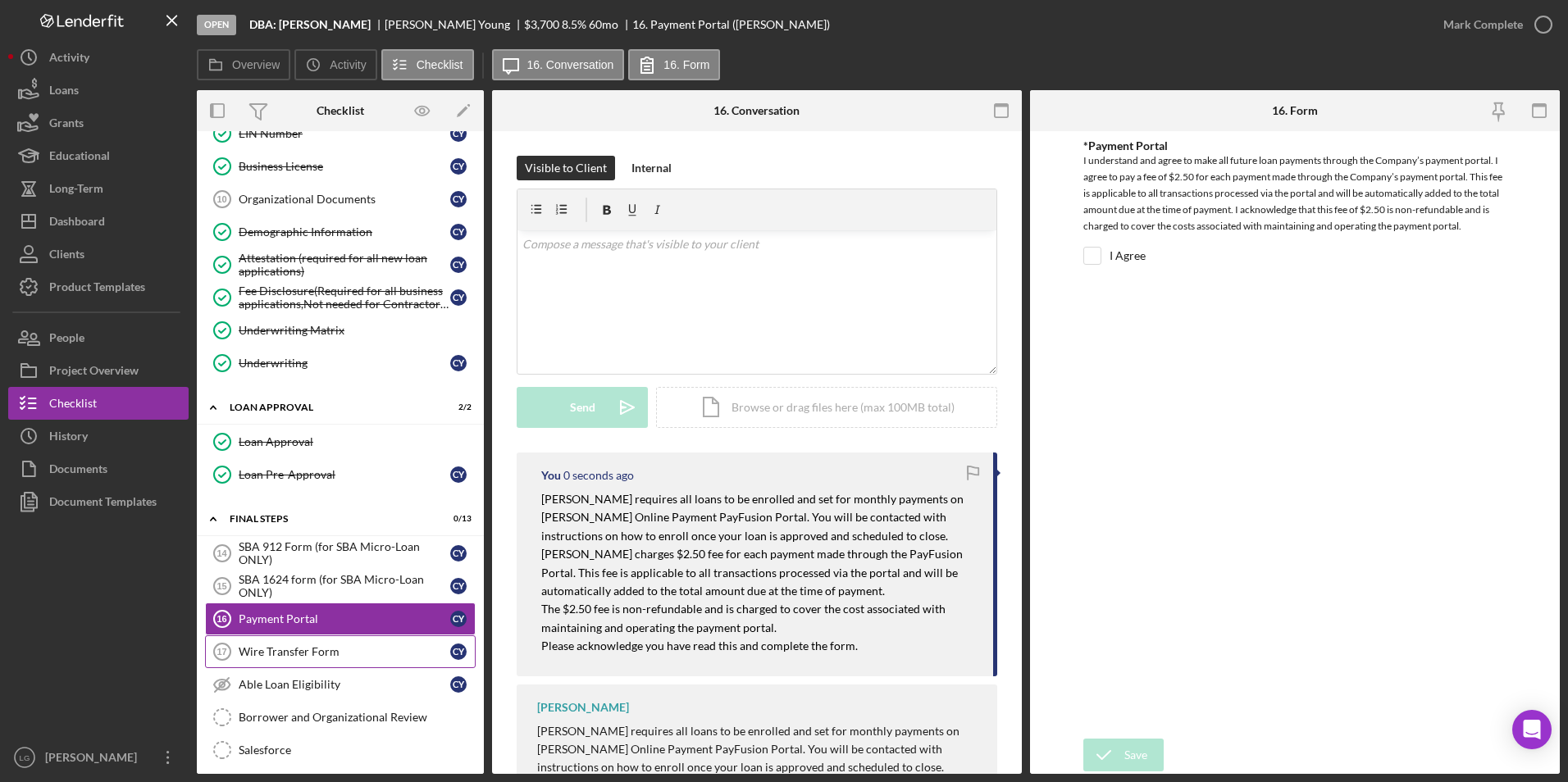
scroll to position [0, 0]
click at [335, 661] on link "Wire Transfer Form 17 Wire Transfer Form C Y" at bounding box center [340, 652] width 270 height 33
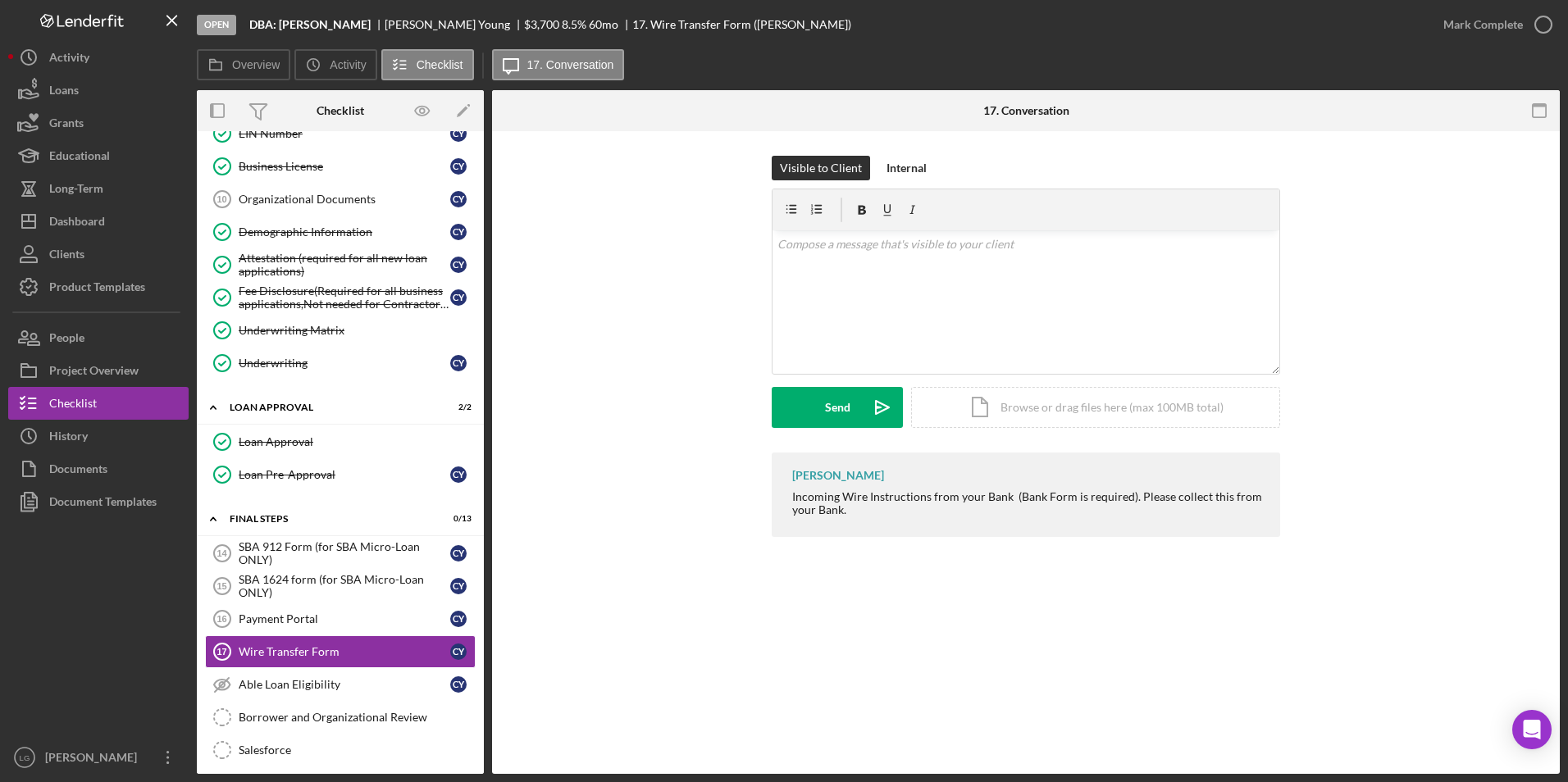
drag, startPoint x: 781, startPoint y: 476, endPoint x: 871, endPoint y: 524, distance: 102.0
click at [871, 524] on div "[PERSON_NAME] Incoming Wire Instructions from your Bank (Bank Form is required)…" at bounding box center [1025, 494] width 509 height 84
click at [871, 244] on p at bounding box center [1025, 244] width 497 height 18
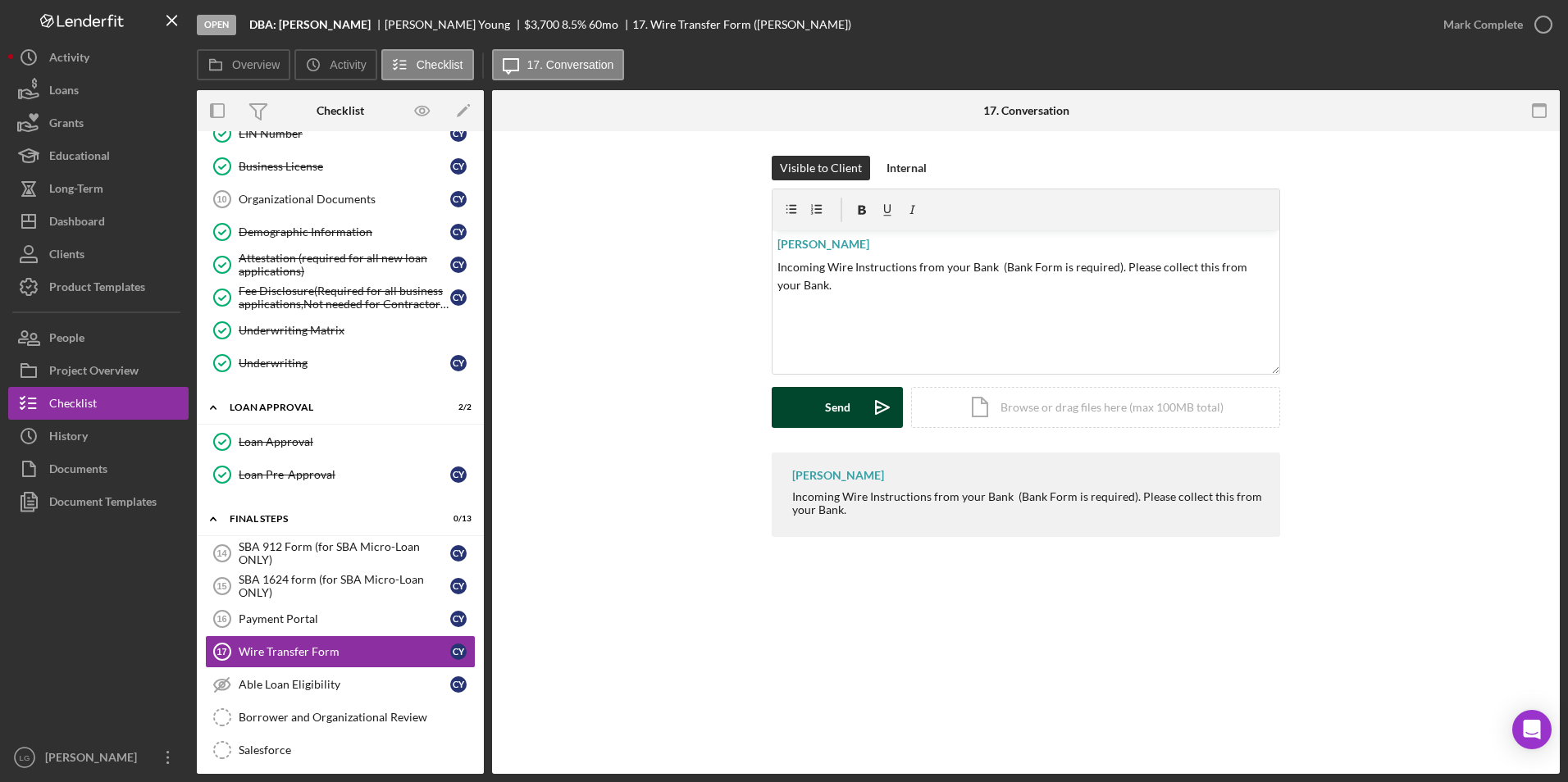
click at [826, 416] on div "Send" at bounding box center [837, 407] width 25 height 41
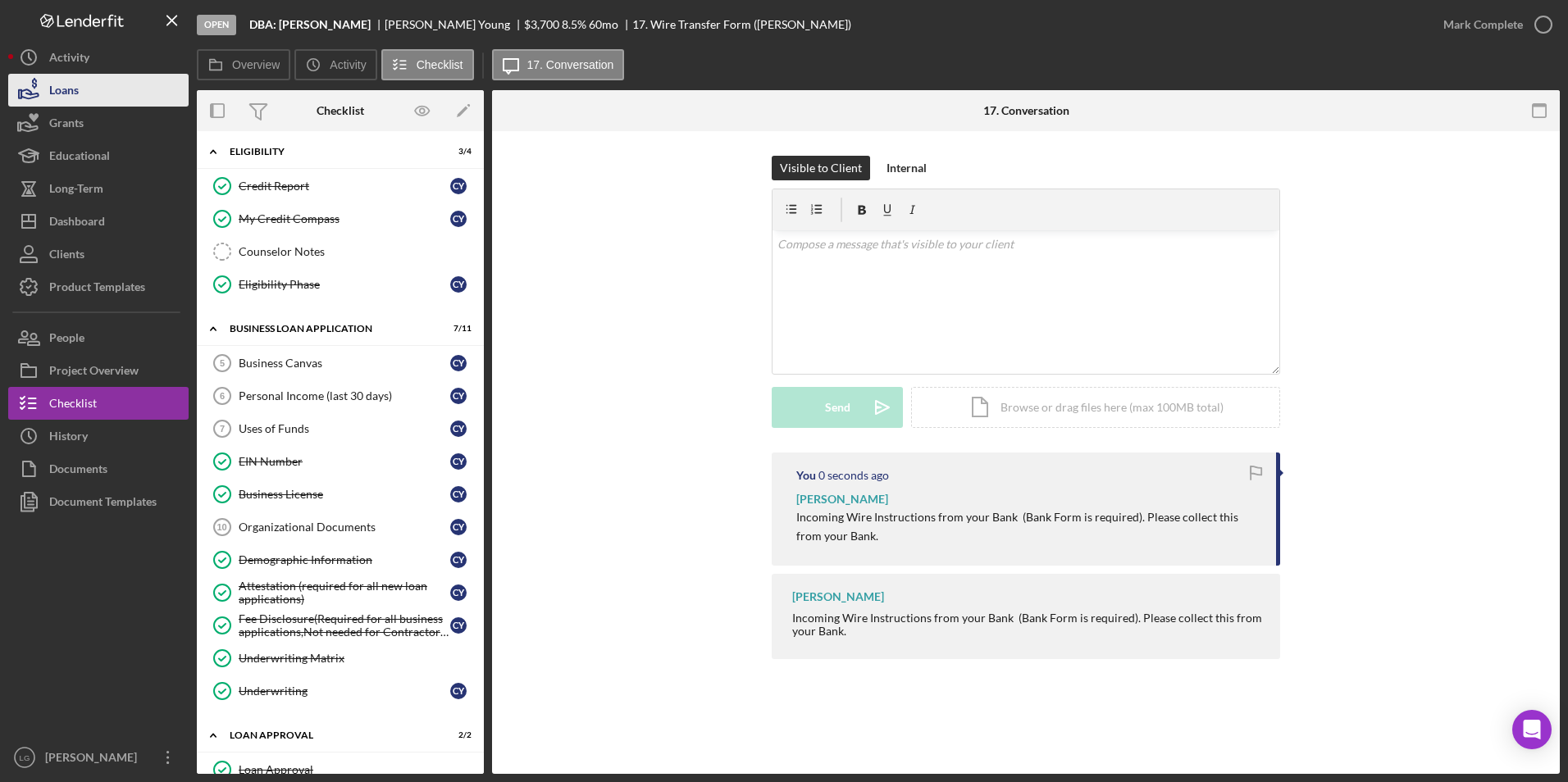
scroll to position [164, 0]
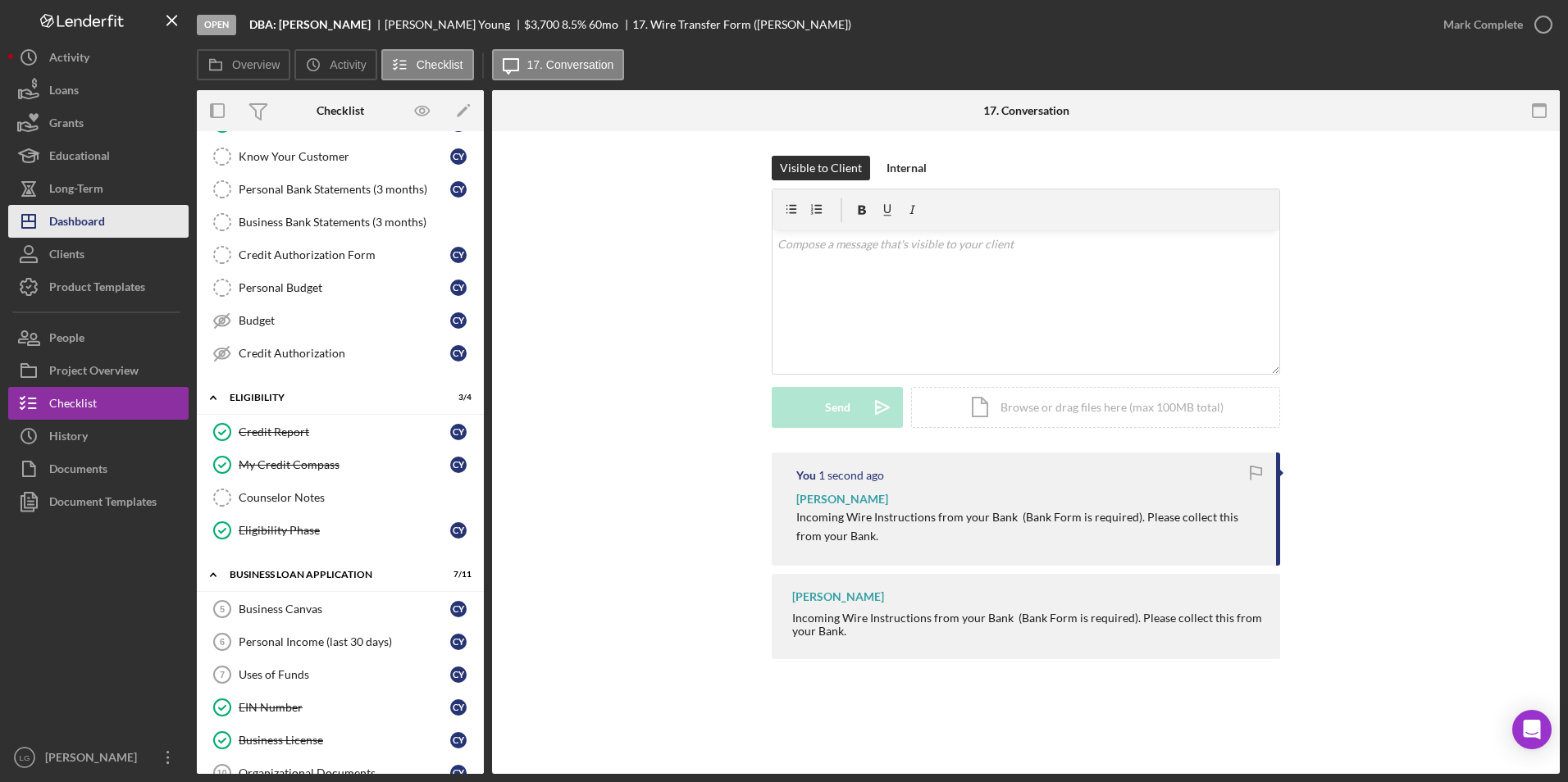
click at [77, 216] on div "Dashboard" at bounding box center [77, 223] width 56 height 37
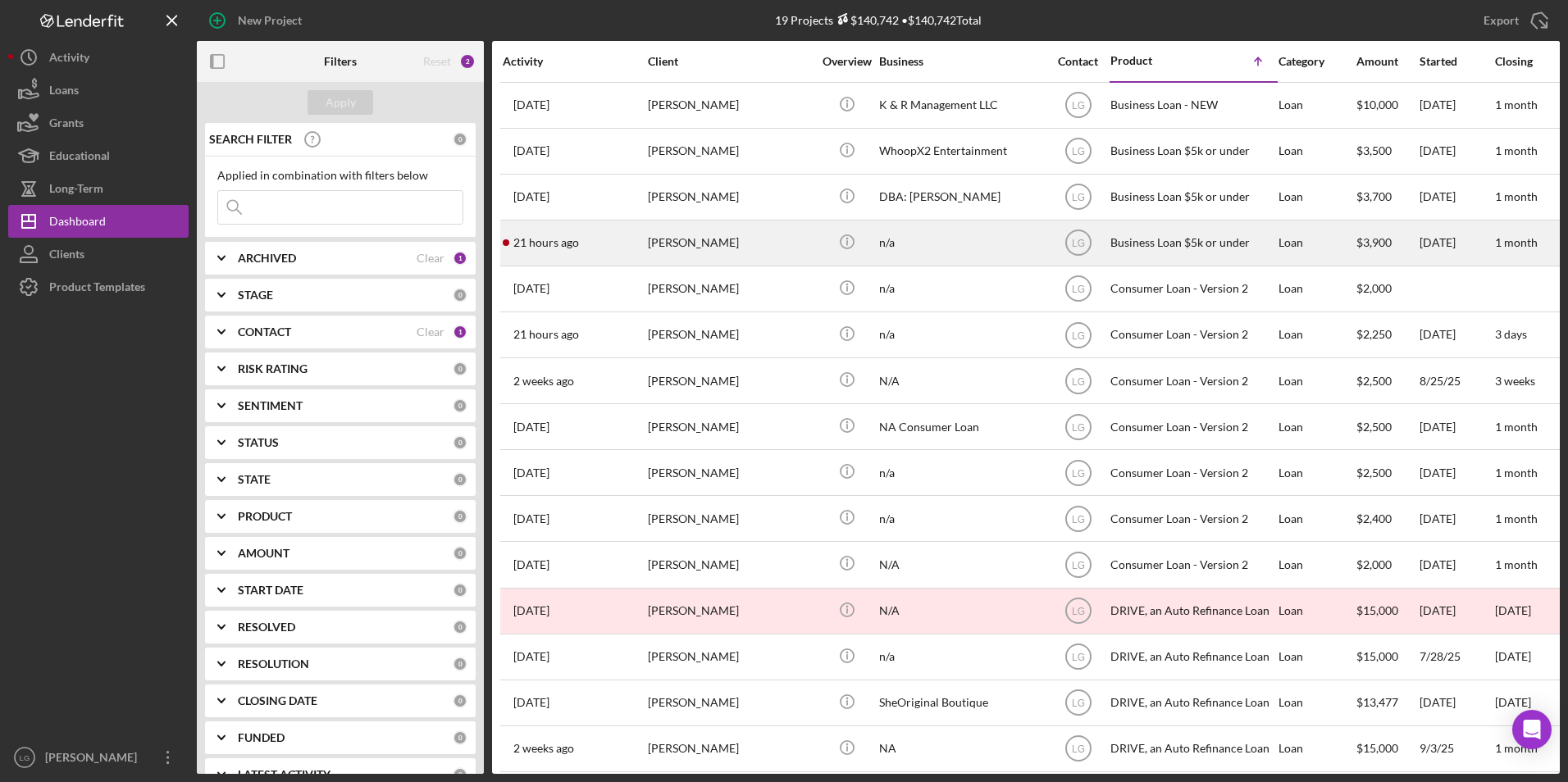
click at [715, 246] on div "[PERSON_NAME]" at bounding box center [730, 242] width 164 height 43
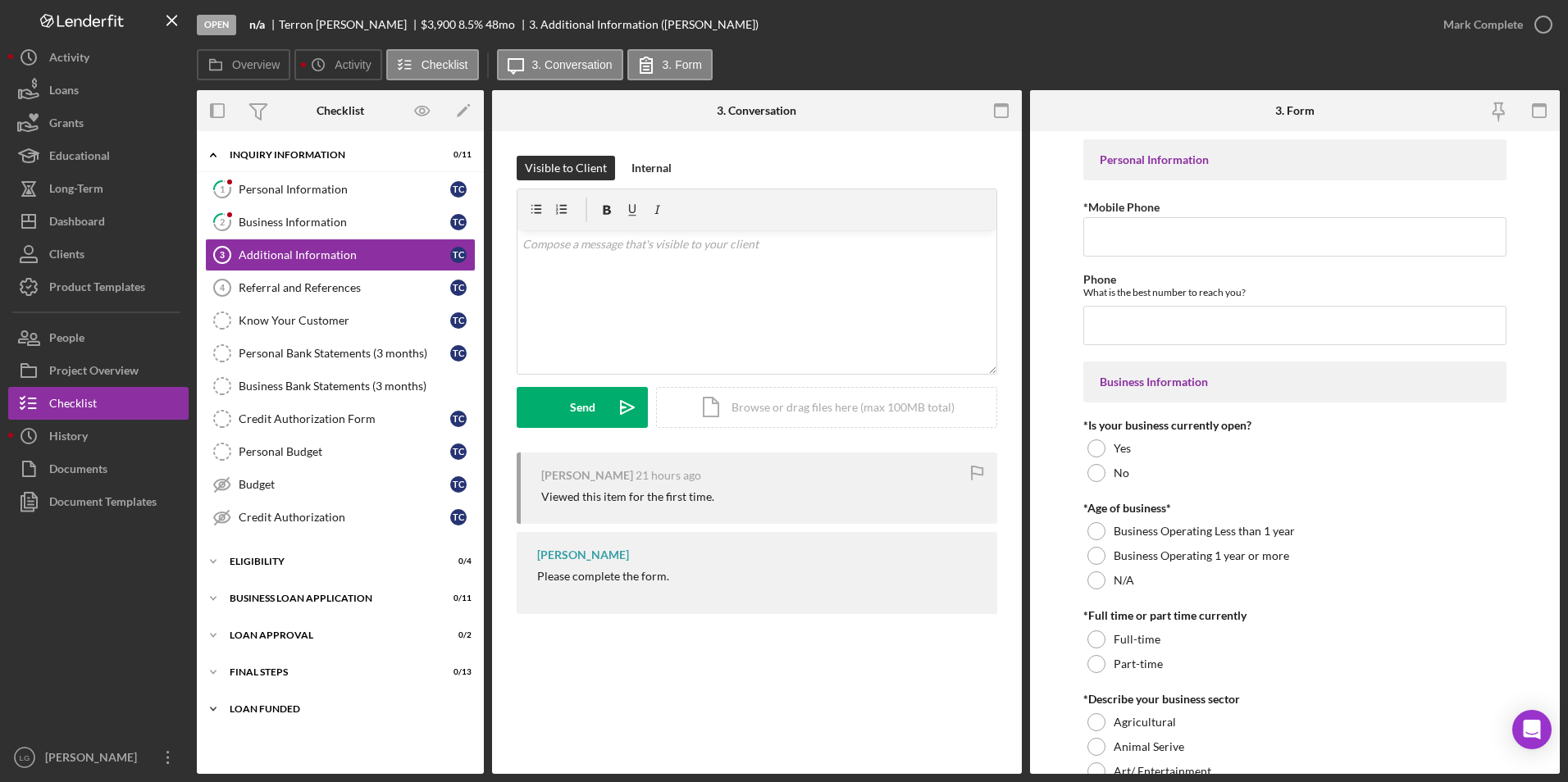
click at [261, 704] on div "LOAN FUNDED" at bounding box center [347, 709] width 234 height 10
click at [260, 673] on div "Final Steps" at bounding box center [347, 672] width 234 height 10
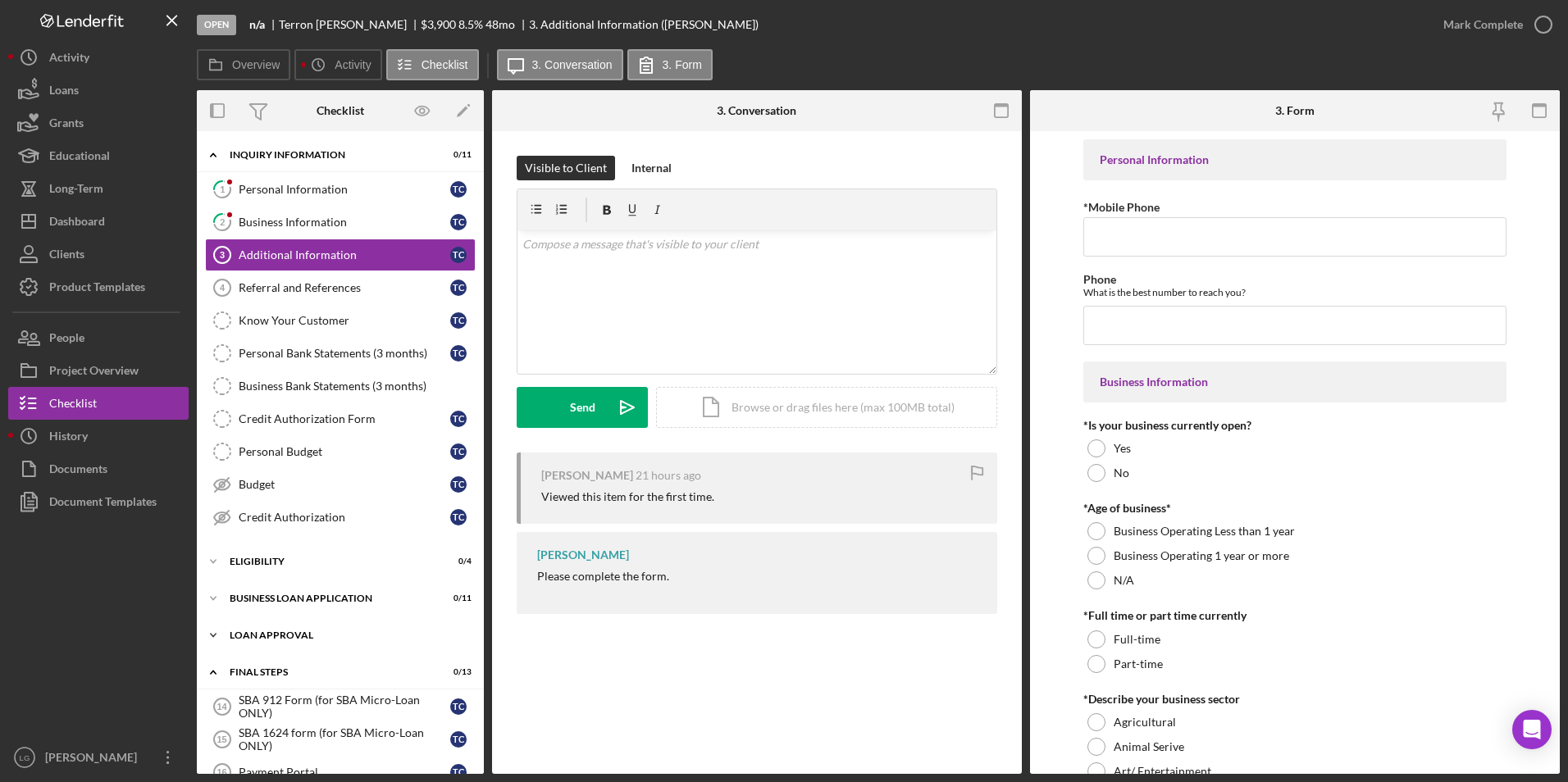
drag, startPoint x: 259, startPoint y: 641, endPoint x: 259, endPoint y: 622, distance: 19.0
click at [259, 639] on div "Icon/Expander Loan Approval 0 / 2" at bounding box center [340, 635] width 287 height 33
click at [253, 590] on div "Icon/Expander BUSINESS LOAN APPLICATION 0 / 11" at bounding box center [340, 599] width 287 height 33
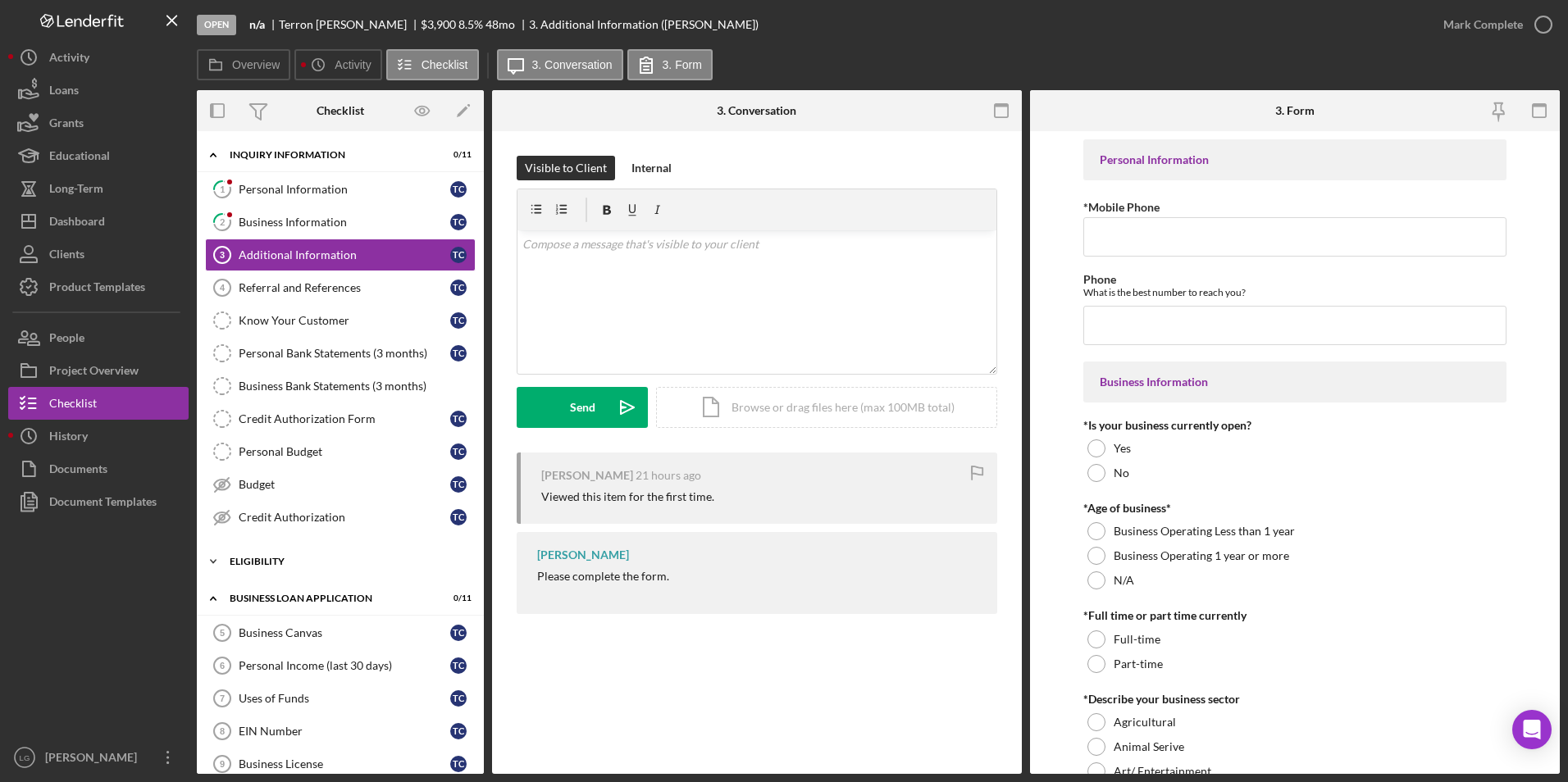
click at [250, 561] on div "Eligibility" at bounding box center [347, 562] width 234 height 10
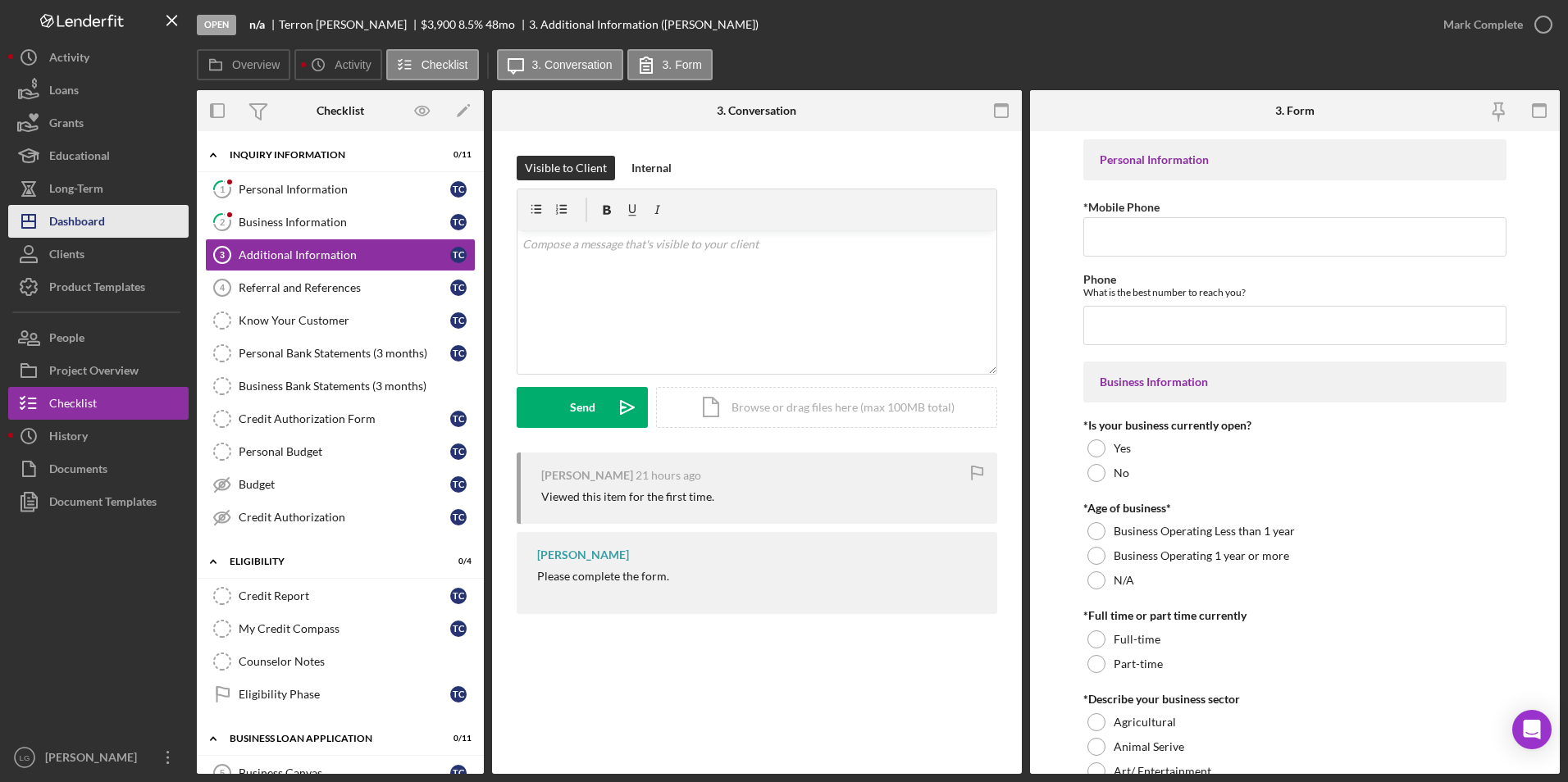
click at [114, 216] on button "Icon/Dashboard Dashboard" at bounding box center [98, 221] width 181 height 33
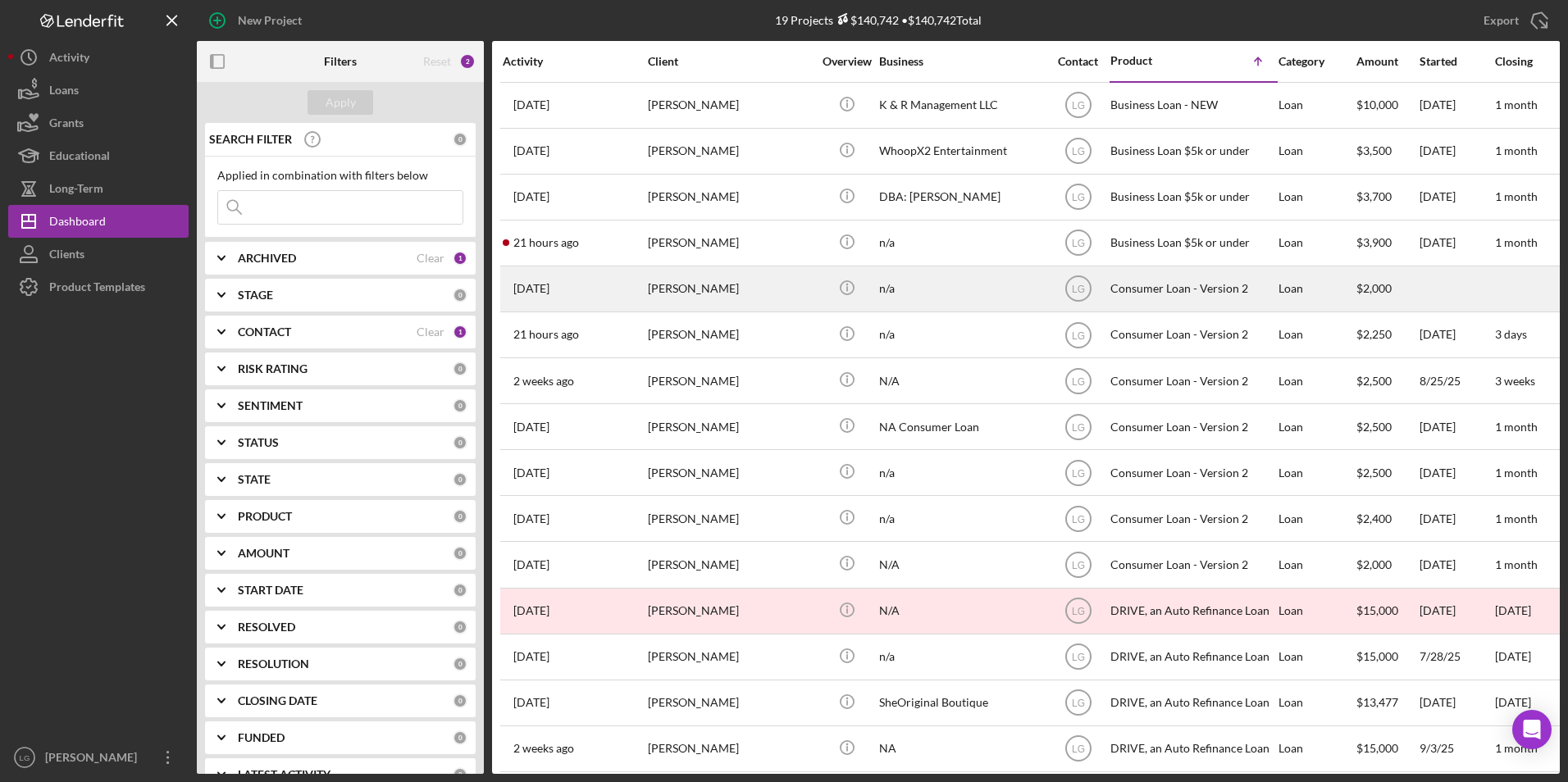
click at [716, 281] on div "[PERSON_NAME]" at bounding box center [730, 289] width 164 height 43
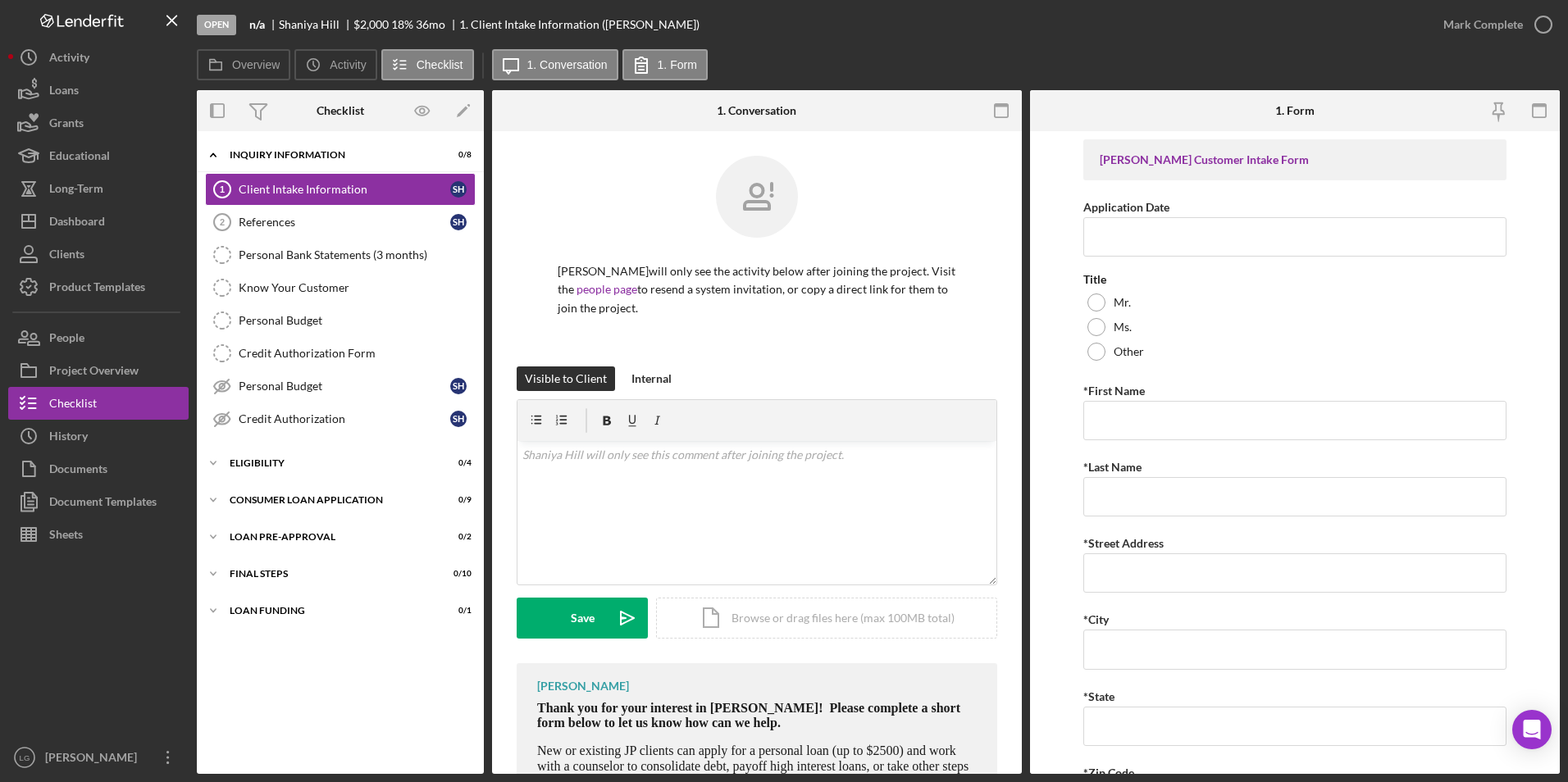
click at [274, 595] on div "Icon/Expander Inquiry Information 0 / 8 Client Intake Information 1 Client Inta…" at bounding box center [340, 452] width 287 height 627
drag, startPoint x: 274, startPoint y: 583, endPoint x: 275, endPoint y: 561, distance: 22.0
click at [275, 572] on div "Icon/Expander FINAL STEPS 0 / 10" at bounding box center [340, 573] width 287 height 33
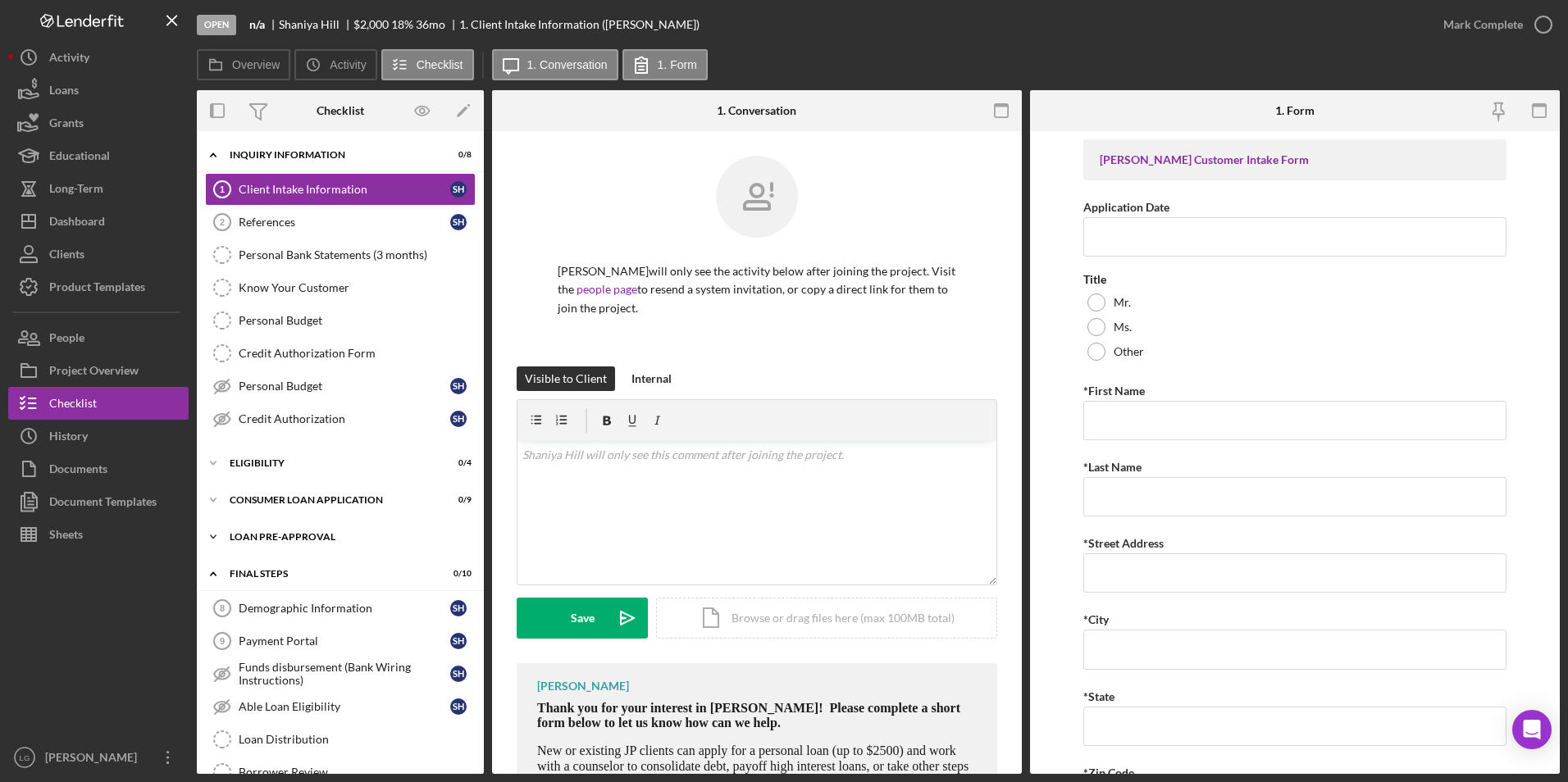
click at [275, 536] on div "Loan Pre-Approval" at bounding box center [347, 537] width 234 height 10
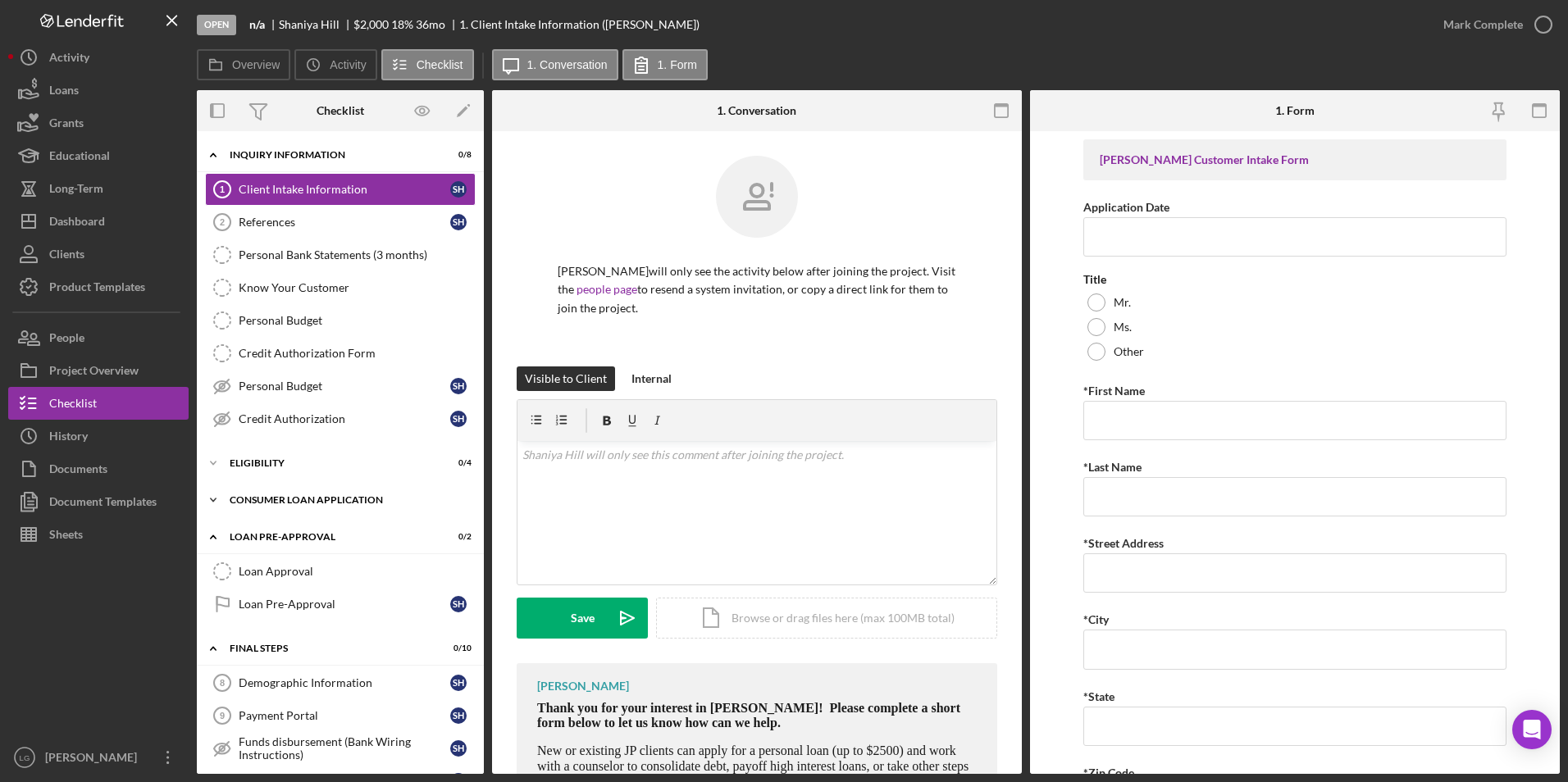
drag, startPoint x: 273, startPoint y: 493, endPoint x: 267, endPoint y: 464, distance: 29.6
click at [273, 492] on div "Icon/Expander Consumer Loan Application 0 / 9" at bounding box center [340, 500] width 287 height 33
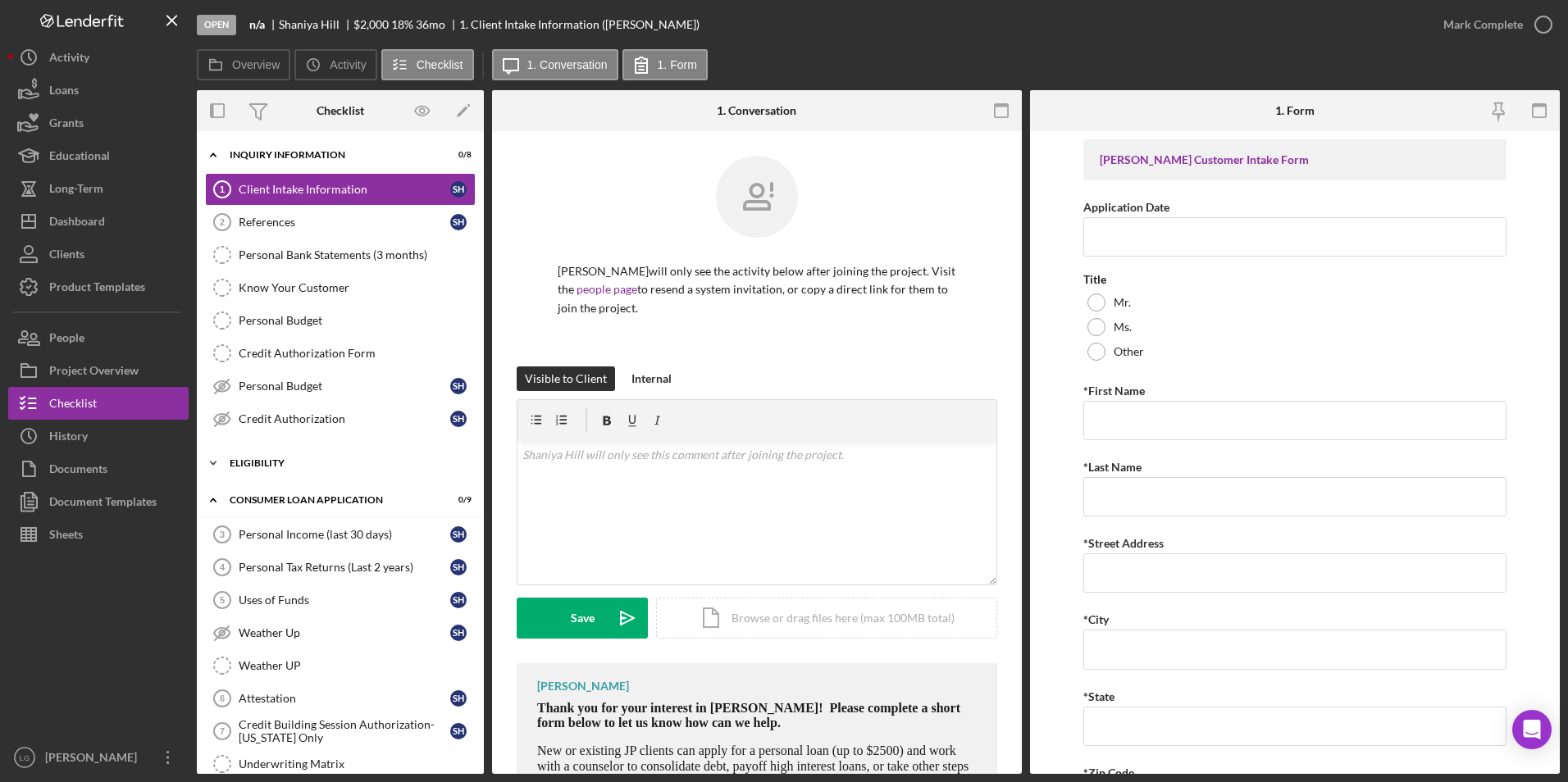
click at [267, 464] on div "Eligibility" at bounding box center [347, 463] width 234 height 10
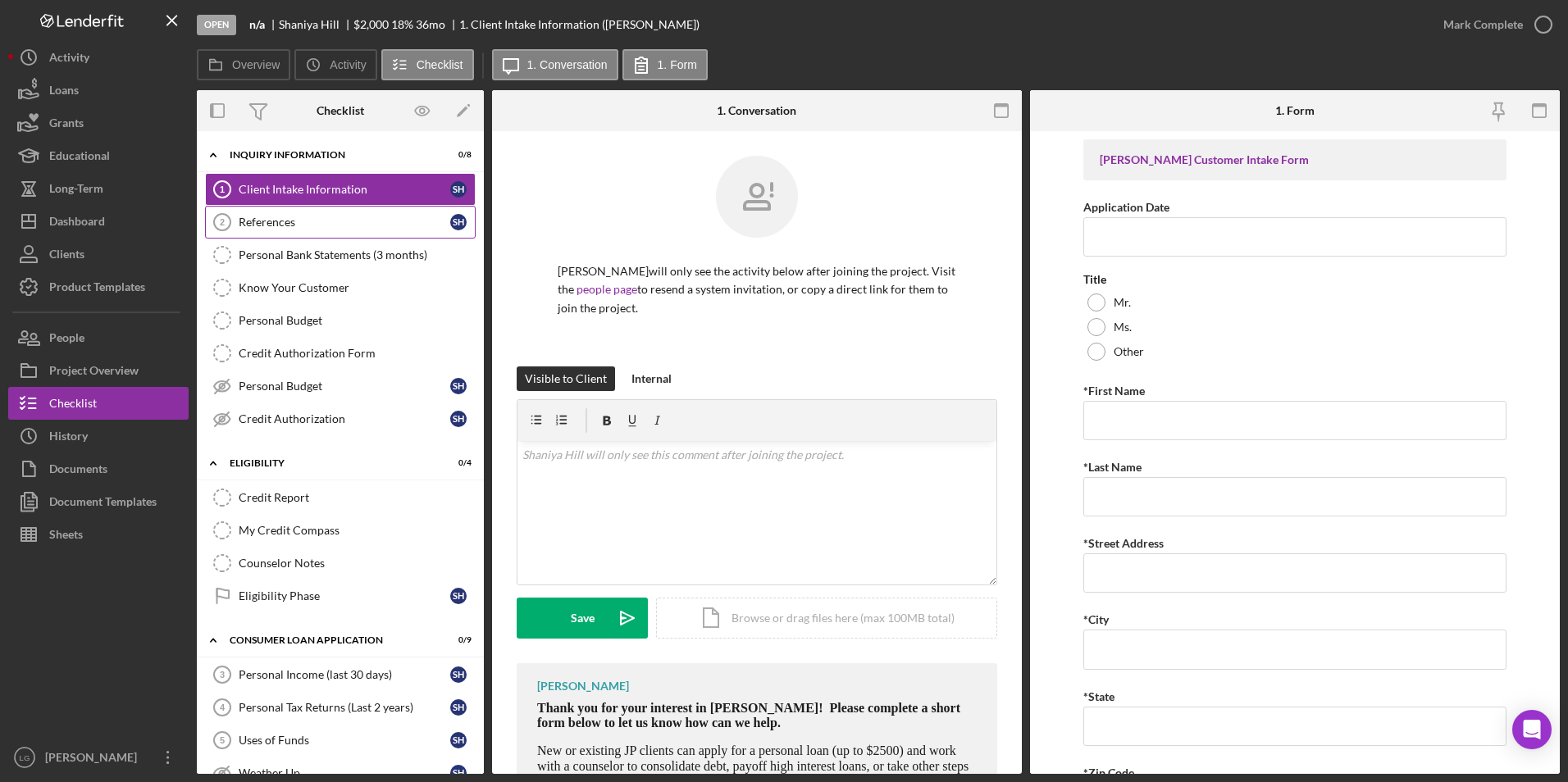
click at [339, 232] on link "References 2 References S H" at bounding box center [340, 222] width 270 height 33
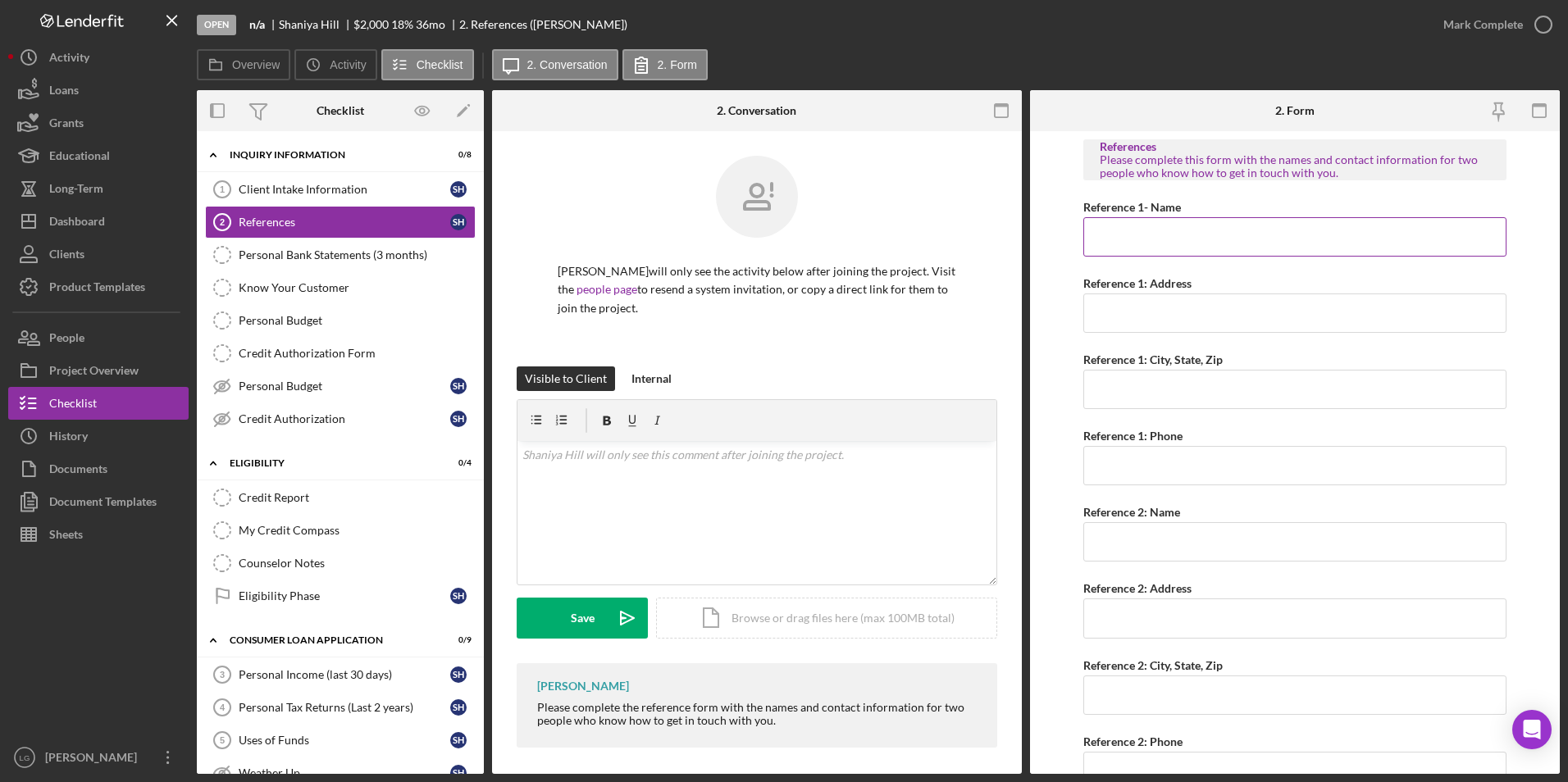
click at [1168, 229] on input "Reference 1- Name" at bounding box center [1295, 237] width 424 height 40
type input "Shawntrail Hill"
type input "8 Riteniur DR"
type input "St. Louis Mo 63114"
type input "[PHONE_NUMBER]"
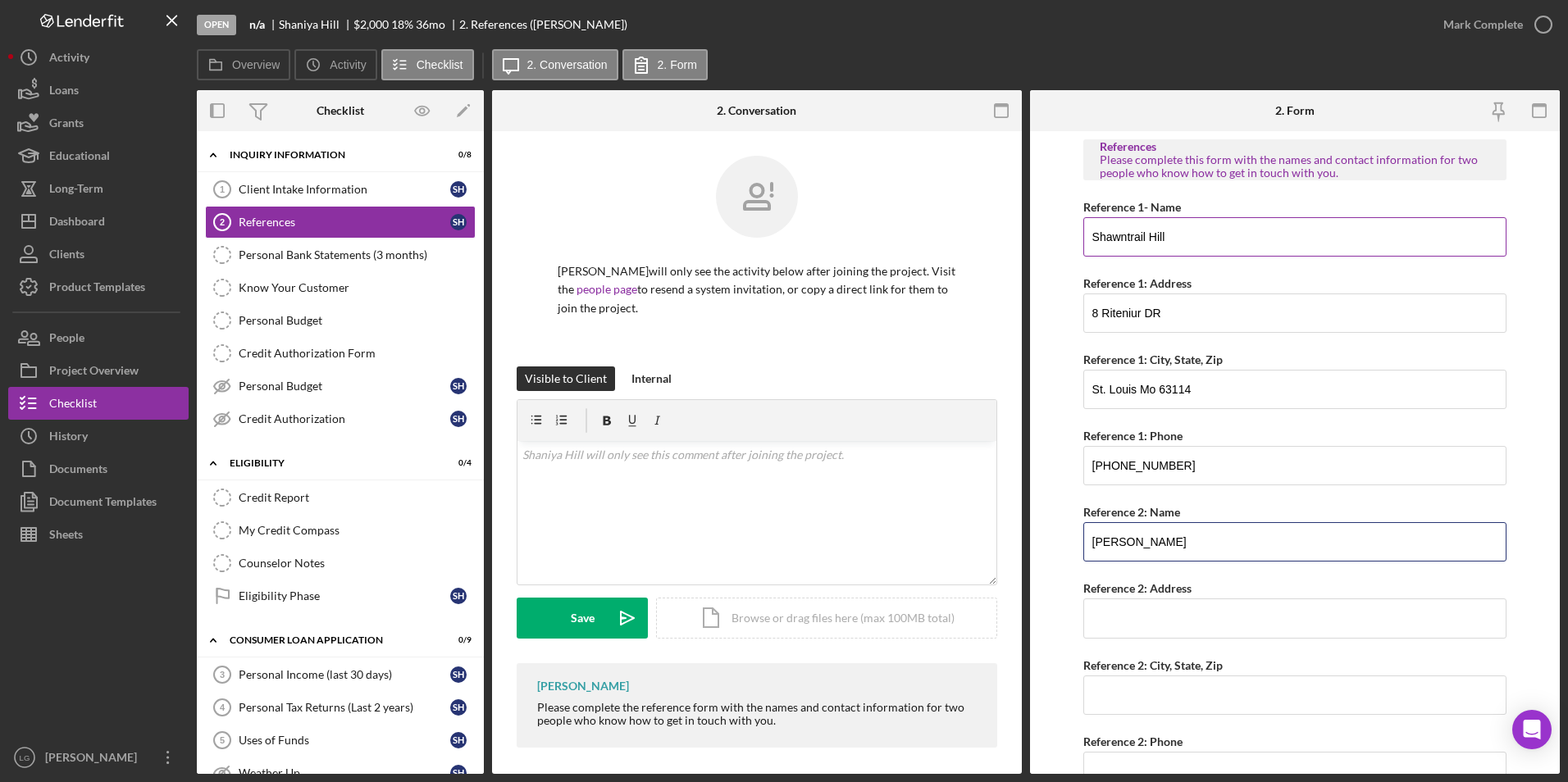
type input "[PERSON_NAME]"
drag, startPoint x: 1143, startPoint y: 313, endPoint x: 1129, endPoint y: 307, distance: 15.2
click at [1129, 307] on input "8 Riteniur DR" at bounding box center [1295, 313] width 424 height 40
type input "8 [PERSON_NAME] DR"
click at [1127, 613] on input "Reference 2: Address" at bounding box center [1295, 618] width 424 height 40
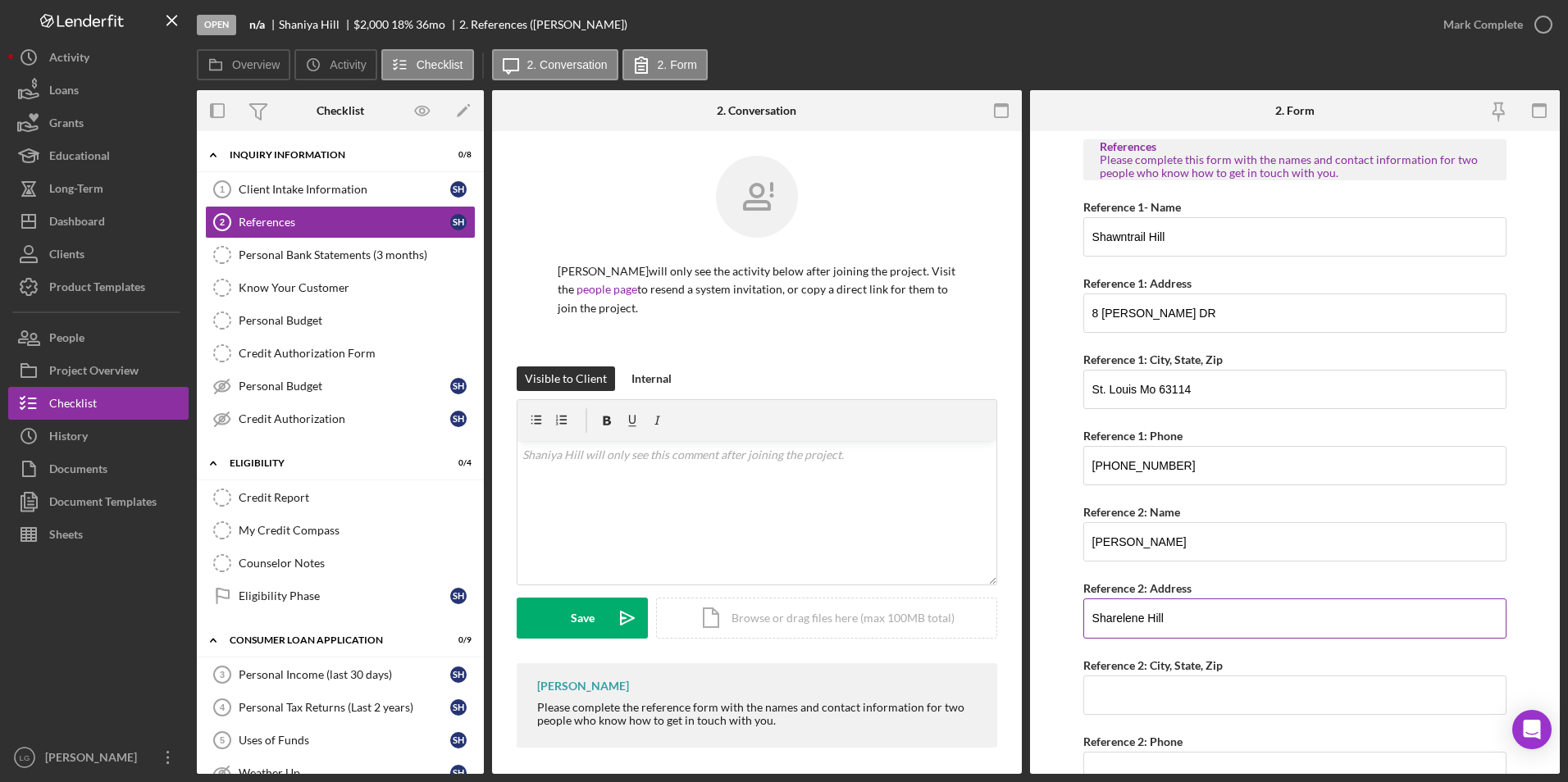
type input "Sharelene Hill"
type input "[STREET_ADDRESS]"
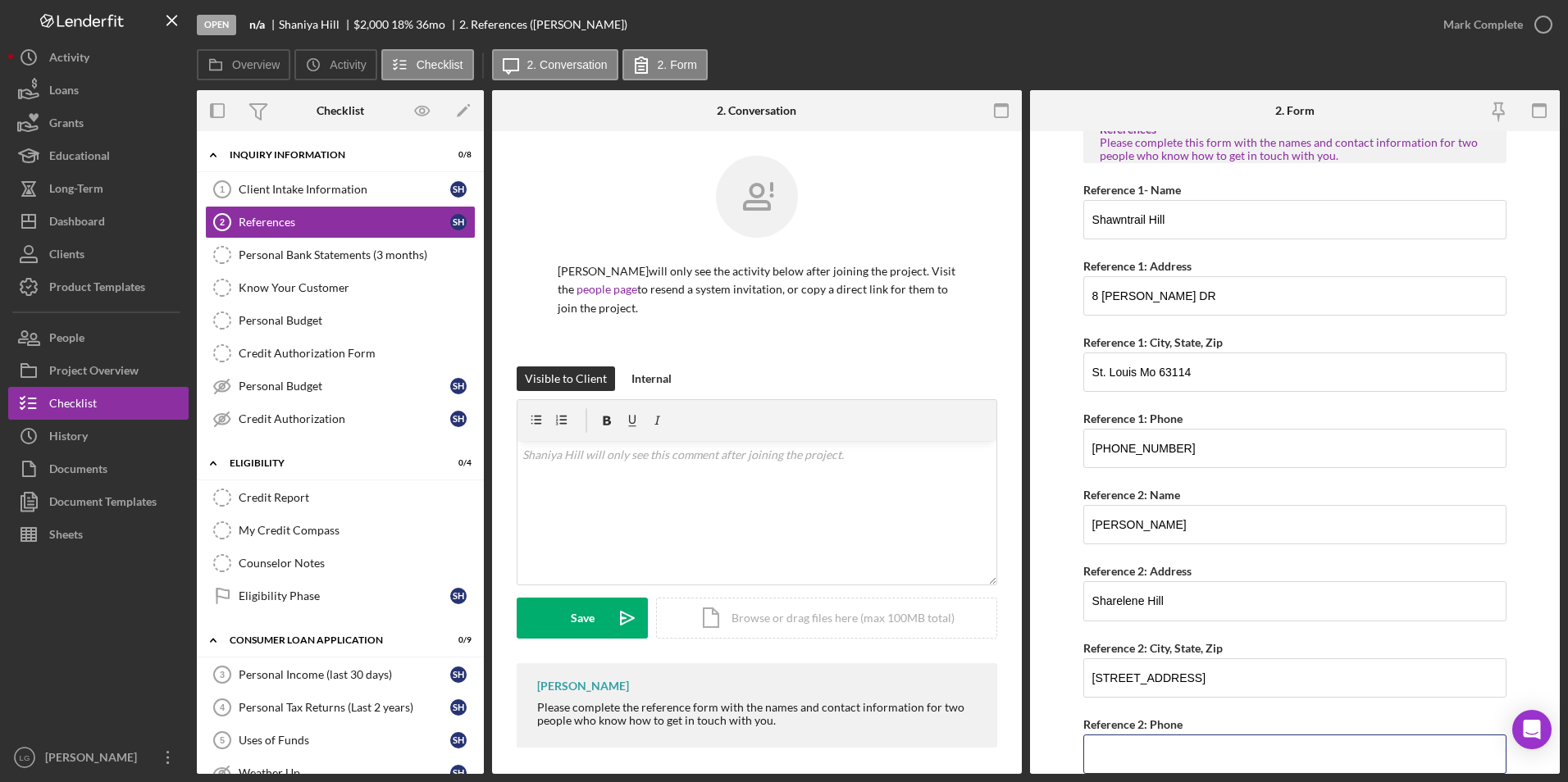
scroll to position [7, 0]
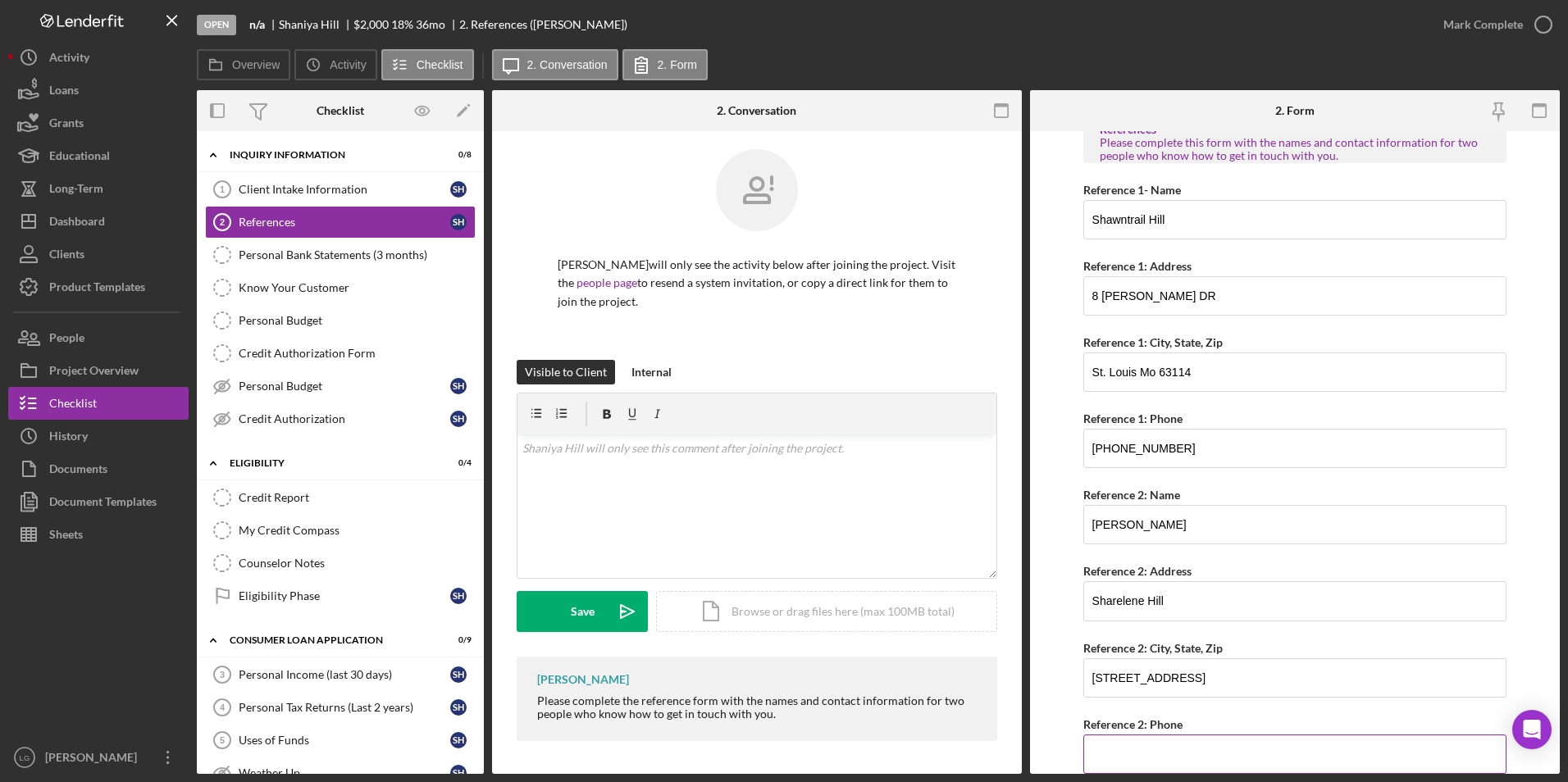
click at [1189, 759] on input "Reference 2: Phone" at bounding box center [1295, 754] width 424 height 40
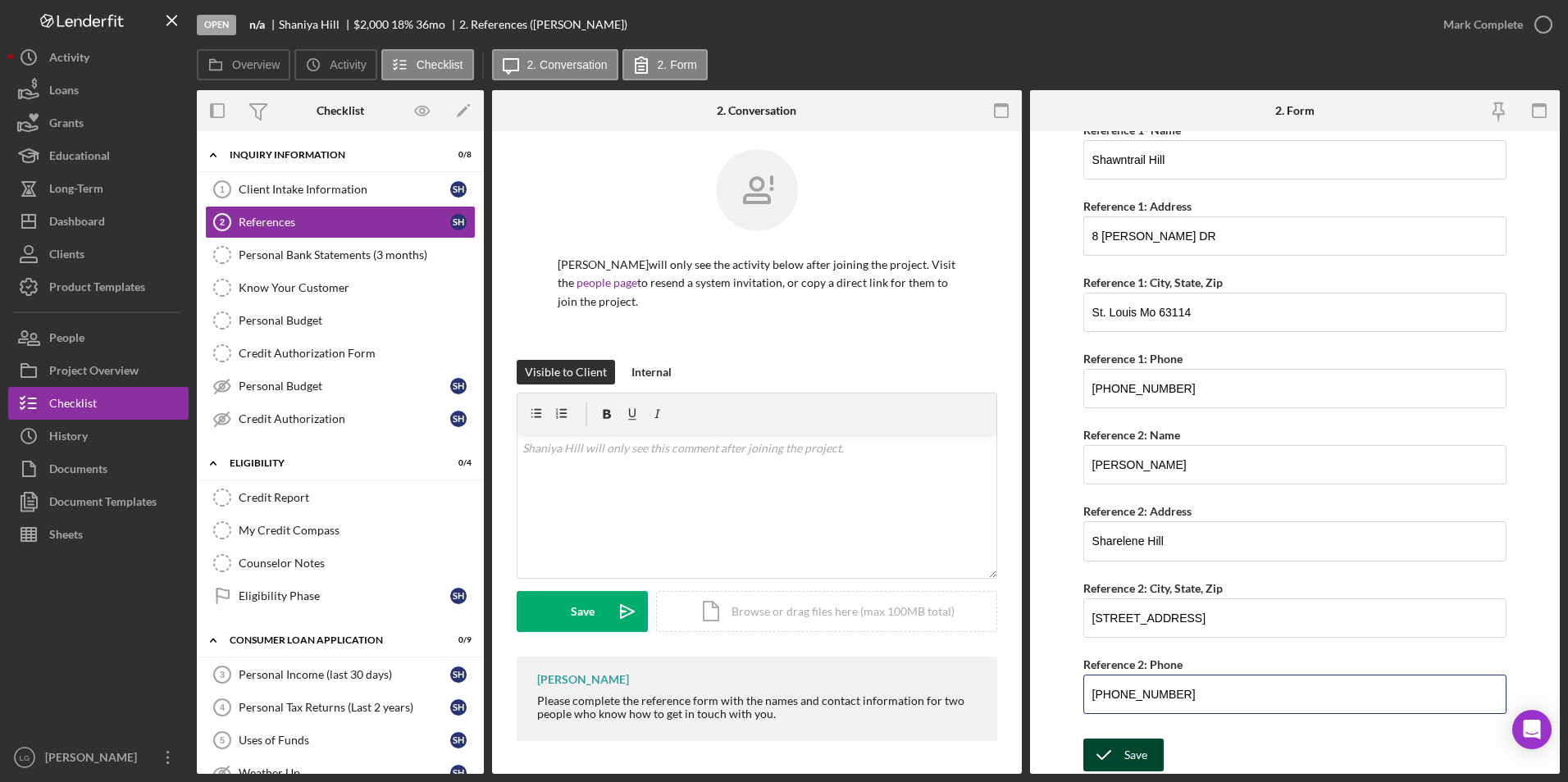
type input "[PHONE_NUMBER]"
click at [1106, 755] on polyline "submit" at bounding box center [1104, 755] width 14 height 8
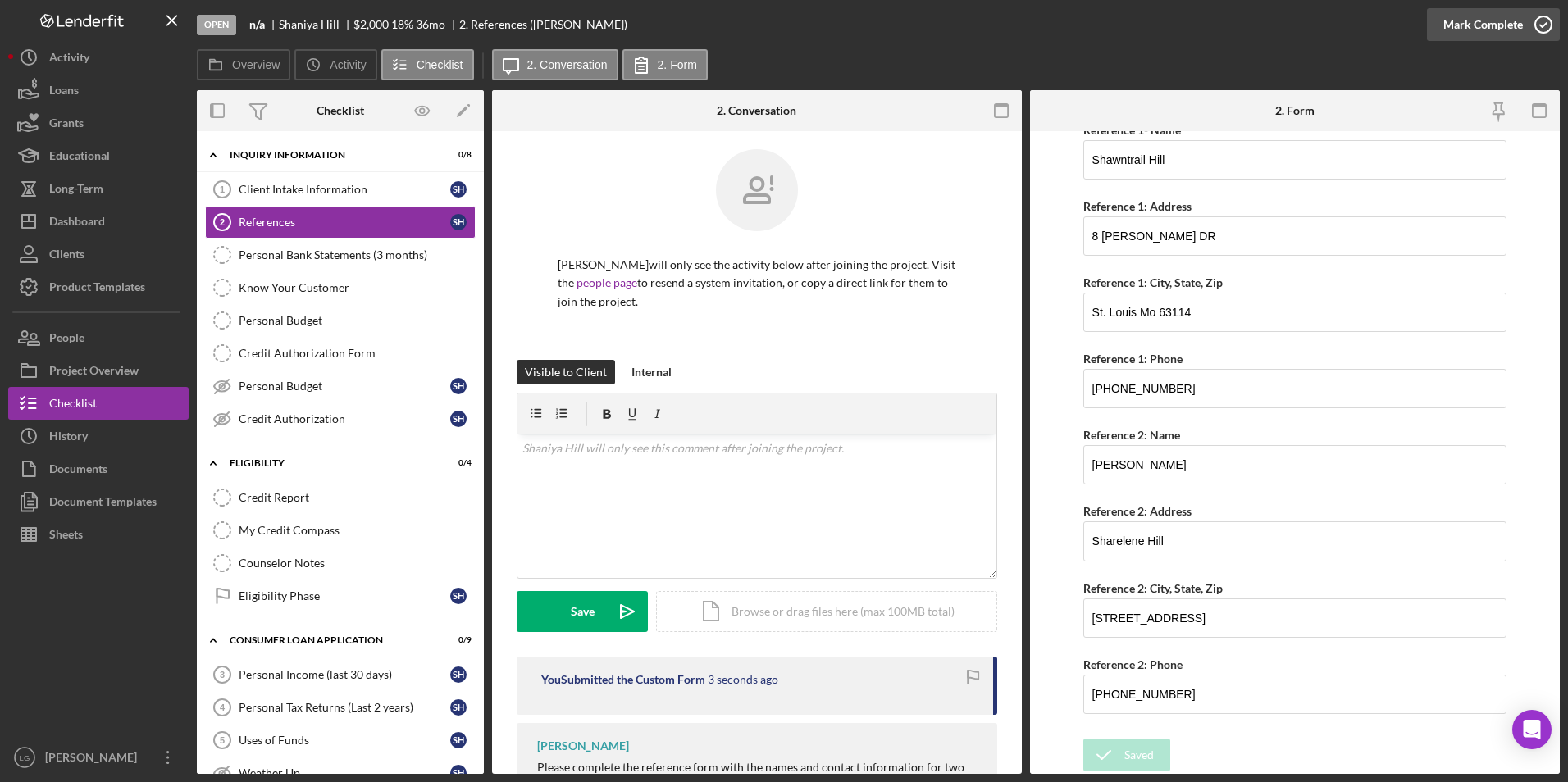
click at [1478, 23] on div "Mark Complete" at bounding box center [1483, 24] width 79 height 33
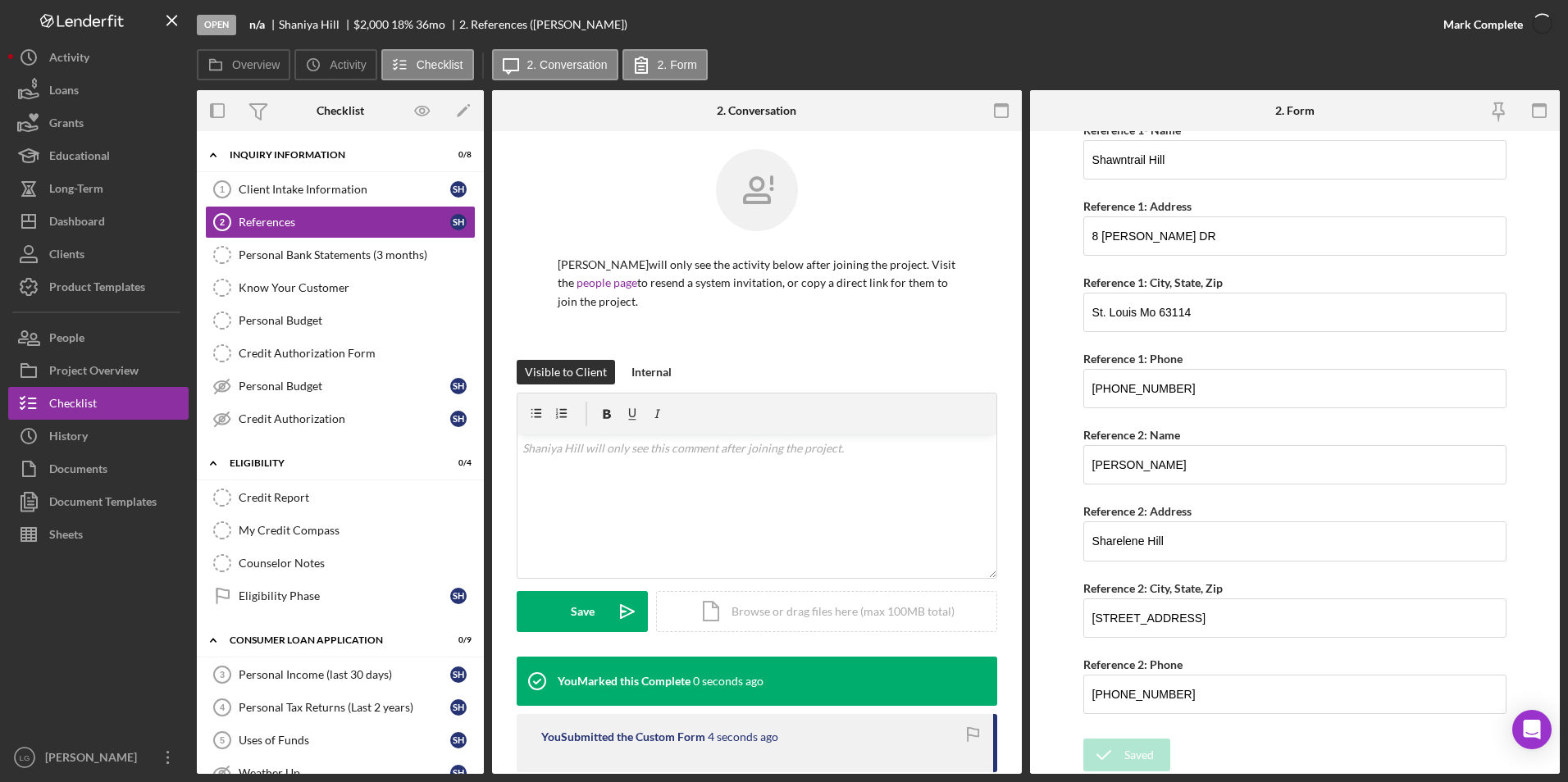
scroll to position [0, 0]
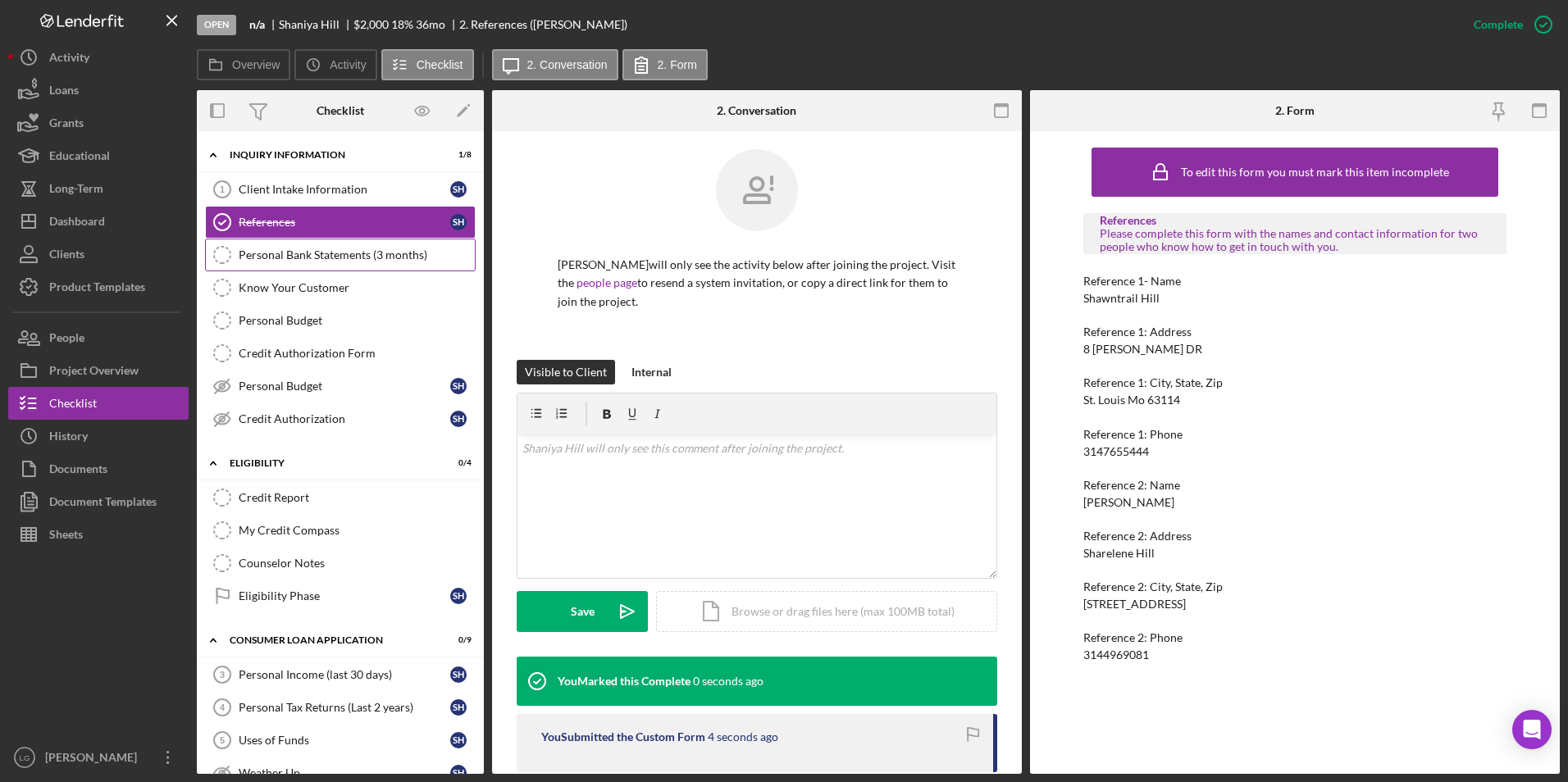
click at [350, 257] on div "Personal Bank Statements (3 months)" at bounding box center [356, 255] width 237 height 14
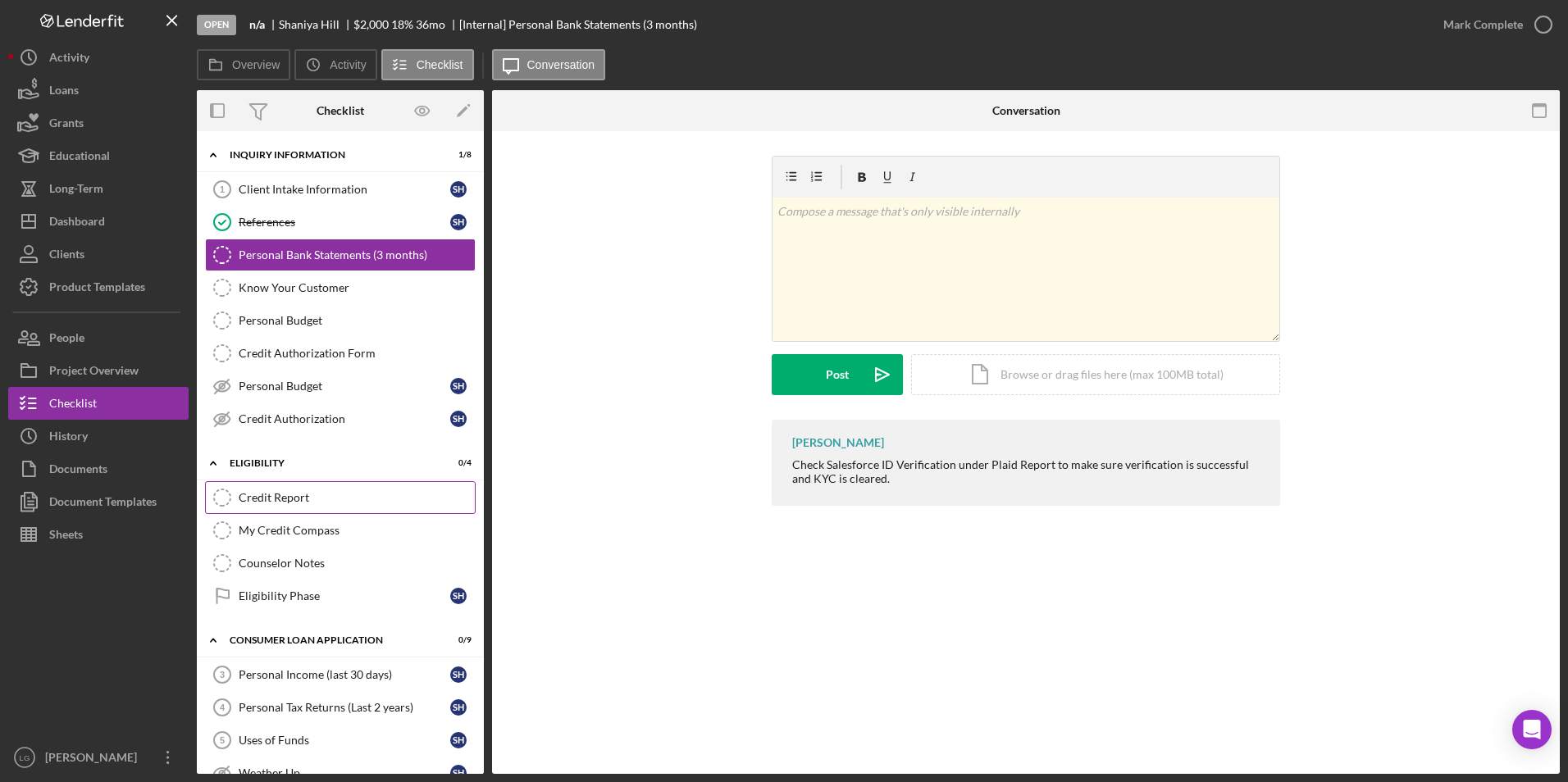
click at [266, 489] on link "Credit Report Credit Report" at bounding box center [340, 498] width 270 height 33
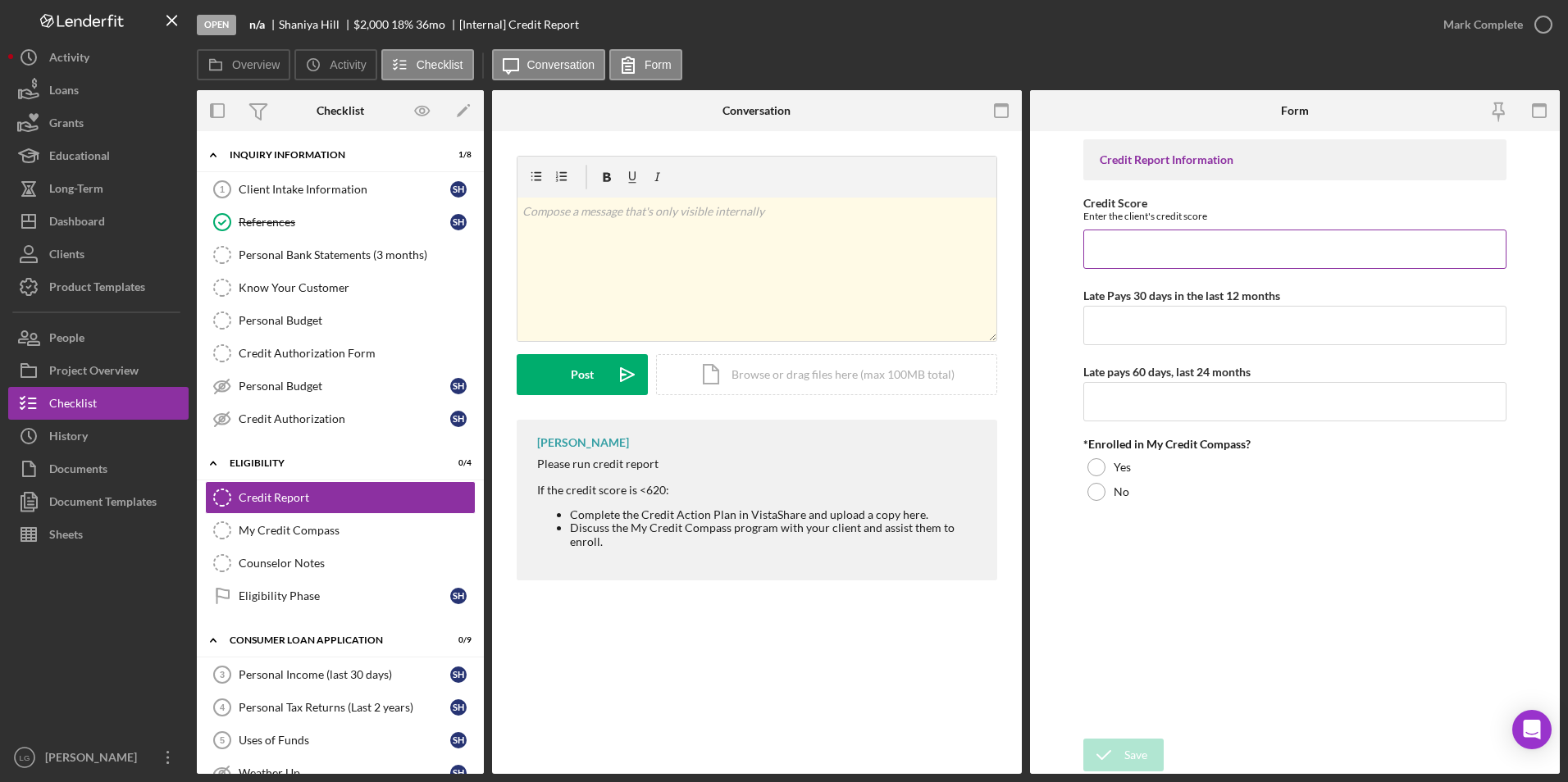
click at [1274, 242] on input "Credit Score" at bounding box center [1295, 249] width 424 height 40
type input "749"
type input "0"
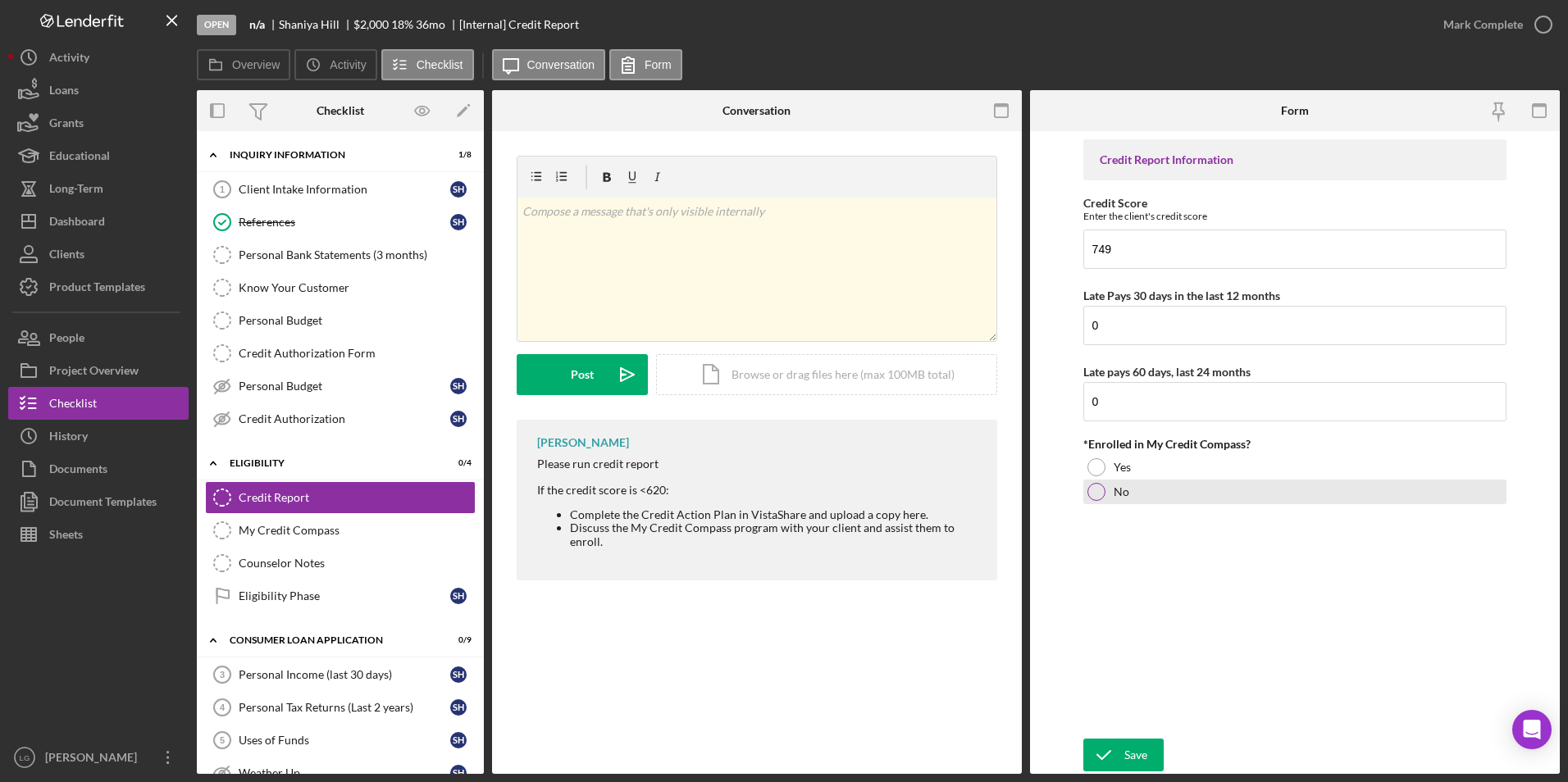
click at [1098, 488] on div at bounding box center [1096, 491] width 18 height 18
click at [1112, 740] on icon "submit" at bounding box center [1104, 755] width 41 height 41
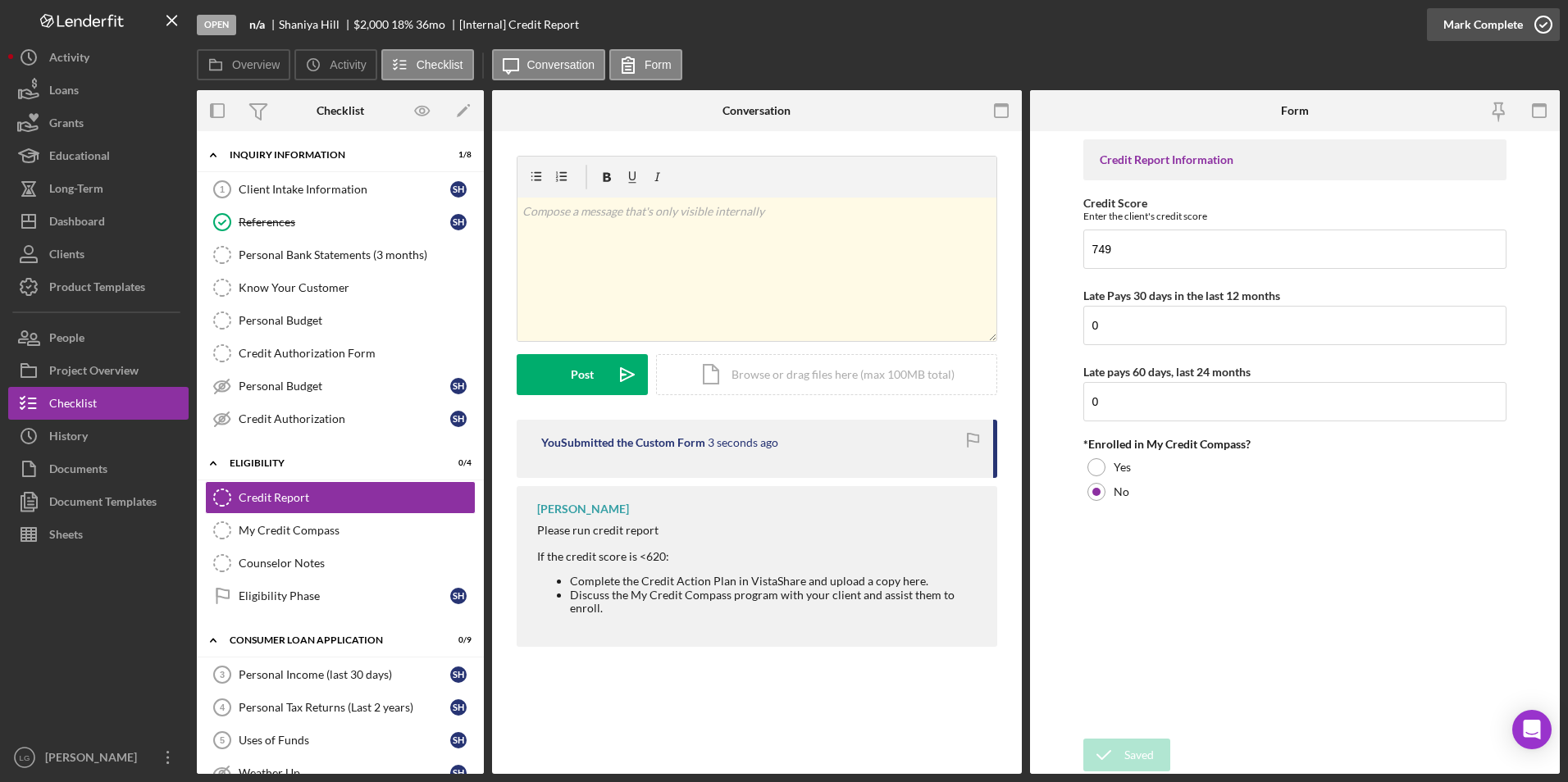
click at [1464, 19] on div "Mark Complete" at bounding box center [1483, 24] width 79 height 33
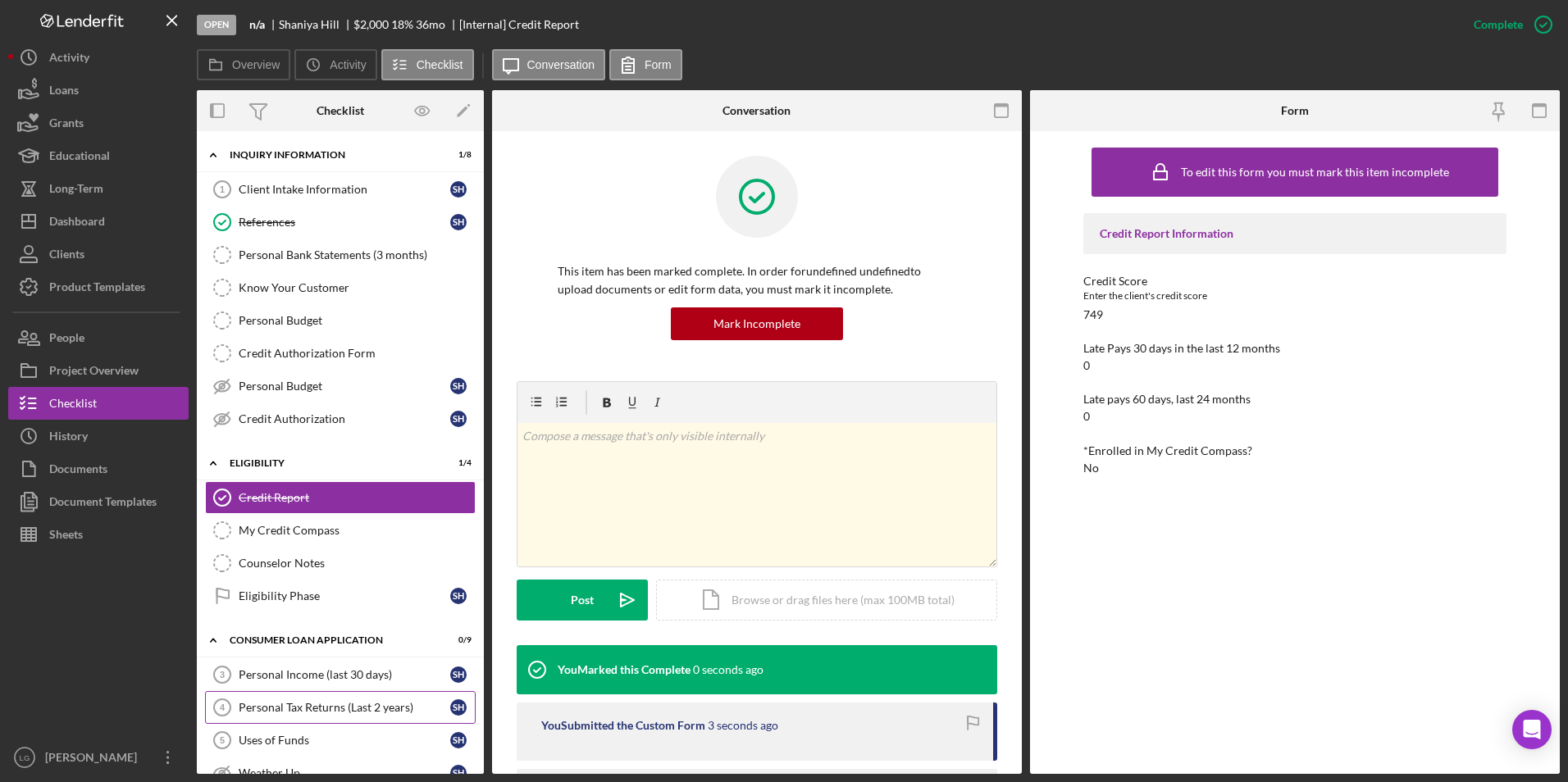
scroll to position [246, 0]
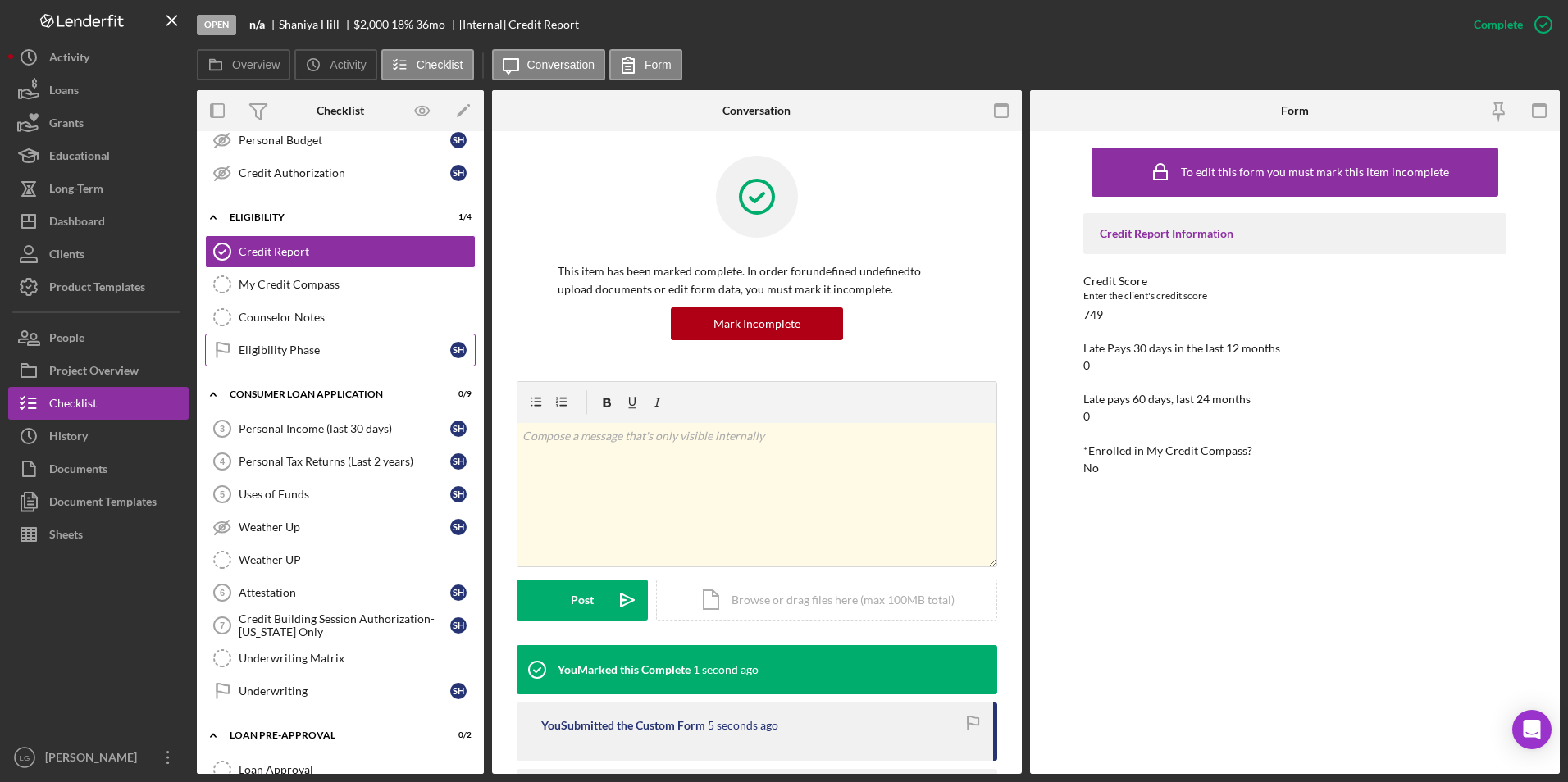
click at [319, 348] on div "Eligibility Phase" at bounding box center [344, 350] width 211 height 14
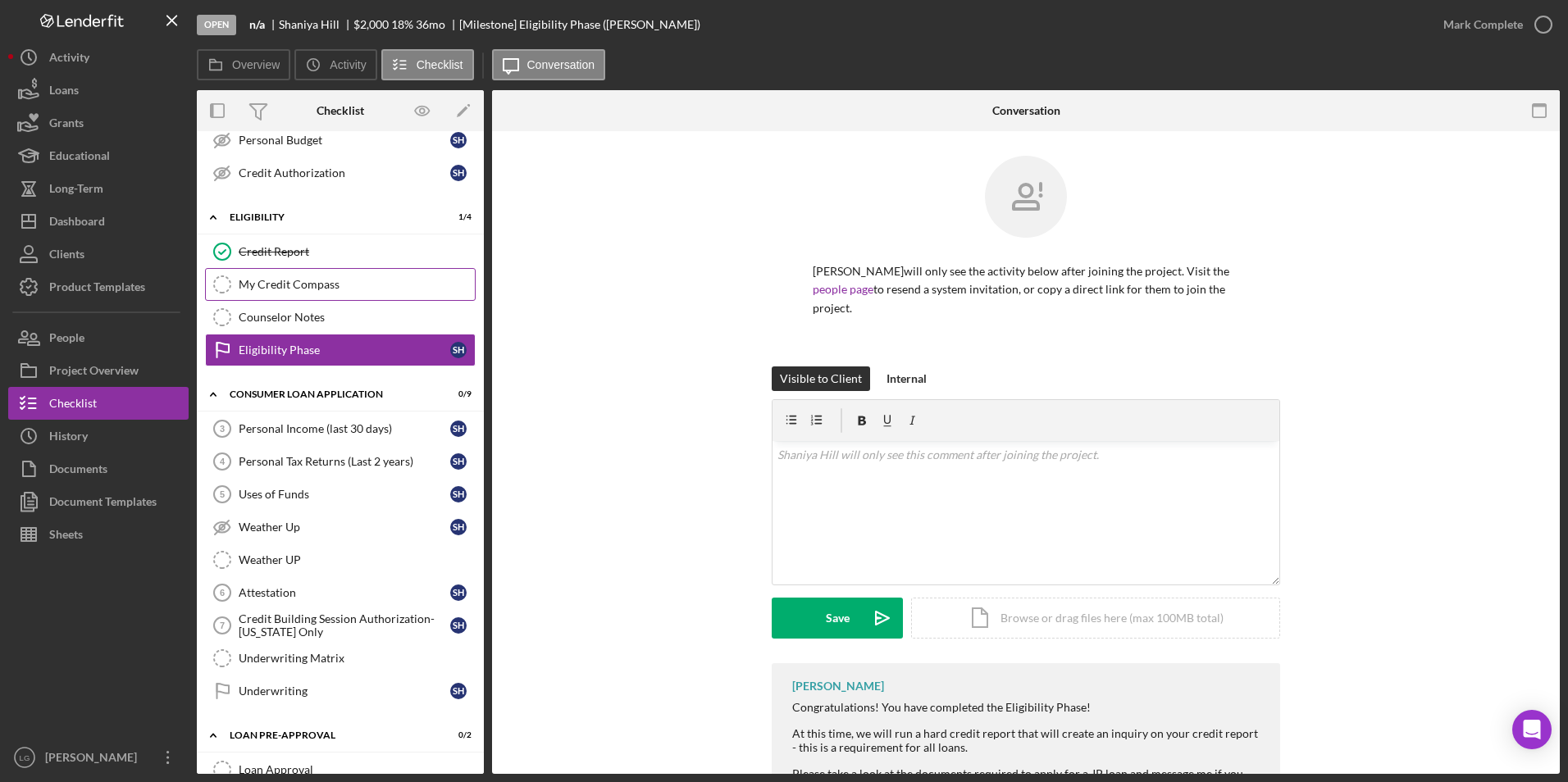
click at [340, 271] on link "My Credit Compass My Credit Compass" at bounding box center [340, 285] width 270 height 33
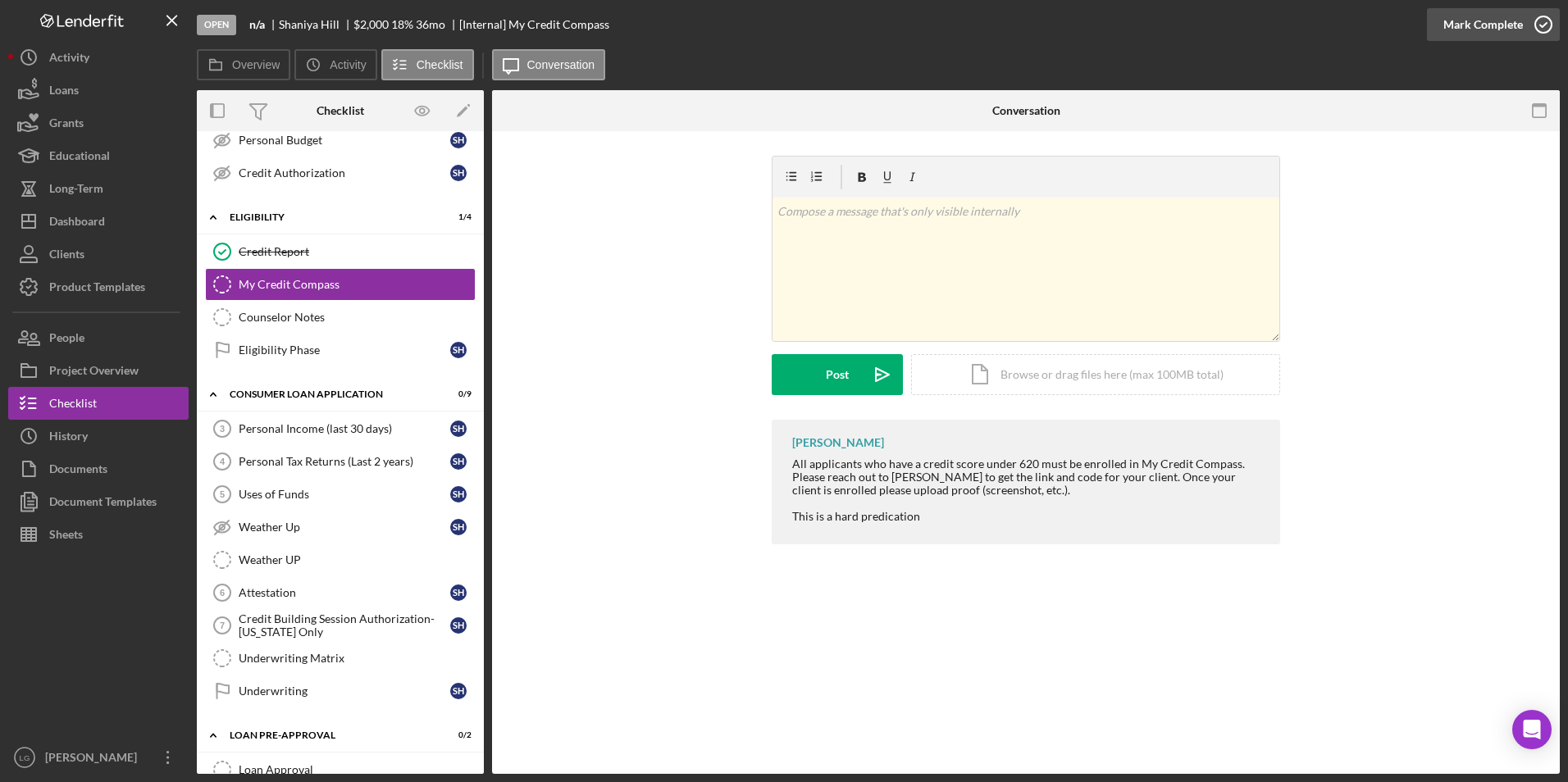
click at [1474, 32] on div "Mark Complete" at bounding box center [1483, 24] width 79 height 33
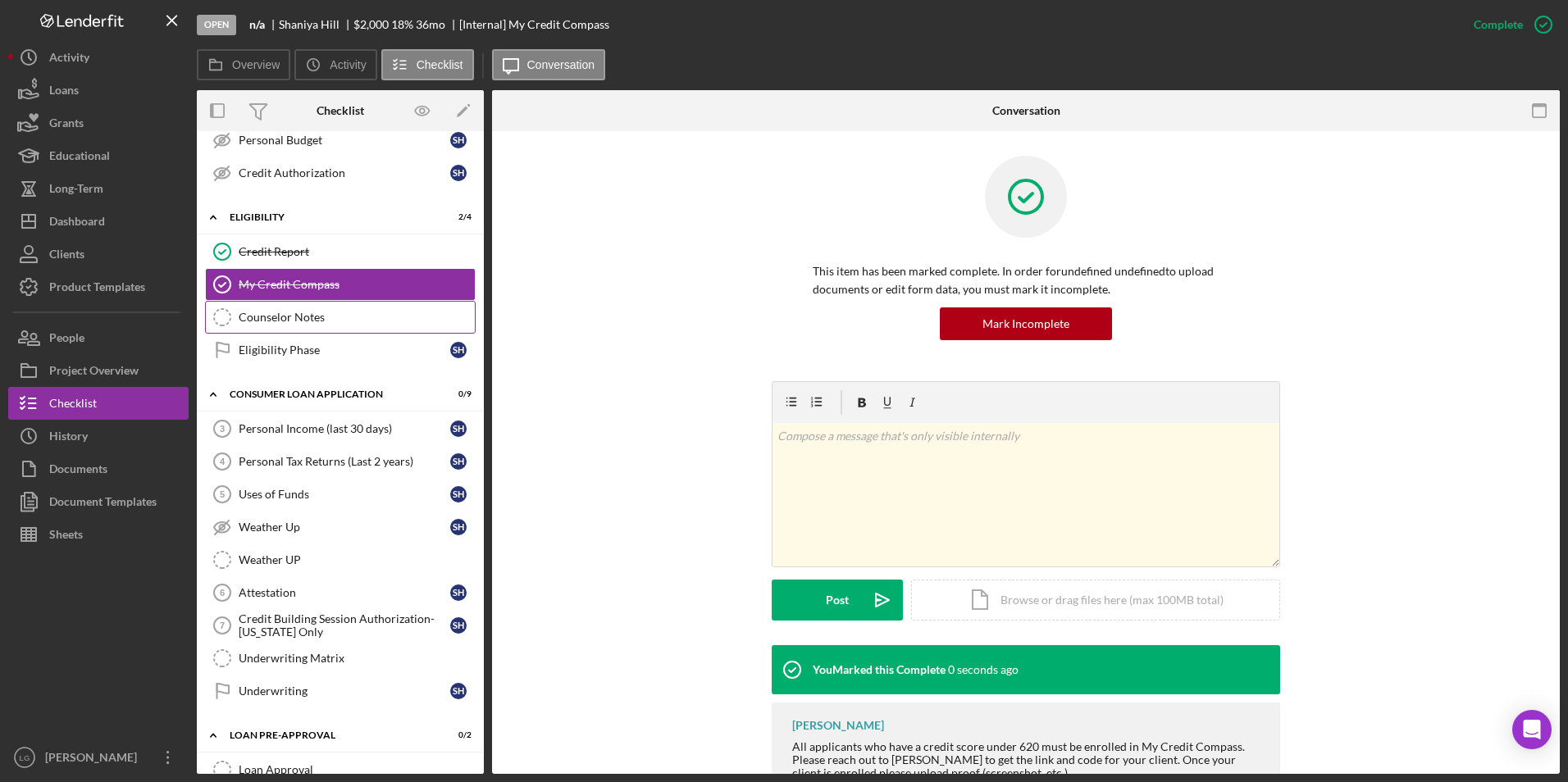
click at [276, 340] on link "Eligibility Phase Eligibility Phase S H" at bounding box center [340, 350] width 270 height 33
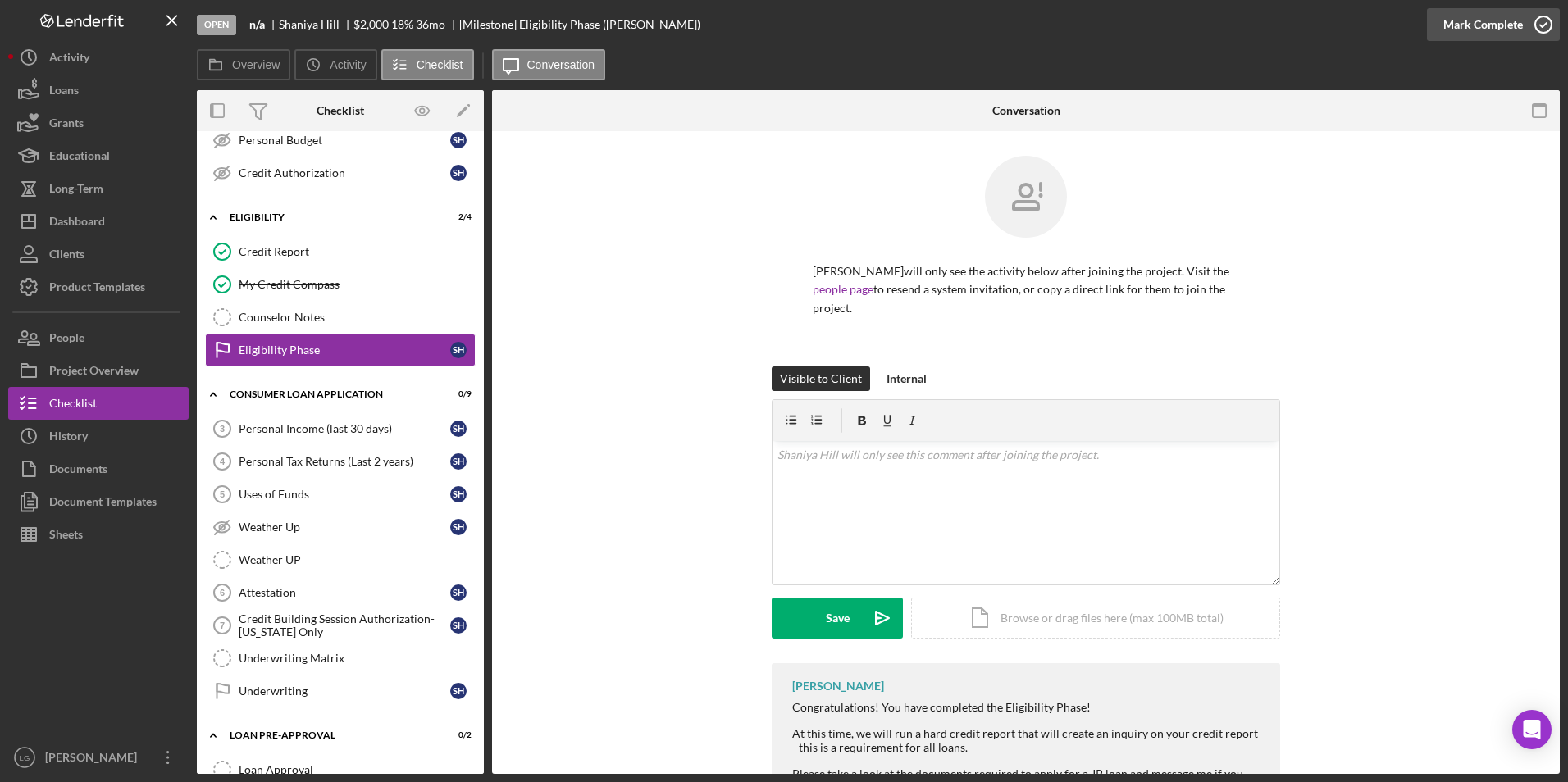
click at [1506, 25] on div "Mark Complete" at bounding box center [1483, 24] width 79 height 33
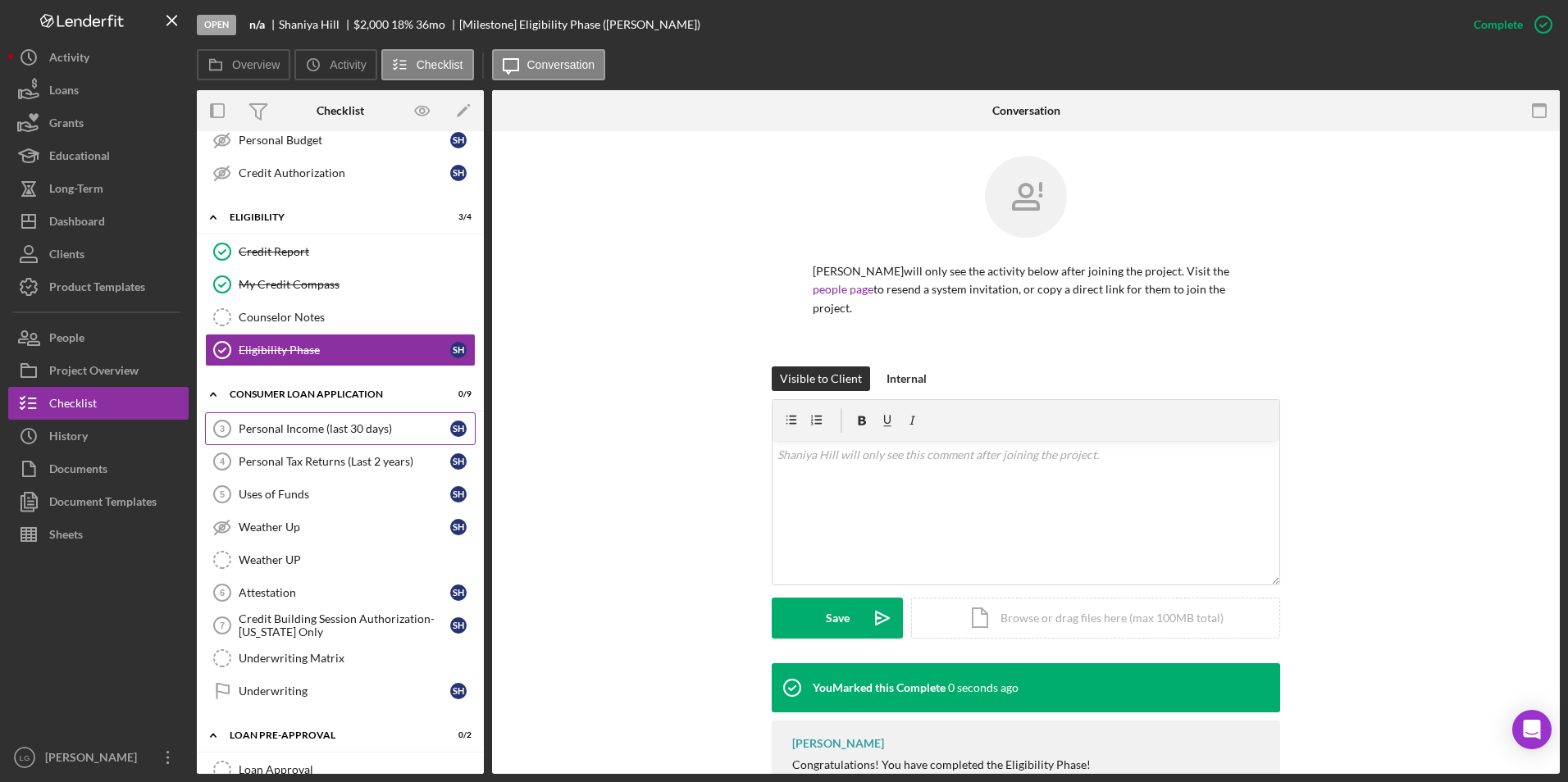
click at [338, 426] on div "Personal Income (last 30 days)" at bounding box center [344, 429] width 211 height 14
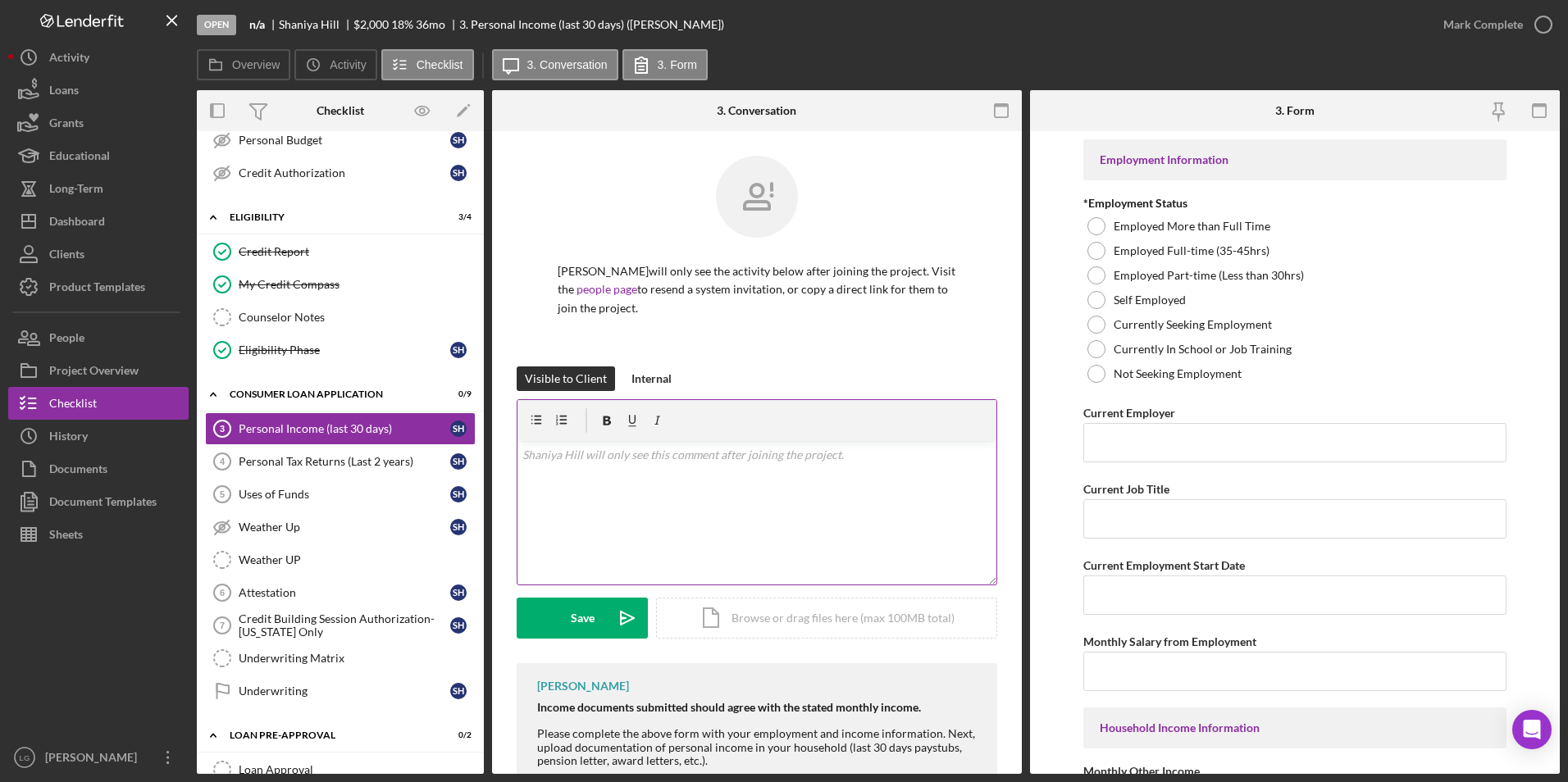
scroll to position [139, 0]
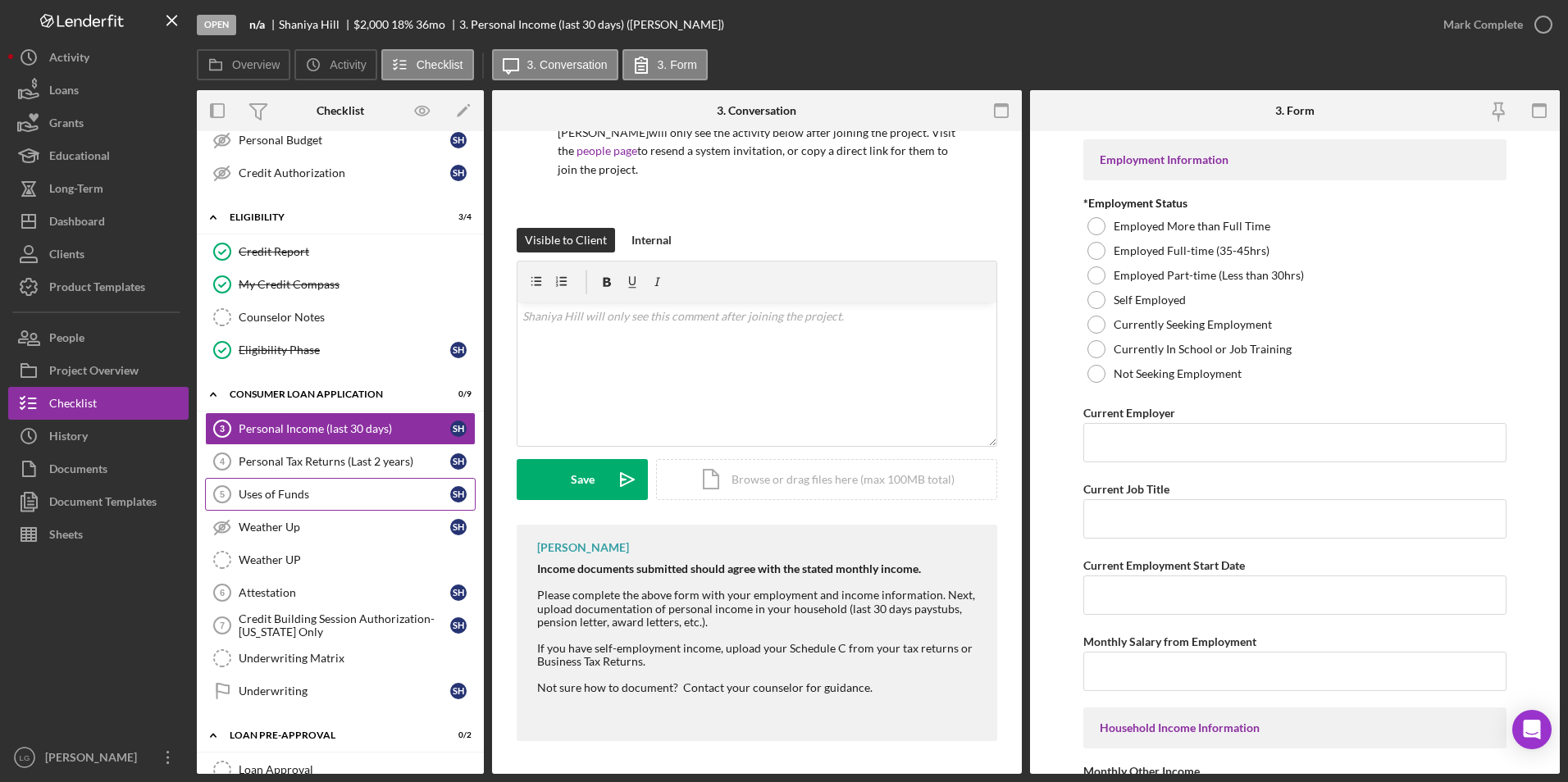
click at [286, 489] on div "Uses of Funds" at bounding box center [344, 494] width 211 height 14
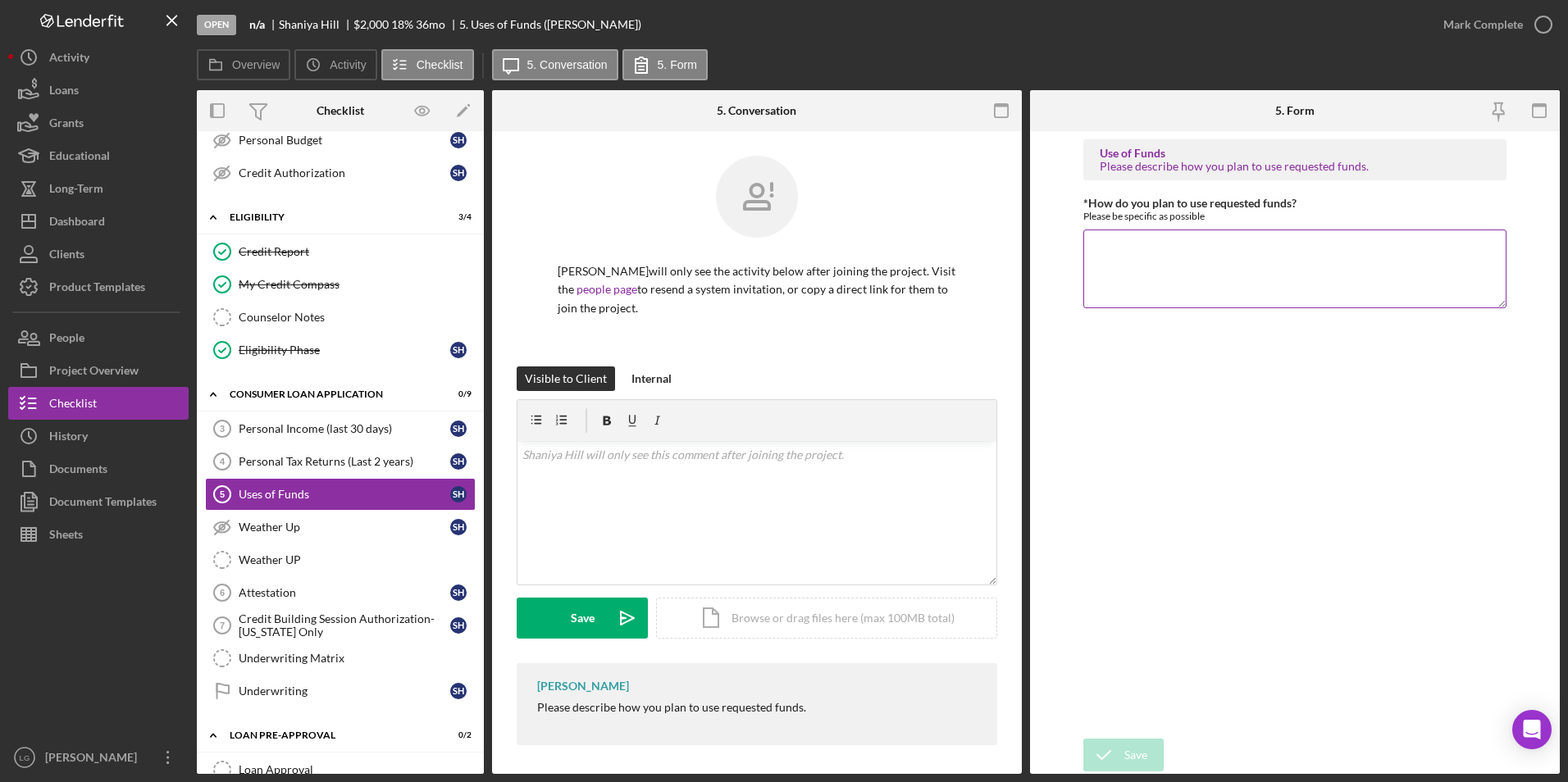
click at [1154, 247] on textarea "*How do you plan to use requested funds?" at bounding box center [1295, 269] width 424 height 79
type textarea "Purchase vehicle"
click at [1145, 765] on div "Save" at bounding box center [1135, 755] width 23 height 33
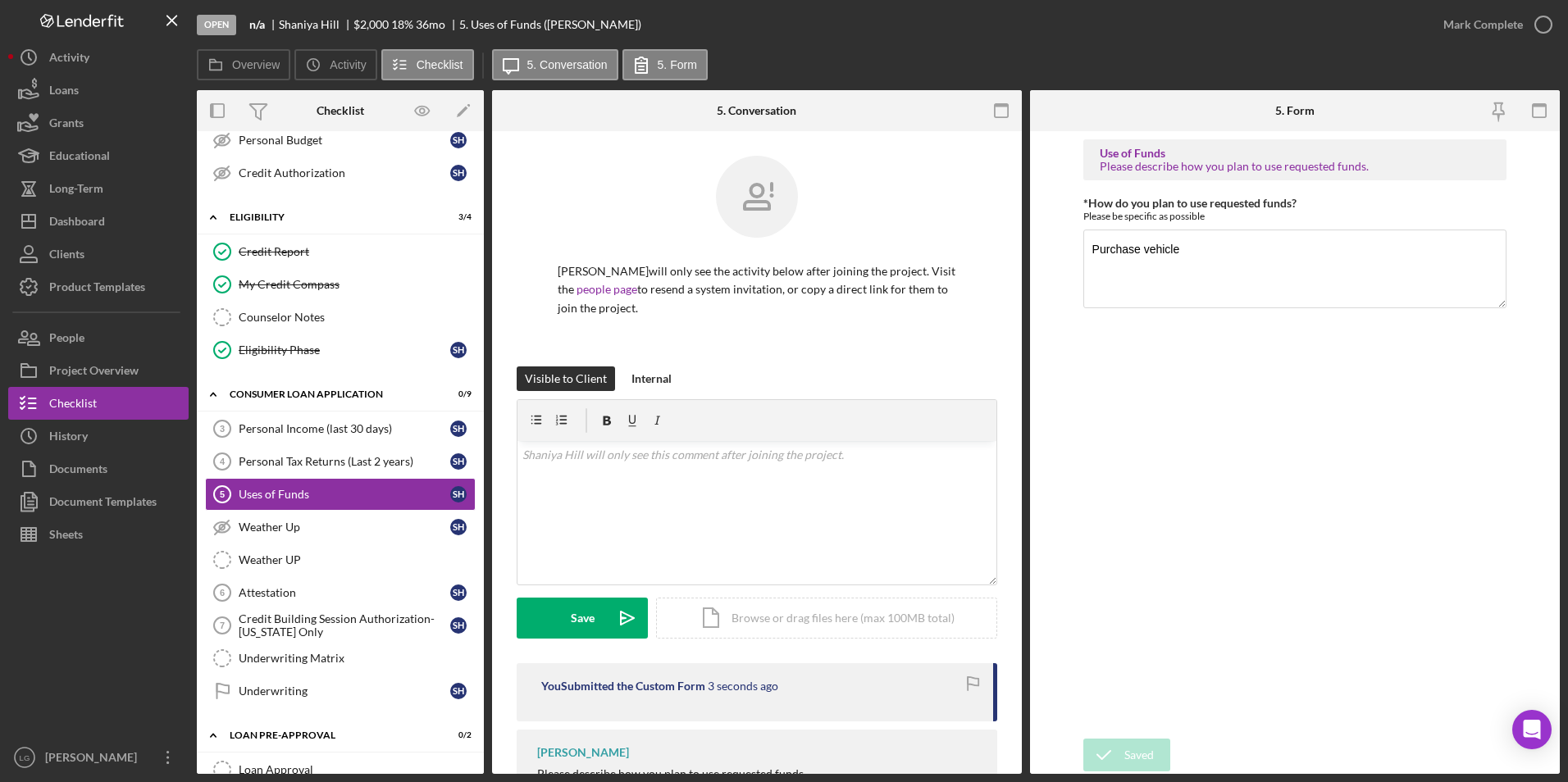
click at [1467, 23] on div "Open n/a [PERSON_NAME] $2,000 $2,000 18 % 36 mo 5. Uses of Funds ([PERSON_NAME]…" at bounding box center [784, 391] width 1568 height 782
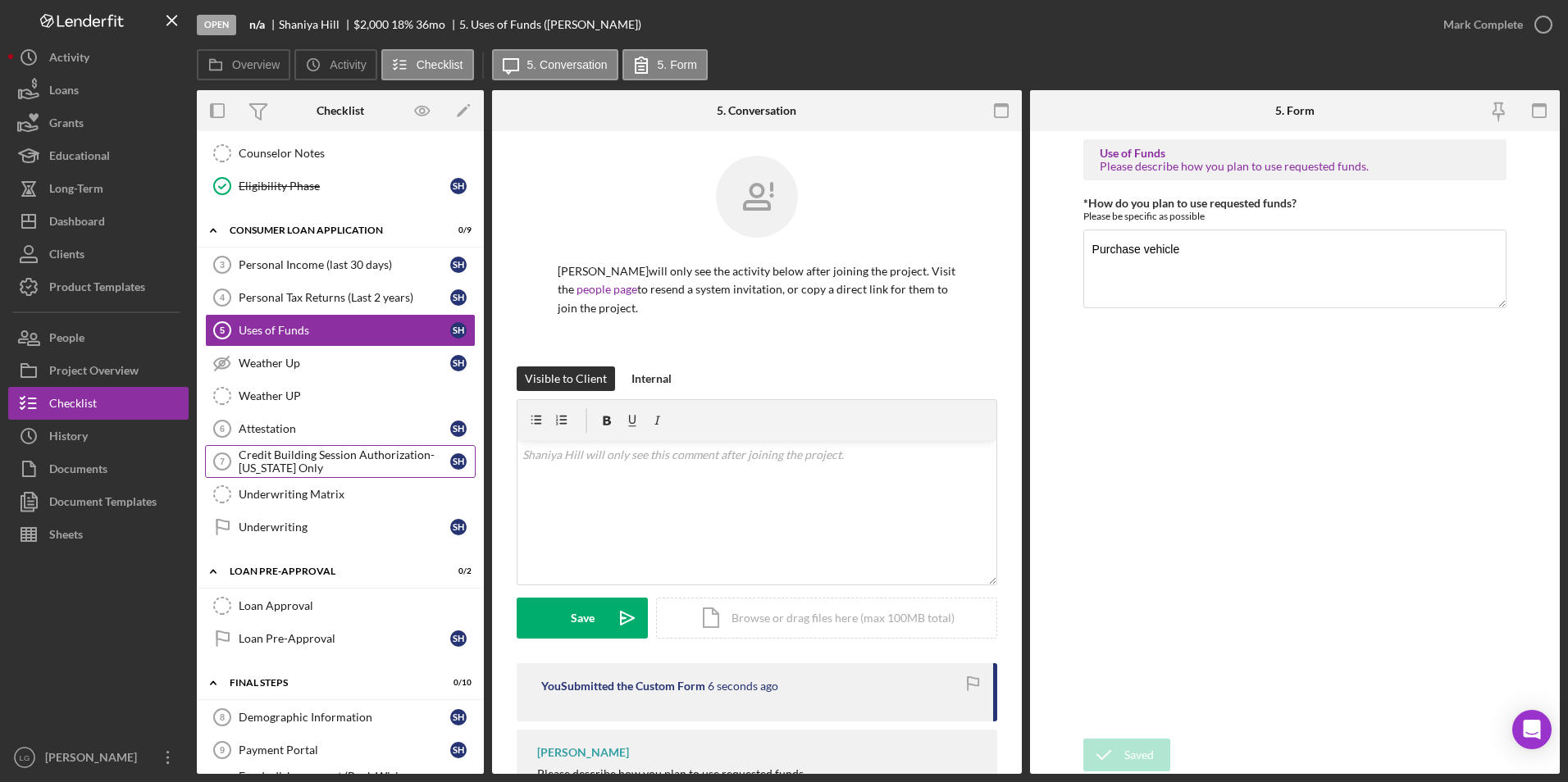
drag, startPoint x: 314, startPoint y: 500, endPoint x: 415, endPoint y: 465, distance: 106.9
click at [314, 500] on div "Underwriting Matrix" at bounding box center [356, 494] width 237 height 14
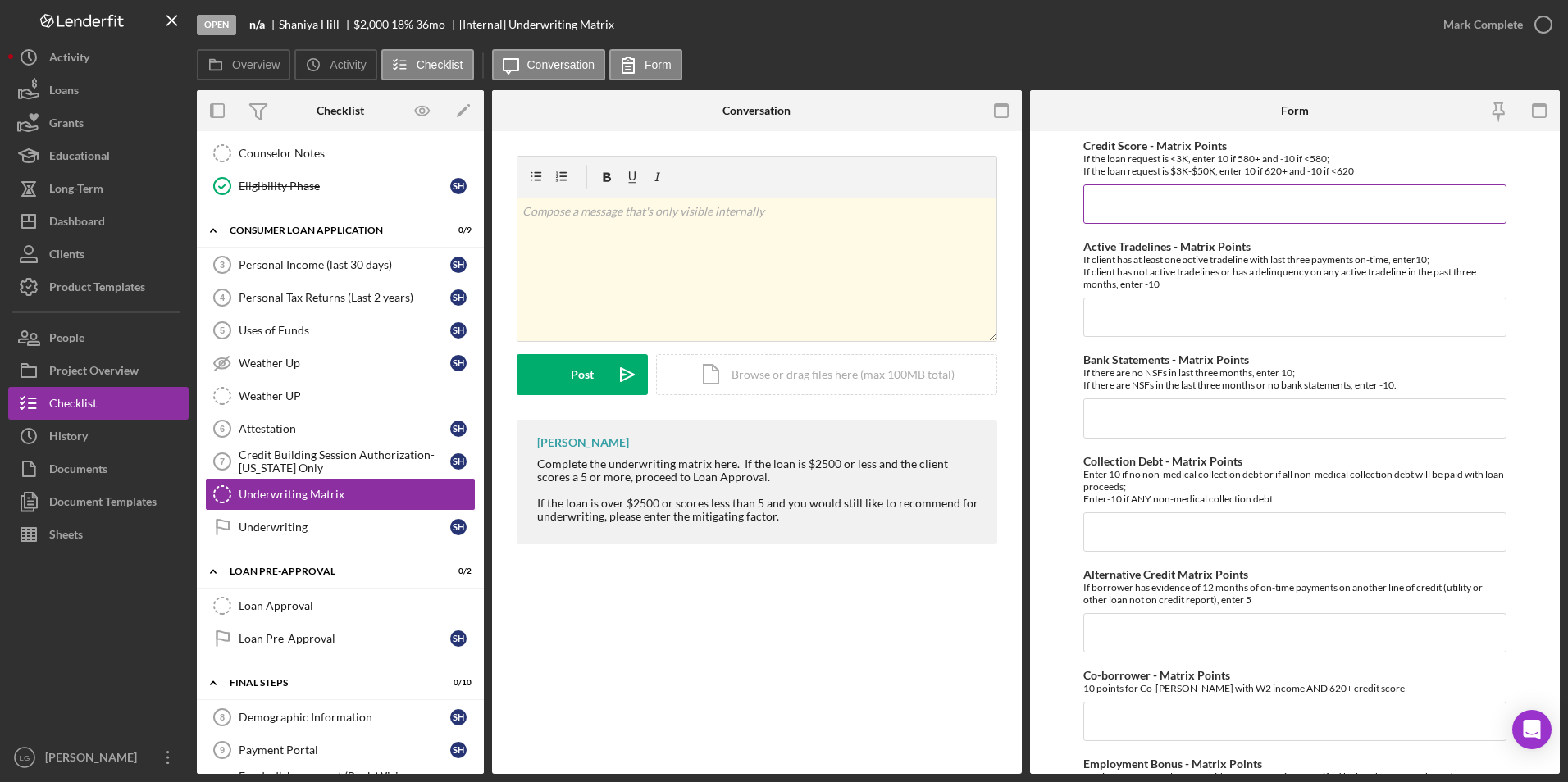
click at [1165, 194] on input "Credit Score - Matrix Points" at bounding box center [1295, 204] width 424 height 40
type input "10"
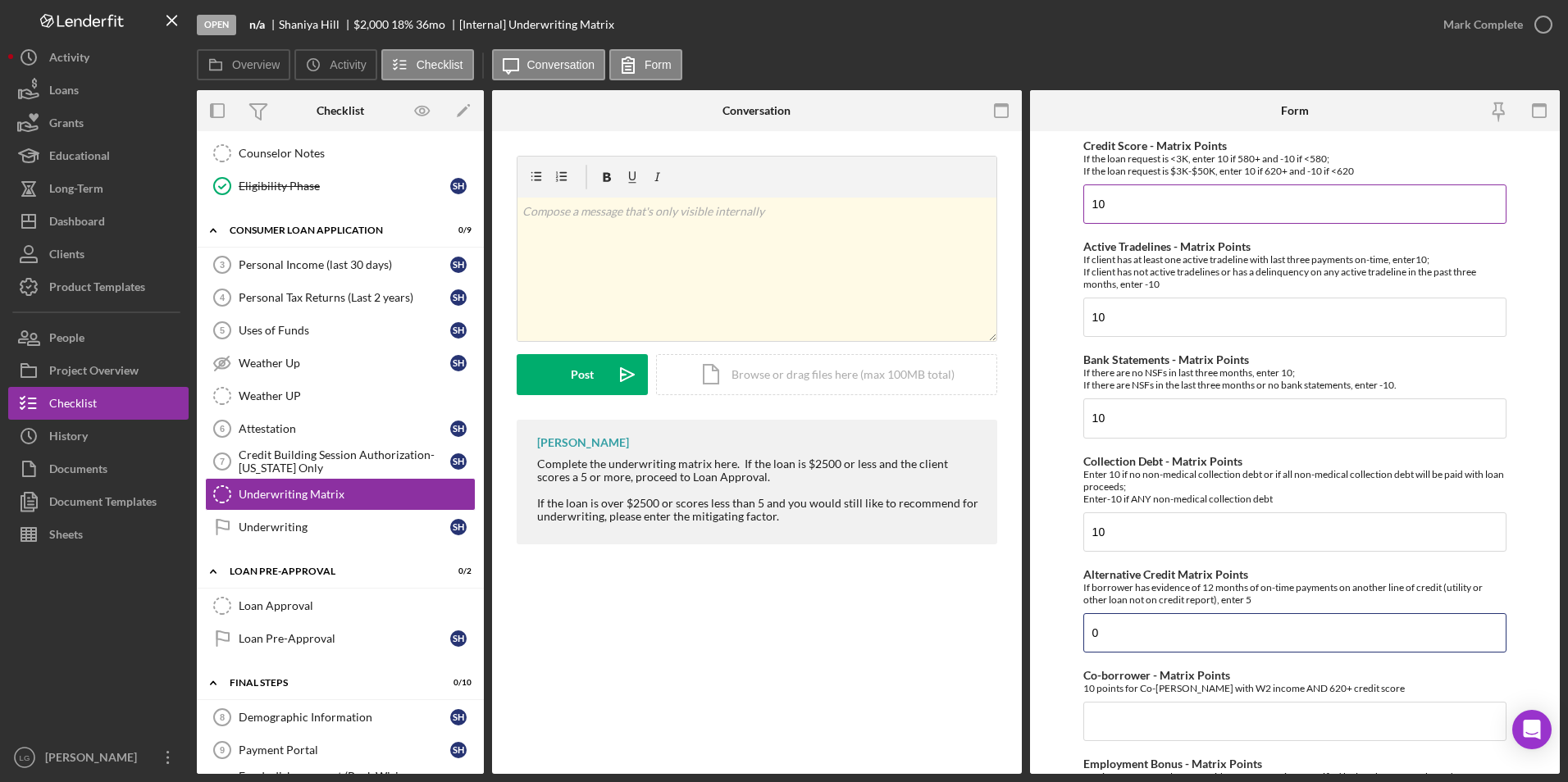
type input "0"
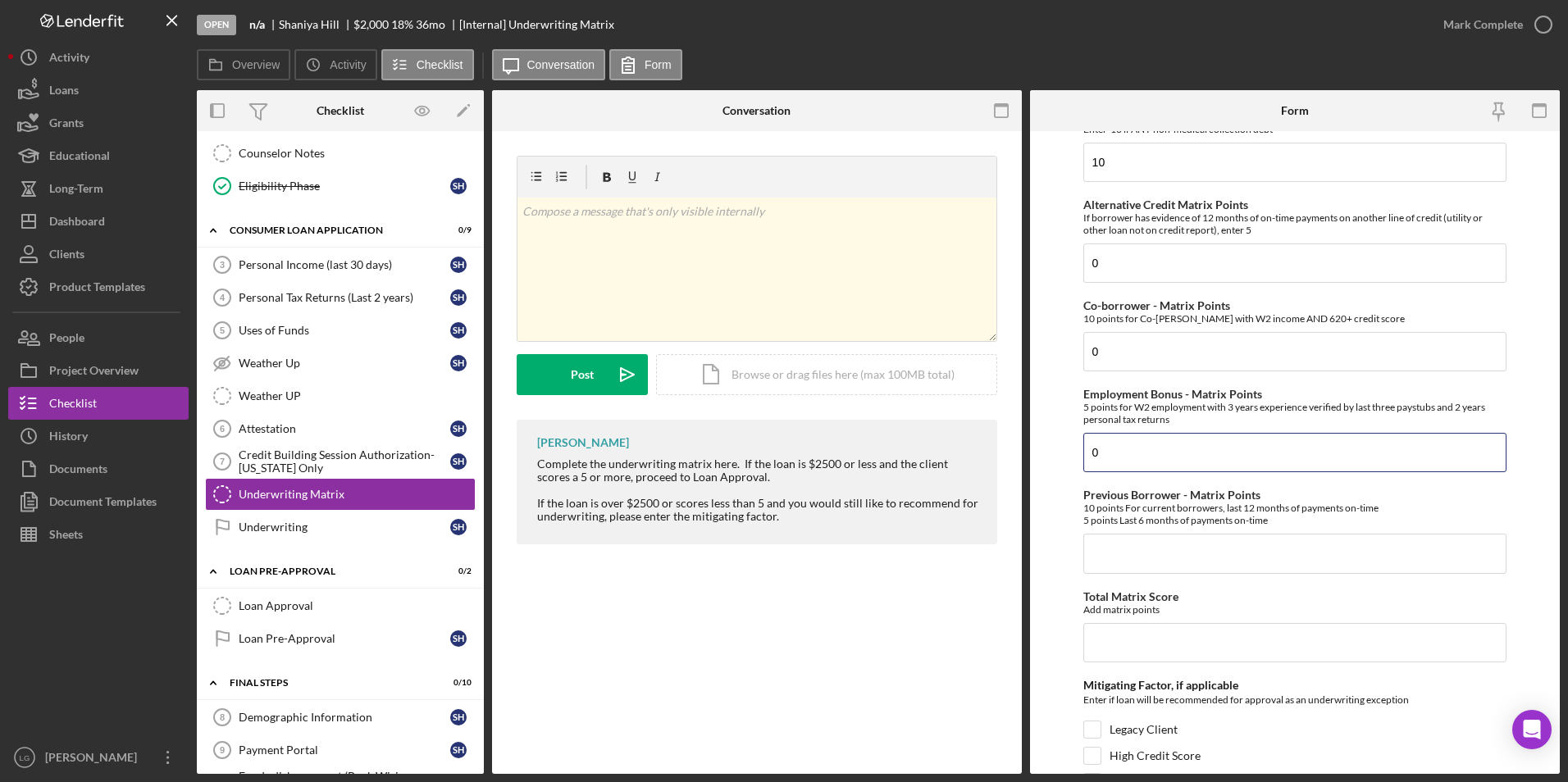
type input "0"
type input "5"
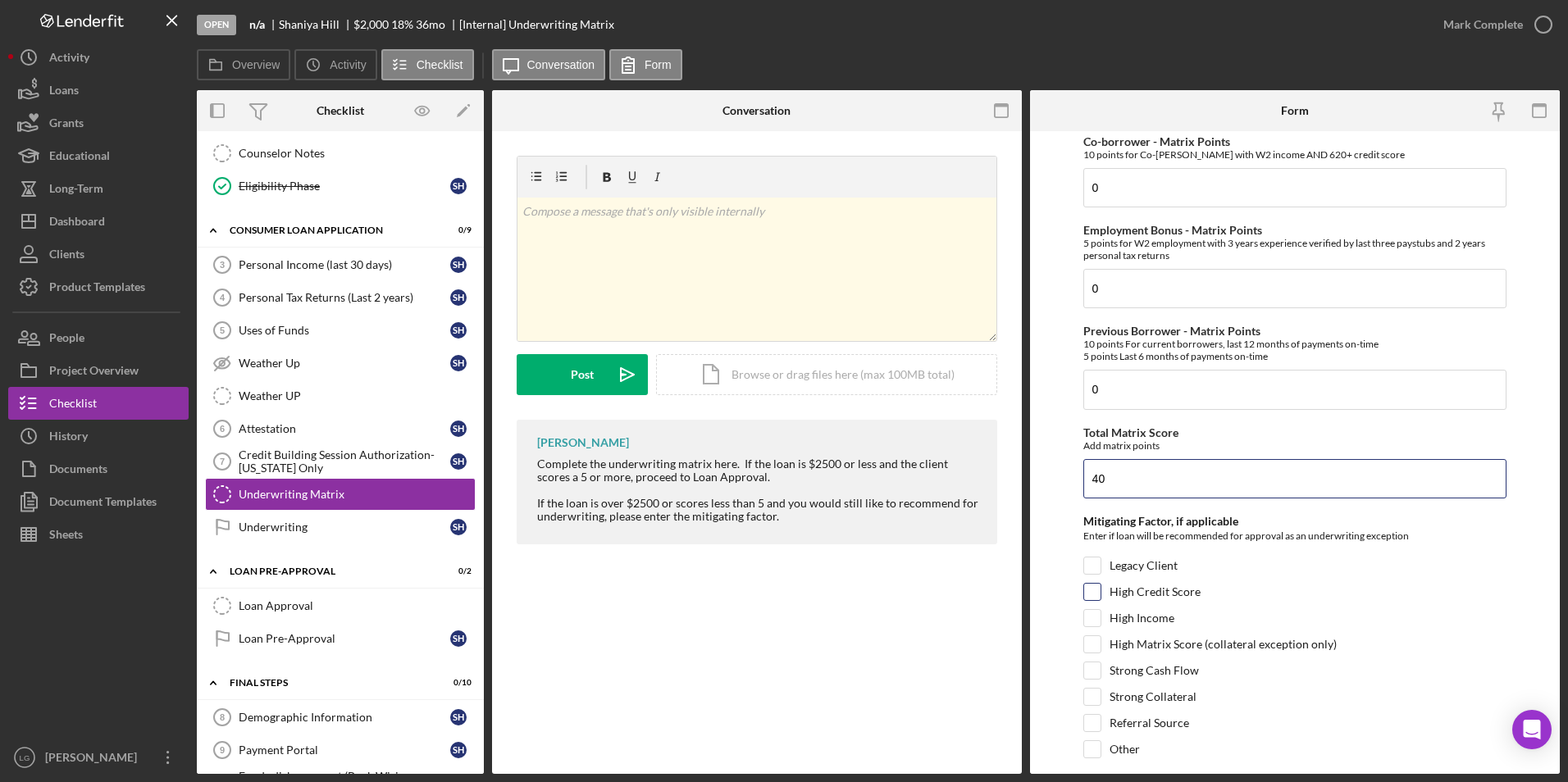
scroll to position [586, 0]
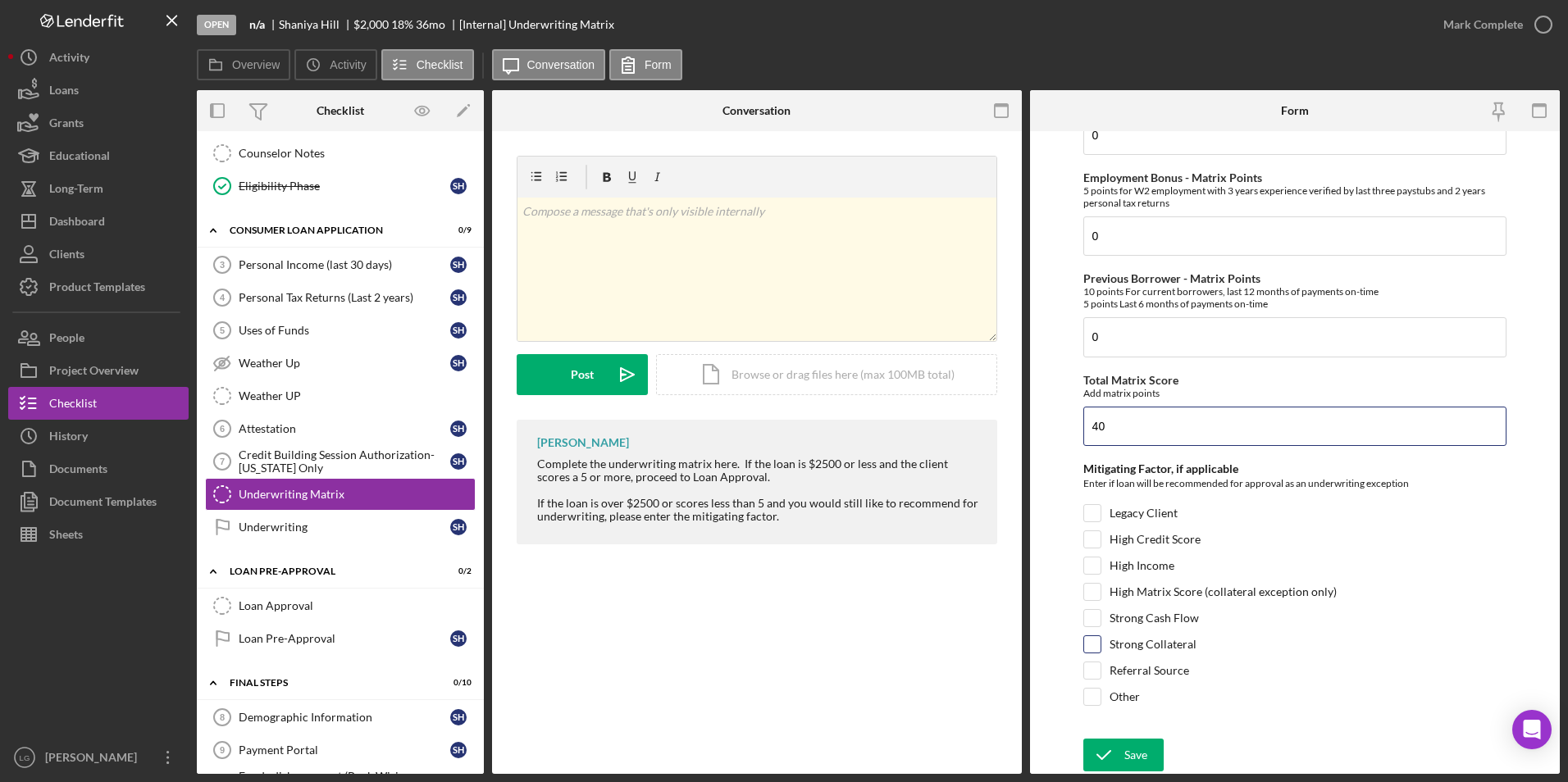
type input "40"
click at [1096, 645] on input "Strong Collateral" at bounding box center [1092, 644] width 16 height 16
checkbox input "true"
click at [1091, 595] on input "High Matrix Score (collateral exception only)" at bounding box center [1092, 592] width 16 height 16
checkbox input "true"
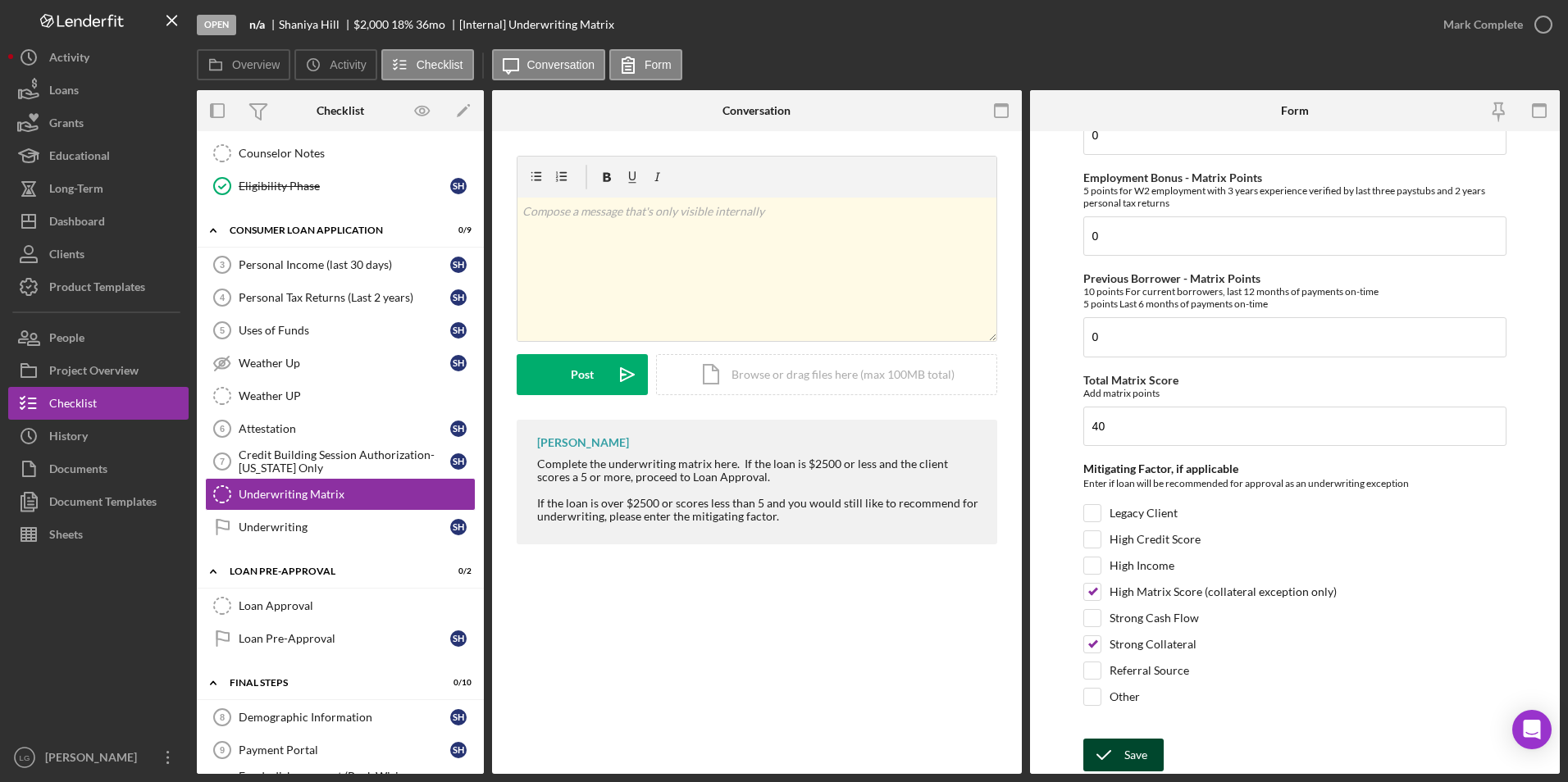
click at [1130, 757] on div "Save" at bounding box center [1135, 755] width 23 height 33
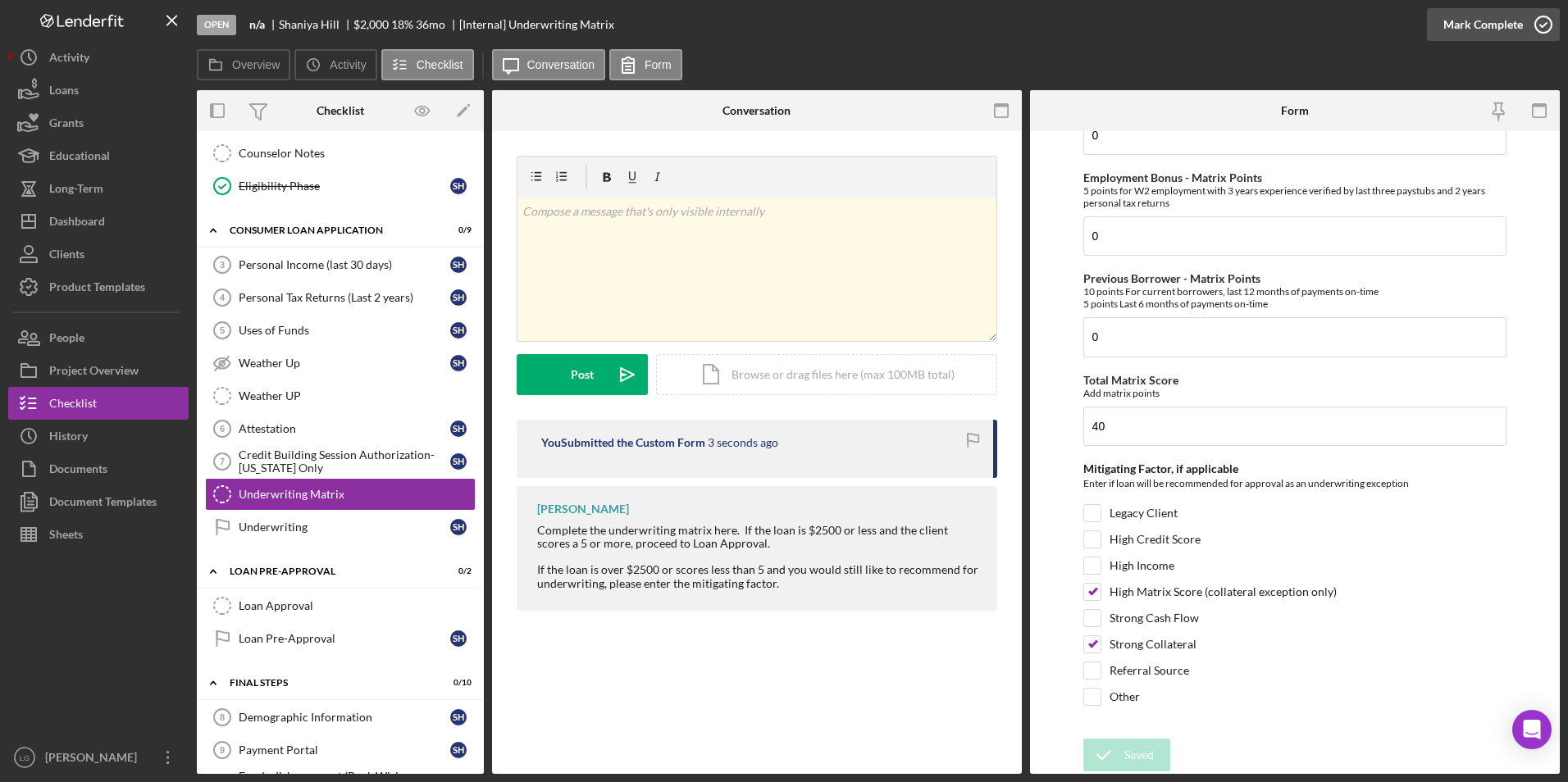
click at [1486, 28] on div "Mark Complete" at bounding box center [1483, 24] width 79 height 33
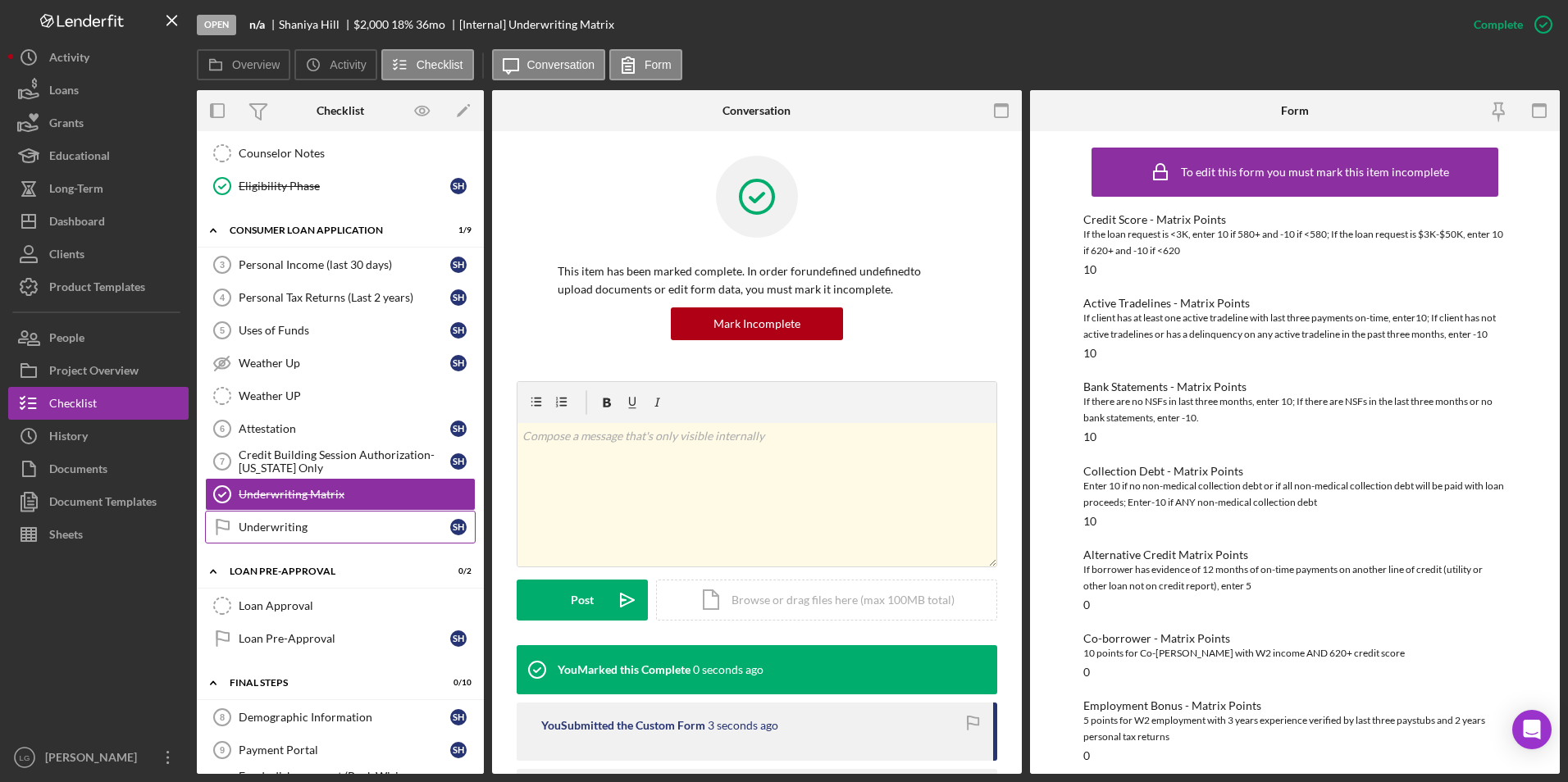
click at [291, 529] on div "Underwriting" at bounding box center [344, 527] width 211 height 14
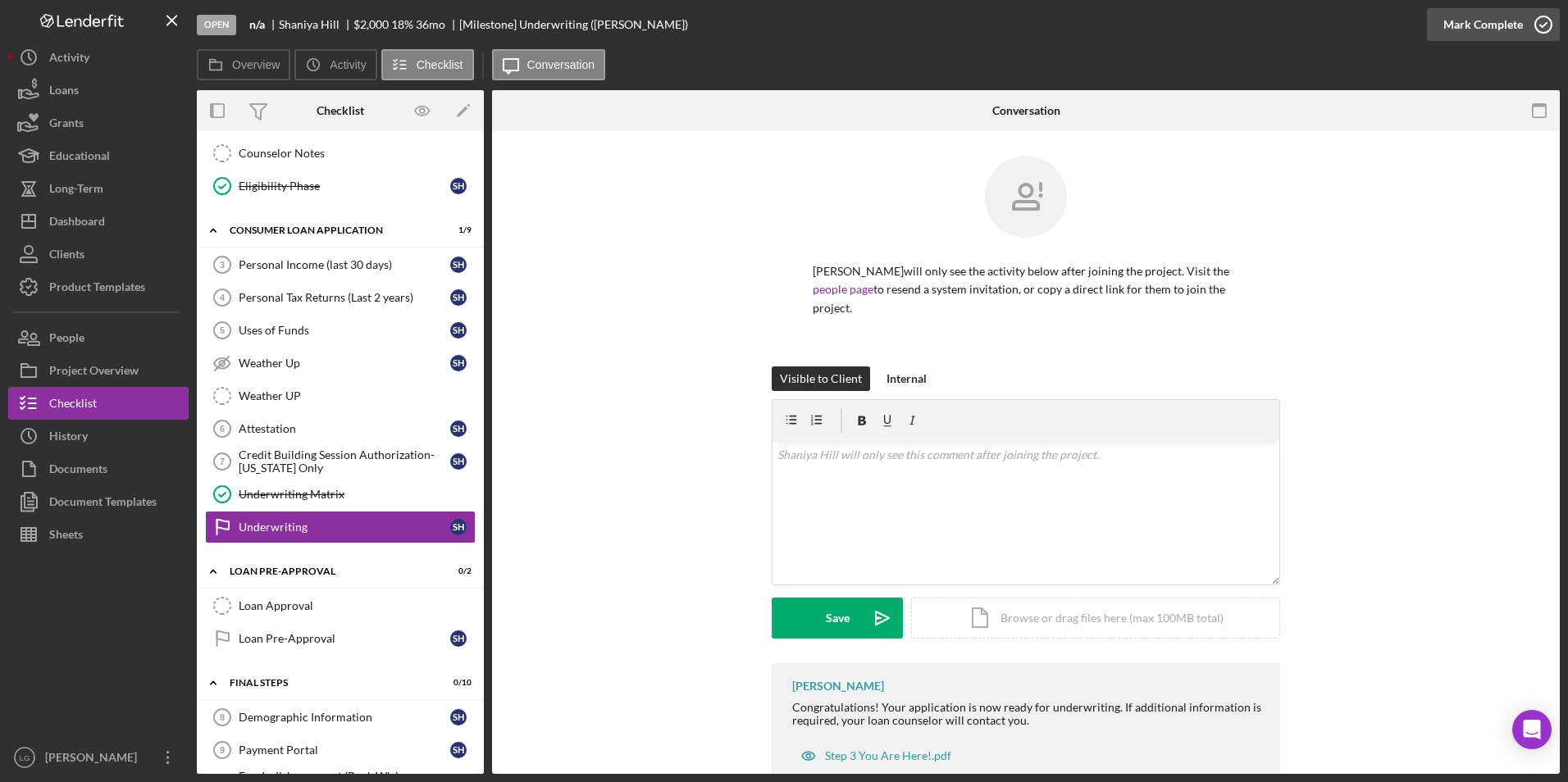
click at [1462, 19] on div "Mark Complete" at bounding box center [1483, 24] width 79 height 33
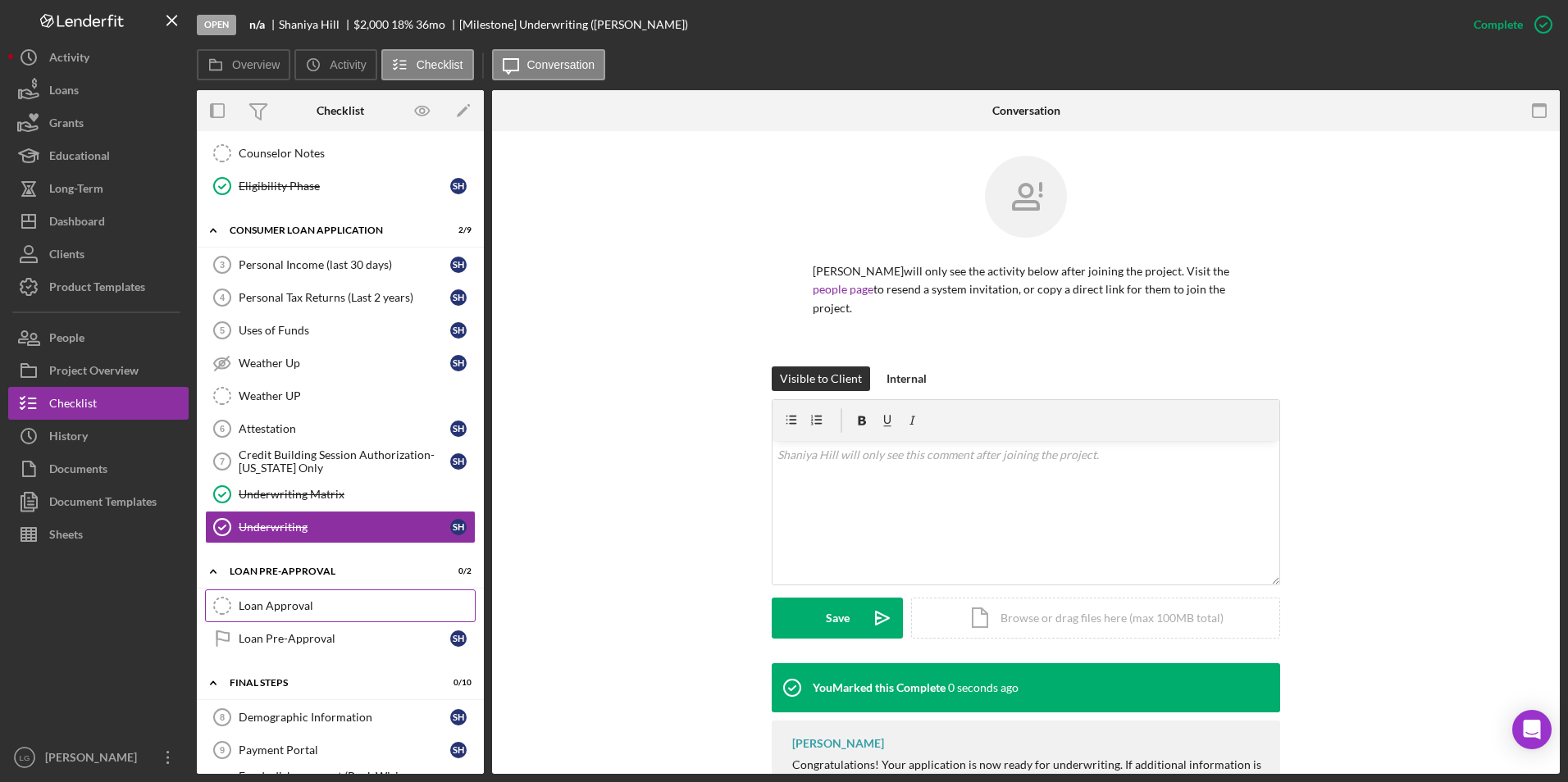
click at [242, 608] on div "Loan Approval" at bounding box center [356, 606] width 237 height 14
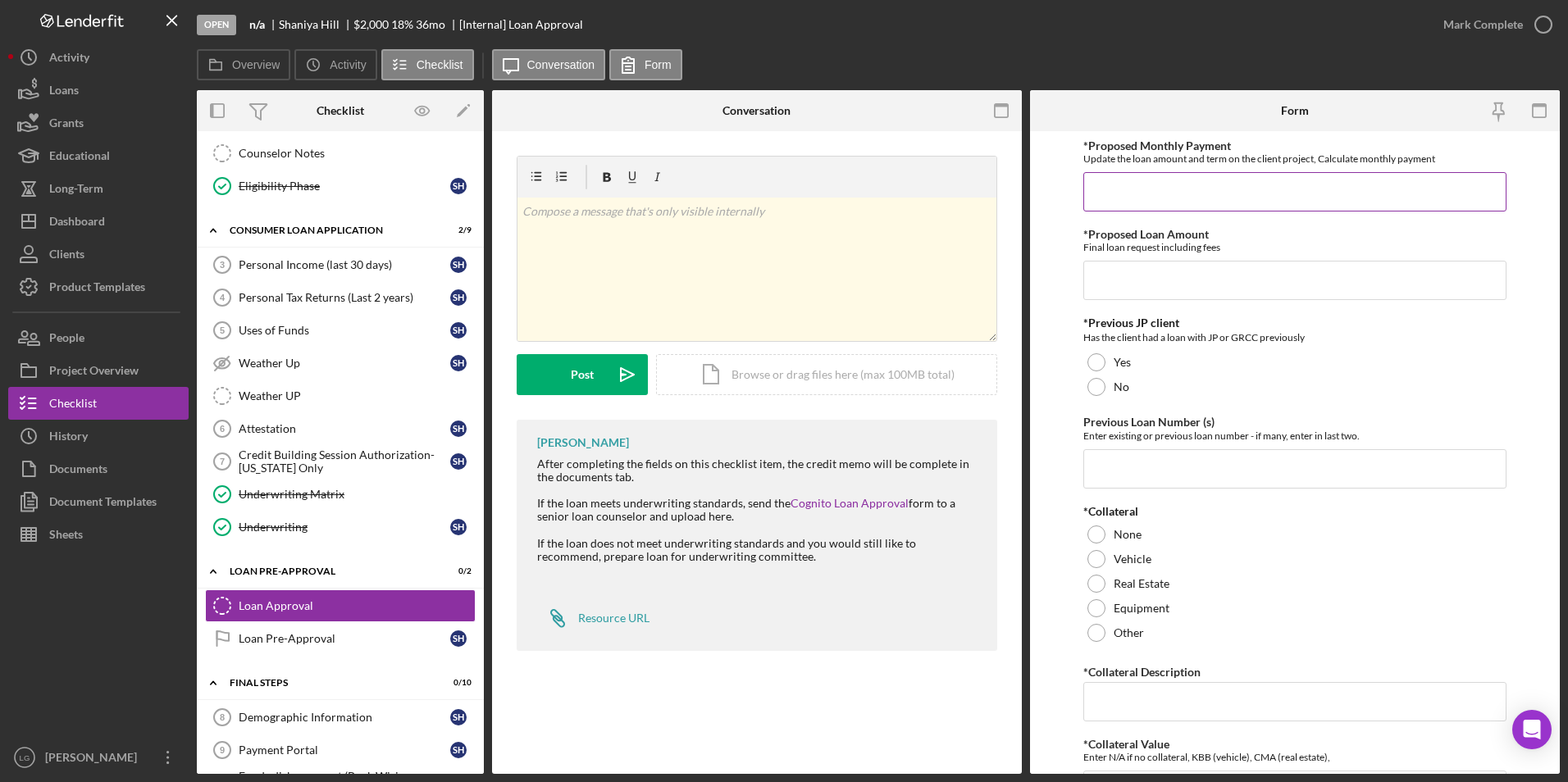
click at [1292, 198] on input "*Proposed Monthly Payment" at bounding box center [1295, 191] width 424 height 40
type input "$3,000"
click at [1193, 289] on input "*Proposed Loan Amount" at bounding box center [1295, 280] width 424 height 40
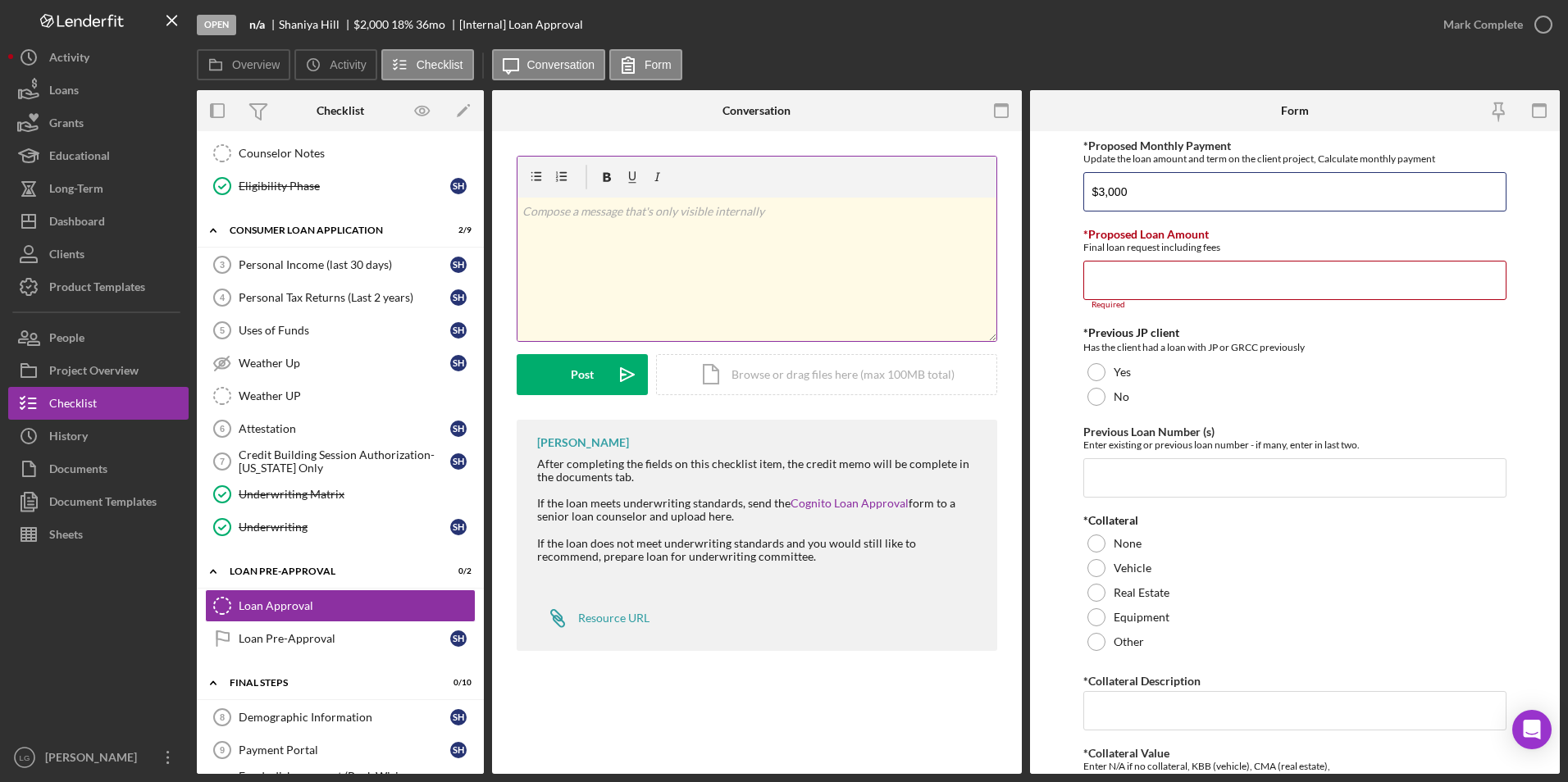
drag, startPoint x: 1164, startPoint y: 197, endPoint x: 971, endPoint y: 198, distance: 193.0
click at [967, 198] on div "Overview Internal Workflow Stage Open Icon/Dropdown Arrow Archive (can unarchiv…" at bounding box center [878, 432] width 1362 height 684
click at [1130, 286] on input "*Proposed Loan Amount" at bounding box center [1295, 280] width 424 height 40
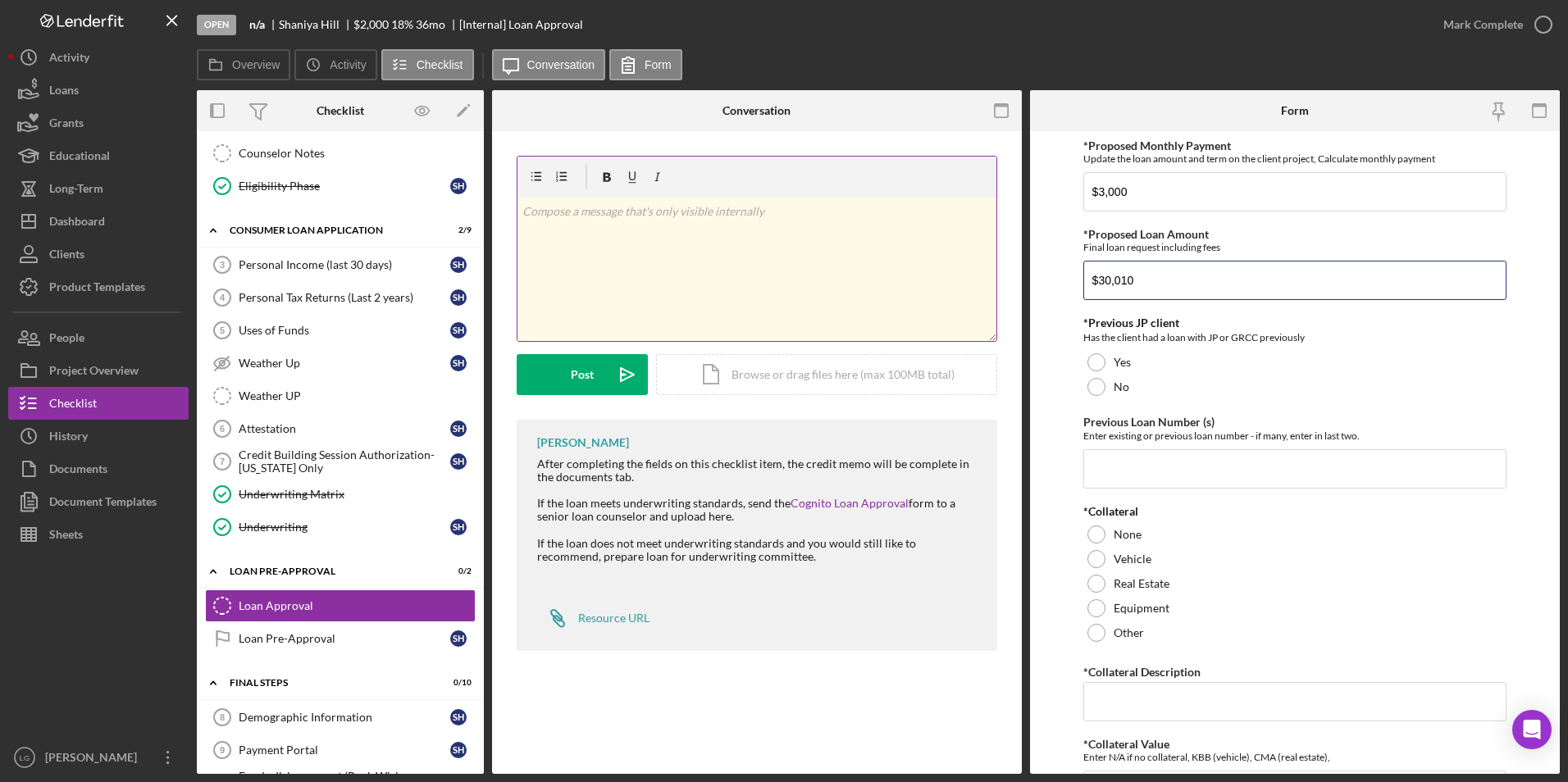
drag, startPoint x: 1145, startPoint y: 280, endPoint x: 972, endPoint y: 277, distance: 173.0
click at [972, 277] on div "Overview Internal Workflow Stage Open Icon/Dropdown Arrow Archive (can unarchiv…" at bounding box center [878, 432] width 1362 height 684
type input "$75.00"
click at [1096, 379] on div at bounding box center [1096, 386] width 18 height 18
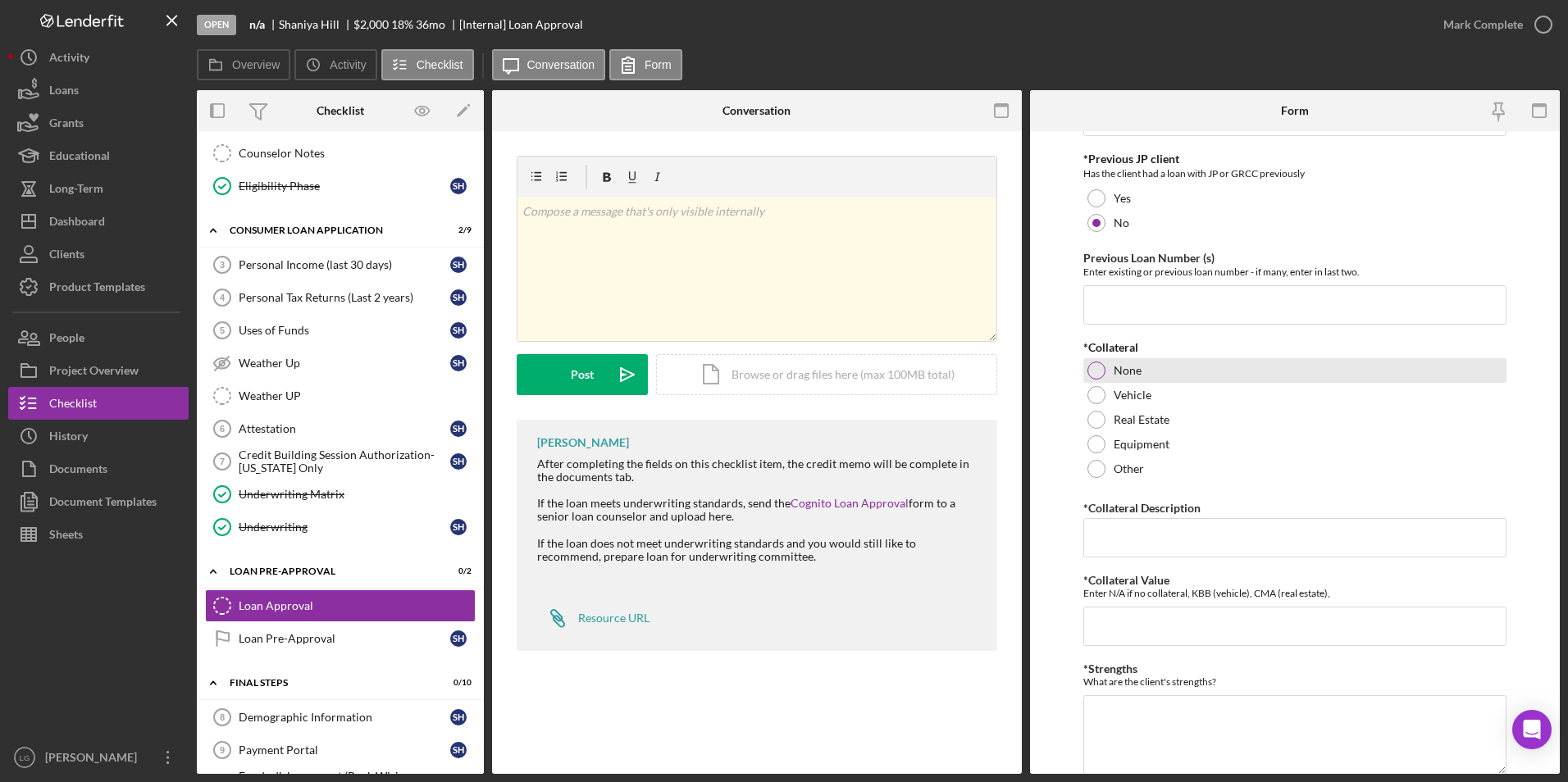
click at [1096, 377] on div at bounding box center [1096, 371] width 18 height 18
click at [1126, 545] on input "*Collateral Description" at bounding box center [1295, 538] width 424 height 40
type input "n/a"
click at [1108, 624] on input "n/as" at bounding box center [1295, 626] width 424 height 40
click at [1114, 624] on input "n/as" at bounding box center [1295, 626] width 424 height 40
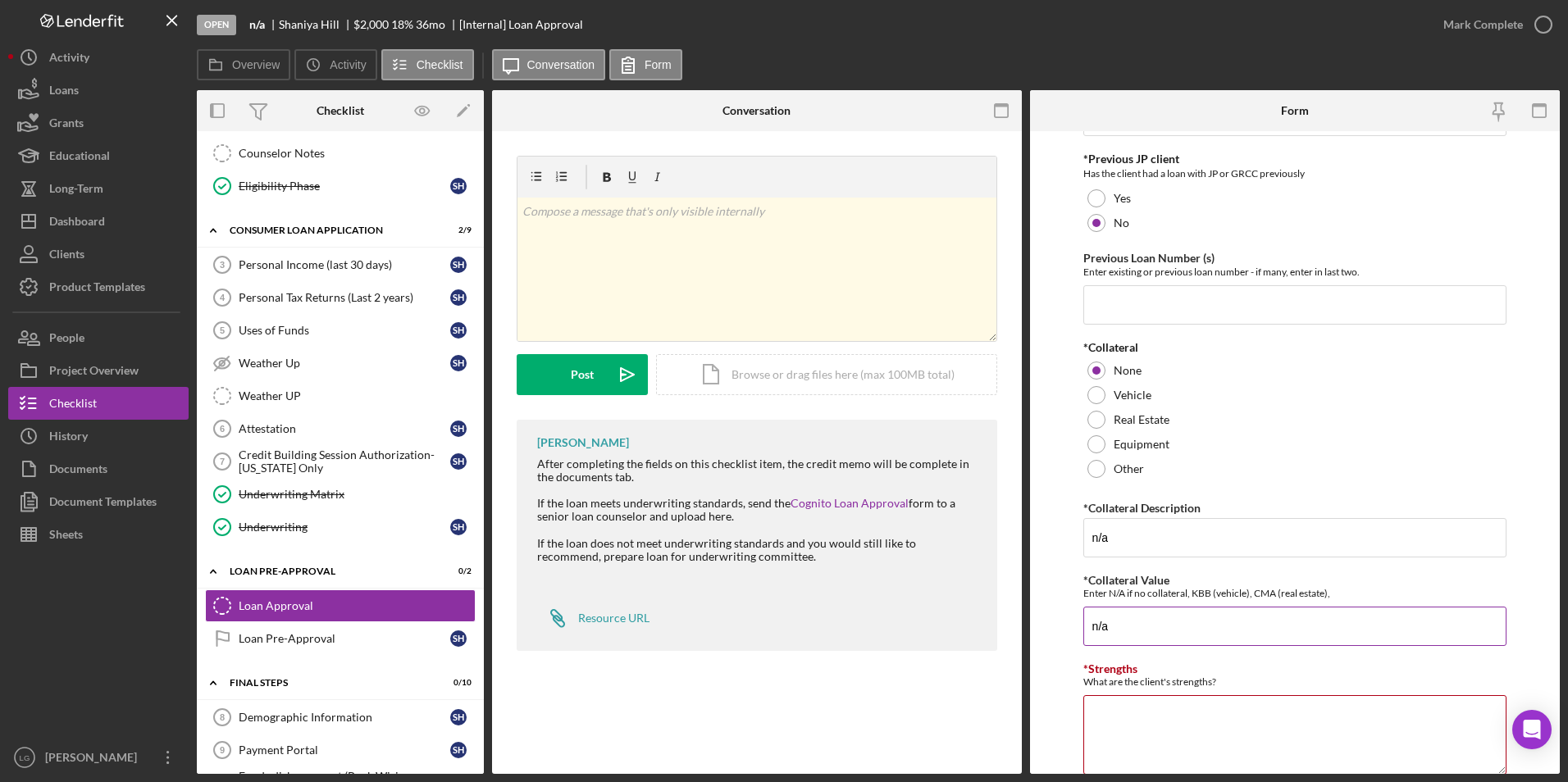
type input "n/a"
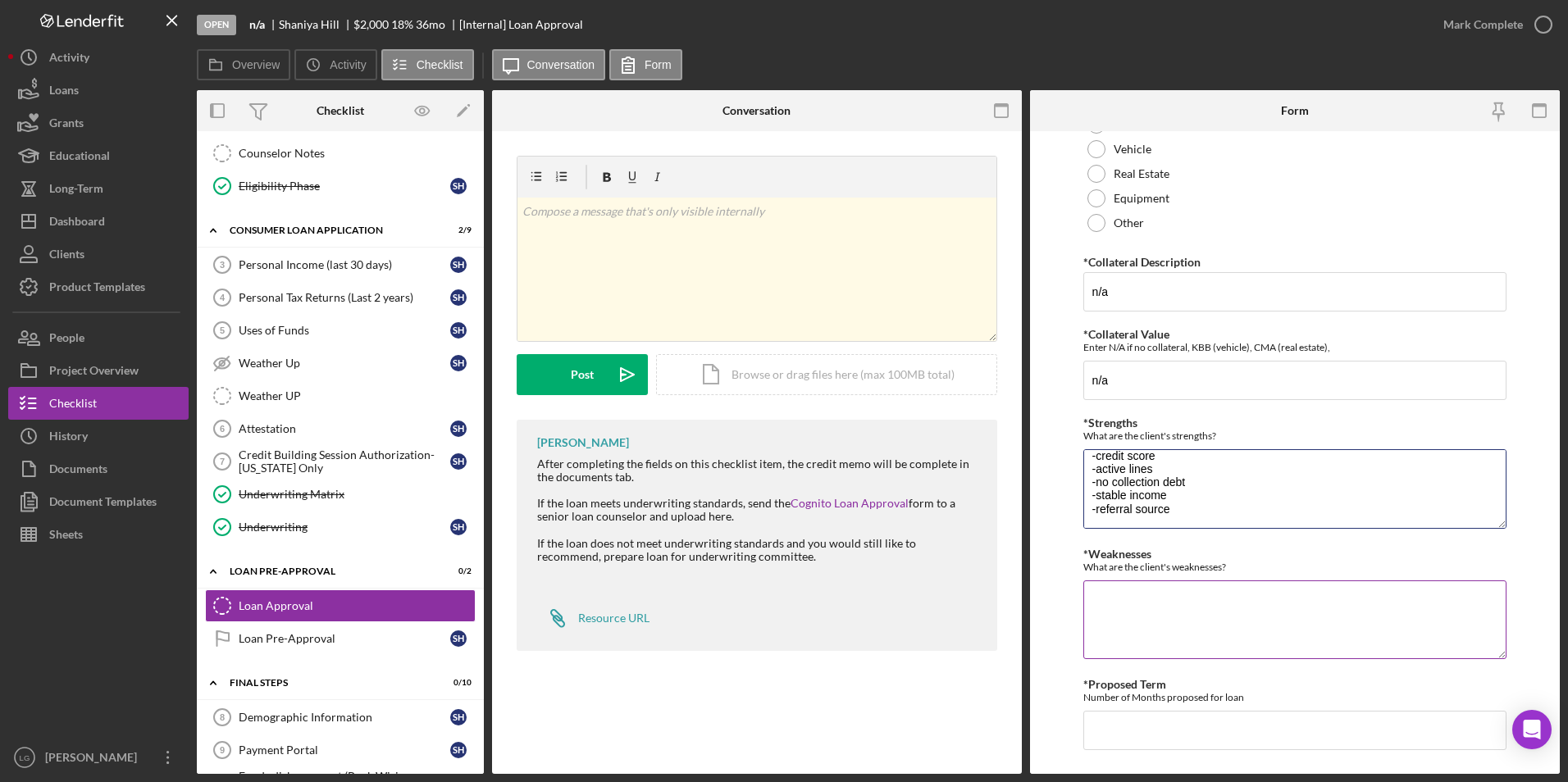
type textarea "-credit score -active lines -no collection debt -stable income -referral source"
click at [1142, 615] on textarea "*Weaknesses" at bounding box center [1295, 620] width 424 height 79
type textarea "-nn ostallemt line"
type input "48"
drag, startPoint x: 1098, startPoint y: 600, endPoint x: 1150, endPoint y: 611, distance: 53.2
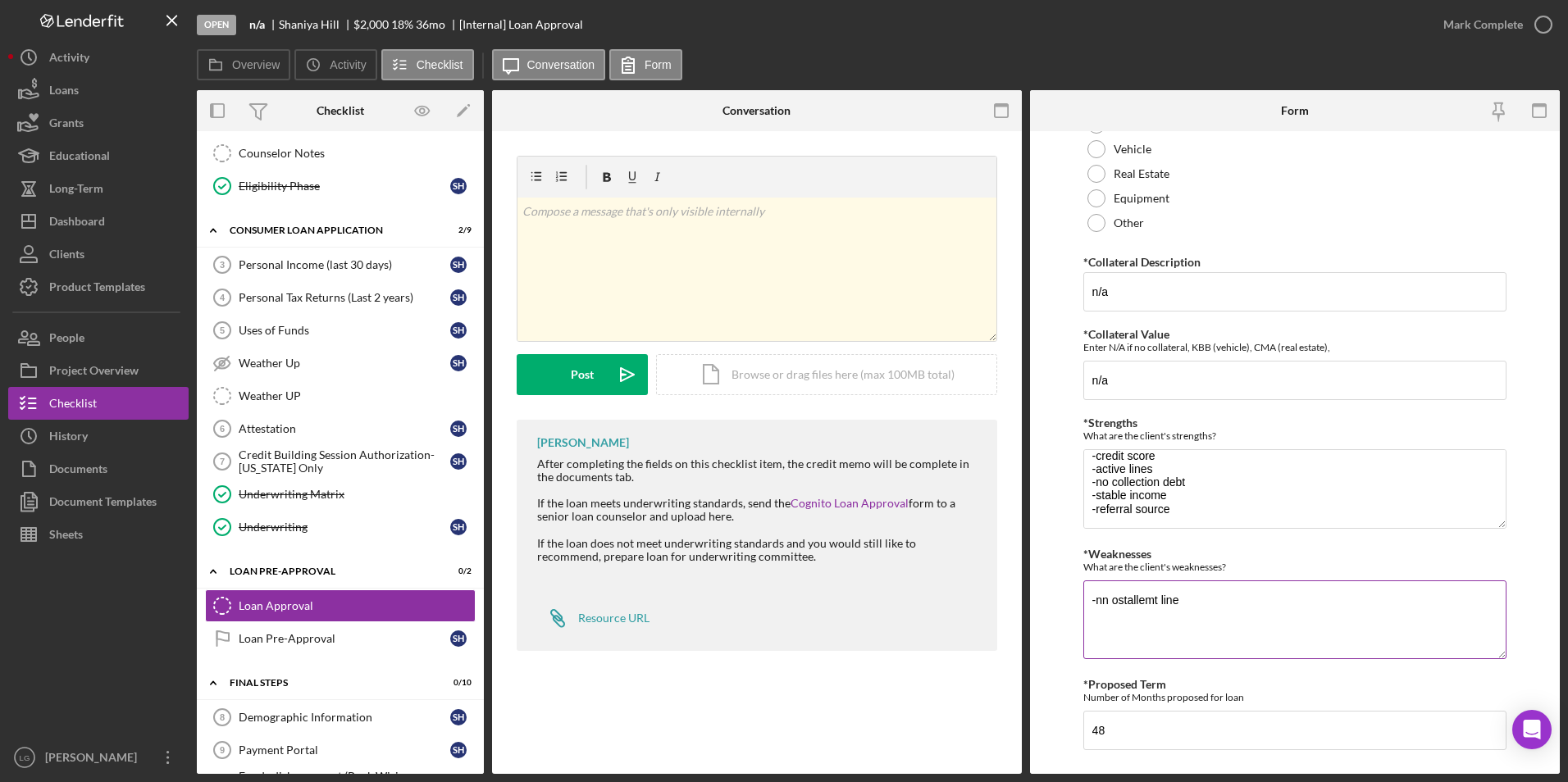
drag, startPoint x: 1134, startPoint y: 598, endPoint x: 1178, endPoint y: 600, distance: 44.0
click at [1200, 590] on textarea "-nn ostallemt line" at bounding box center [1295, 620] width 424 height 79
drag, startPoint x: 1104, startPoint y: 599, endPoint x: 1134, endPoint y: 627, distance: 41.0
click at [1147, 632] on textarea "-nn installment line" at bounding box center [1295, 620] width 424 height 79
click at [1111, 599] on textarea "-nn installment line" at bounding box center [1295, 620] width 424 height 79
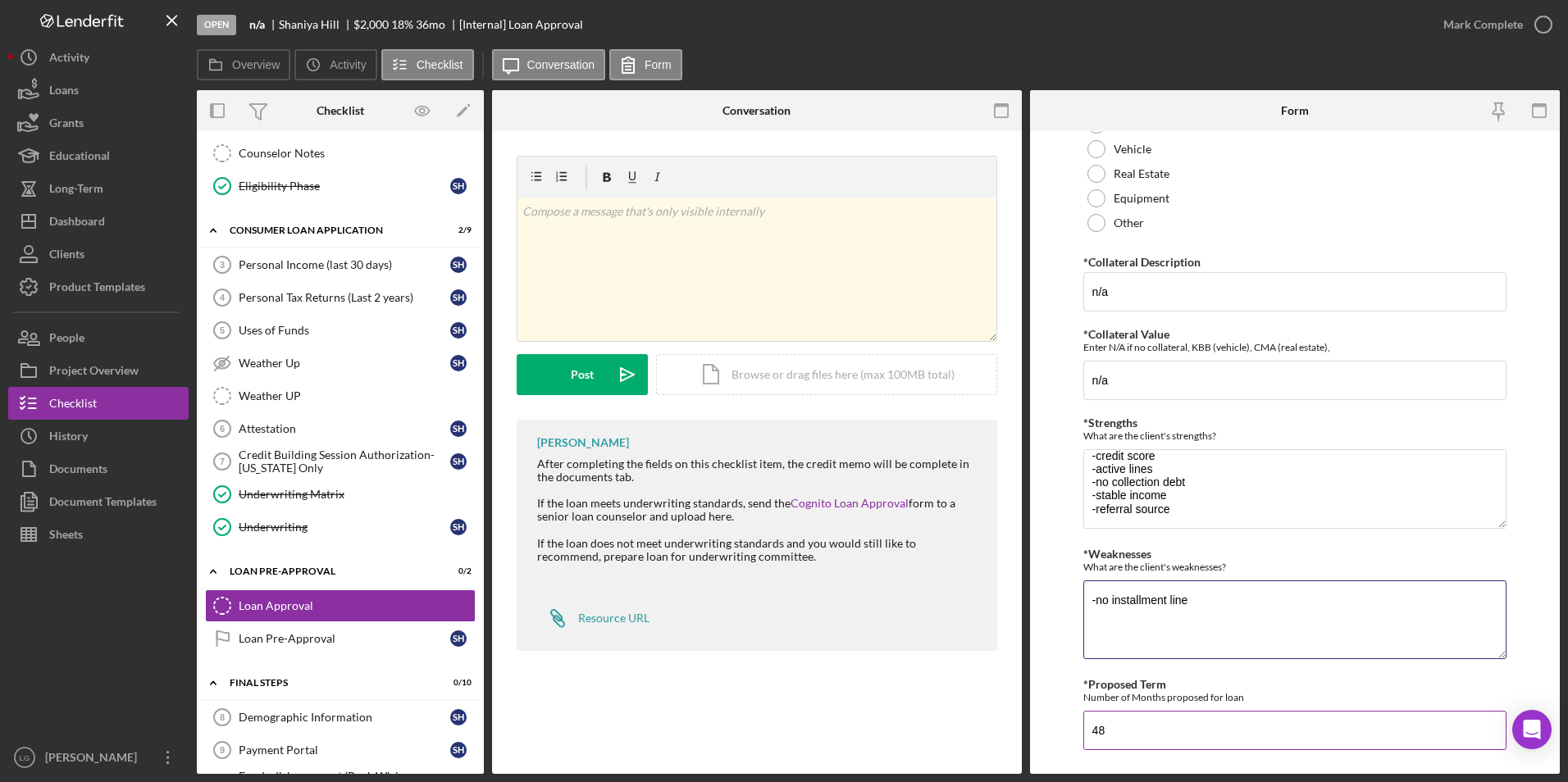
scroll to position [446, 0]
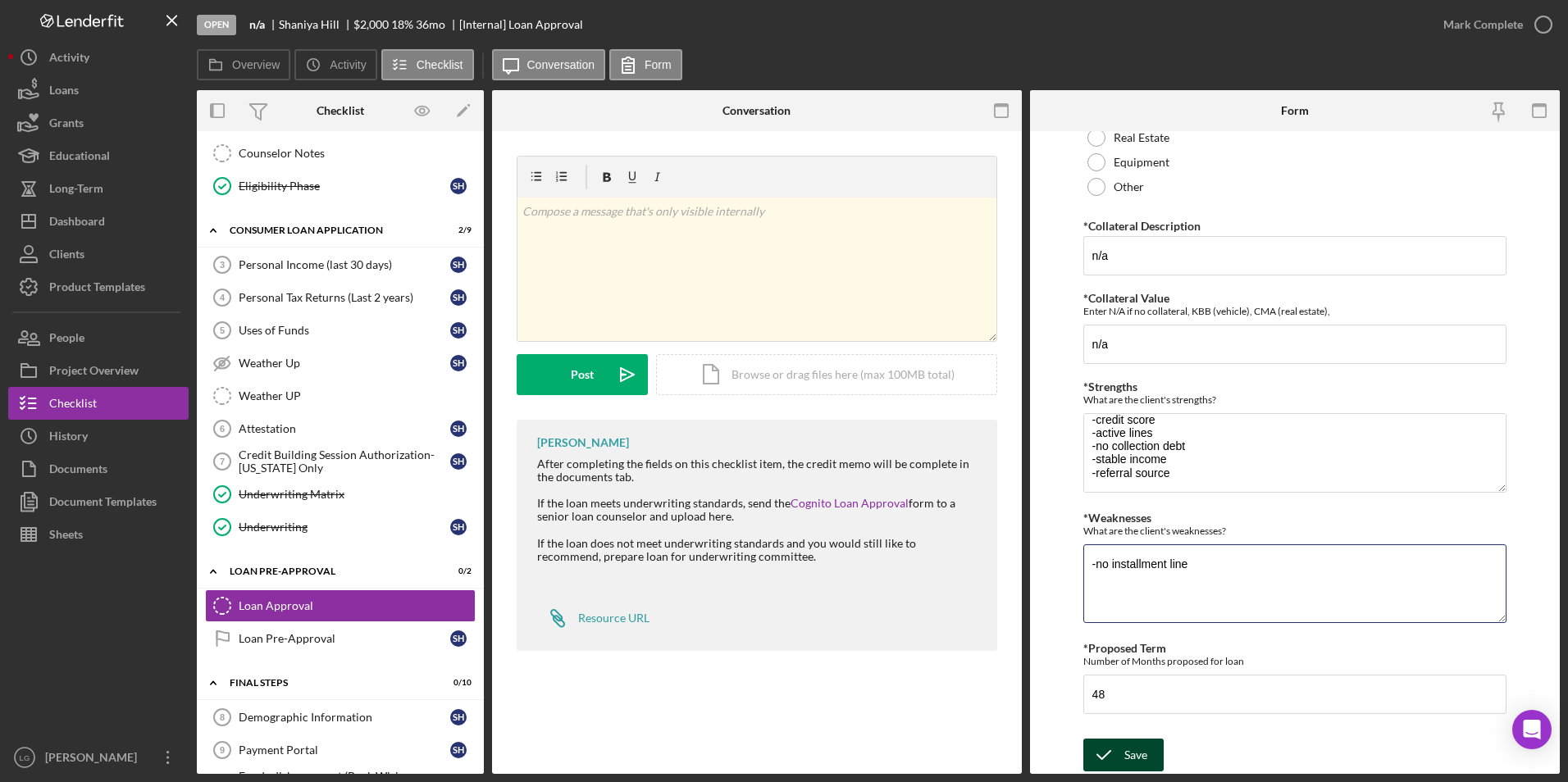
type textarea "-no installment line"
click at [1094, 765] on icon "submit" at bounding box center [1104, 755] width 41 height 41
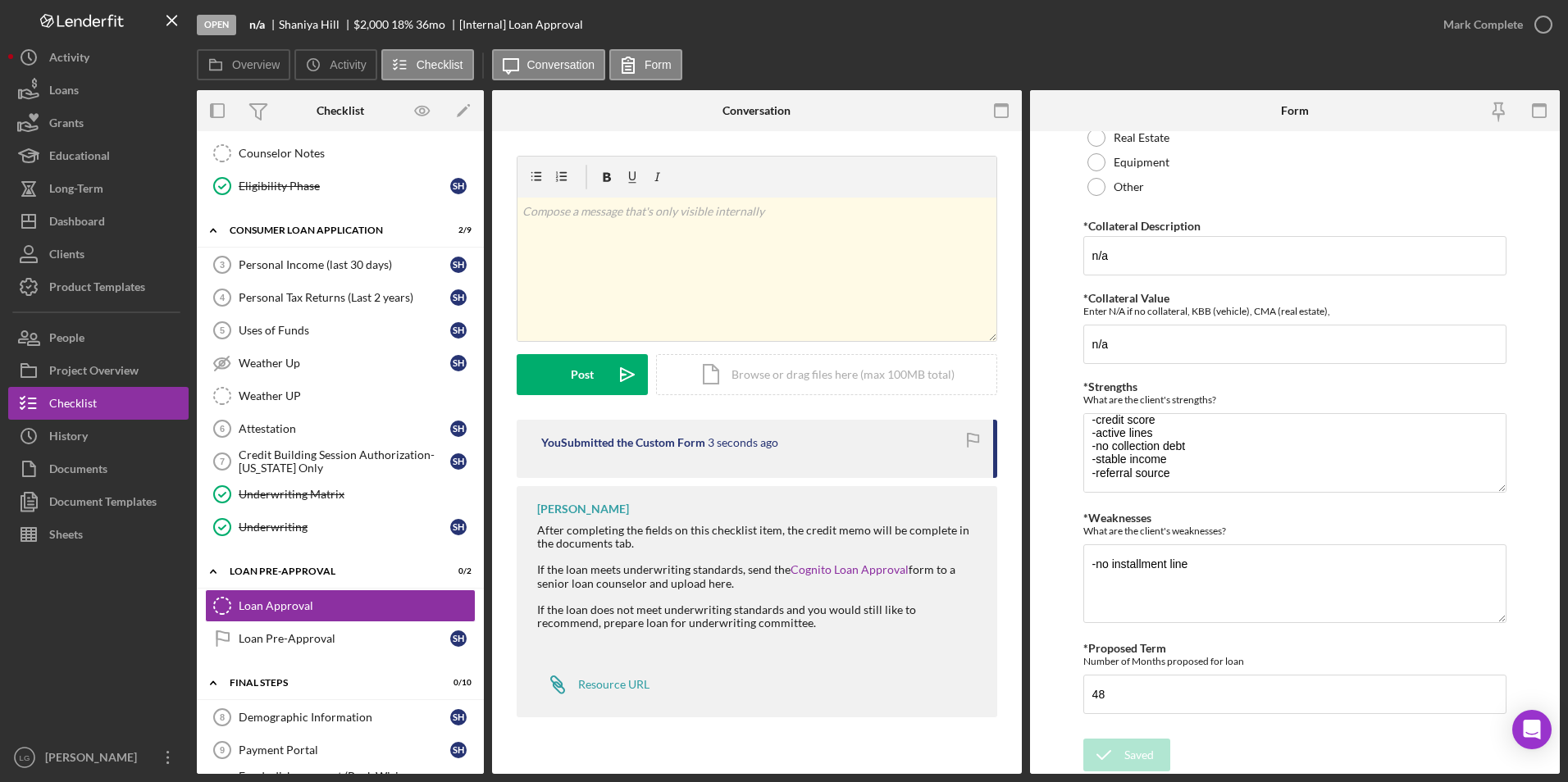
click at [1471, 30] on div "Saved" at bounding box center [1423, 49] width 263 height 72
click at [1471, 27] on div "Mark Complete" at bounding box center [1483, 24] width 79 height 33
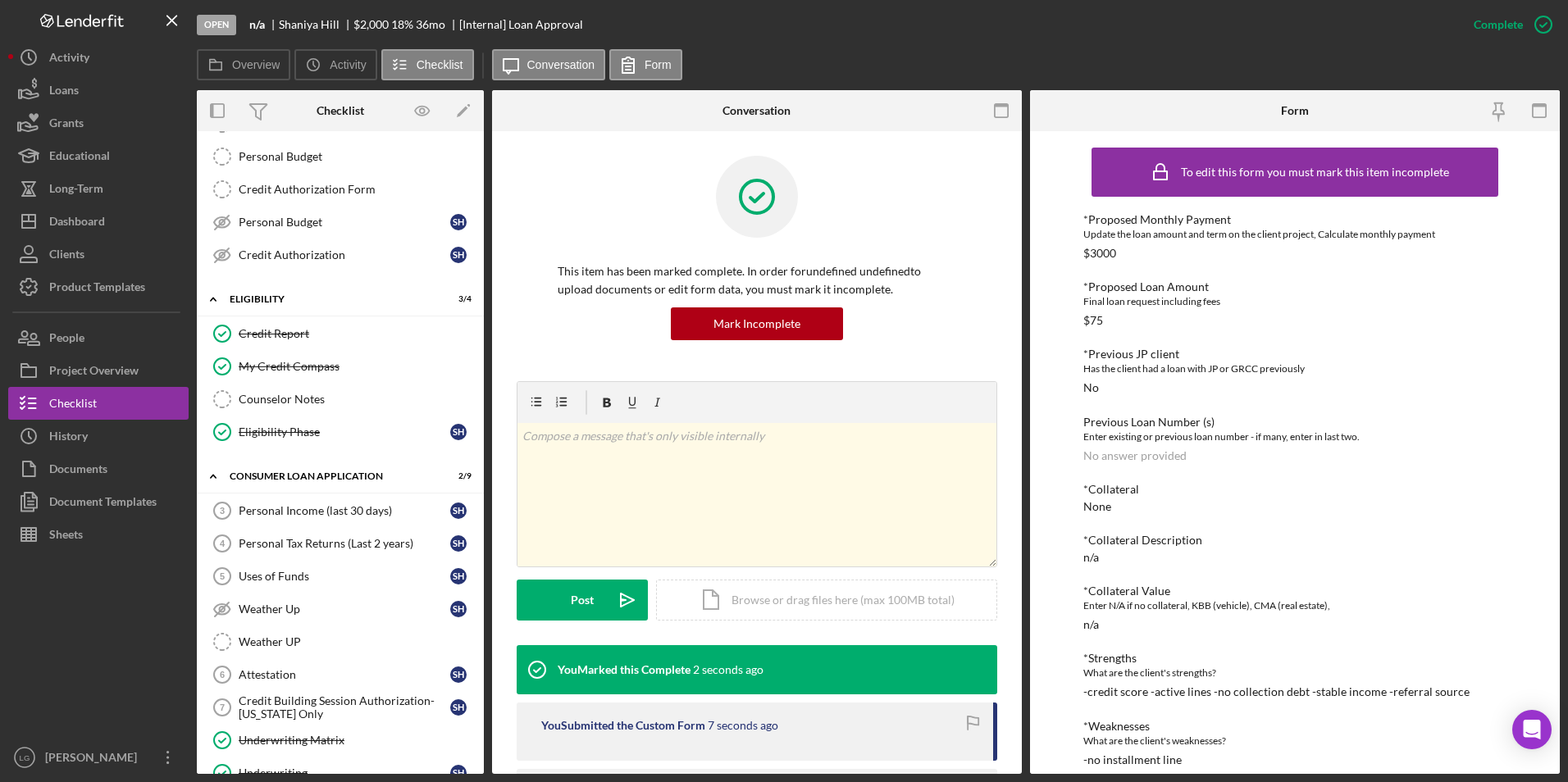
scroll to position [0, 0]
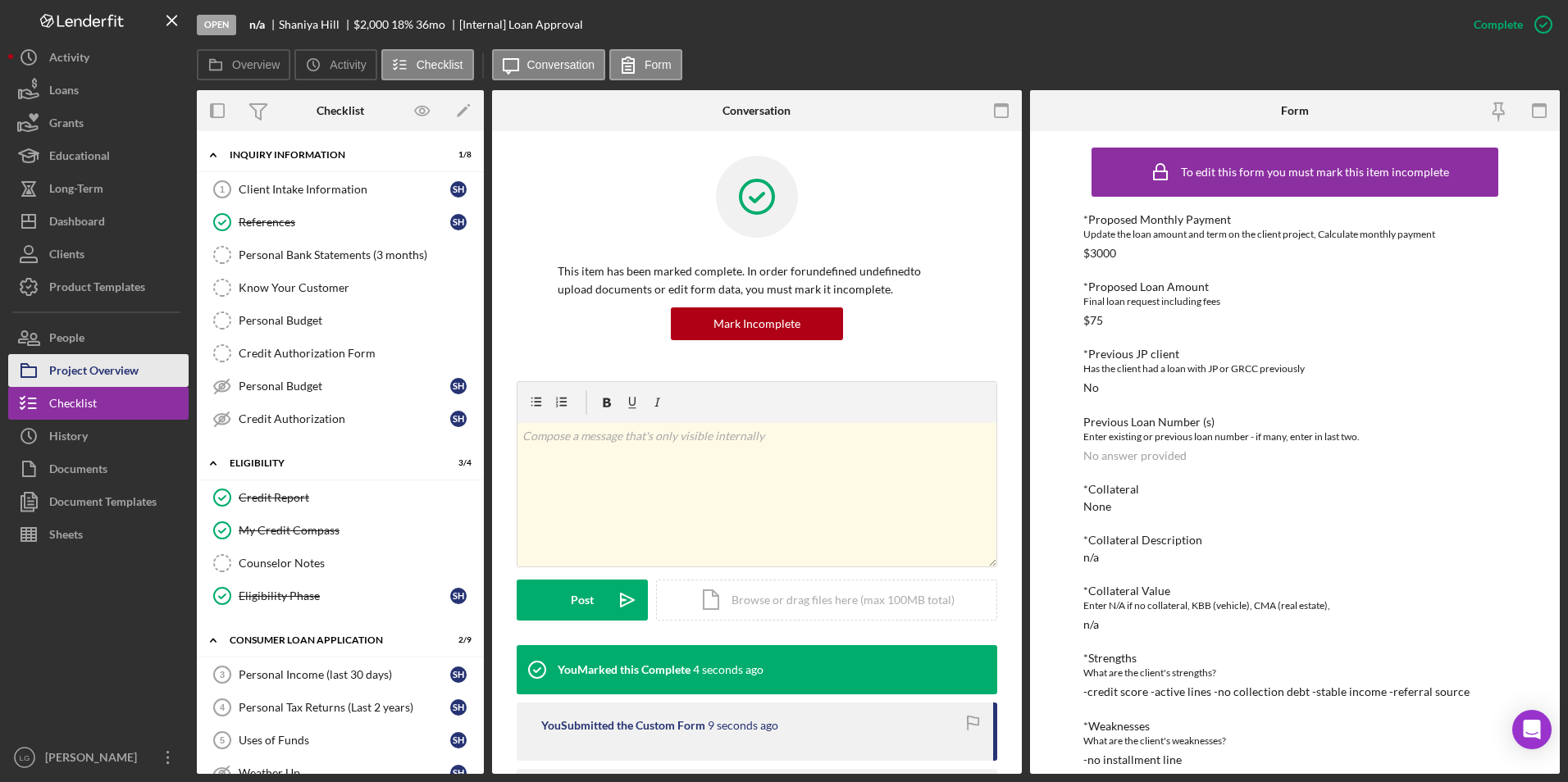
click at [115, 375] on div "Project Overview" at bounding box center [94, 373] width 90 height 37
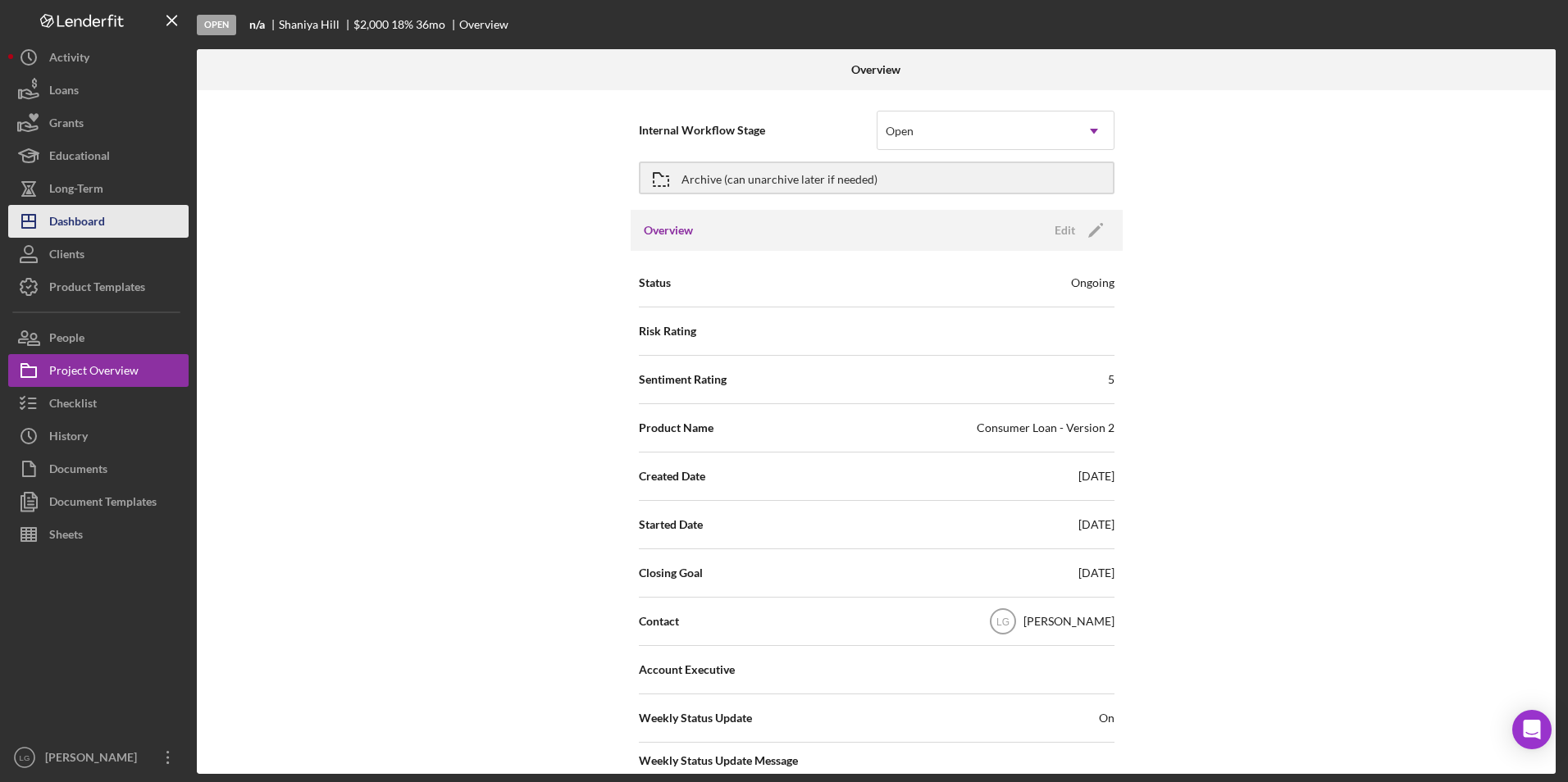
click at [47, 215] on icon "Icon/Dashboard" at bounding box center [28, 221] width 41 height 41
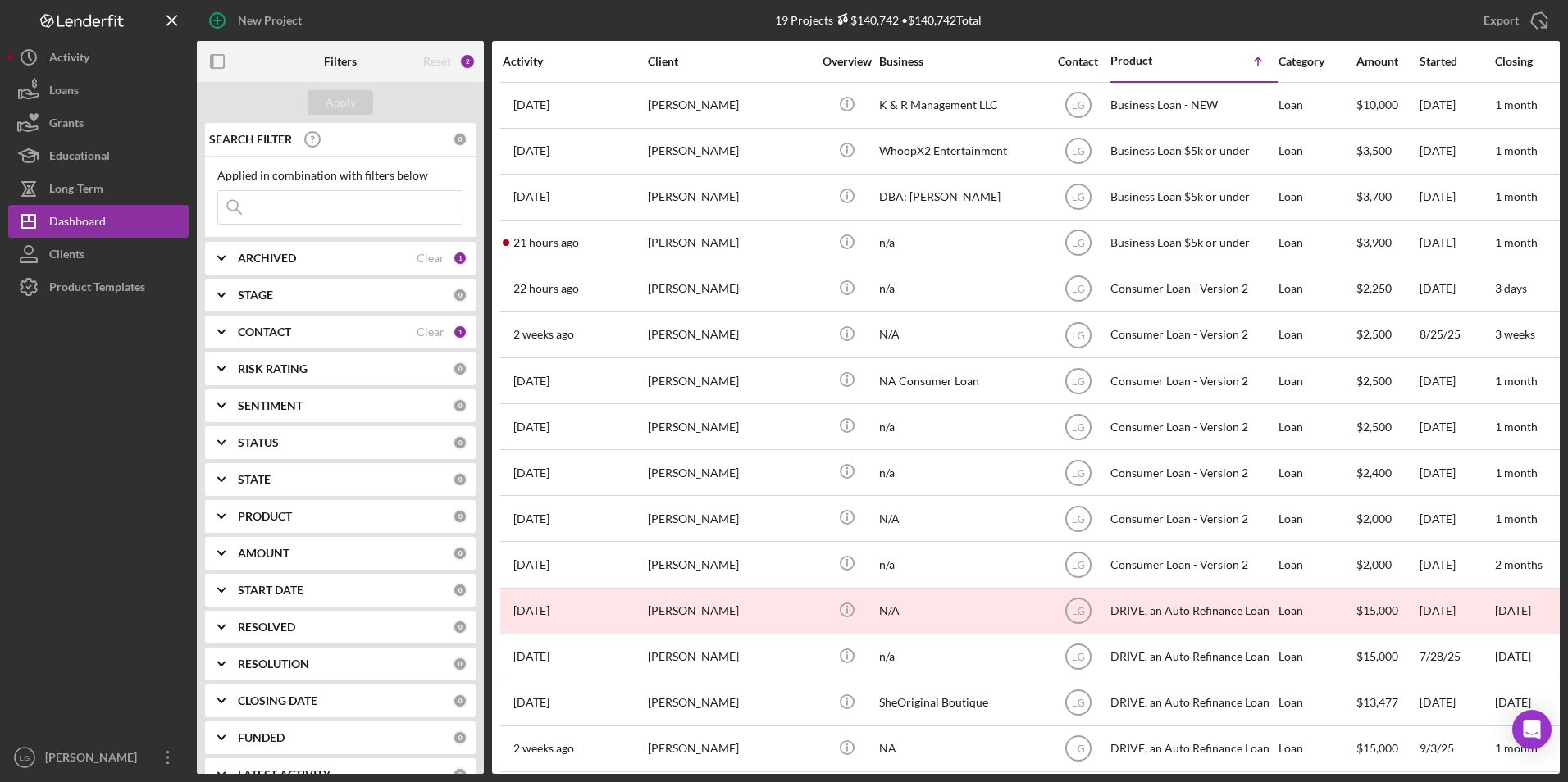
click at [63, 262] on div "Clients" at bounding box center [67, 256] width 36 height 37
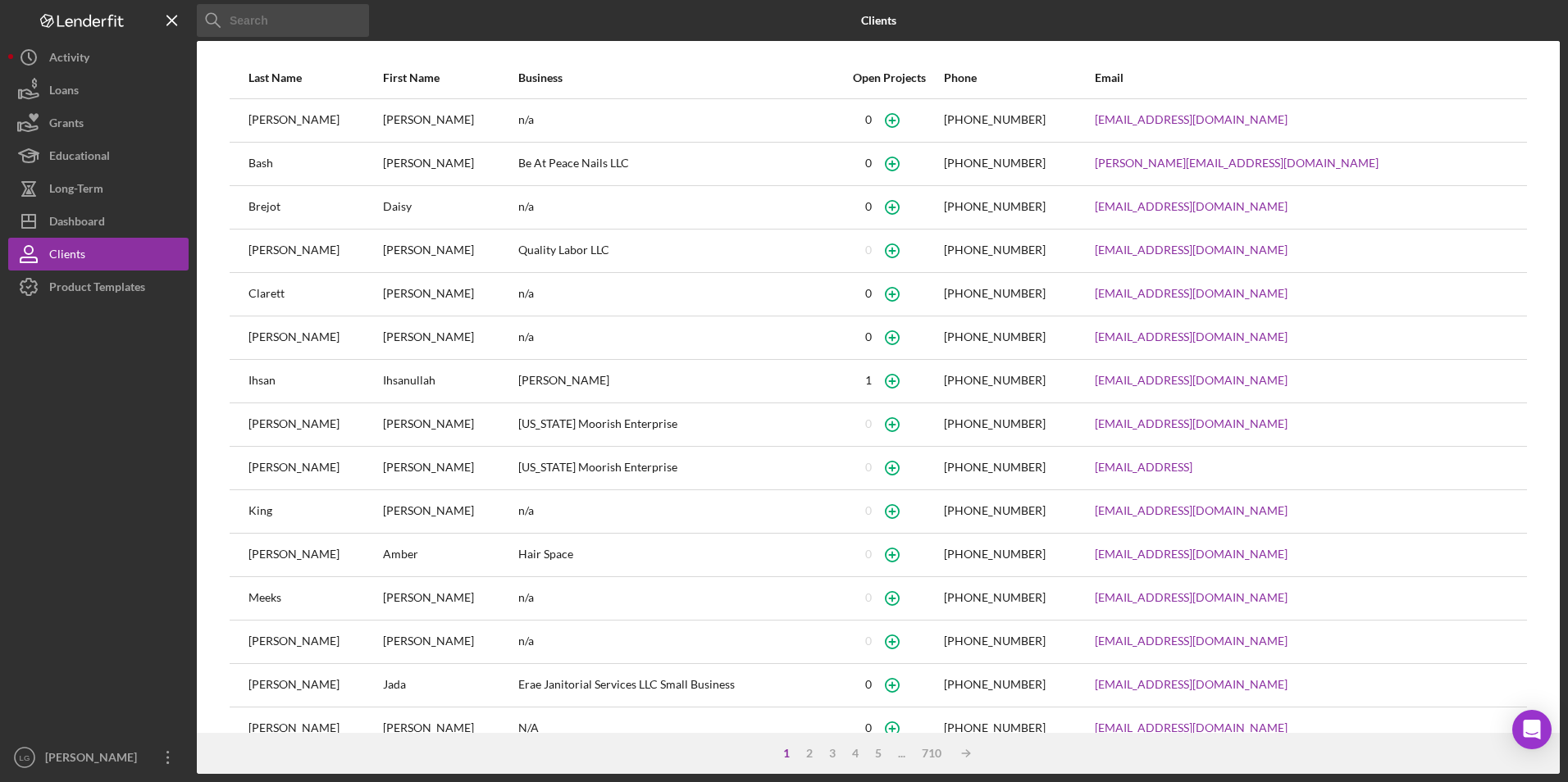
click at [305, 30] on input at bounding box center [283, 20] width 172 height 33
type input "h"
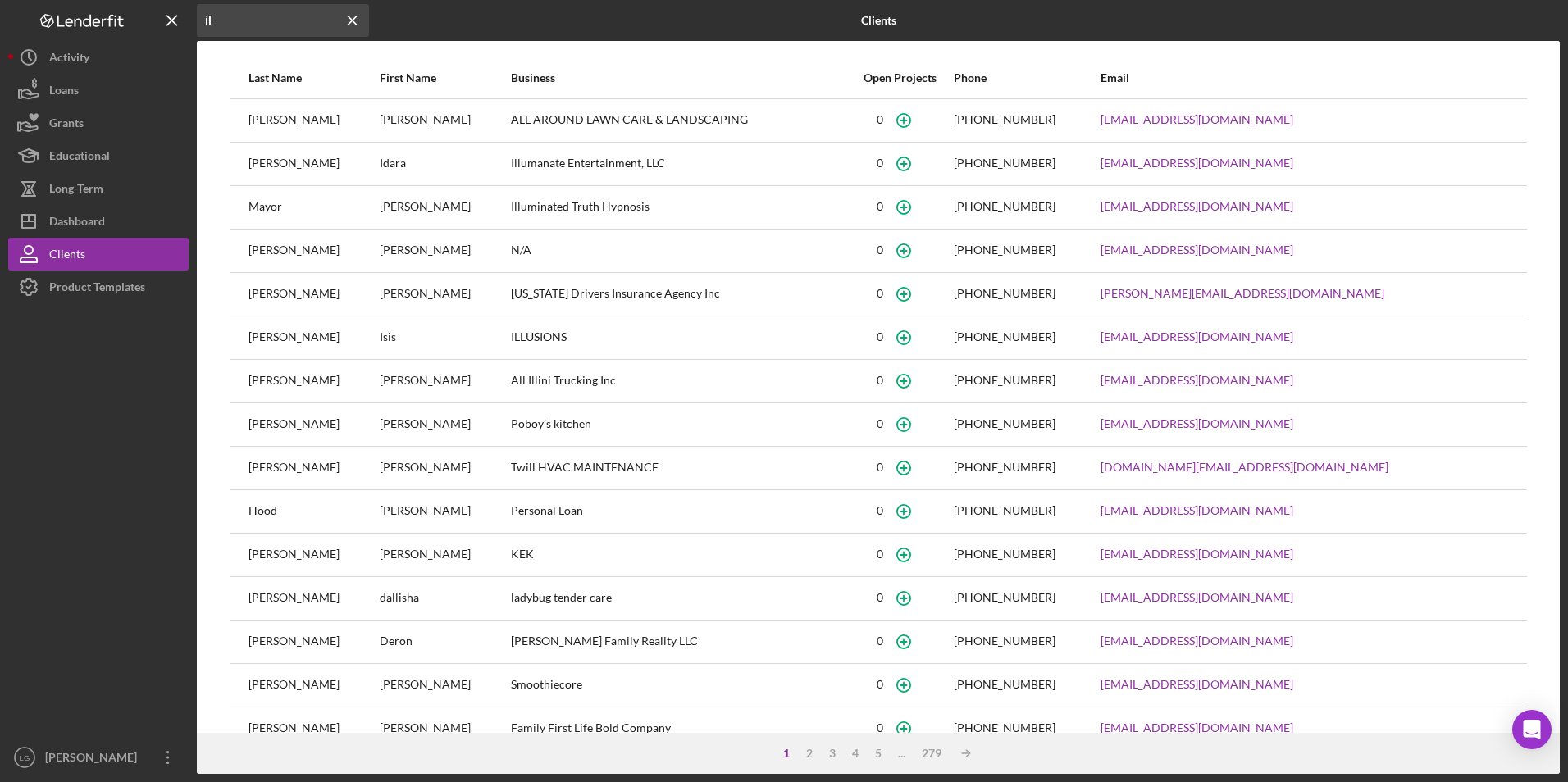
type input "i"
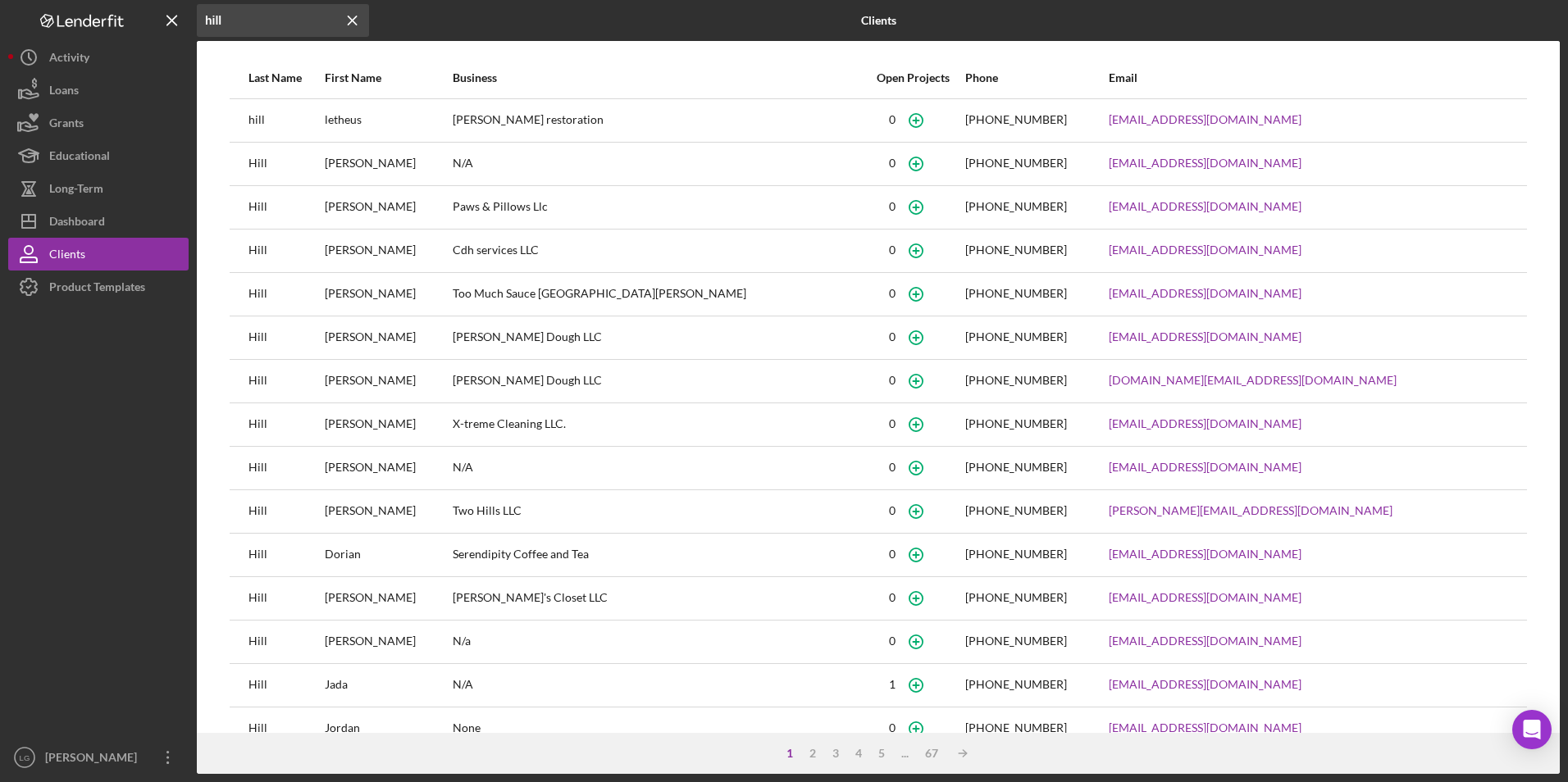
scroll to position [35, 0]
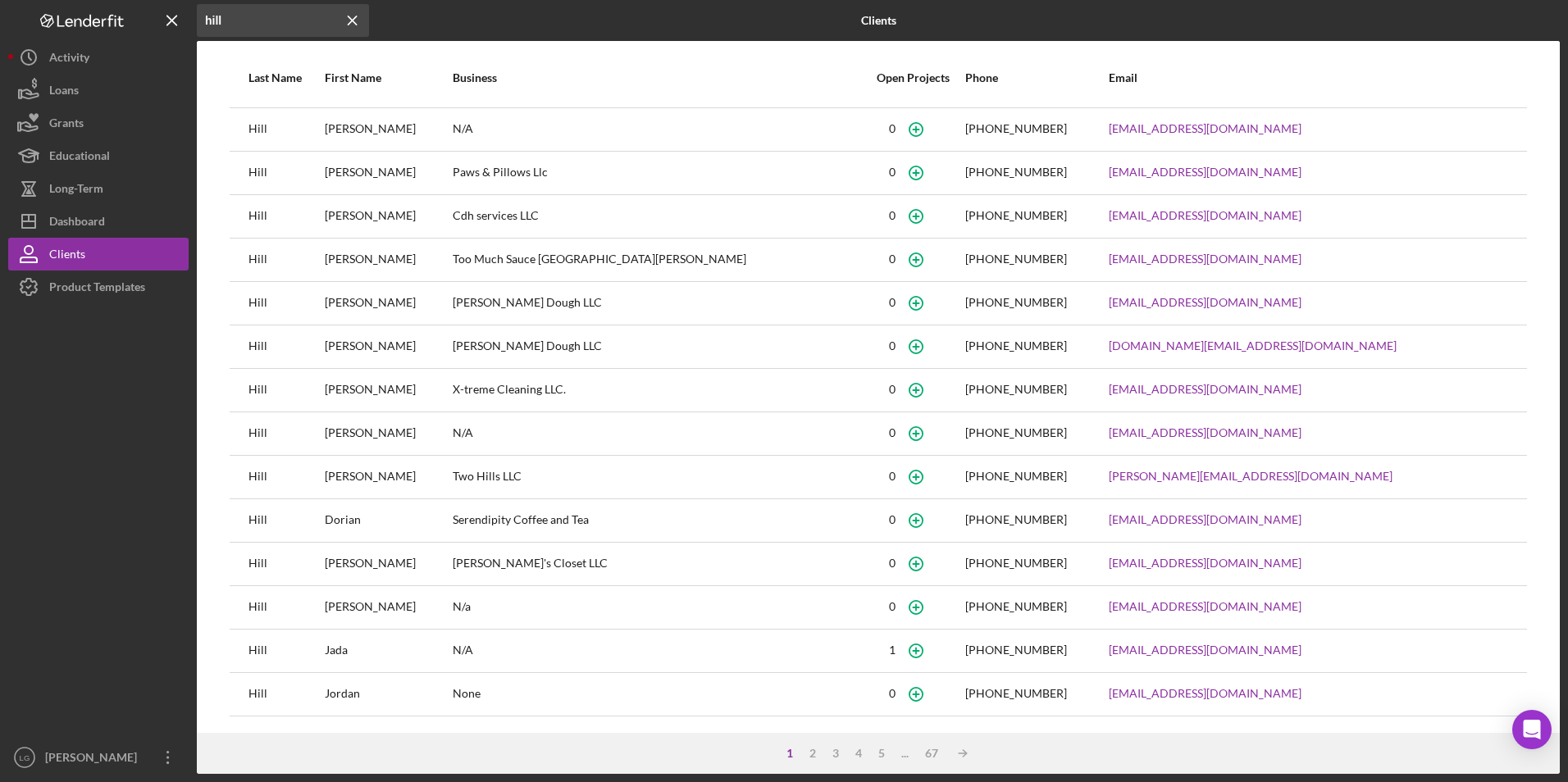
click at [208, 19] on input "hill" at bounding box center [283, 20] width 172 height 33
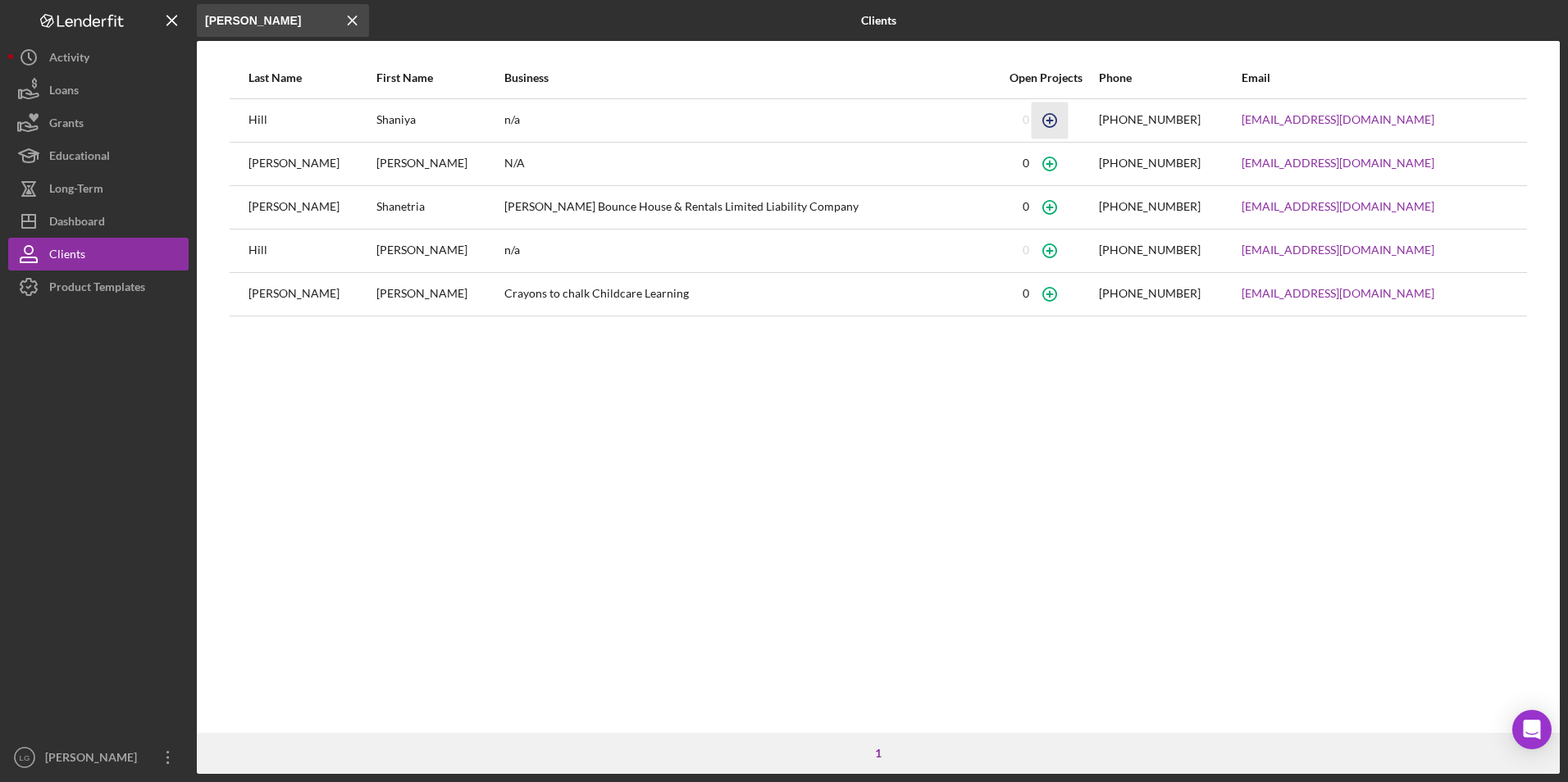
type input "[PERSON_NAME]"
click at [1049, 114] on circle "button" at bounding box center [1050, 120] width 14 height 14
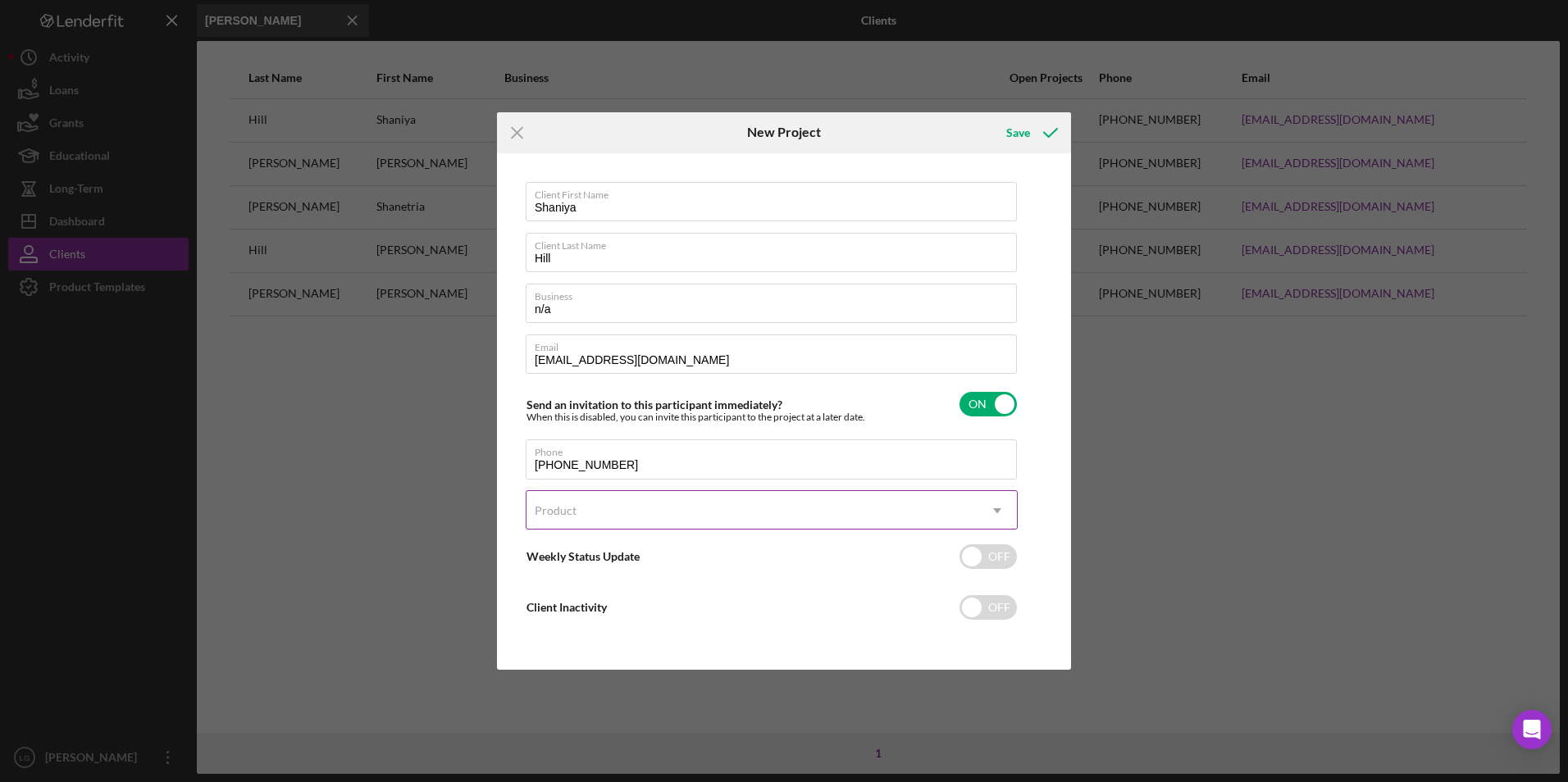
click at [601, 509] on div "Product" at bounding box center [751, 511] width 451 height 38
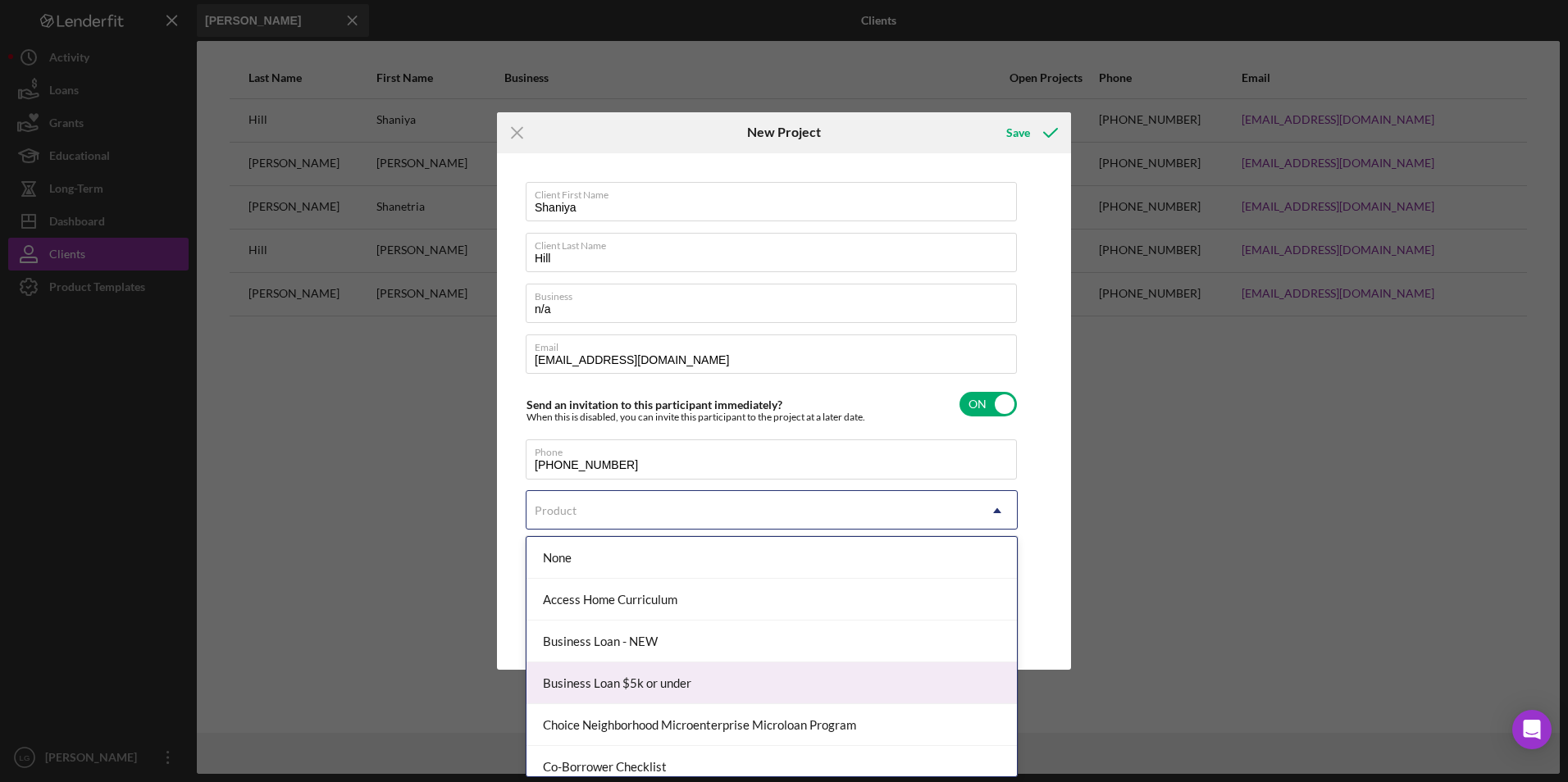
click at [584, 685] on div "Business Loan $5k or under" at bounding box center [771, 683] width 490 height 42
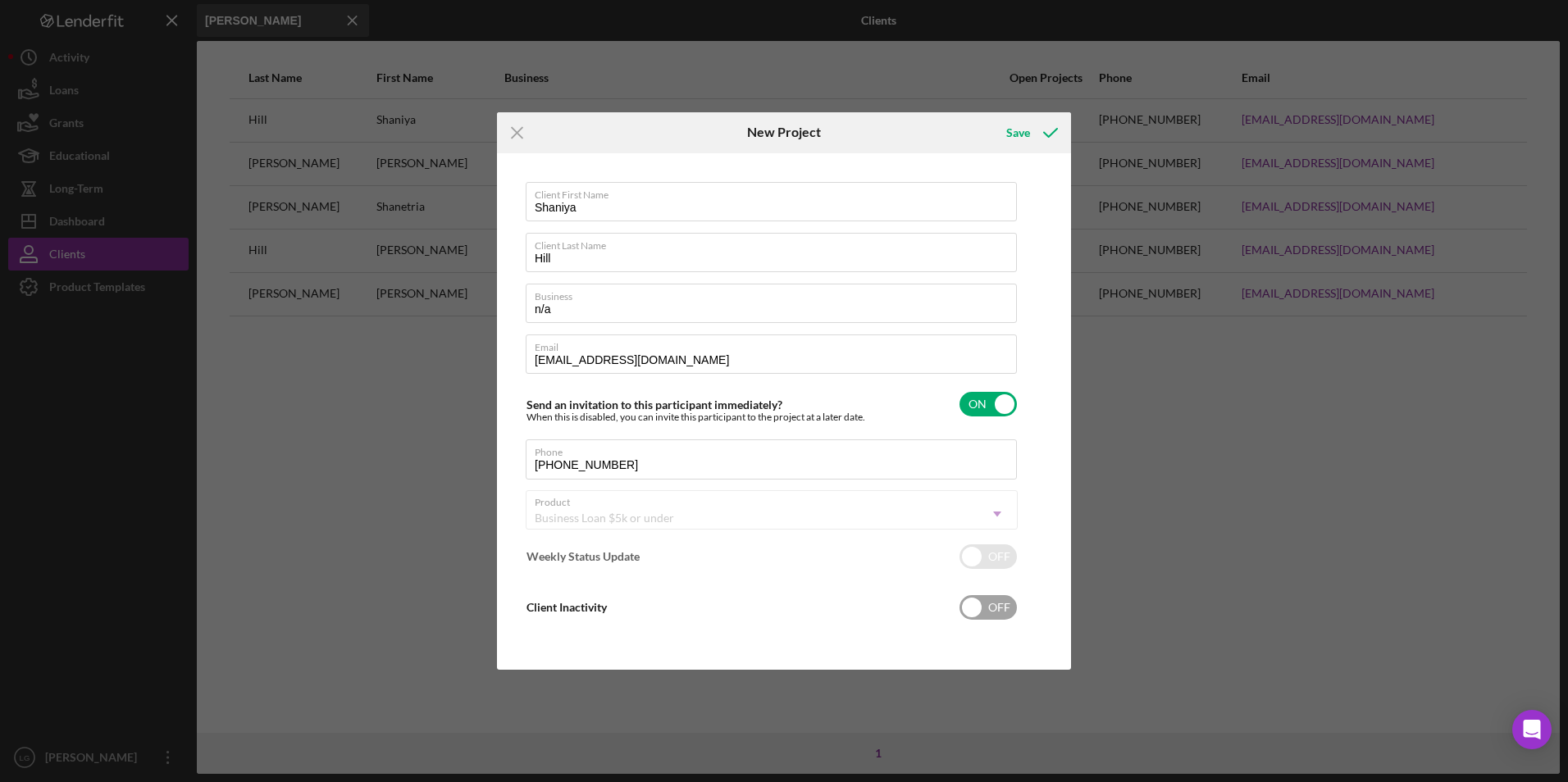
checkbox input "true"
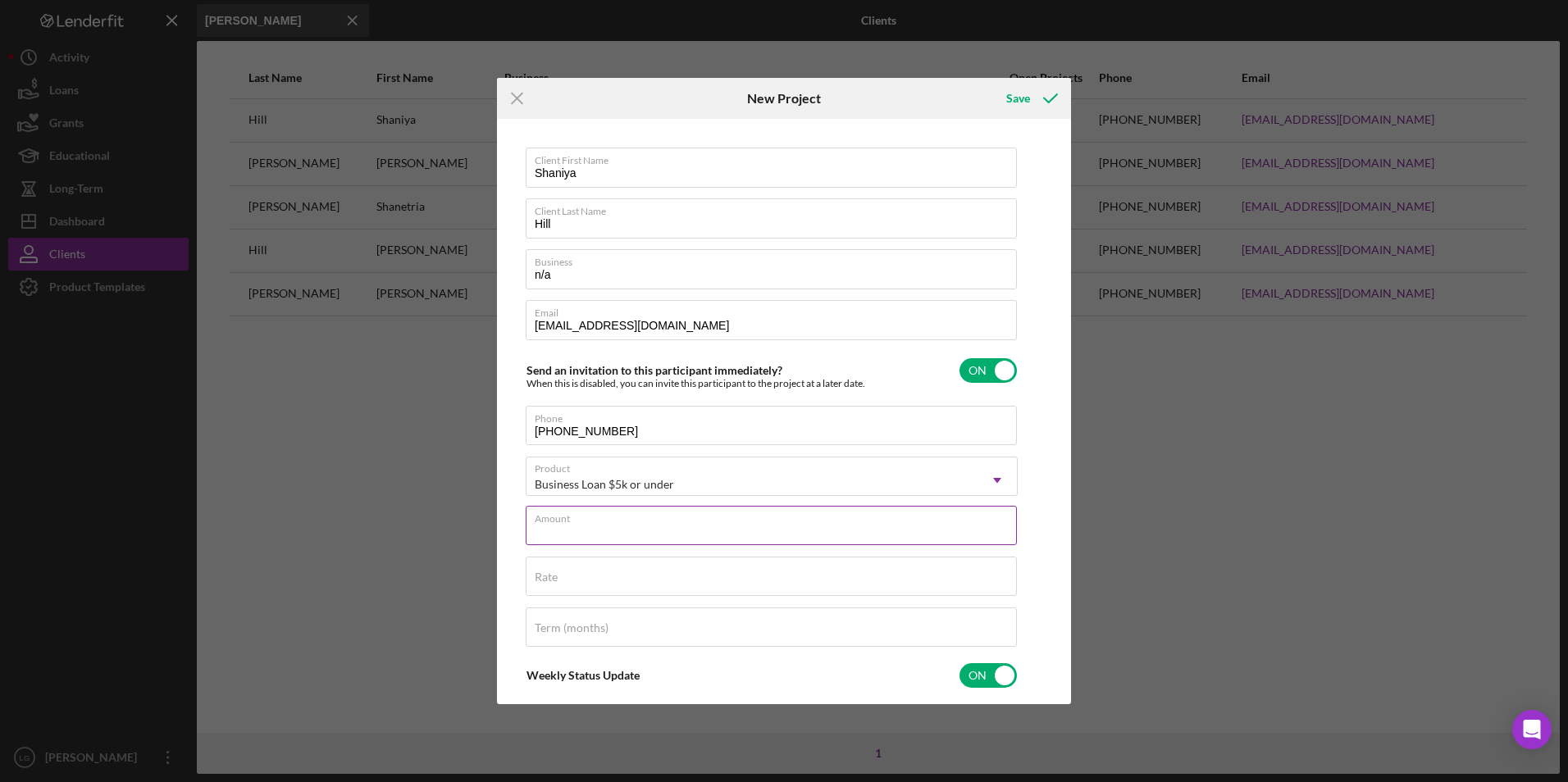
click at [616, 541] on input "Amount" at bounding box center [770, 525] width 491 height 40
type input "$3,000"
type input "8.500%"
type input "48"
click at [1019, 96] on div "Save" at bounding box center [1018, 98] width 24 height 33
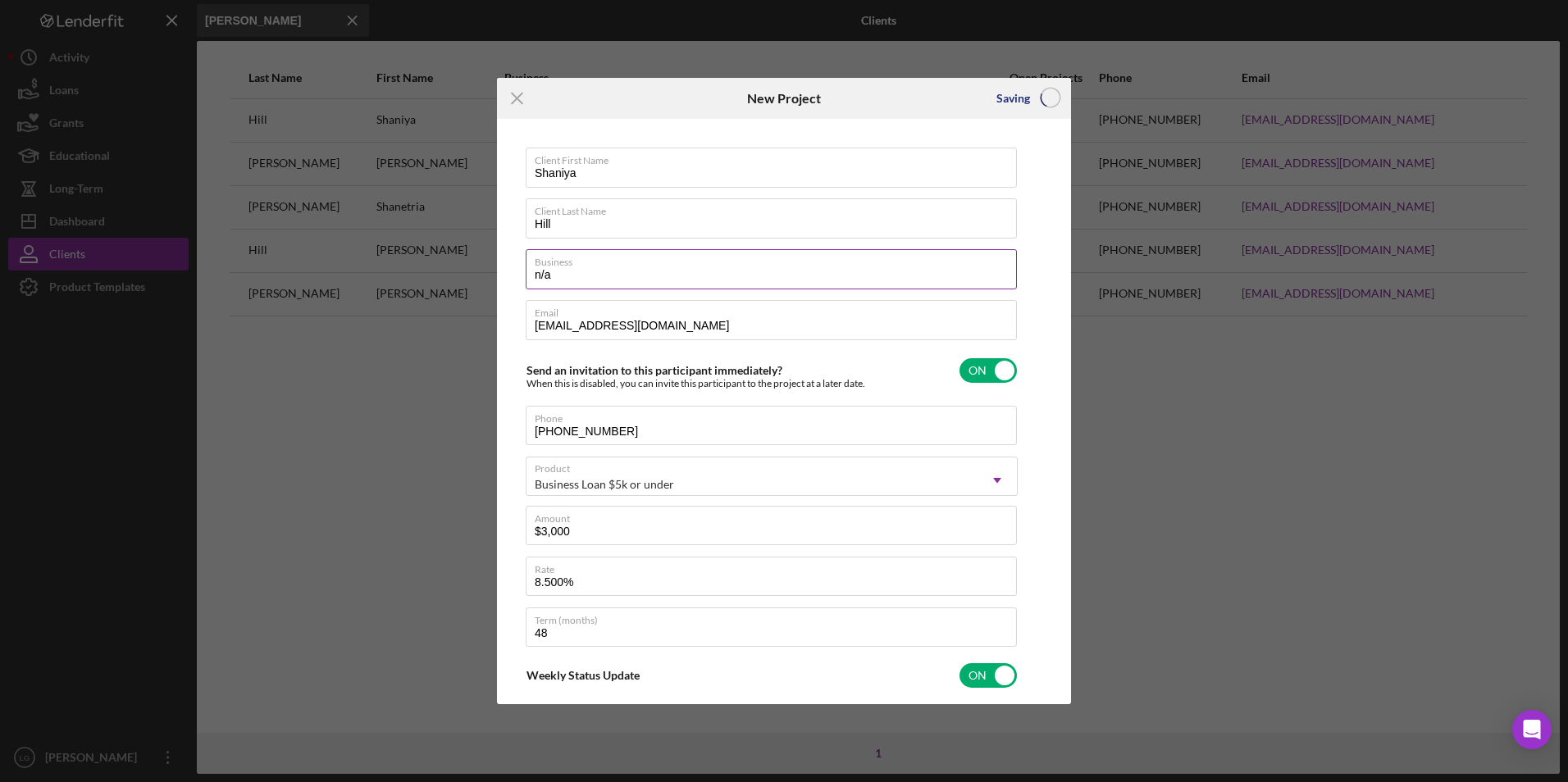
checkbox input "false"
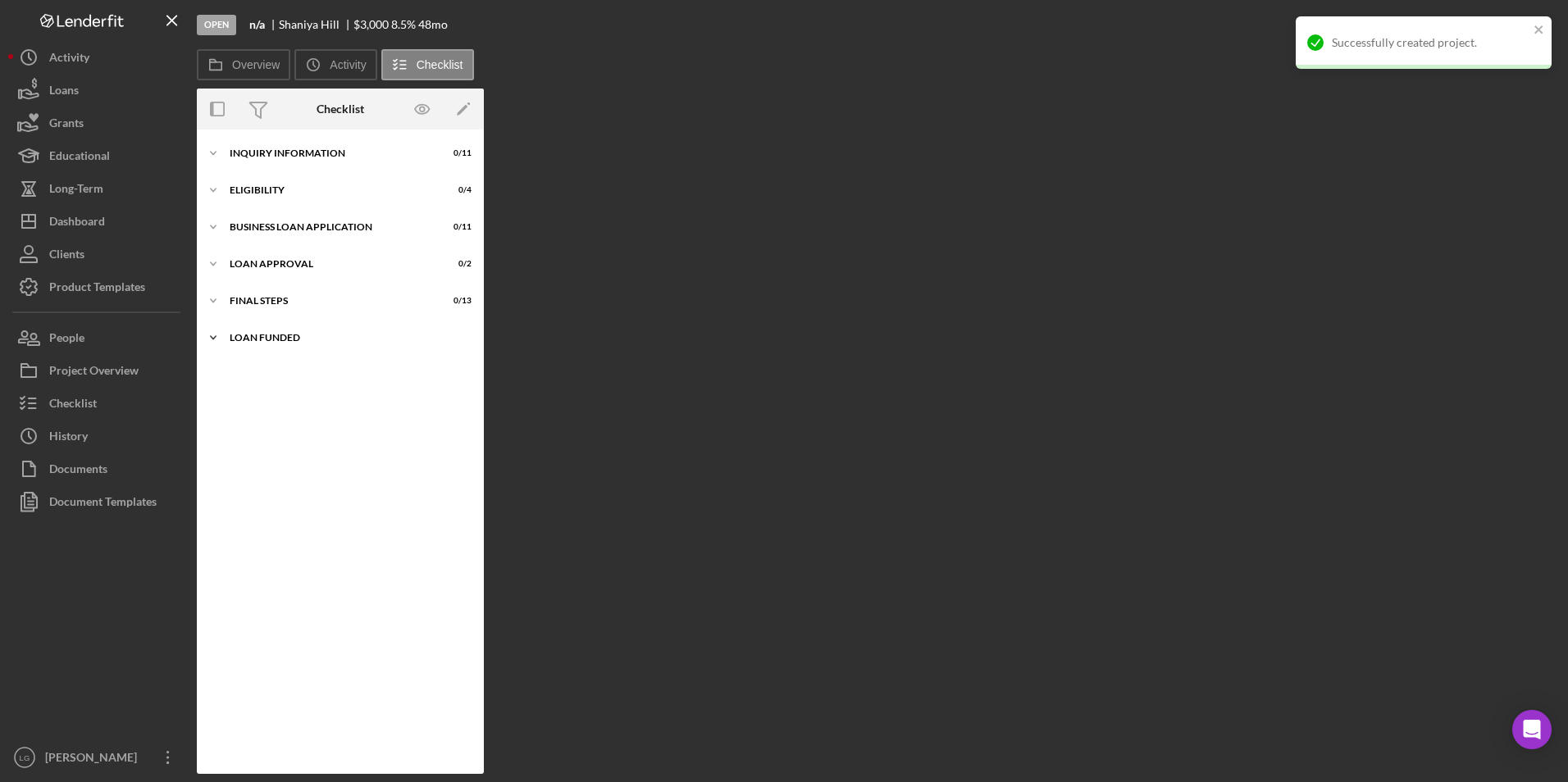
click at [226, 335] on icon "Icon/Expander" at bounding box center [213, 338] width 33 height 33
click at [238, 302] on div "Final Steps" at bounding box center [347, 301] width 234 height 10
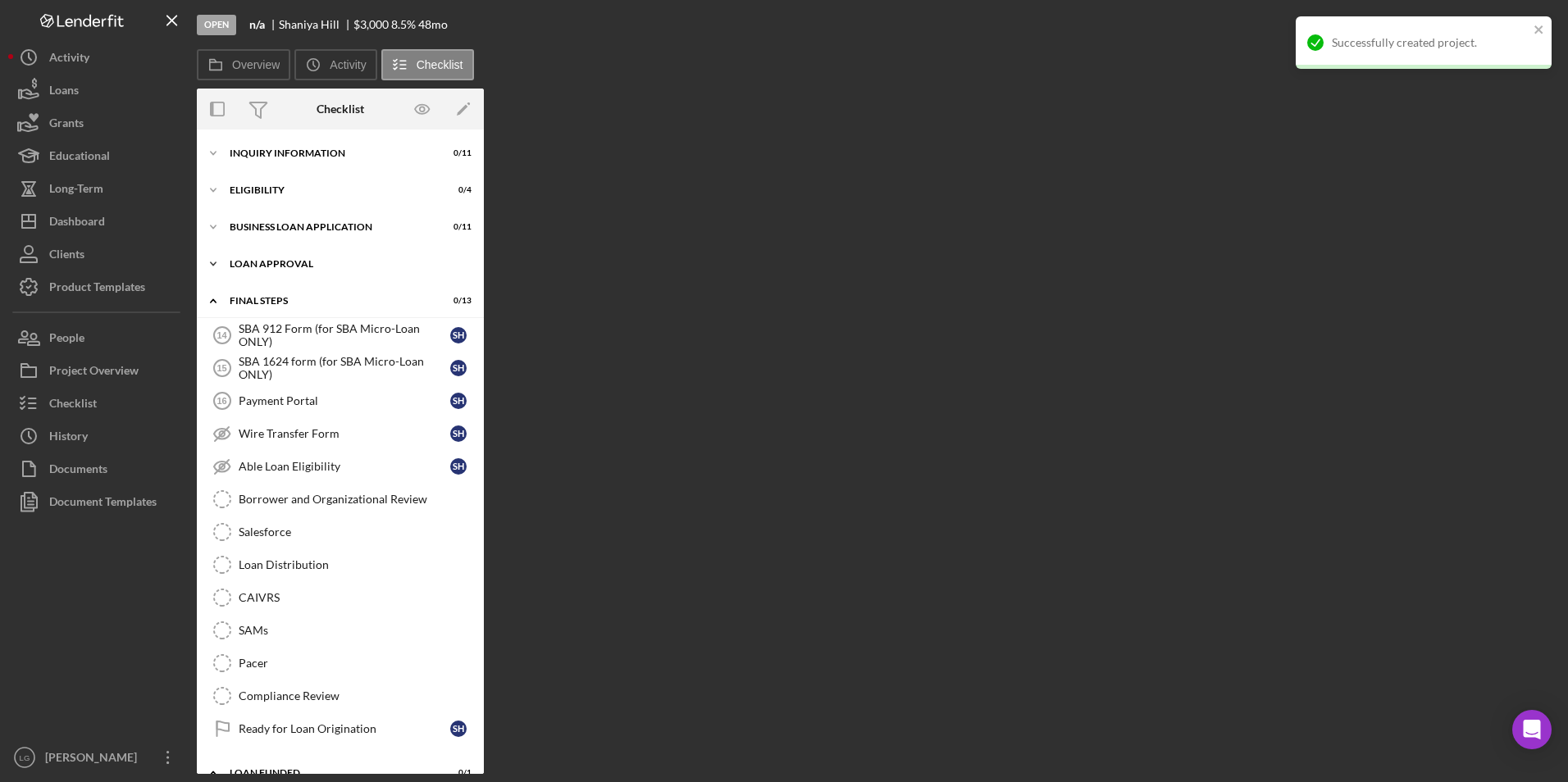
click at [241, 264] on div "Icon/Expander Loan Approval 0 / 2" at bounding box center [340, 264] width 287 height 33
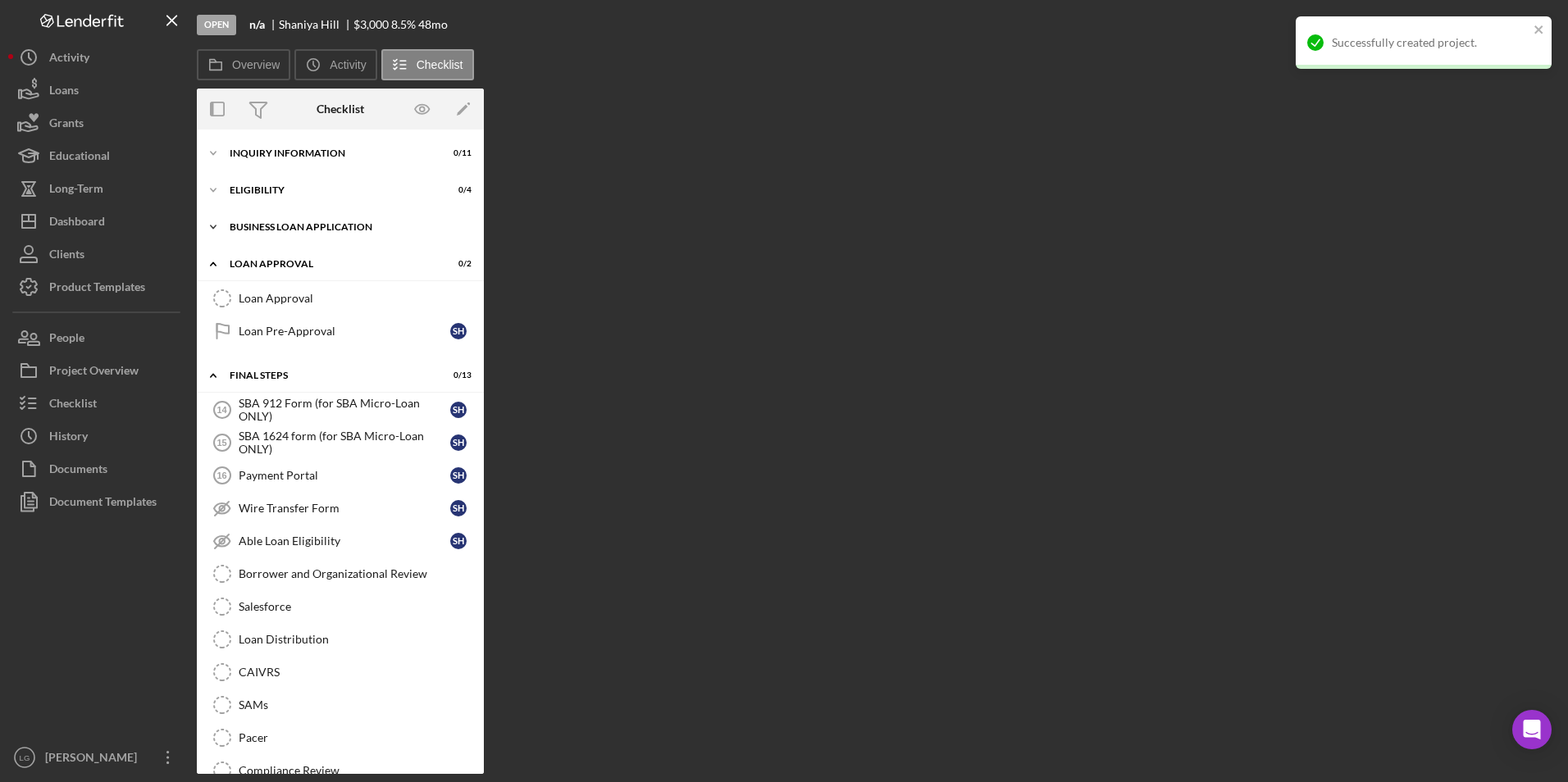
click at [248, 224] on div "BUSINESS LOAN APPLICATION" at bounding box center [347, 227] width 234 height 10
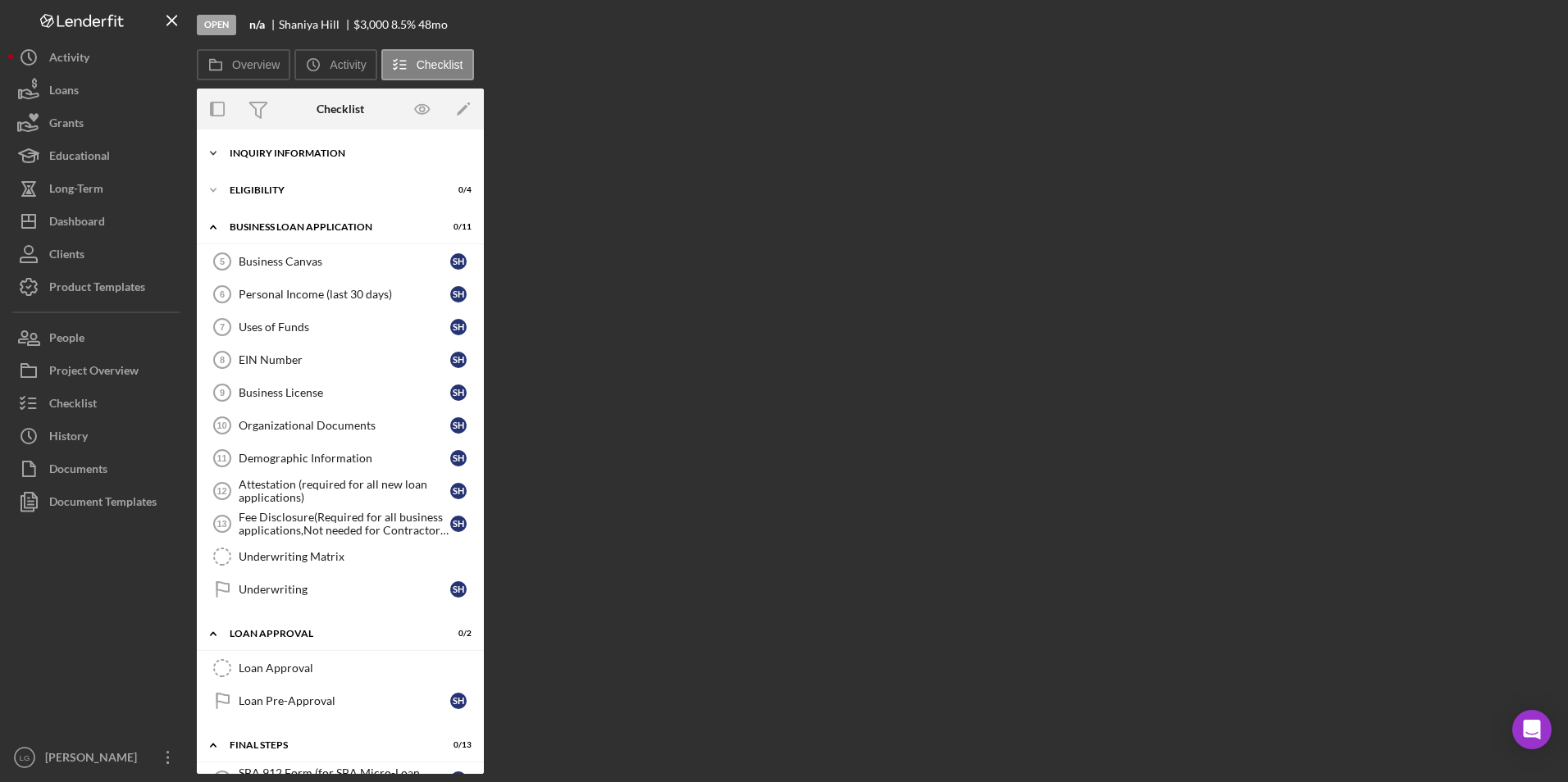
drag, startPoint x: 248, startPoint y: 187, endPoint x: 252, endPoint y: 150, distance: 37.2
click at [249, 185] on div "Eligibility" at bounding box center [330, 190] width 201 height 10
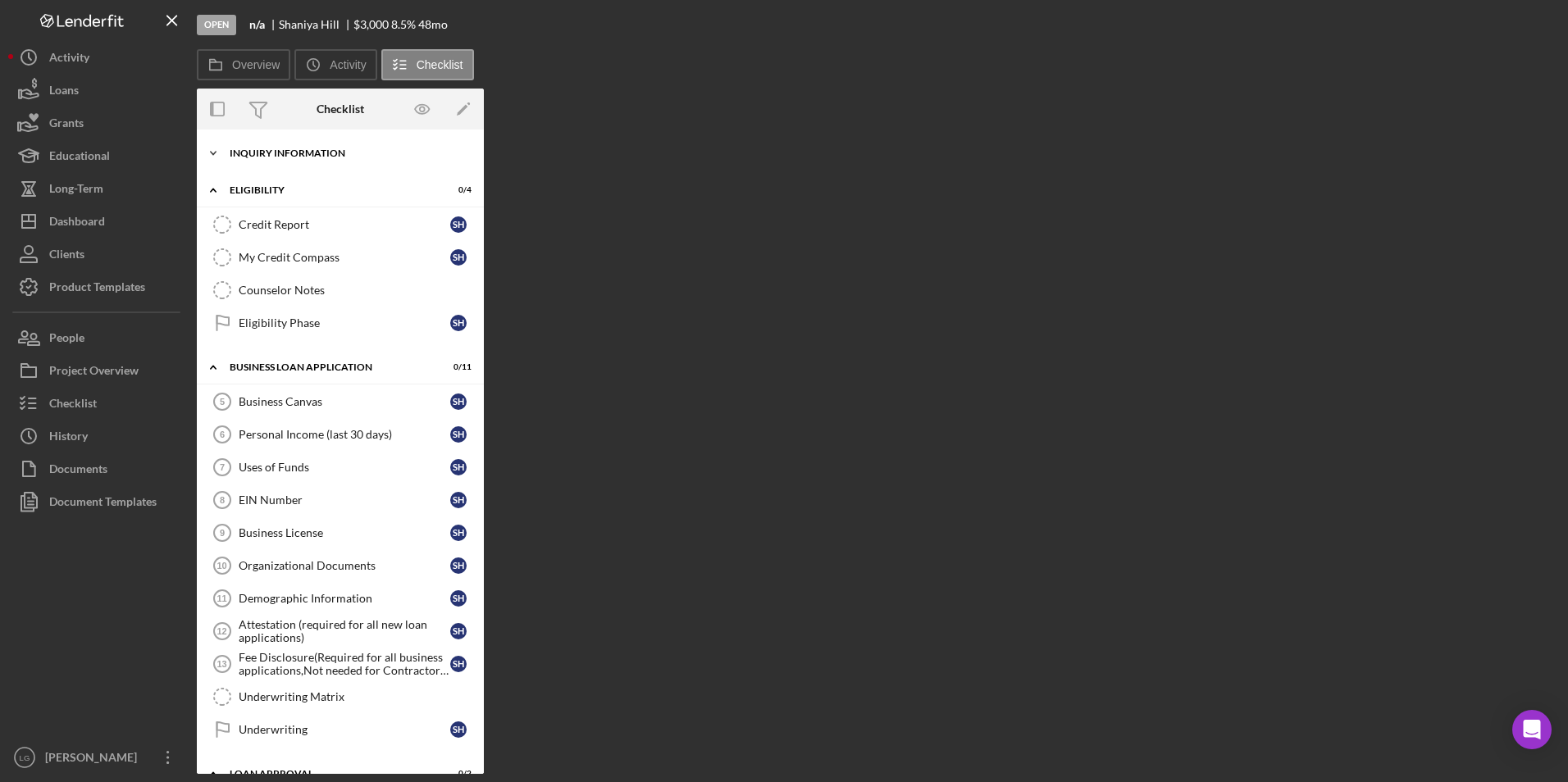
click at [253, 142] on div "Icon/Expander INQUIRY INFORMATION 0 / 11" at bounding box center [340, 154] width 287 height 33
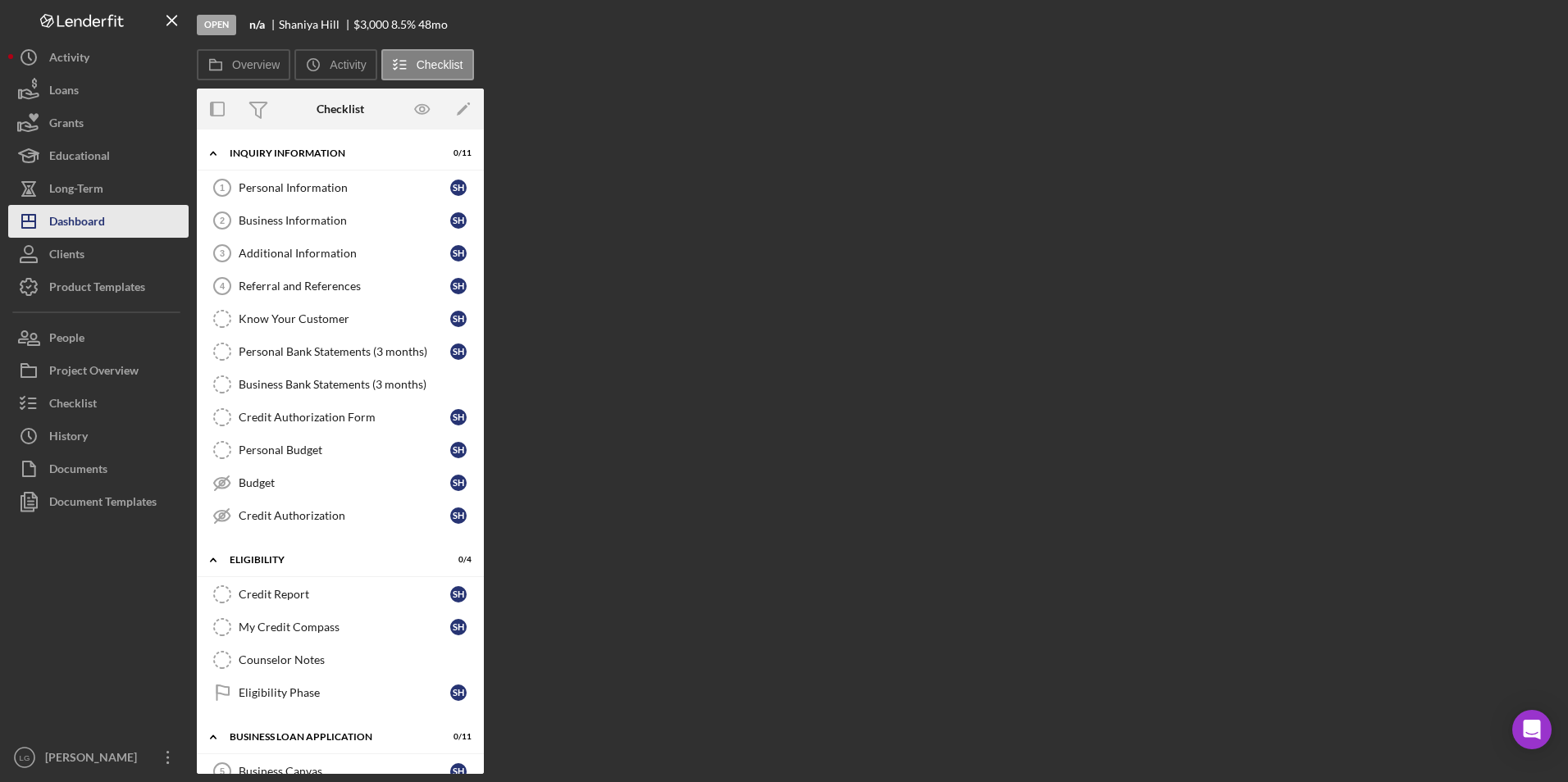
click at [84, 227] on div "Dashboard" at bounding box center [77, 223] width 56 height 37
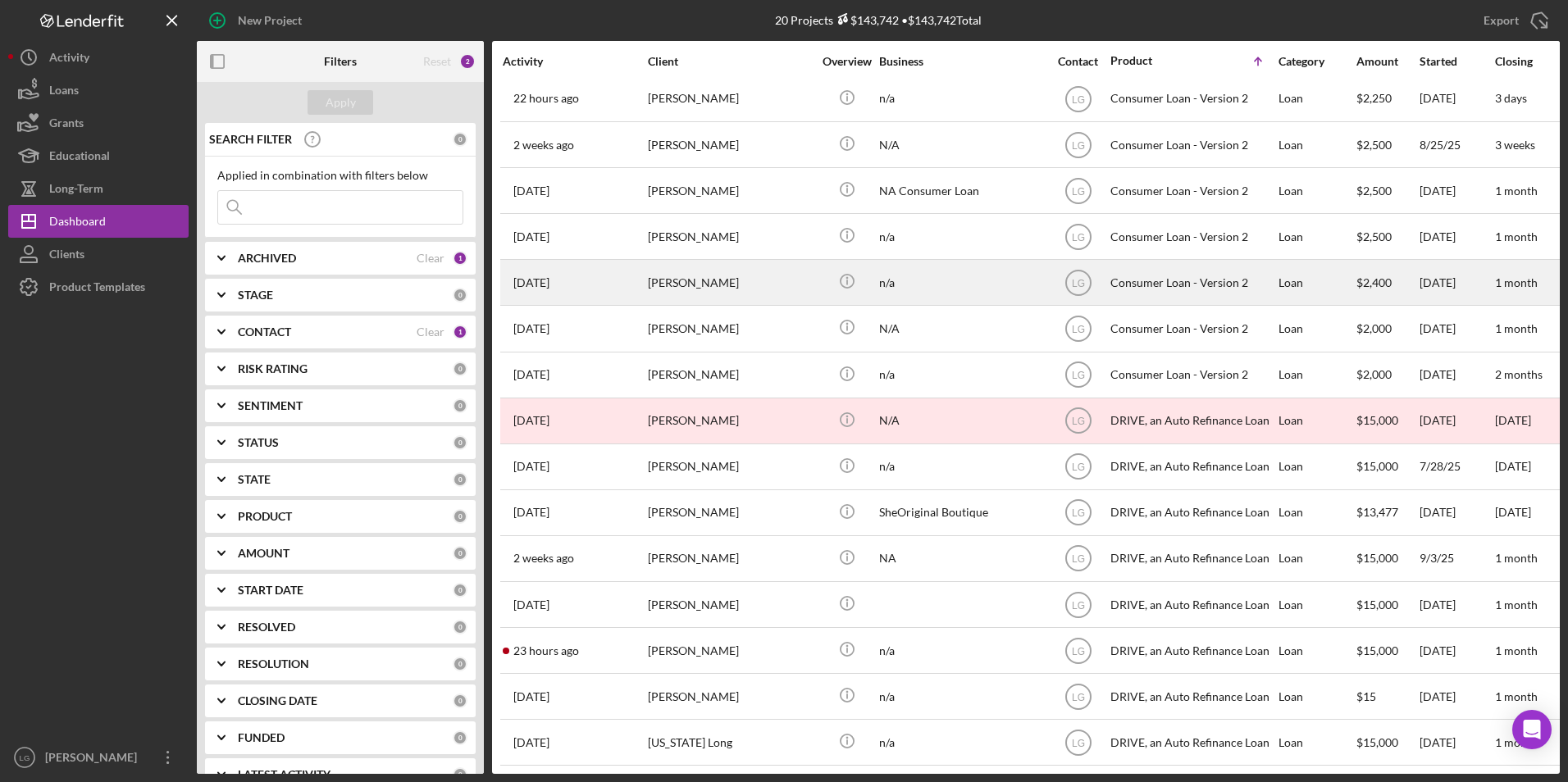
scroll to position [248, 0]
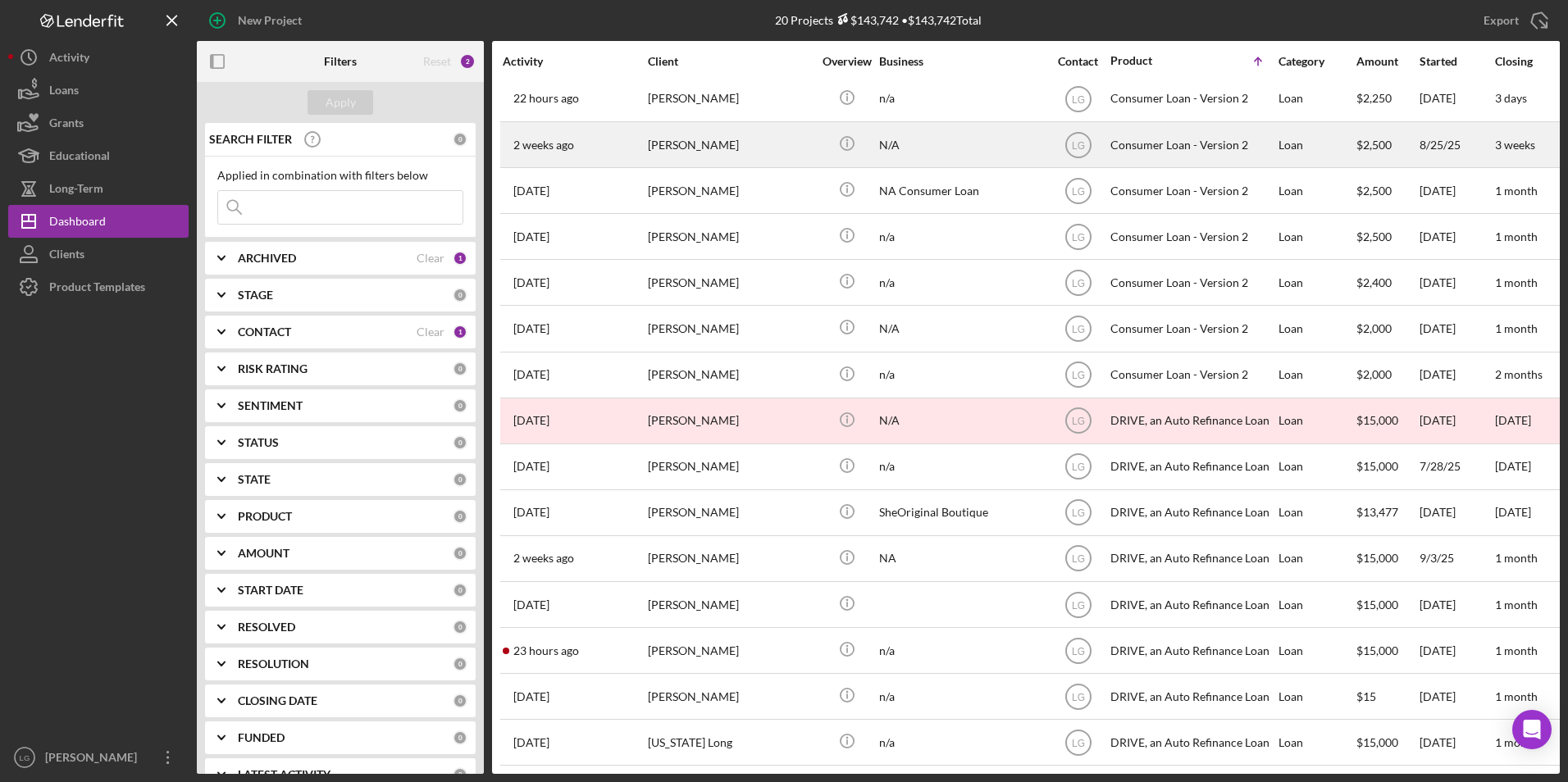
click at [763, 139] on div "[PERSON_NAME]" at bounding box center [730, 144] width 164 height 43
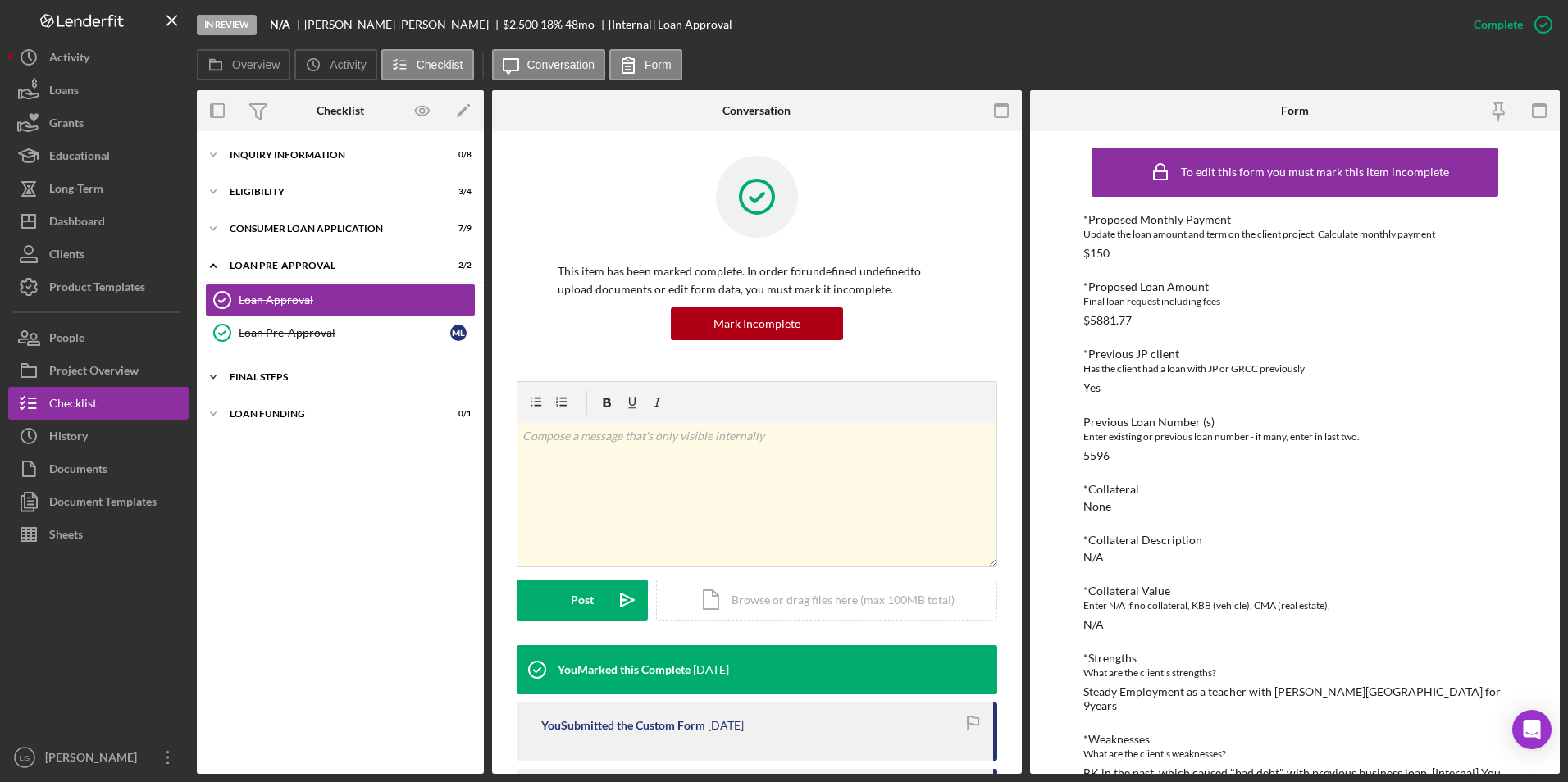
click at [264, 382] on div "Icon/Expander FINAL STEPS 2 / 10" at bounding box center [340, 377] width 287 height 33
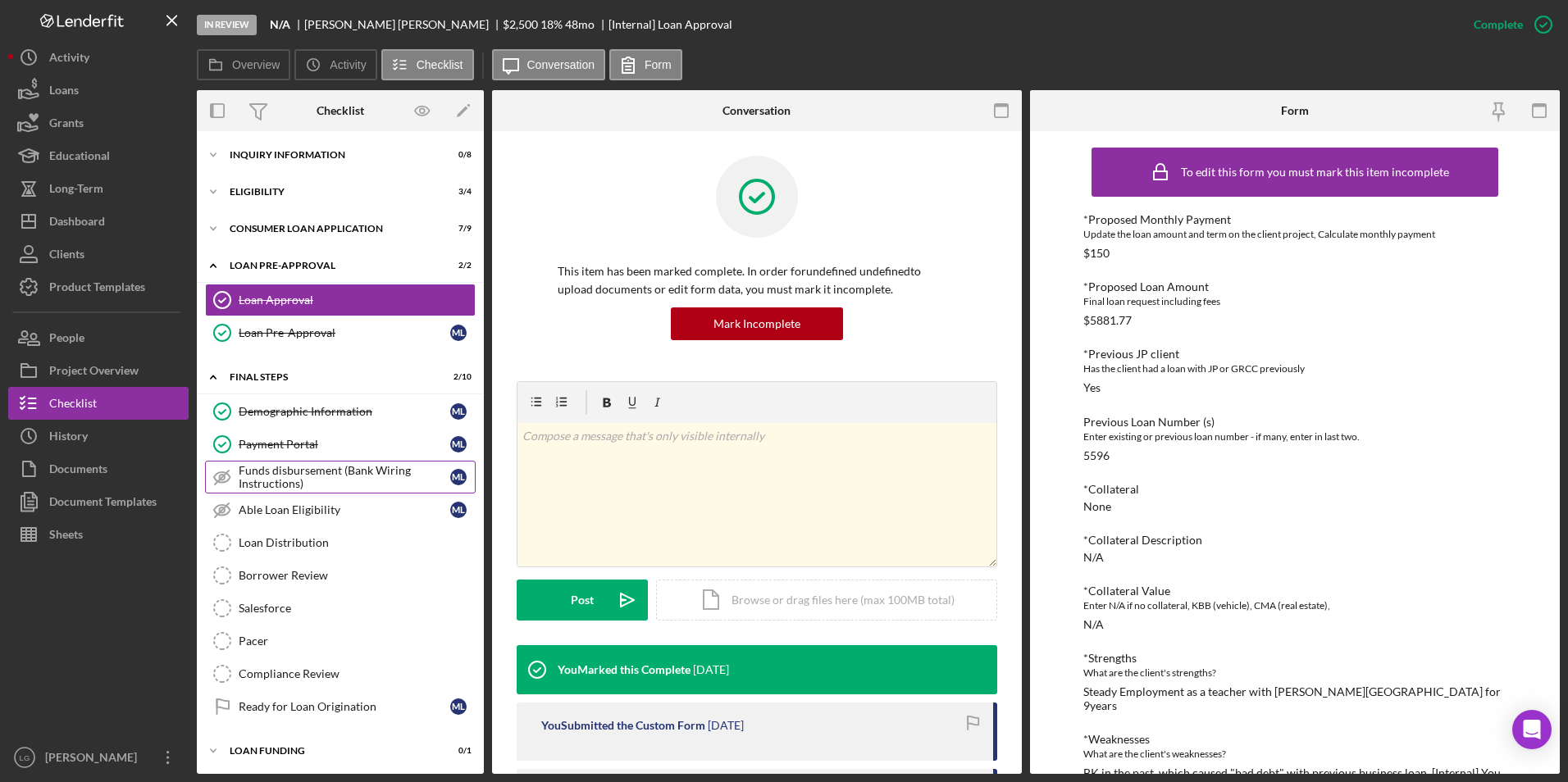
click at [397, 478] on div "Funds disbursement (Bank Wiring Instructions)" at bounding box center [344, 477] width 211 height 26
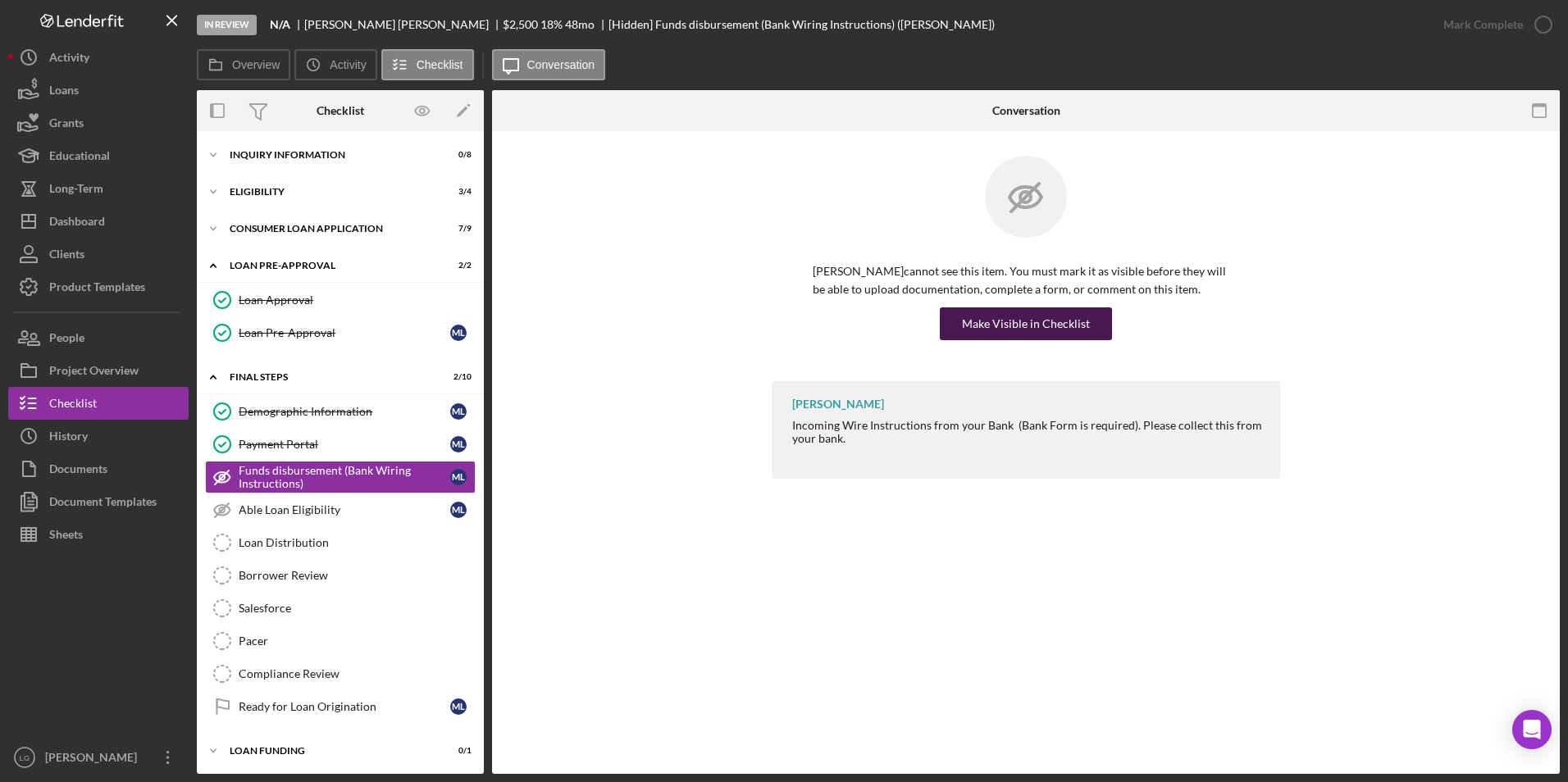
click at [1003, 330] on div "Make Visible in Checklist" at bounding box center [1025, 323] width 127 height 33
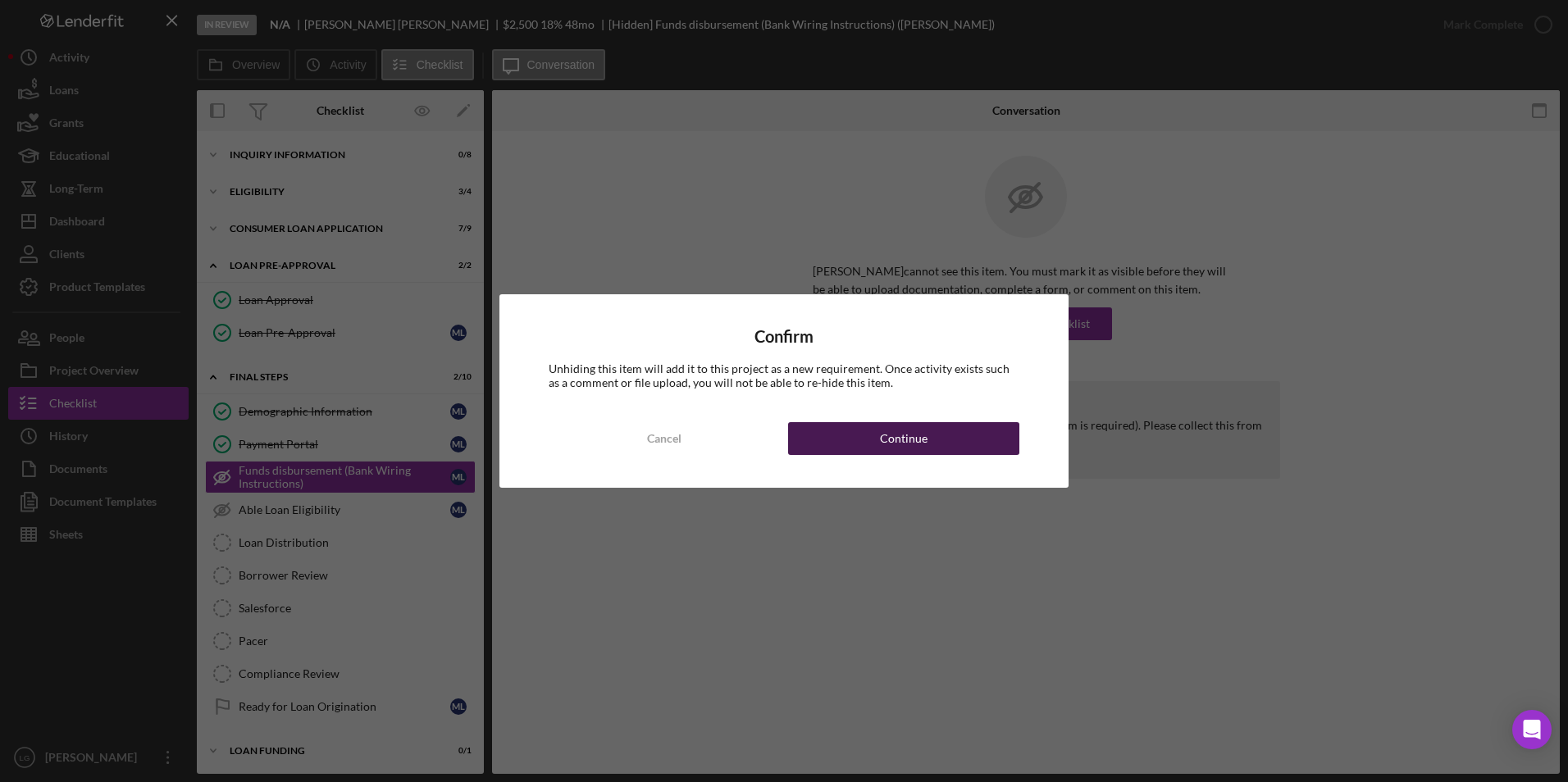
click at [938, 437] on button "Continue" at bounding box center [903, 438] width 231 height 33
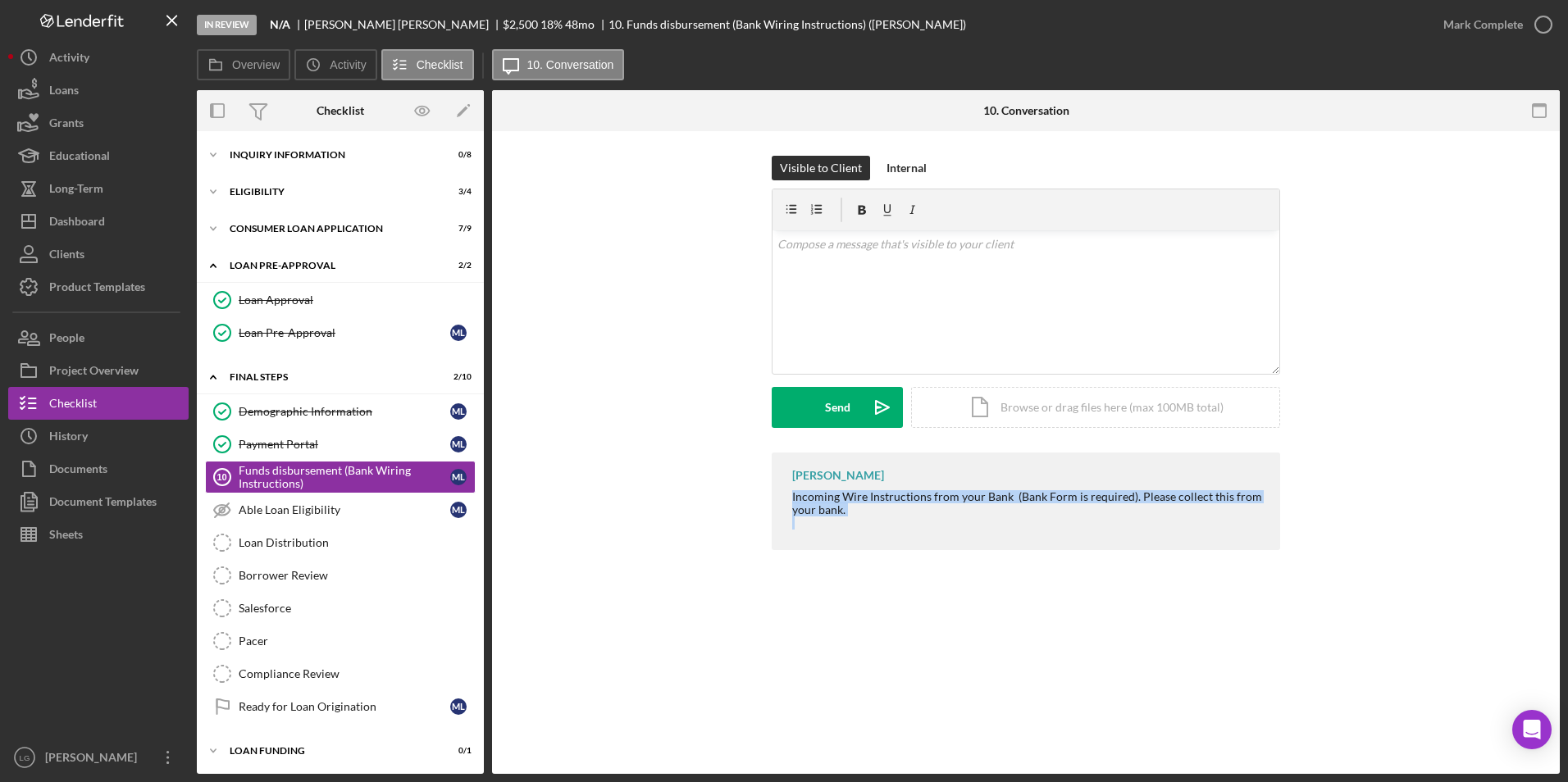
drag, startPoint x: 791, startPoint y: 496, endPoint x: 972, endPoint y: 525, distance: 183.3
click at [972, 525] on div "[PERSON_NAME] Incoming Wire Instructions from your Bank (Bank Form is required)…" at bounding box center [1025, 501] width 509 height 98
drag, startPoint x: 972, startPoint y: 525, endPoint x: 895, endPoint y: 493, distance: 83.4
copy div "Incoming Wire Instructions from your Bank (Bank Form is required). Please colle…"
click at [900, 248] on p at bounding box center [1025, 244] width 497 height 18
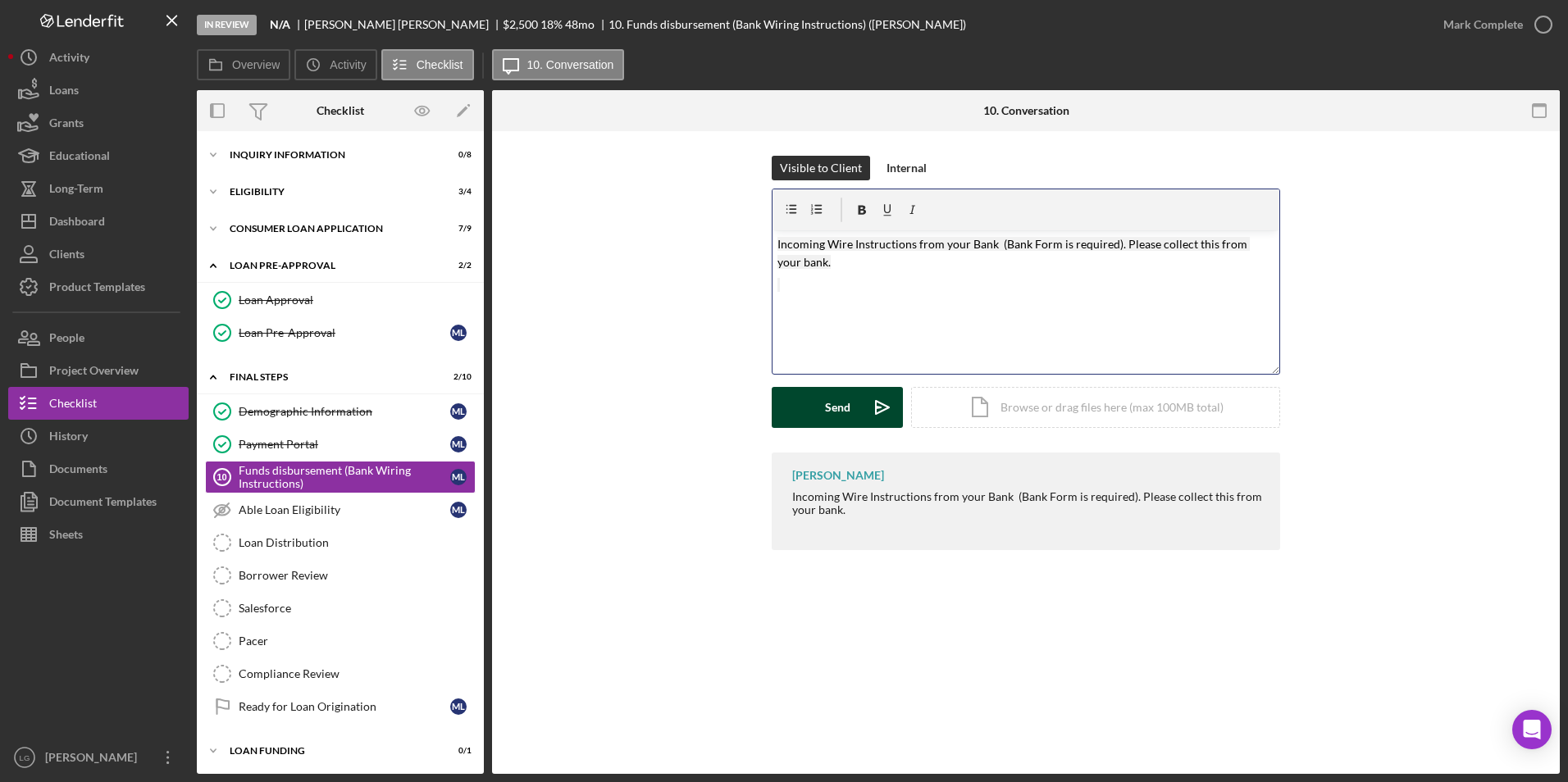
click at [839, 407] on div "Send" at bounding box center [837, 407] width 25 height 41
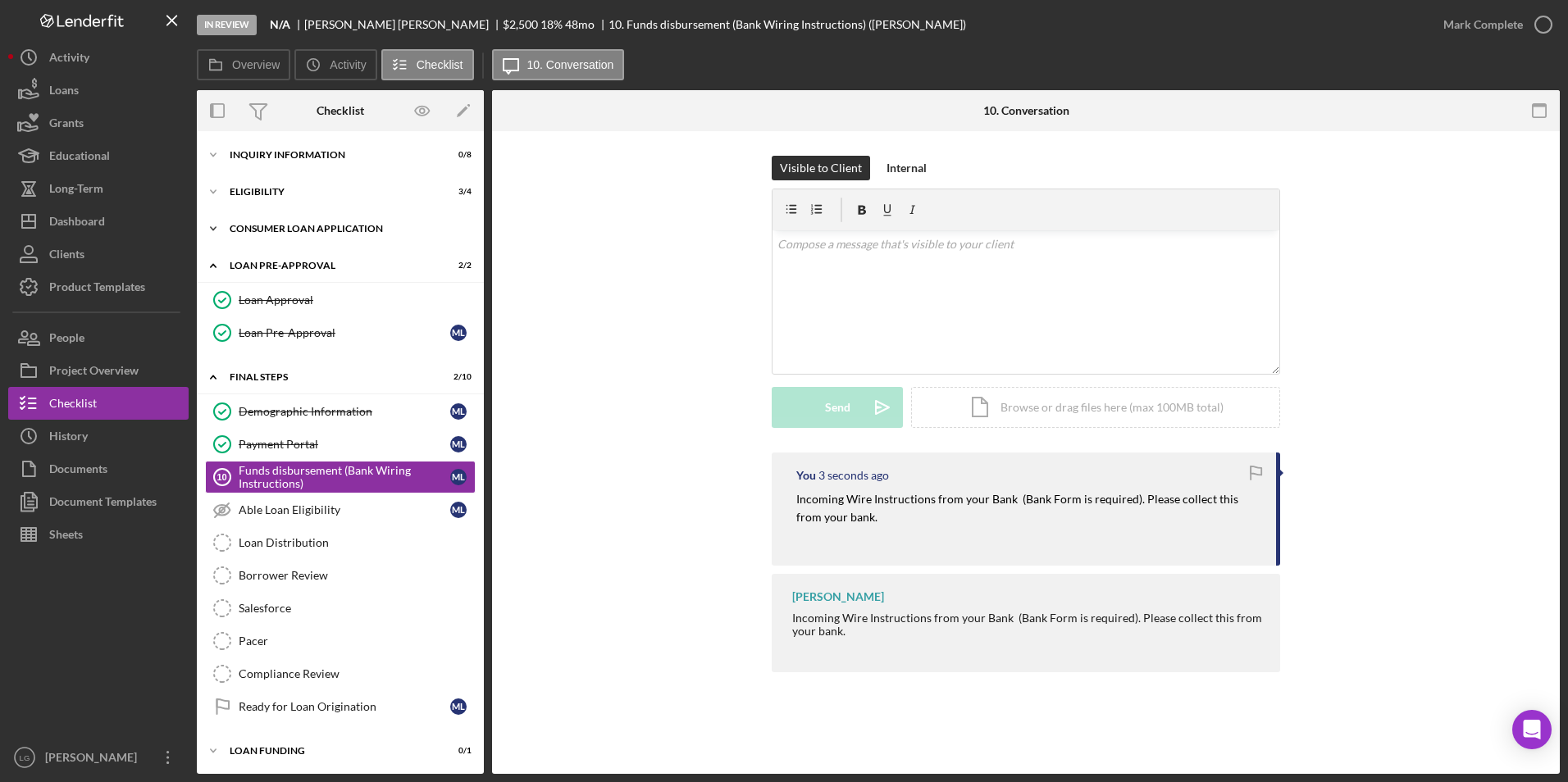
click at [309, 223] on div "Icon/Expander Consumer Loan Application 7 / 9" at bounding box center [340, 229] width 287 height 33
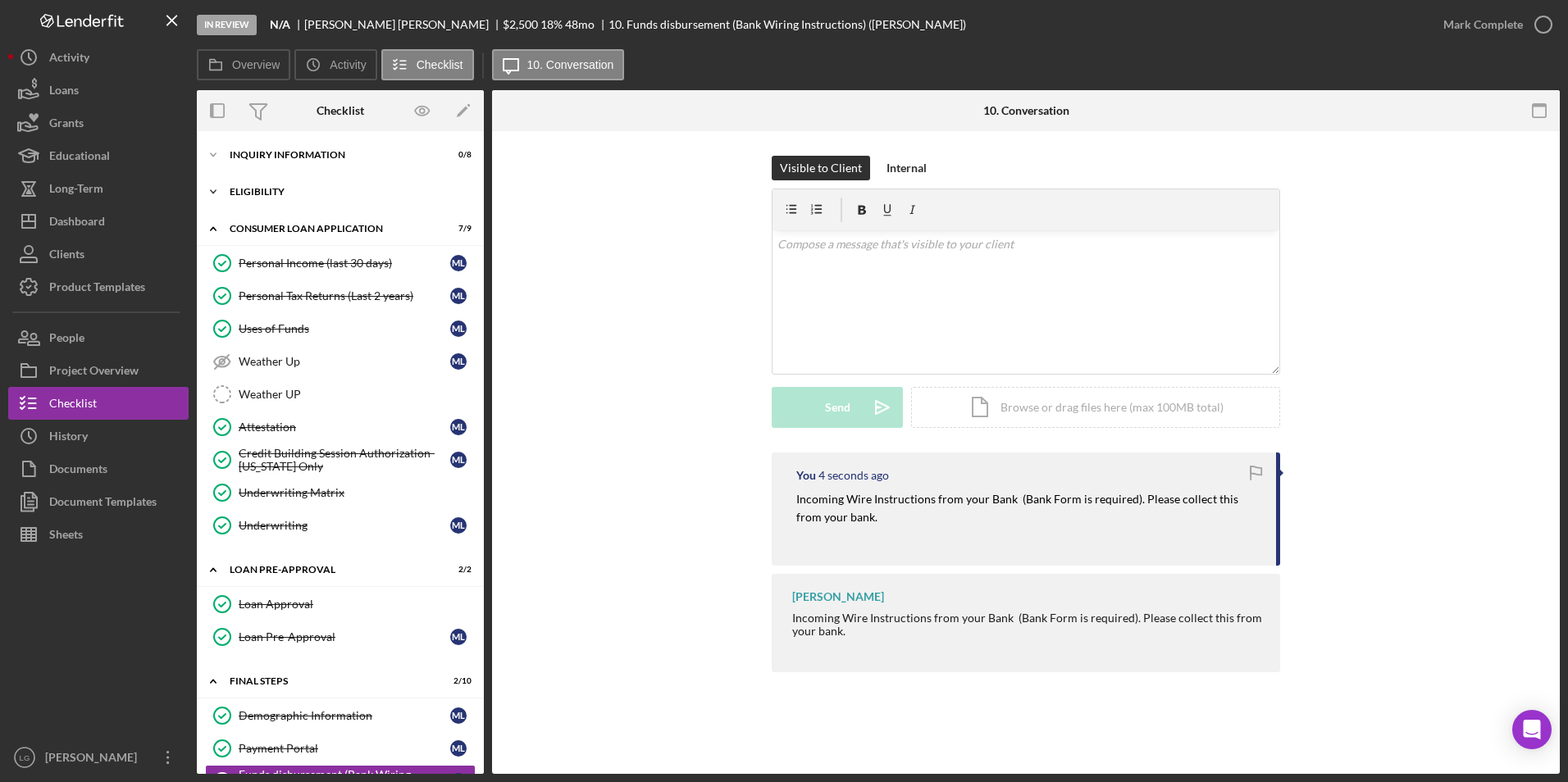
click at [273, 188] on div "Eligibility" at bounding box center [347, 192] width 234 height 10
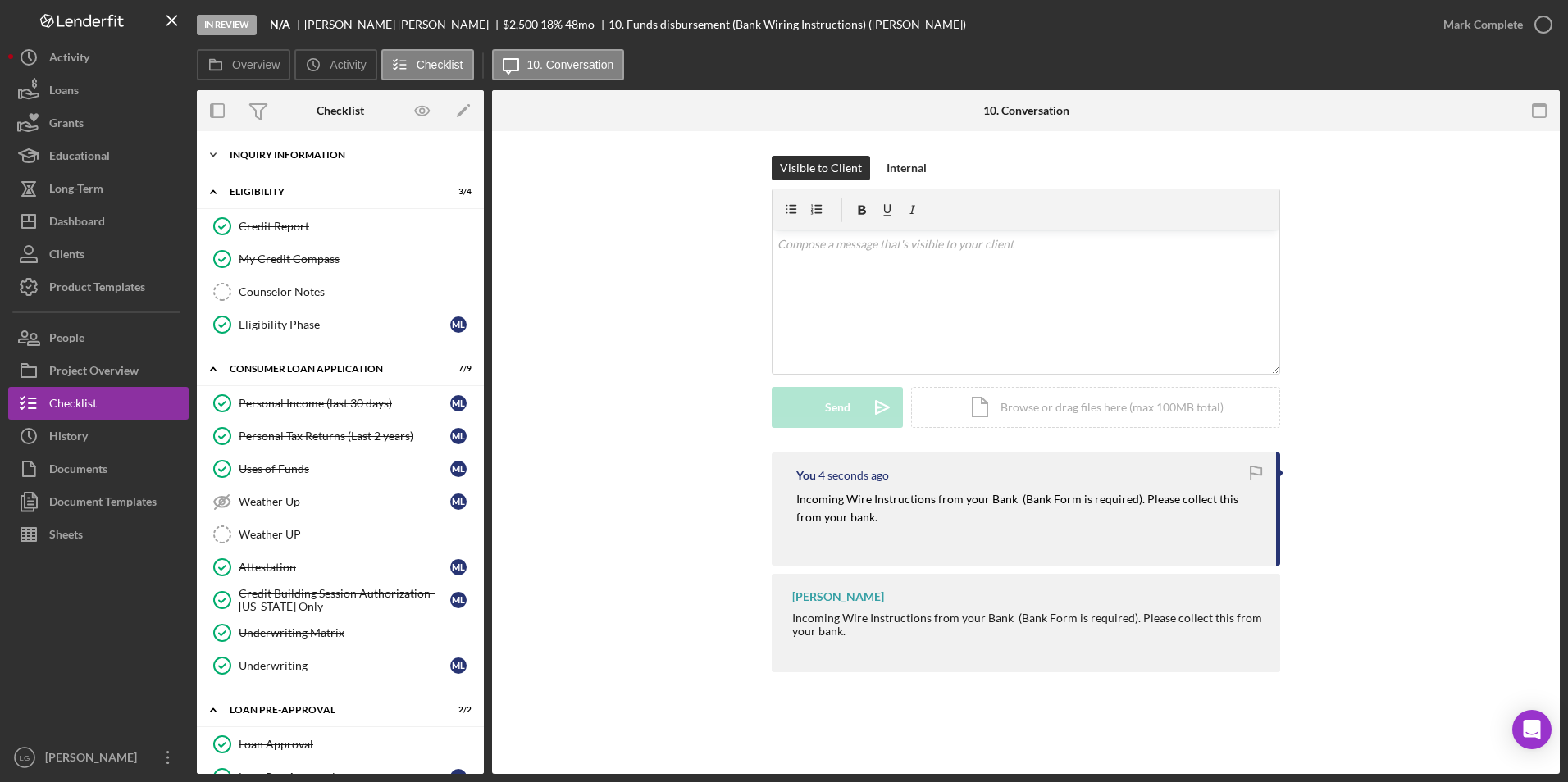
click at [261, 149] on div "Icon/Expander Inquiry Information 0 / 8" at bounding box center [340, 155] width 287 height 33
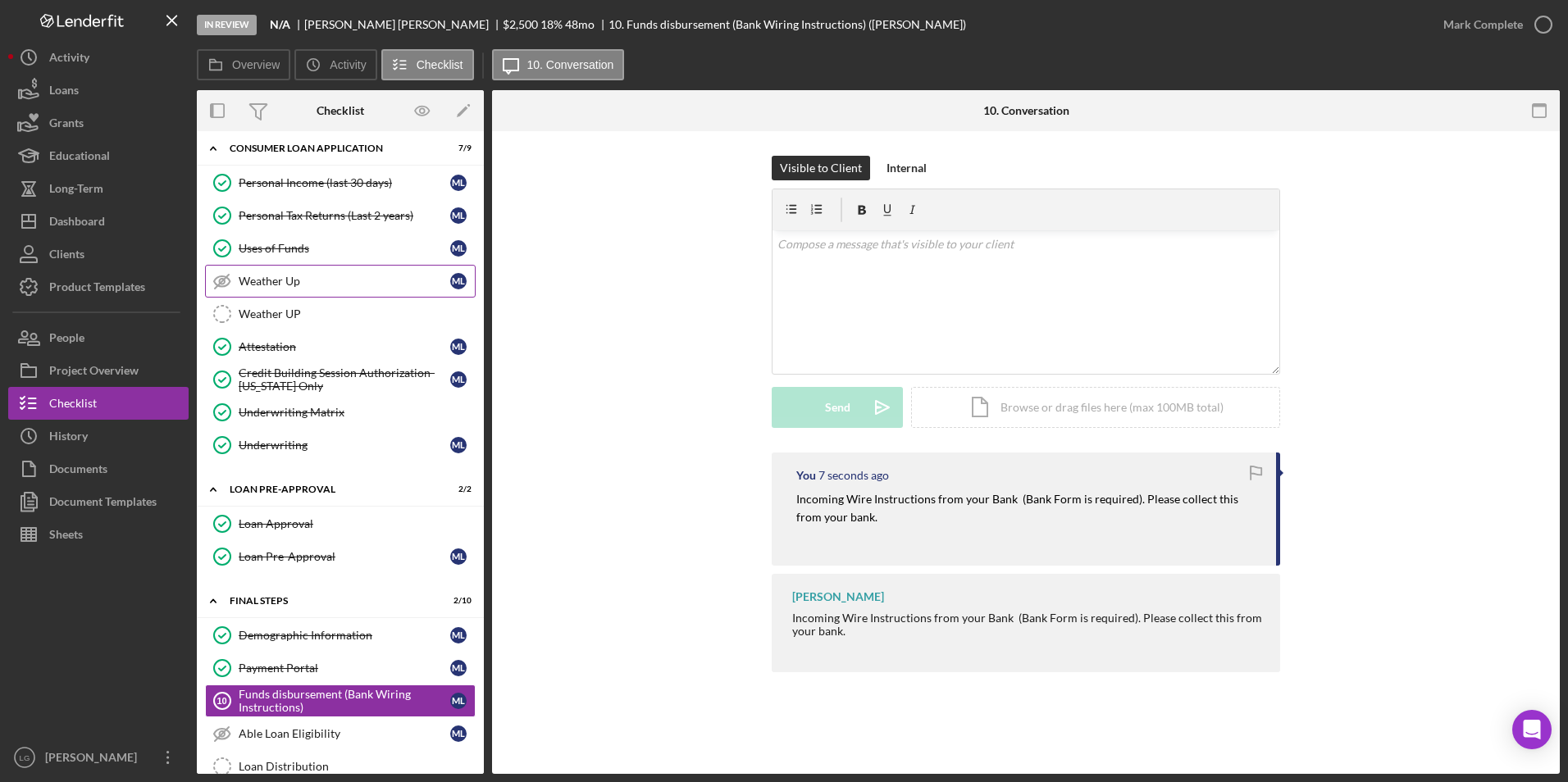
scroll to position [718, 0]
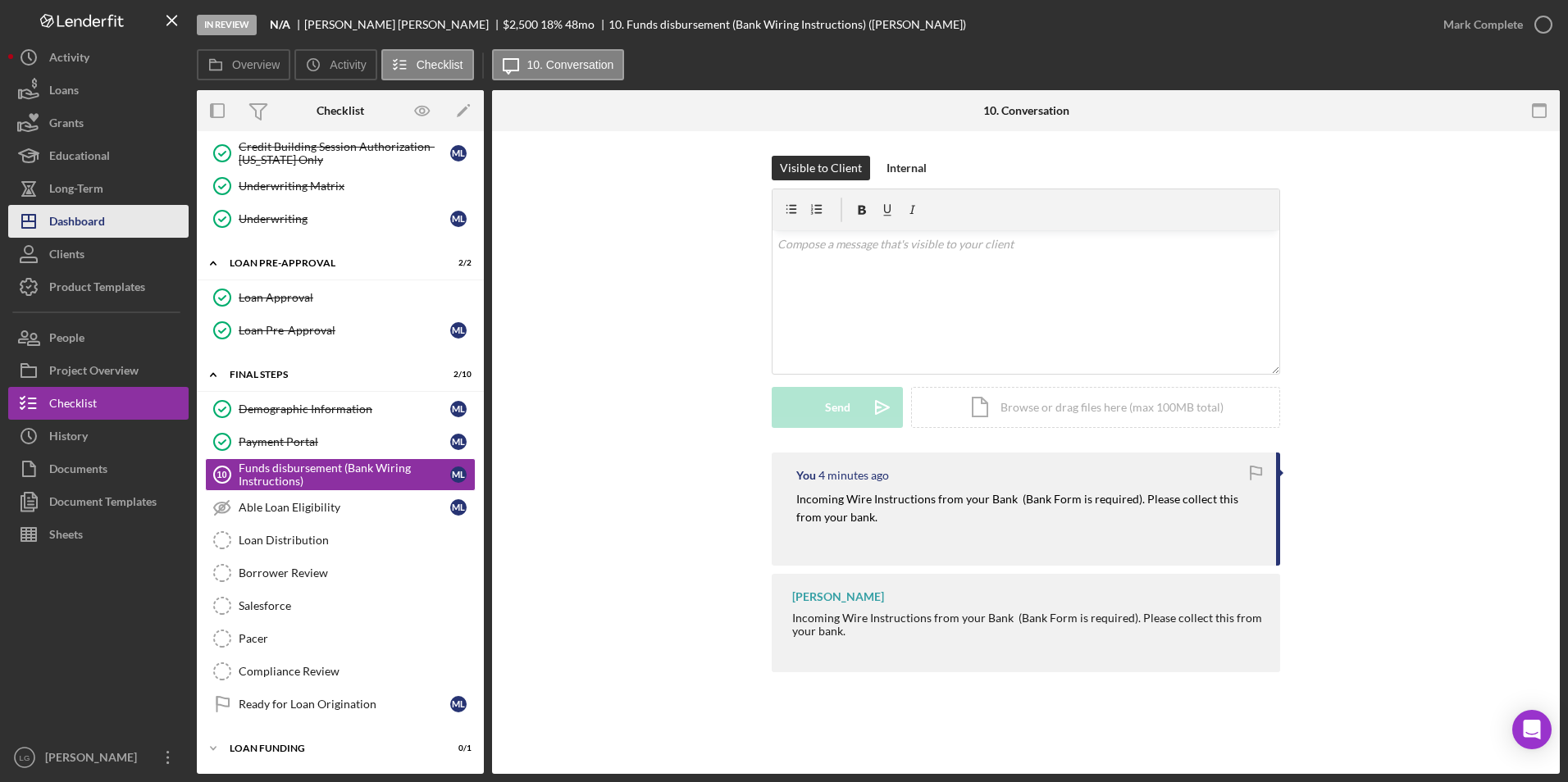
click at [99, 221] on div "Dashboard" at bounding box center [77, 223] width 56 height 37
